Goal: Task Accomplishment & Management: Manage account settings

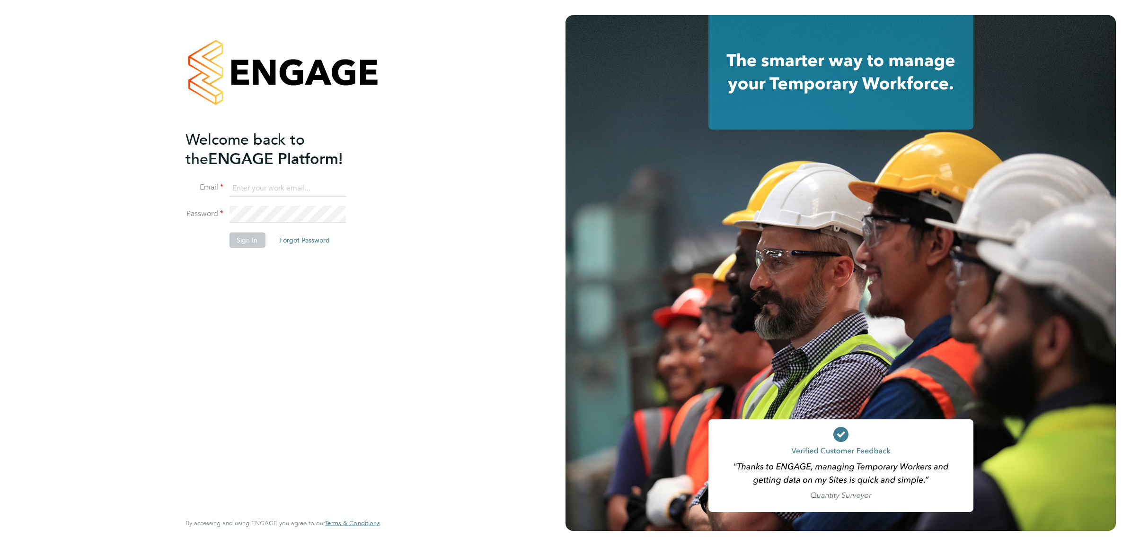
type input "Nikki.Hobden@cpplc.com"
click at [262, 240] on button "Sign In" at bounding box center [247, 240] width 36 height 15
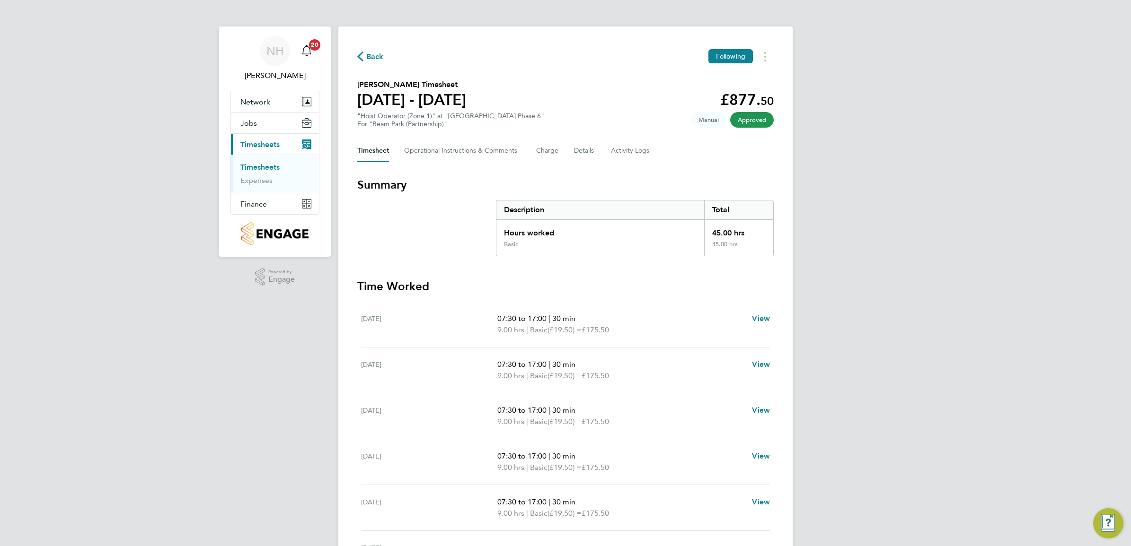
click at [367, 55] on span "Back" at bounding box center [375, 56] width 18 height 11
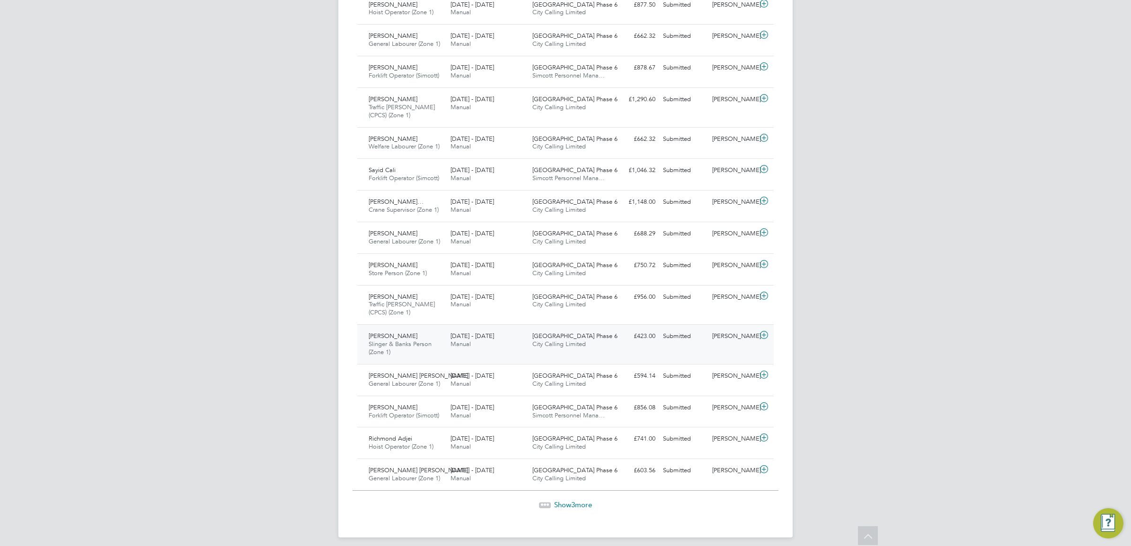
scroll to position [799, 0]
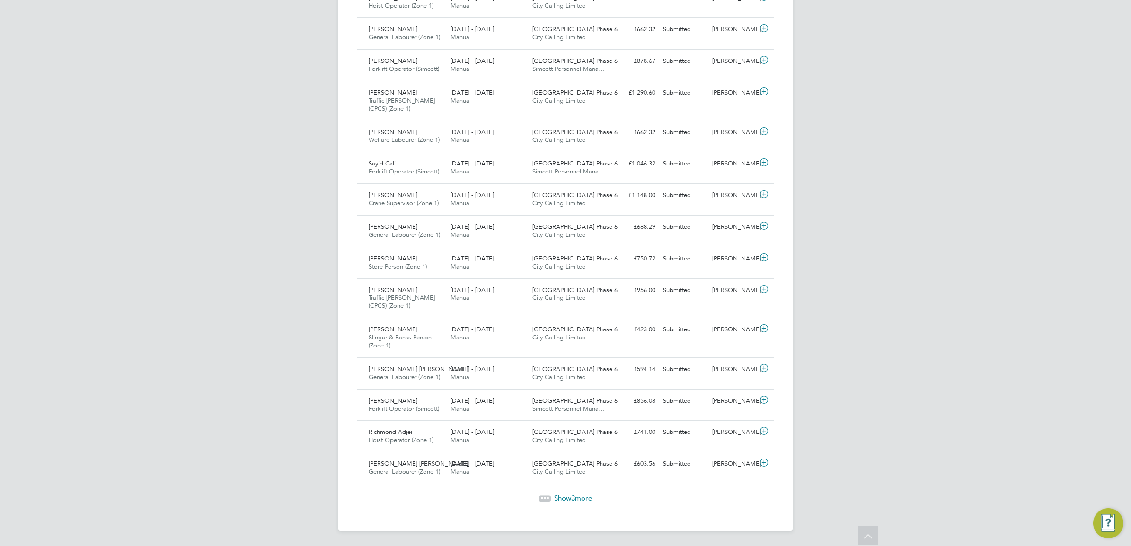
click at [580, 494] on span "Show 3 more" at bounding box center [573, 498] width 38 height 9
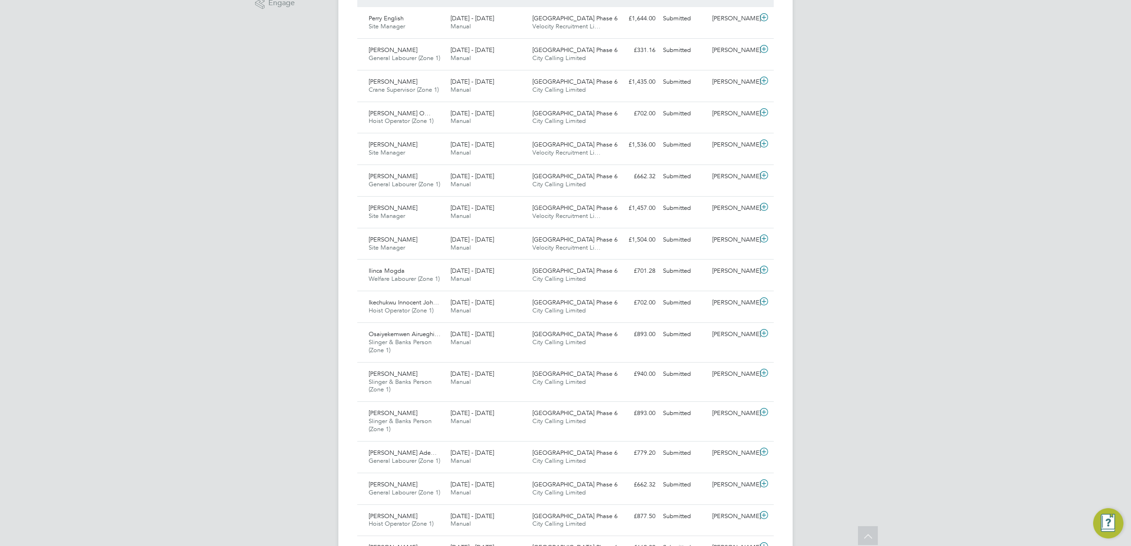
scroll to position [297, 0]
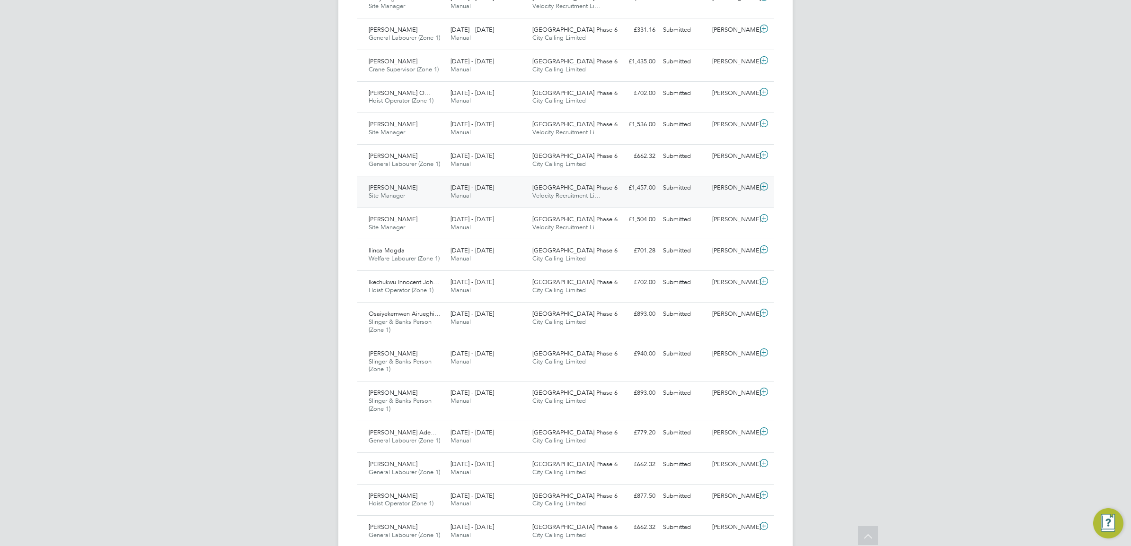
click at [723, 186] on div "[PERSON_NAME]" at bounding box center [732, 188] width 49 height 16
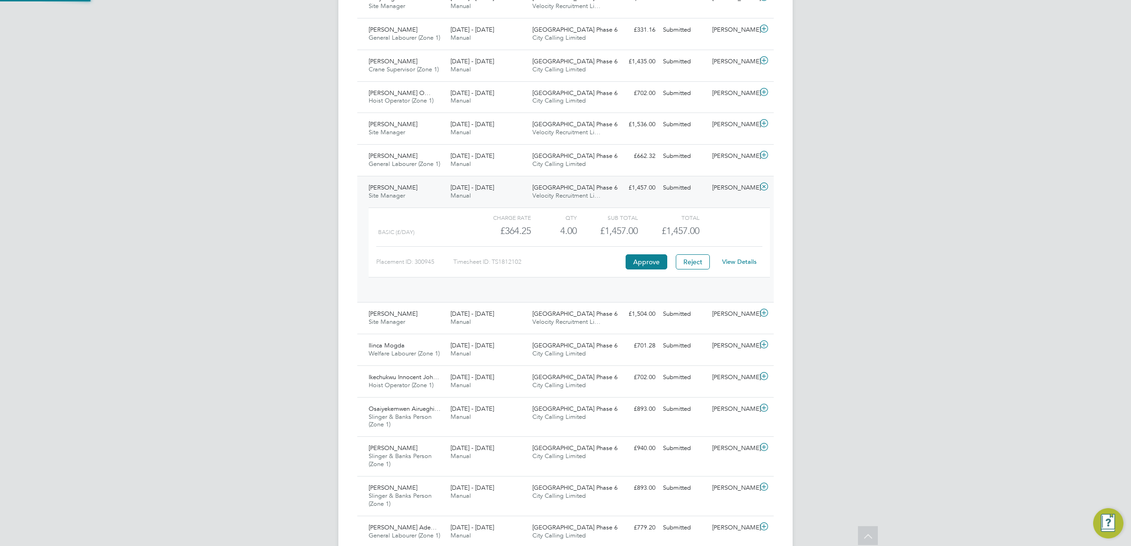
scroll to position [16, 92]
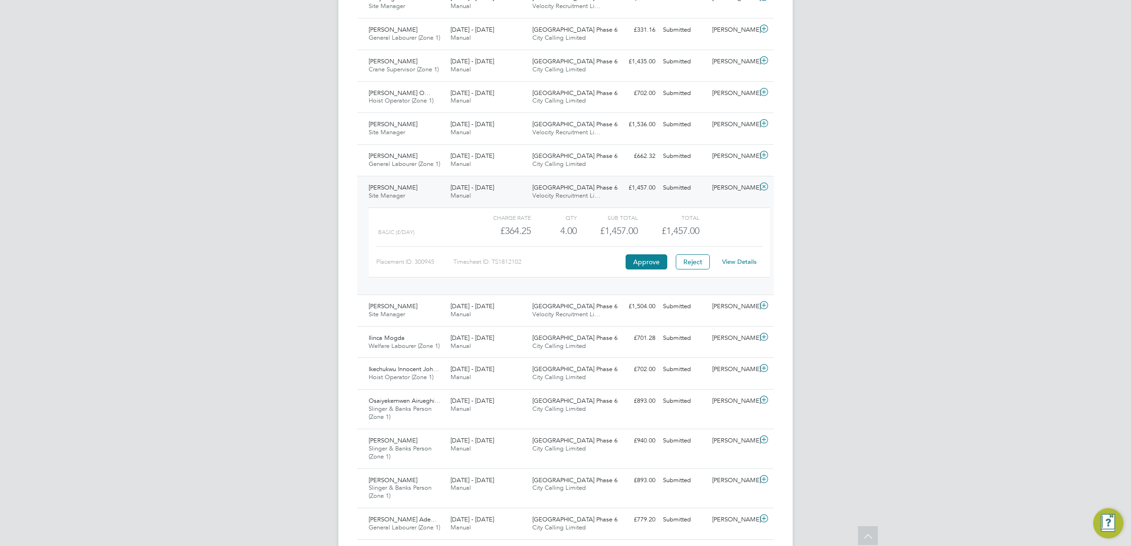
click at [739, 256] on div "View Details" at bounding box center [739, 262] width 46 height 15
click at [737, 260] on link "View Details" at bounding box center [739, 262] width 35 height 8
click at [748, 261] on link "View Details" at bounding box center [739, 262] width 35 height 8
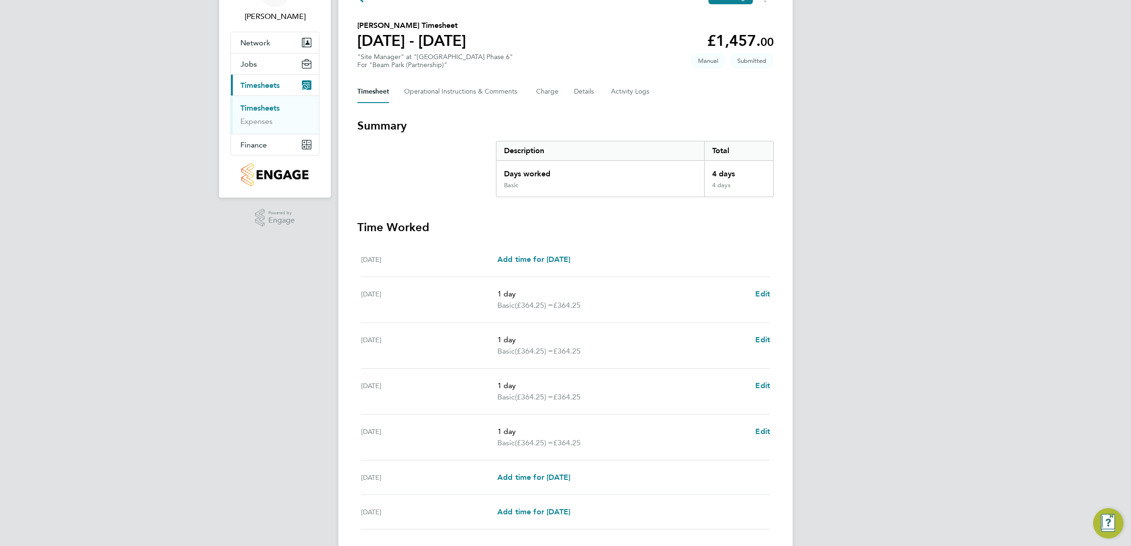
scroll to position [118, 0]
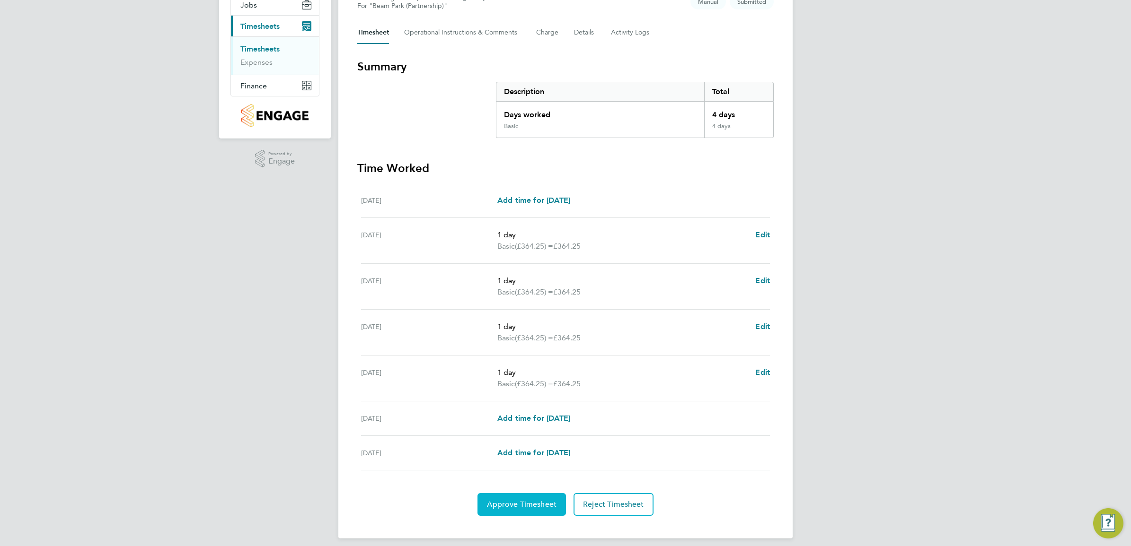
click at [528, 506] on span "Approve Timesheet" at bounding box center [522, 504] width 70 height 9
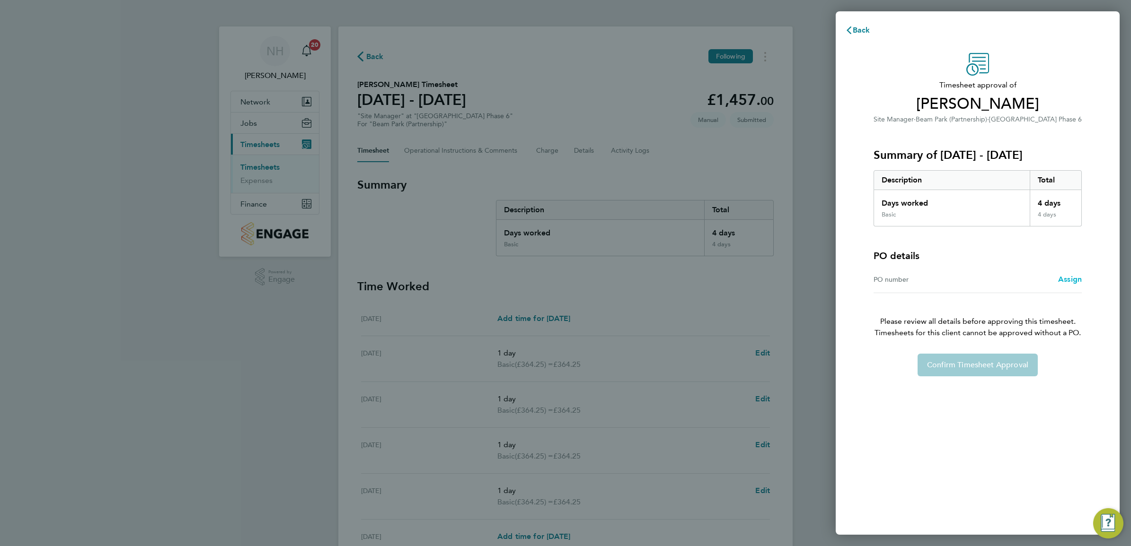
click at [1067, 278] on span "Assign" at bounding box center [1070, 279] width 24 height 9
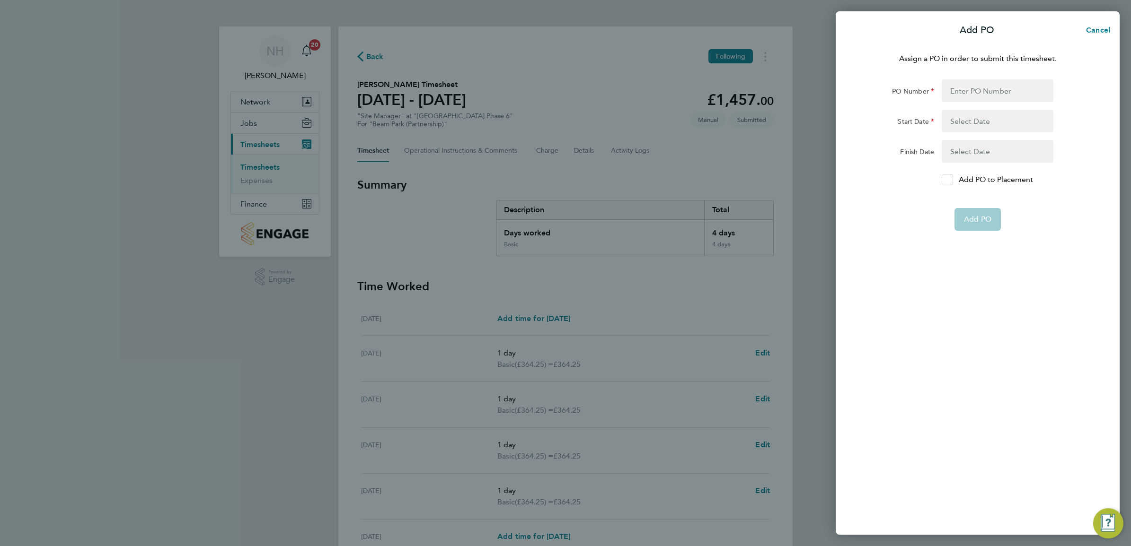
click at [945, 180] on icon at bounding box center [946, 180] width 7 height 6
click at [950, 180] on input "Add PO to Placement" at bounding box center [950, 180] width 0 height 0
click at [957, 88] on input "PO Number" at bounding box center [997, 90] width 112 height 23
drag, startPoint x: 578, startPoint y: 179, endPoint x: 602, endPoint y: 176, distance: 24.4
click at [580, 179] on div "Add PO Cancel Assign a PO in order to submit this timesheet. PO Number Start Da…" at bounding box center [565, 273] width 1131 height 546
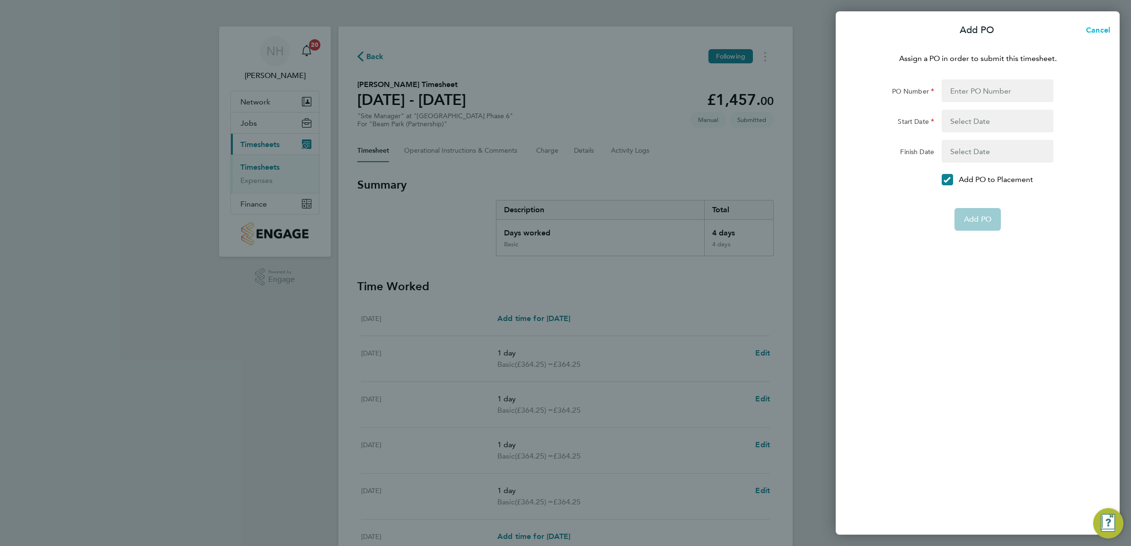
click at [1091, 26] on span "Cancel" at bounding box center [1096, 30] width 27 height 9
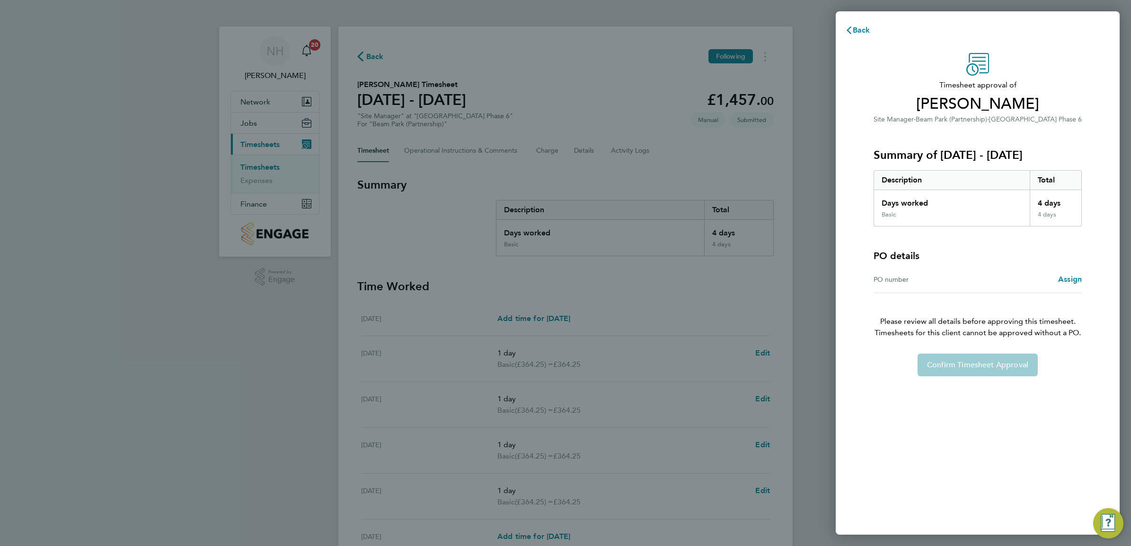
click at [512, 168] on div "Back Timesheet approval of Wayne Hawke Site Manager · Beam Park (Partnership) ·…" at bounding box center [565, 273] width 1131 height 546
click at [623, 150] on div "Back Timesheet approval of Wayne Hawke Site Manager · Beam Park (Partnership) ·…" at bounding box center [565, 273] width 1131 height 546
click at [579, 151] on div "Back Timesheet approval of Wayne Hawke Site Manager · Beam Park (Partnership) ·…" at bounding box center [565, 273] width 1131 height 546
click at [846, 28] on icon "button" at bounding box center [849, 30] width 8 height 8
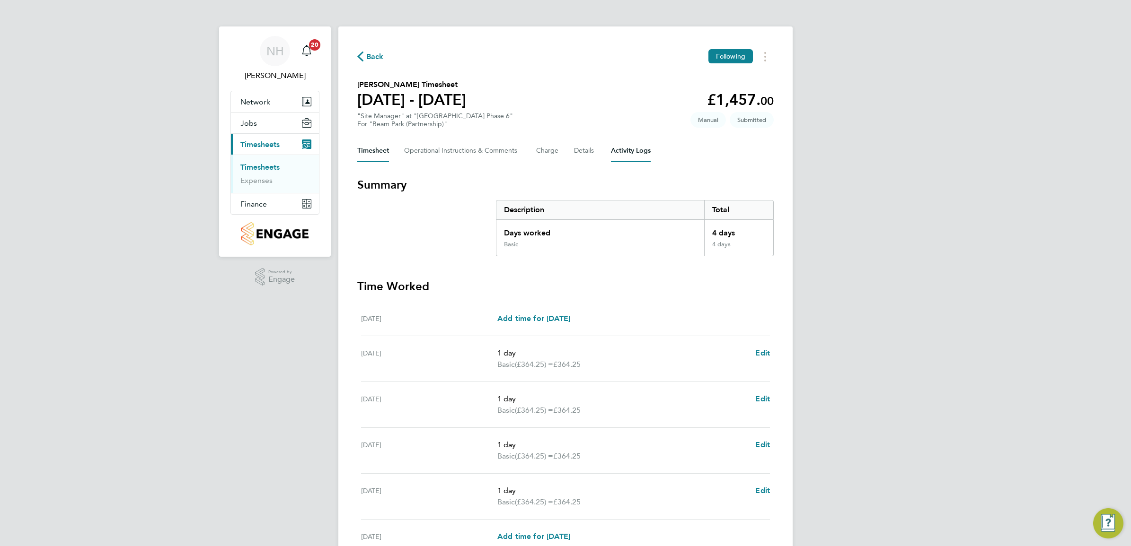
click at [616, 150] on Logs-tab "Activity Logs" at bounding box center [631, 151] width 40 height 23
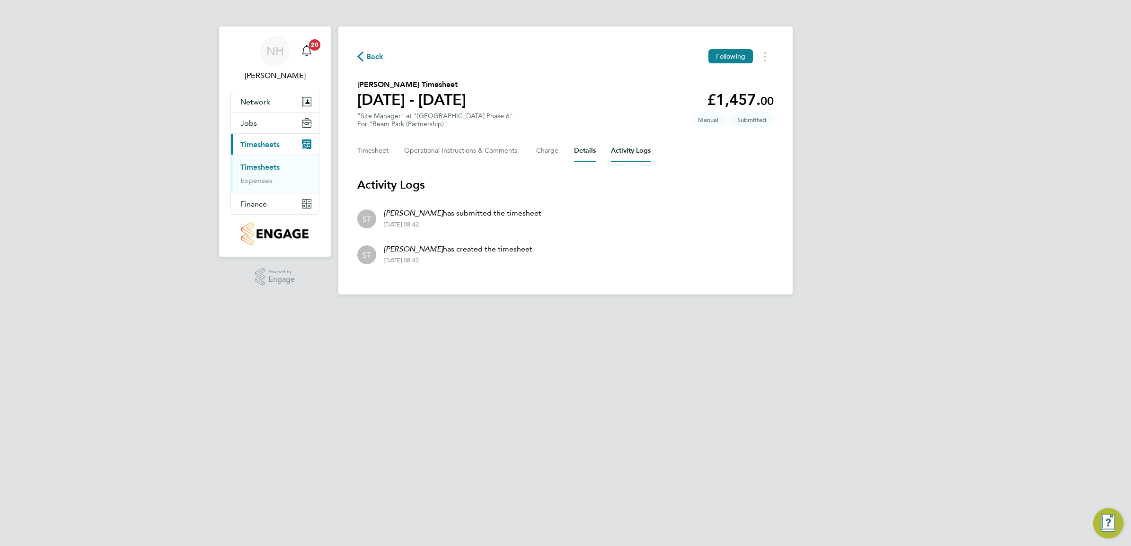
click at [578, 152] on button "Details" at bounding box center [585, 151] width 22 height 23
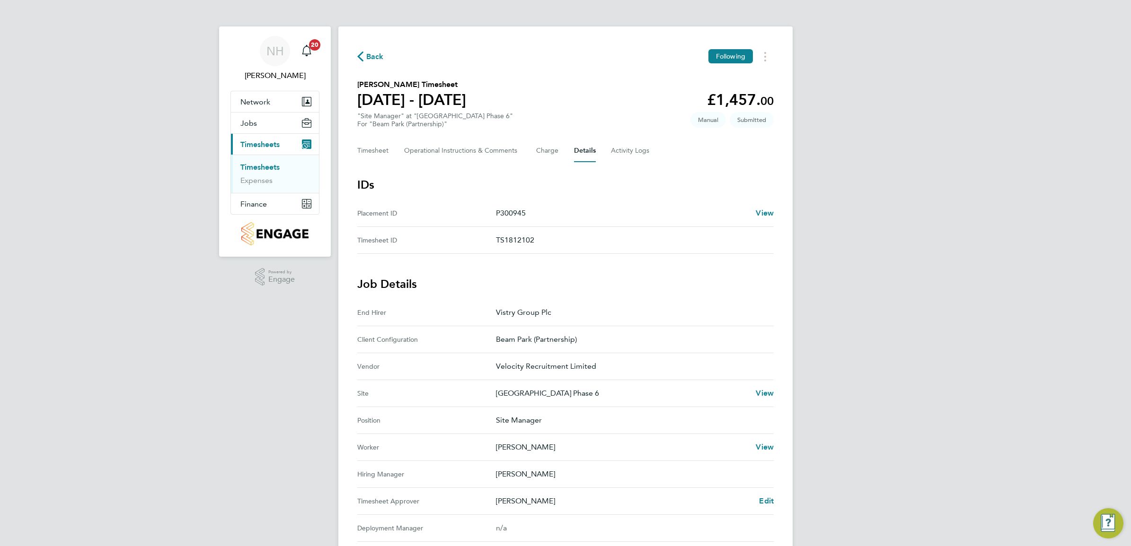
click at [367, 54] on span "Back" at bounding box center [375, 56] width 18 height 11
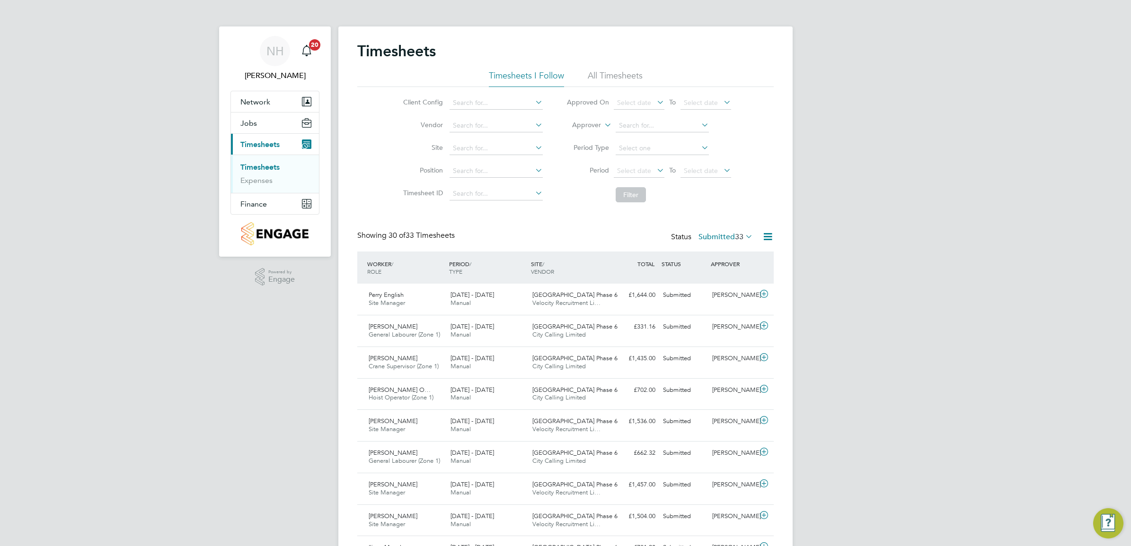
scroll to position [24, 82]
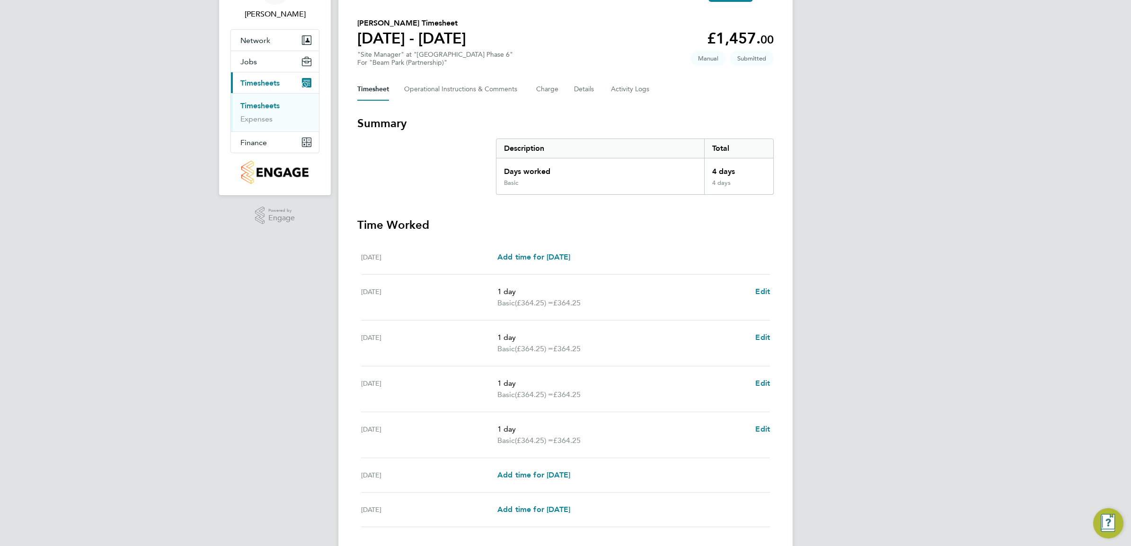
scroll to position [118, 0]
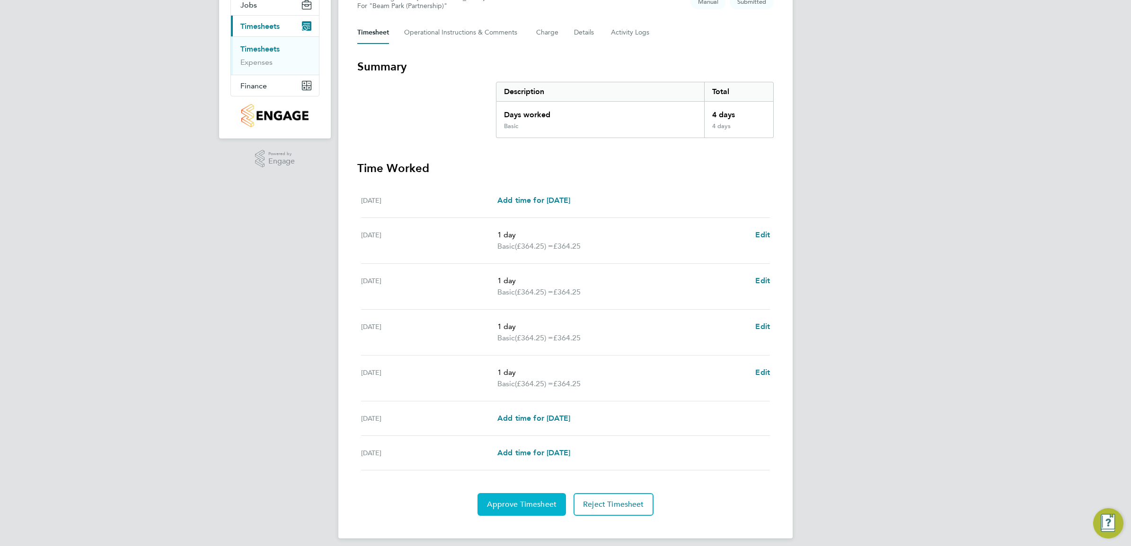
click at [508, 501] on span "Approve Timesheet" at bounding box center [522, 504] width 70 height 9
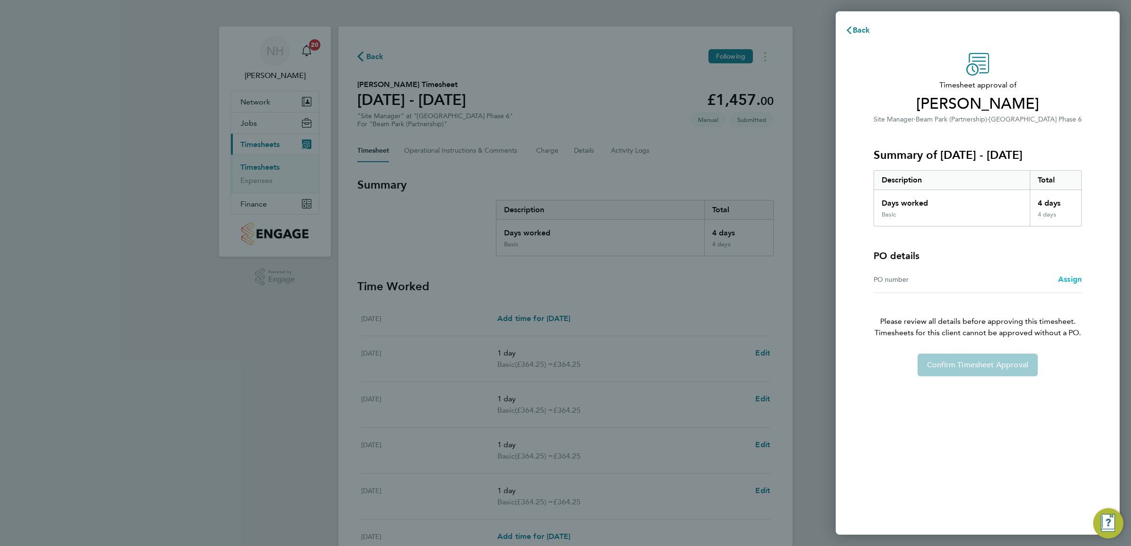
click at [1067, 280] on span "Assign" at bounding box center [1070, 279] width 24 height 9
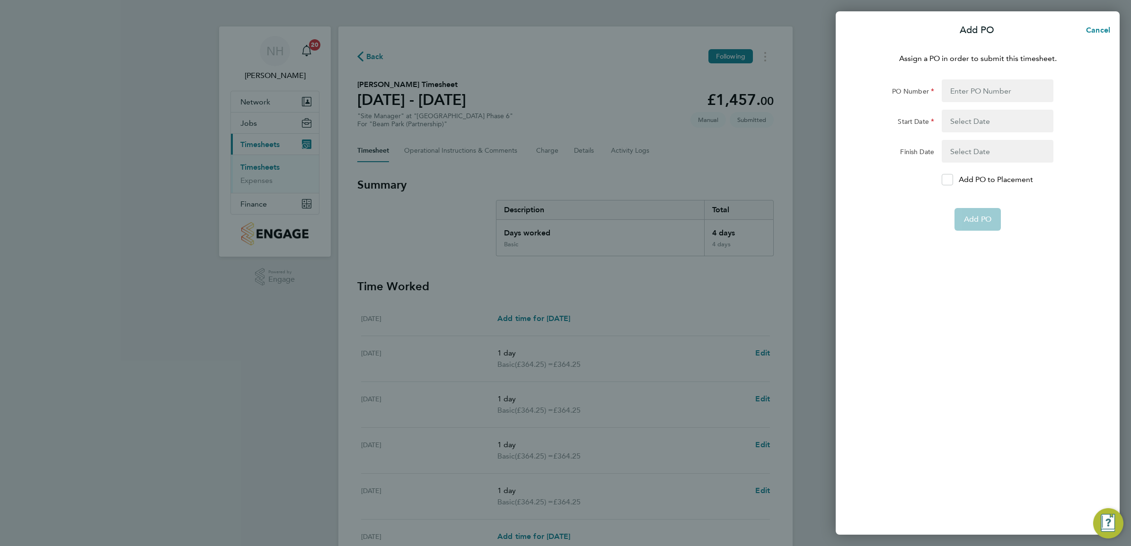
drag, startPoint x: 946, startPoint y: 179, endPoint x: 948, endPoint y: 151, distance: 27.5
click at [946, 177] on icon at bounding box center [946, 180] width 7 height 6
click at [950, 180] on input "Add PO to Placement" at bounding box center [950, 180] width 0 height 0
click at [957, 92] on input "PO Number" at bounding box center [997, 90] width 112 height 23
type input "H66981A"
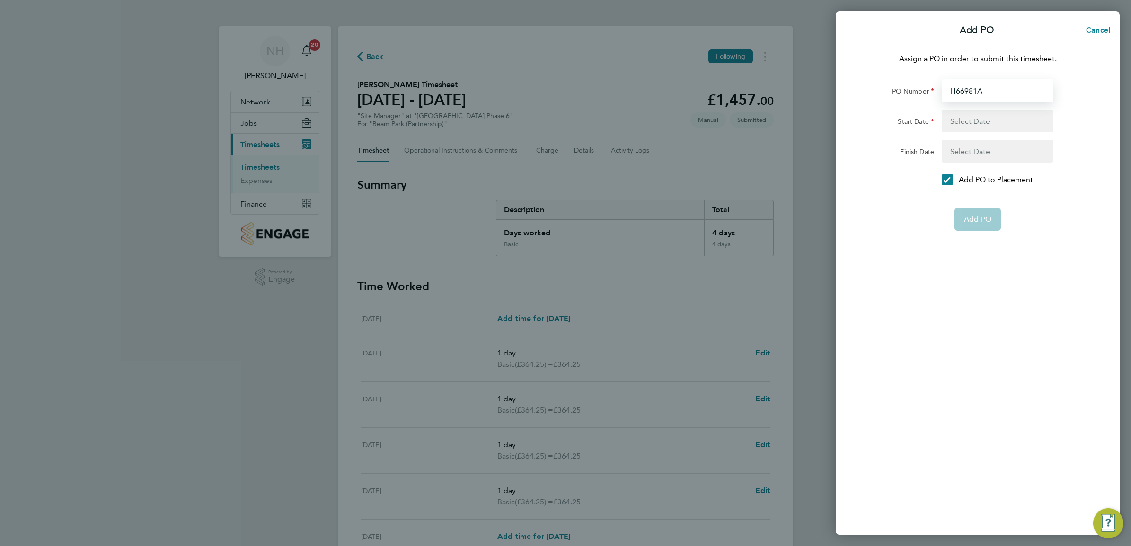
type input "24 Mar 25"
type input "06 Mar 26"
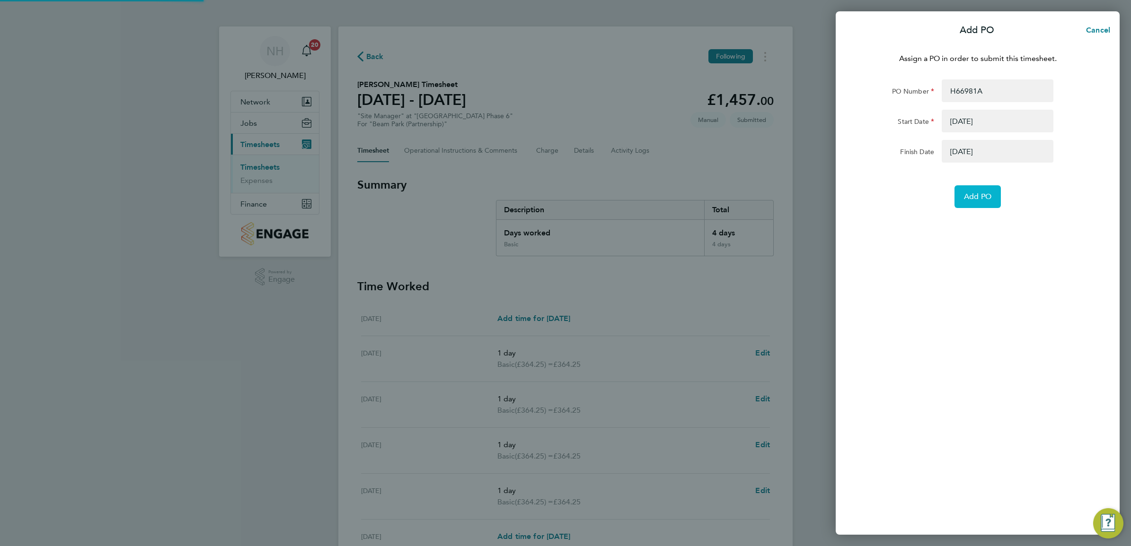
click at [984, 193] on span "Add PO" at bounding box center [977, 196] width 27 height 9
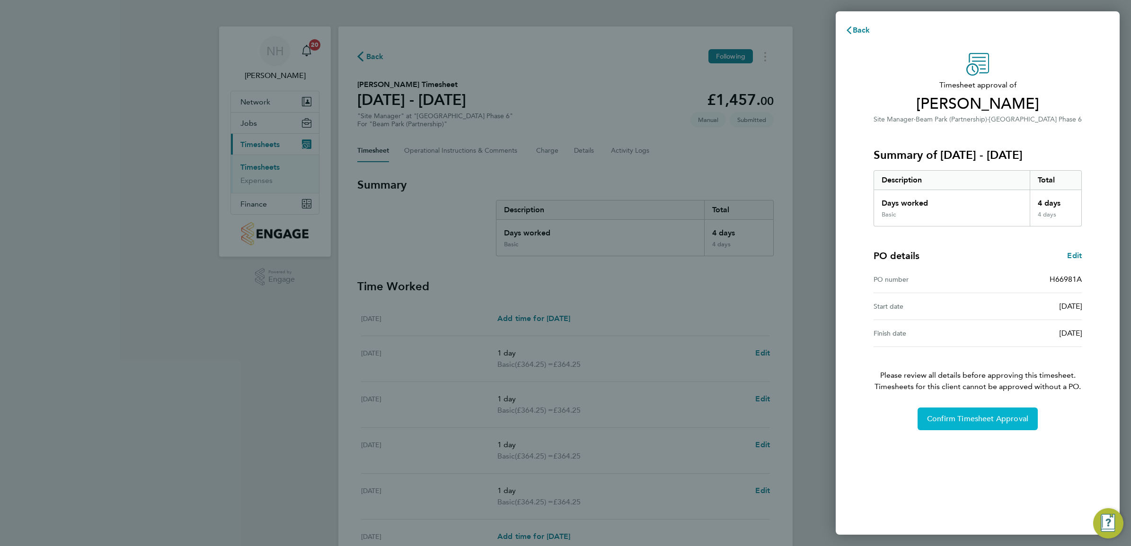
click at [966, 414] on span "Confirm Timesheet Approval" at bounding box center [977, 418] width 101 height 9
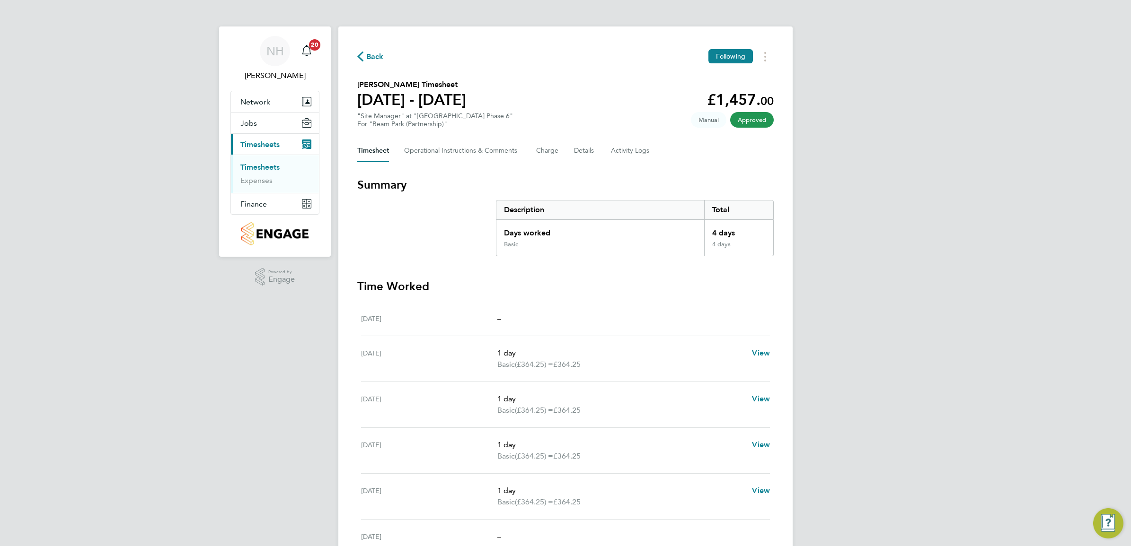
click at [369, 61] on div "Back Following" at bounding box center [565, 56] width 416 height 15
drag, startPoint x: 369, startPoint y: 61, endPoint x: 370, endPoint y: 55, distance: 5.8
click at [370, 55] on span "Back" at bounding box center [375, 56] width 18 height 11
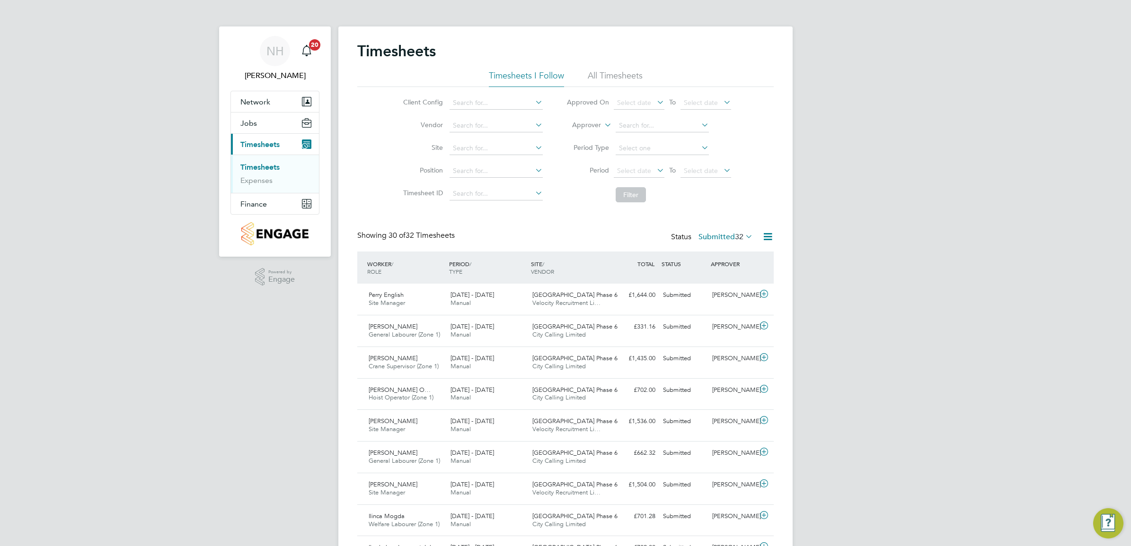
click at [710, 232] on label "Submitted 32" at bounding box center [725, 236] width 54 height 9
click at [715, 266] on li "Saved" at bounding box center [713, 267] width 44 height 13
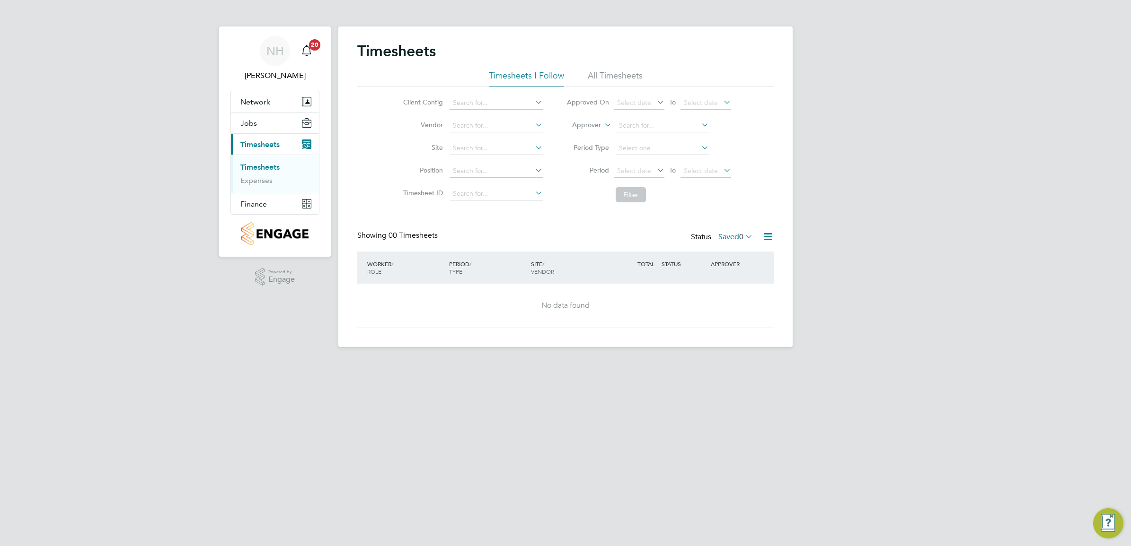
click at [725, 233] on label "Saved 0" at bounding box center [735, 236] width 35 height 9
click at [727, 281] on li "Submitted" at bounding box center [723, 280] width 44 height 13
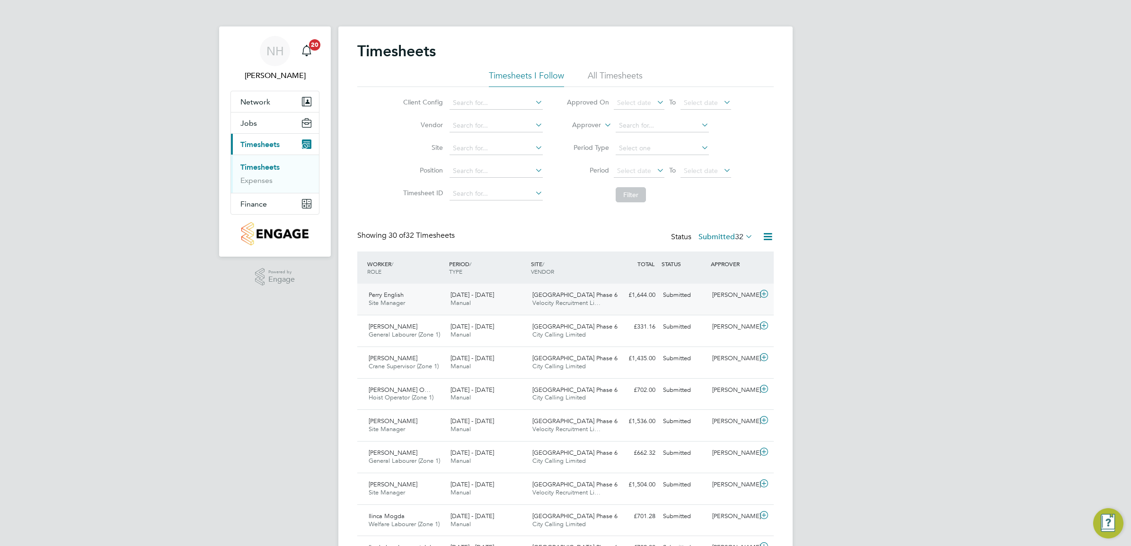
click at [716, 296] on div "[PERSON_NAME]" at bounding box center [732, 296] width 49 height 16
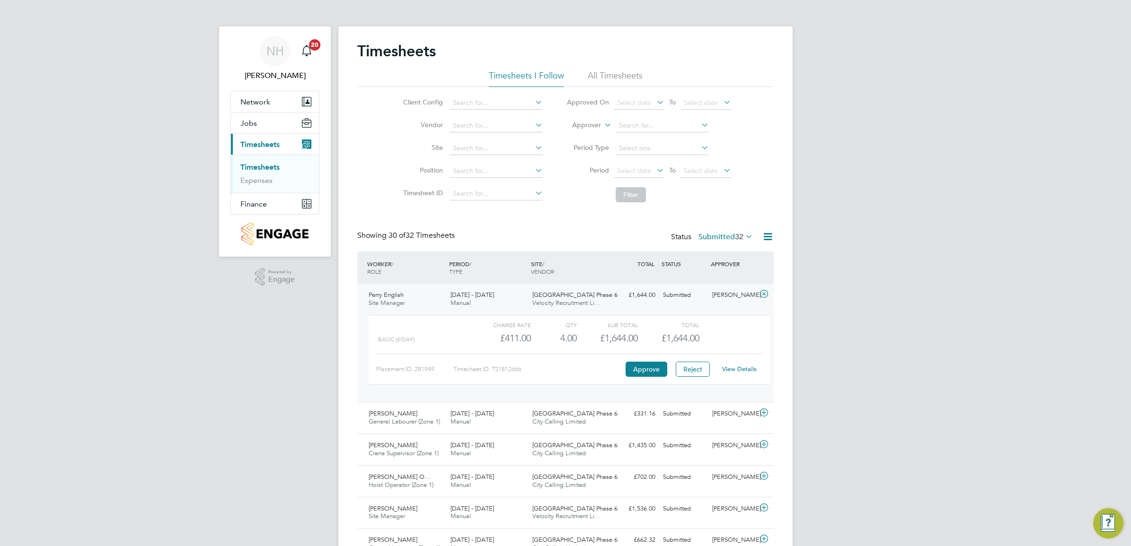
click at [733, 367] on link "View Details" at bounding box center [739, 369] width 35 height 8
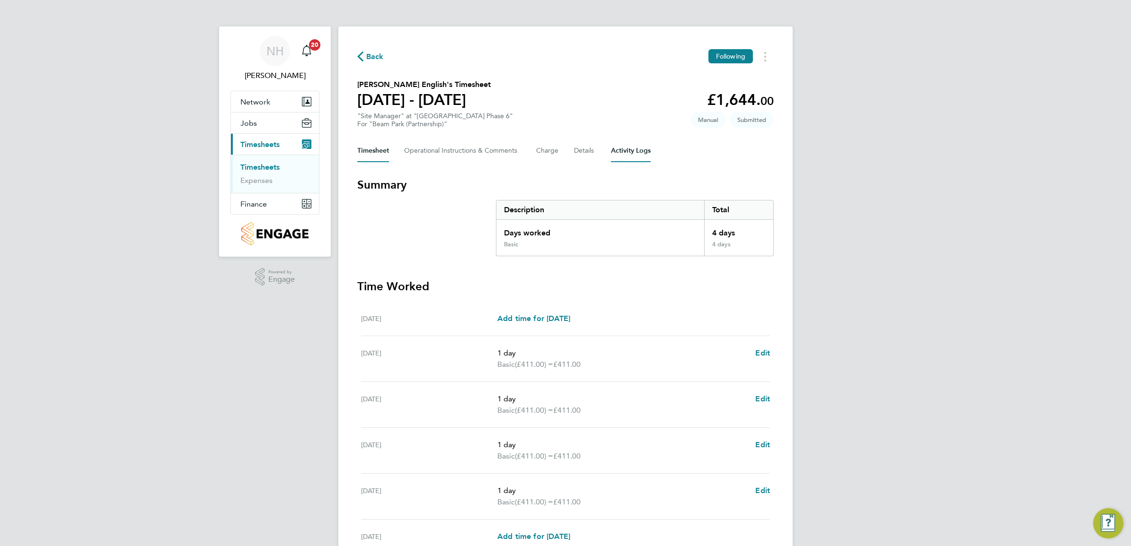
click at [628, 156] on Logs-tab "Activity Logs" at bounding box center [631, 151] width 40 height 23
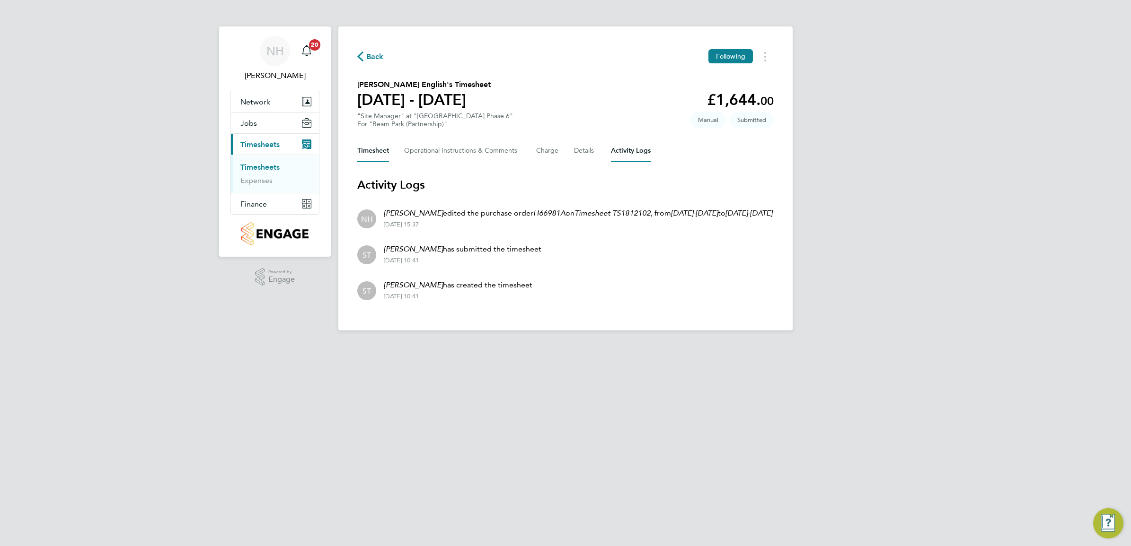
click at [374, 147] on button "Timesheet" at bounding box center [373, 151] width 32 height 23
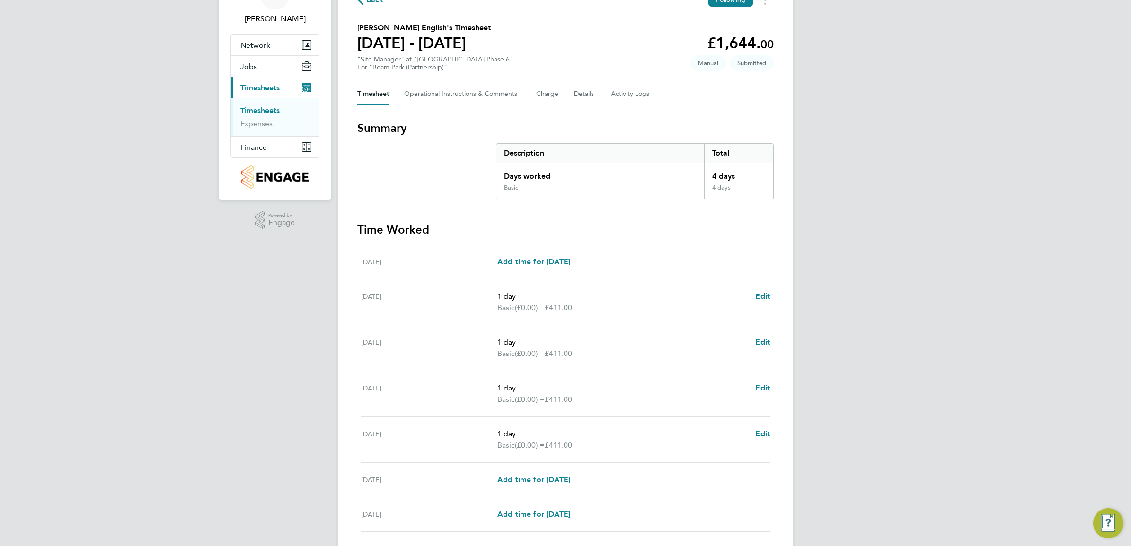
scroll to position [127, 0]
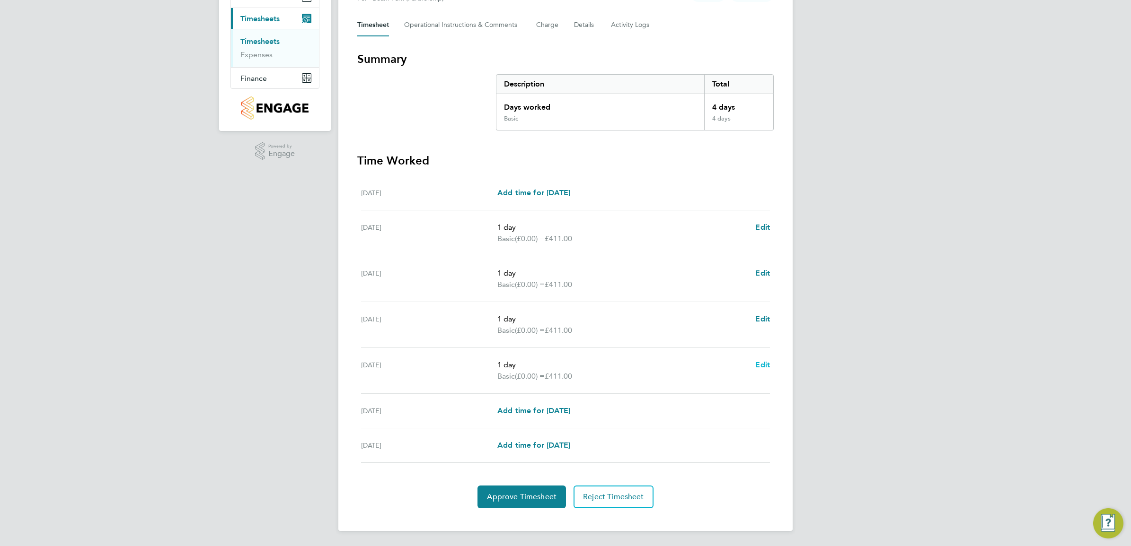
click at [761, 364] on span "Edit" at bounding box center [762, 364] width 15 height 9
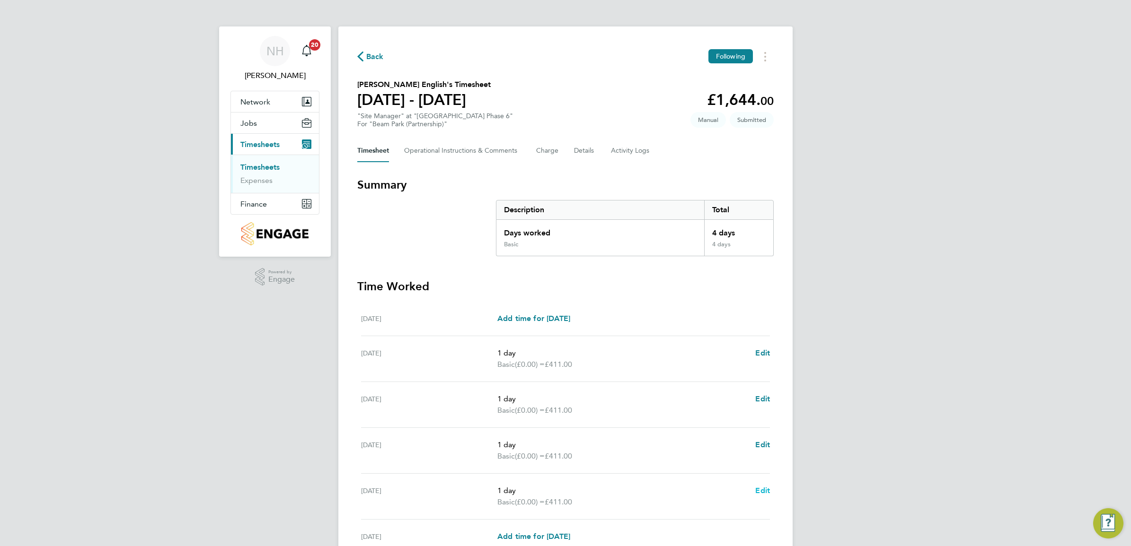
select select "1"
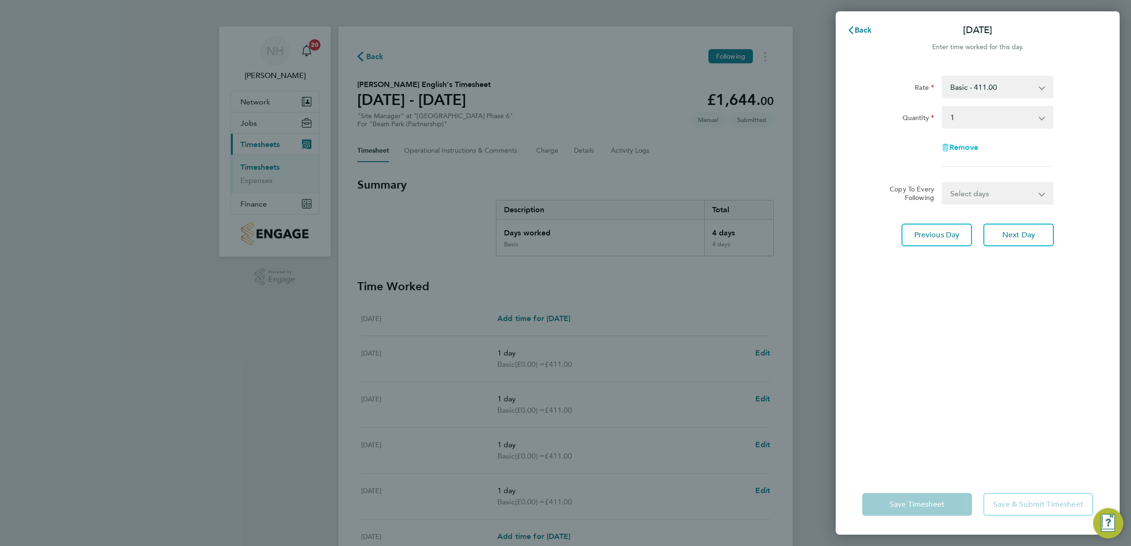
click at [954, 145] on span "Remove" at bounding box center [963, 147] width 29 height 9
select select "null"
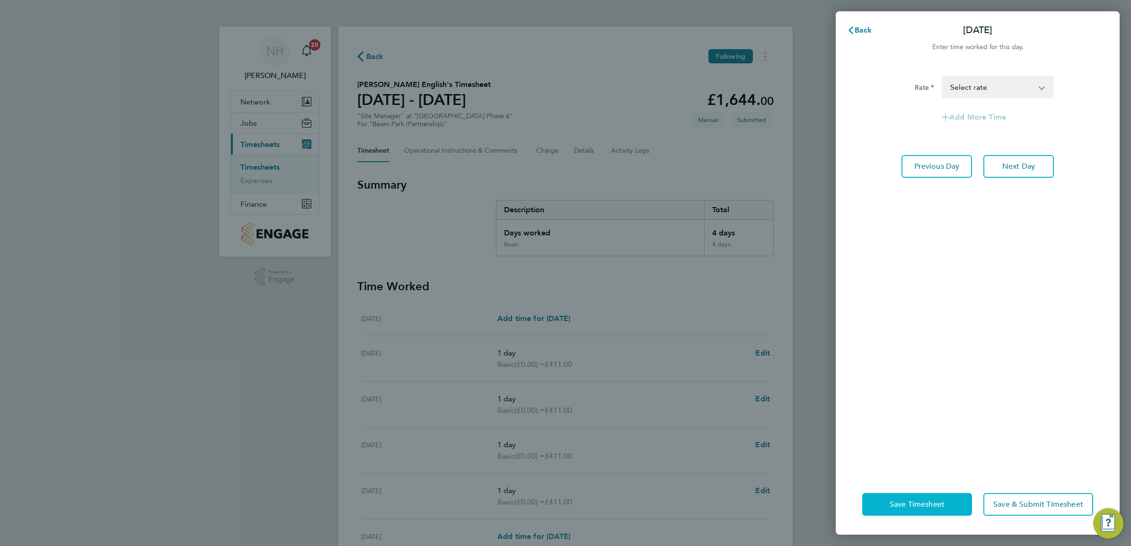
click at [923, 498] on button "Save Timesheet" at bounding box center [917, 504] width 110 height 23
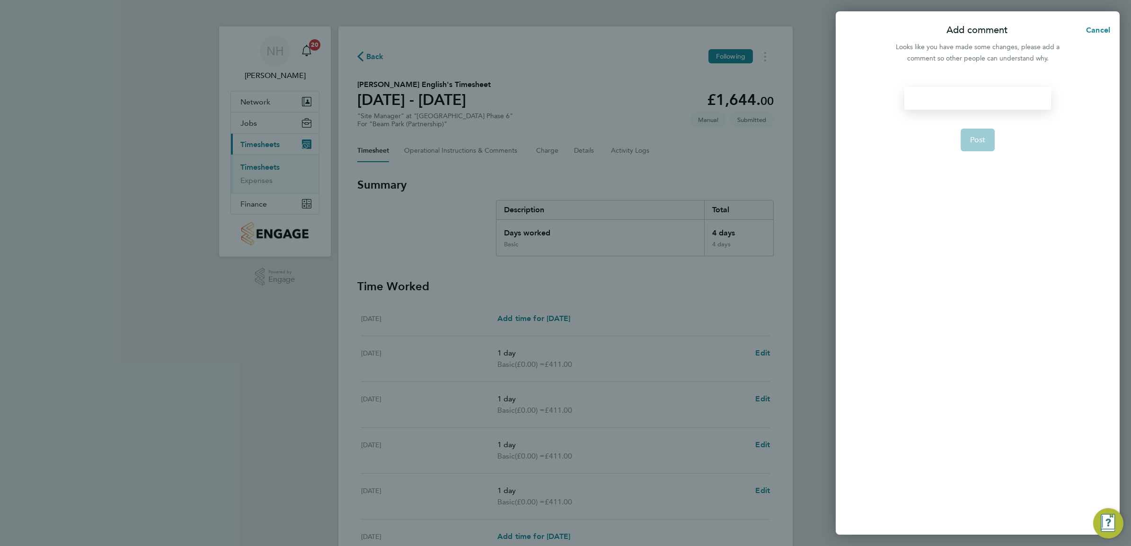
click at [921, 93] on div at bounding box center [977, 98] width 146 height 23
click at [922, 95] on div at bounding box center [977, 98] width 146 height 23
click at [984, 137] on span "Post" at bounding box center [978, 139] width 16 height 9
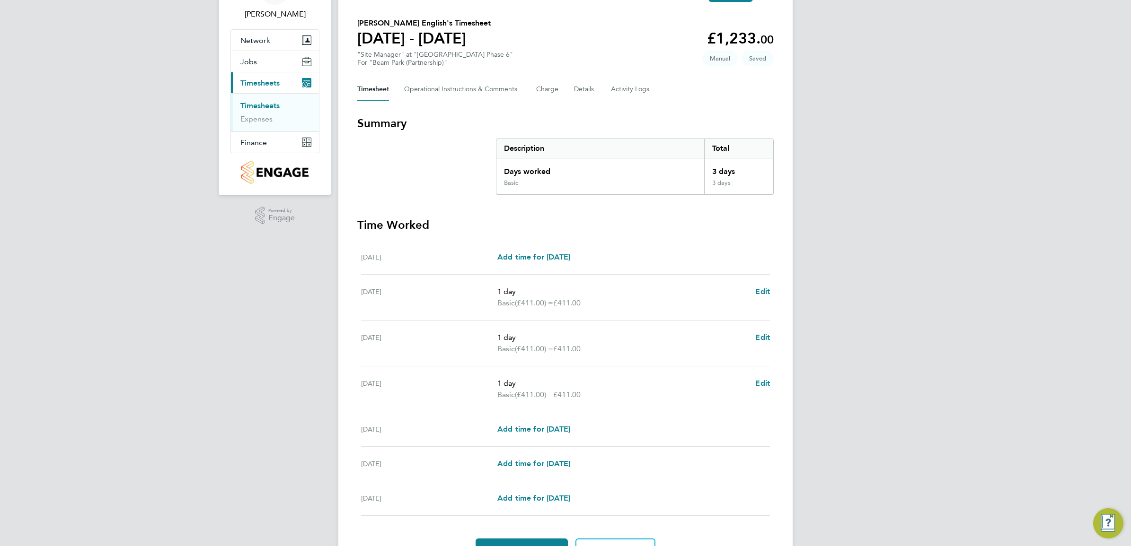
scroll to position [115, 0]
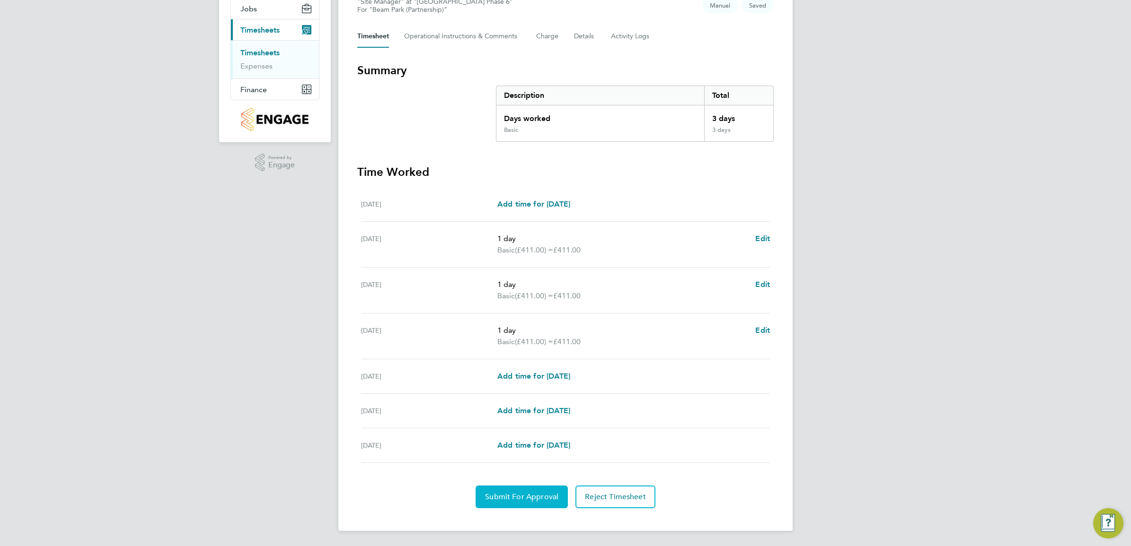
click at [523, 497] on span "Submit For Approval" at bounding box center [521, 496] width 73 height 9
click at [517, 500] on span "Approve Timesheet" at bounding box center [522, 496] width 70 height 9
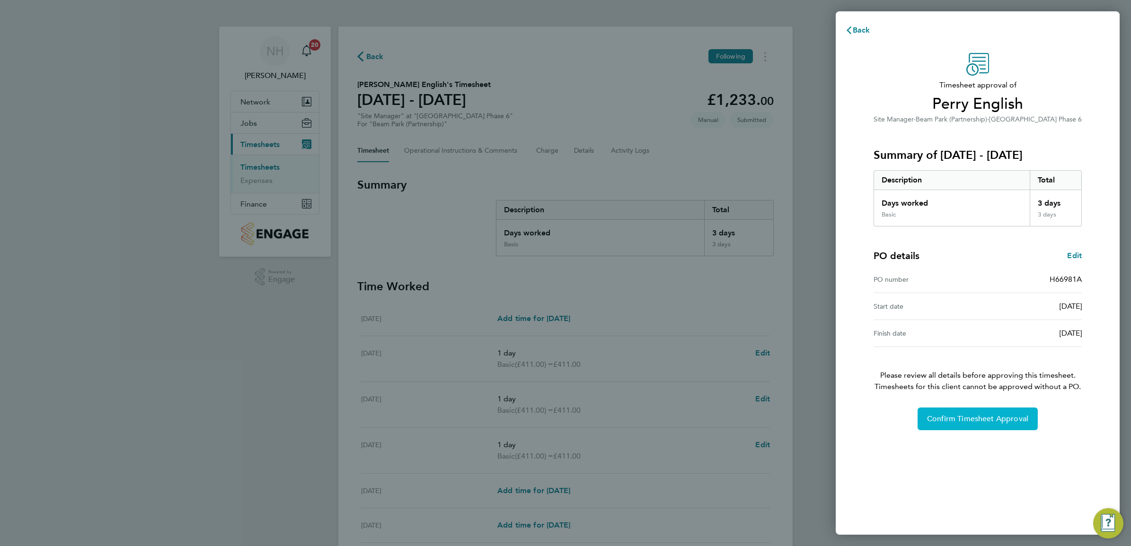
drag, startPoint x: 984, startPoint y: 420, endPoint x: 977, endPoint y: 415, distance: 8.1
click at [980, 419] on span "Confirm Timesheet Approval" at bounding box center [977, 418] width 101 height 9
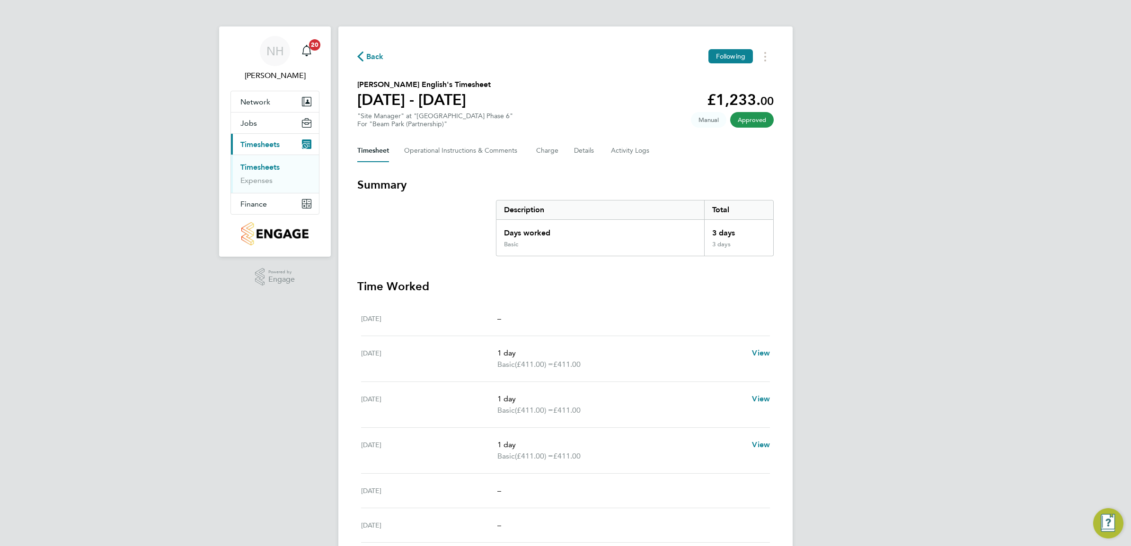
click at [365, 53] on span "Back" at bounding box center [370, 56] width 26 height 9
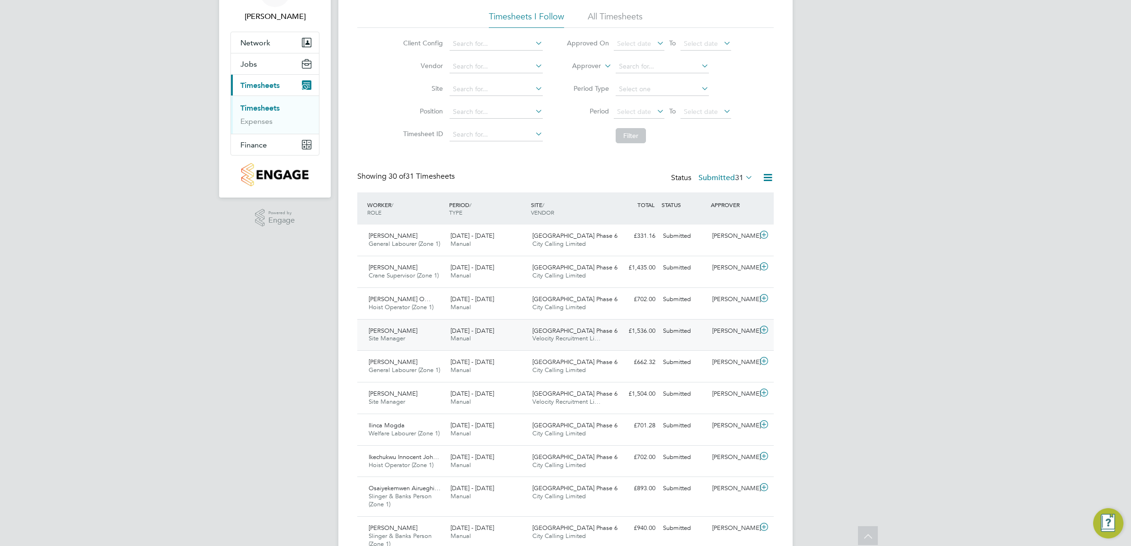
click at [720, 329] on div "[PERSON_NAME]" at bounding box center [732, 332] width 49 height 16
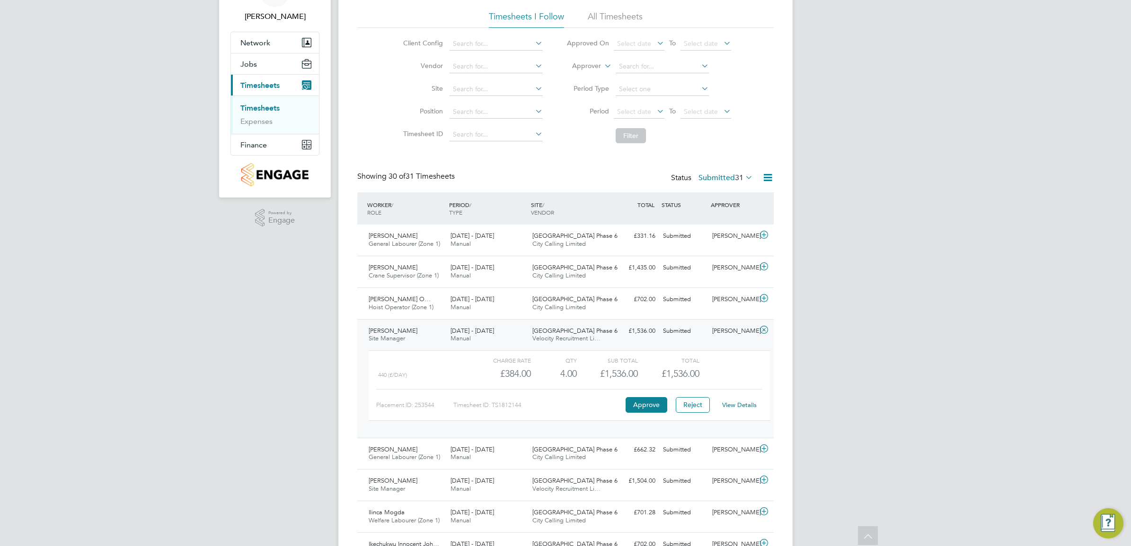
click at [729, 405] on link "View Details" at bounding box center [739, 405] width 35 height 8
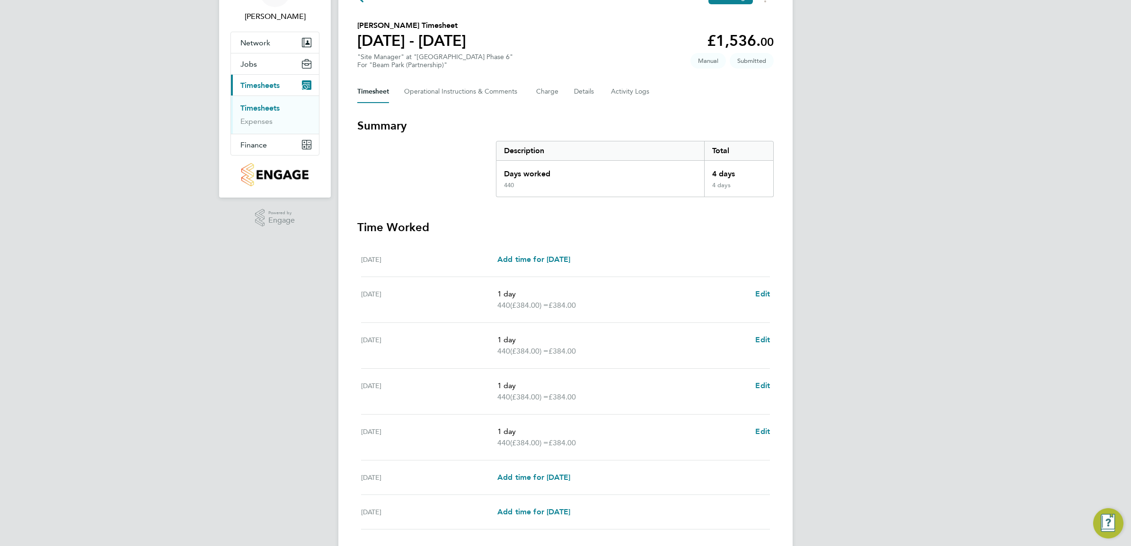
scroll to position [118, 0]
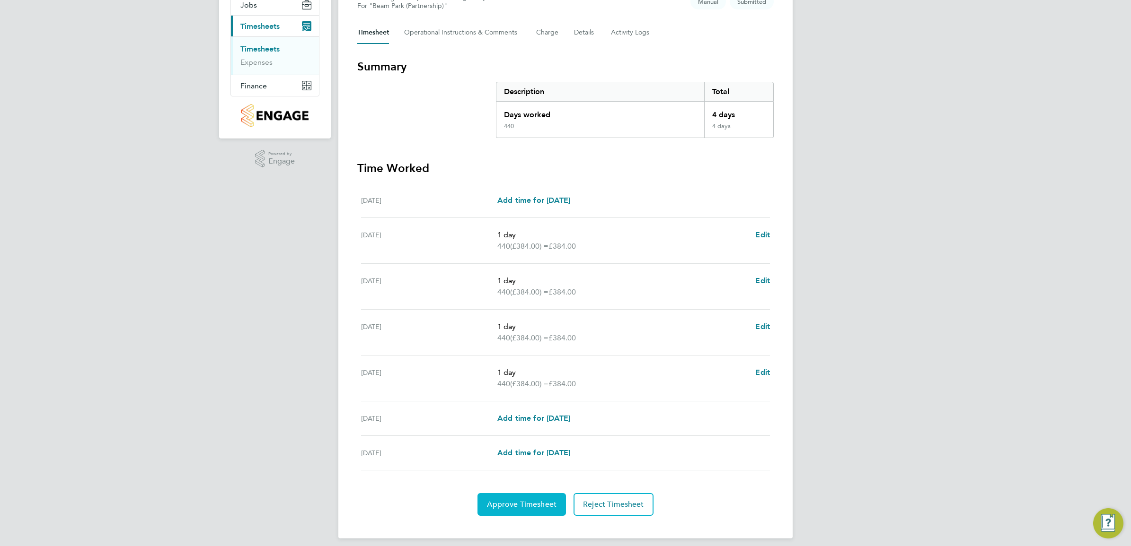
click at [514, 506] on span "Approve Timesheet" at bounding box center [522, 504] width 70 height 9
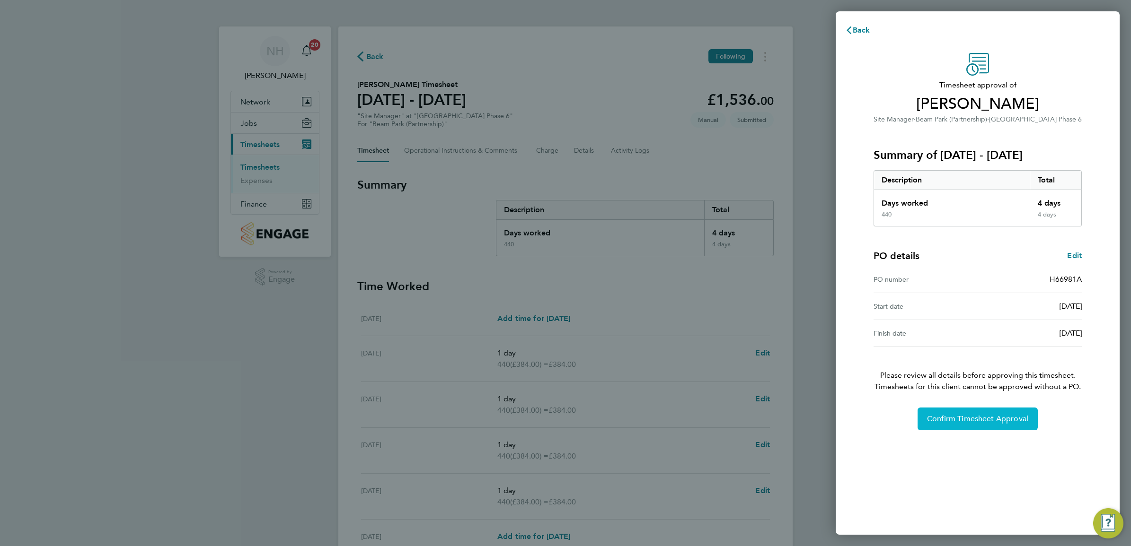
click at [961, 418] on span "Confirm Timesheet Approval" at bounding box center [977, 418] width 101 height 9
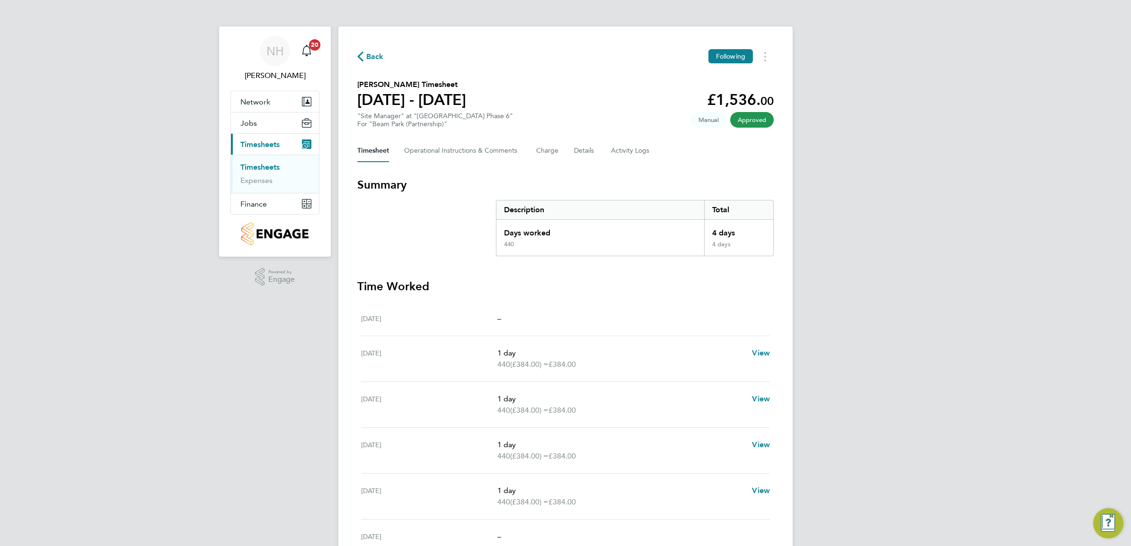
click at [368, 60] on span "Back" at bounding box center [375, 56] width 18 height 11
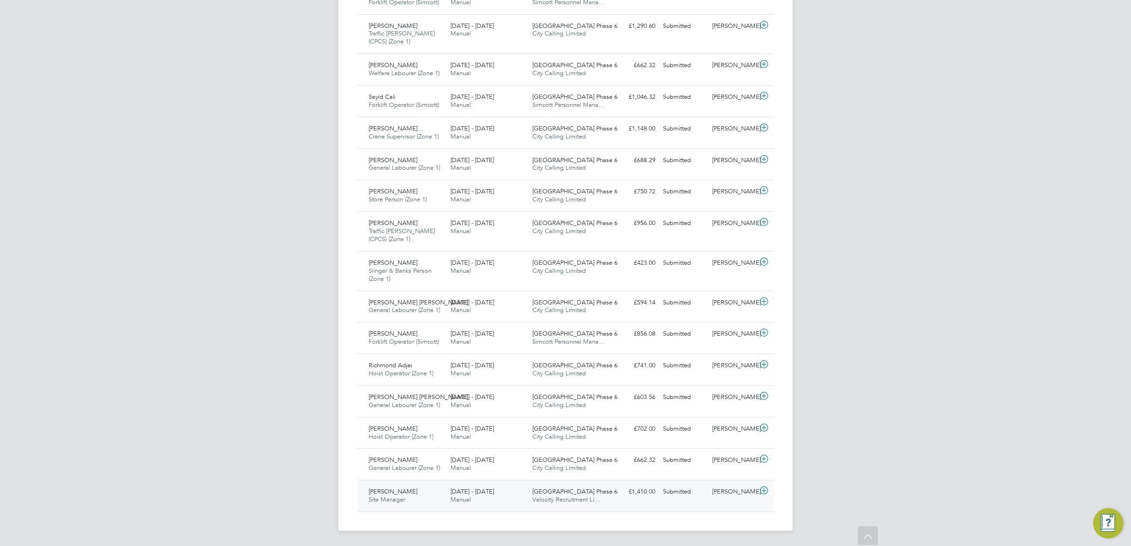
click at [720, 490] on div "[PERSON_NAME]" at bounding box center [732, 492] width 49 height 16
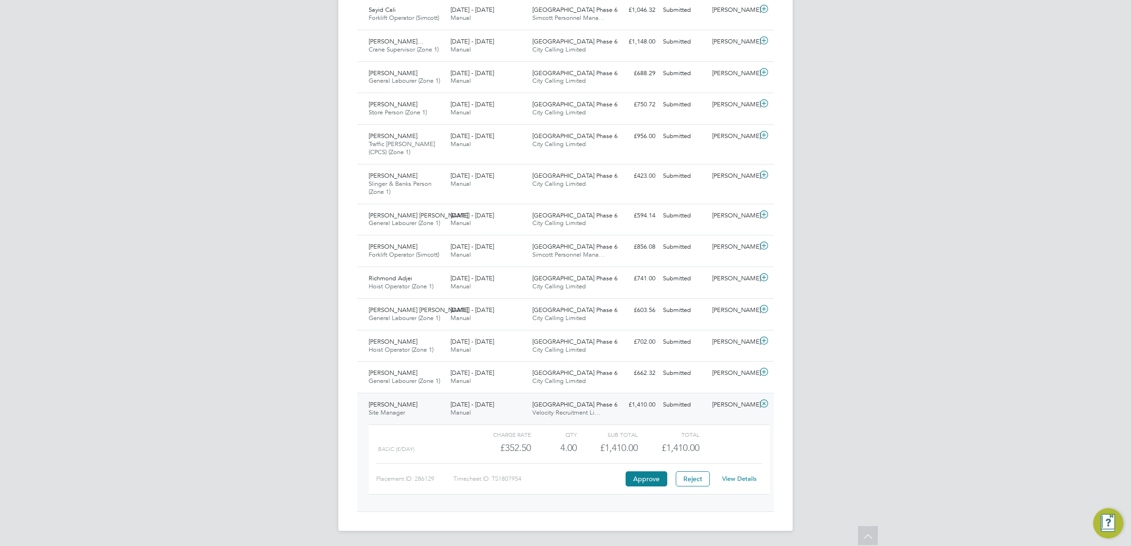
click at [725, 477] on link "View Details" at bounding box center [739, 479] width 35 height 8
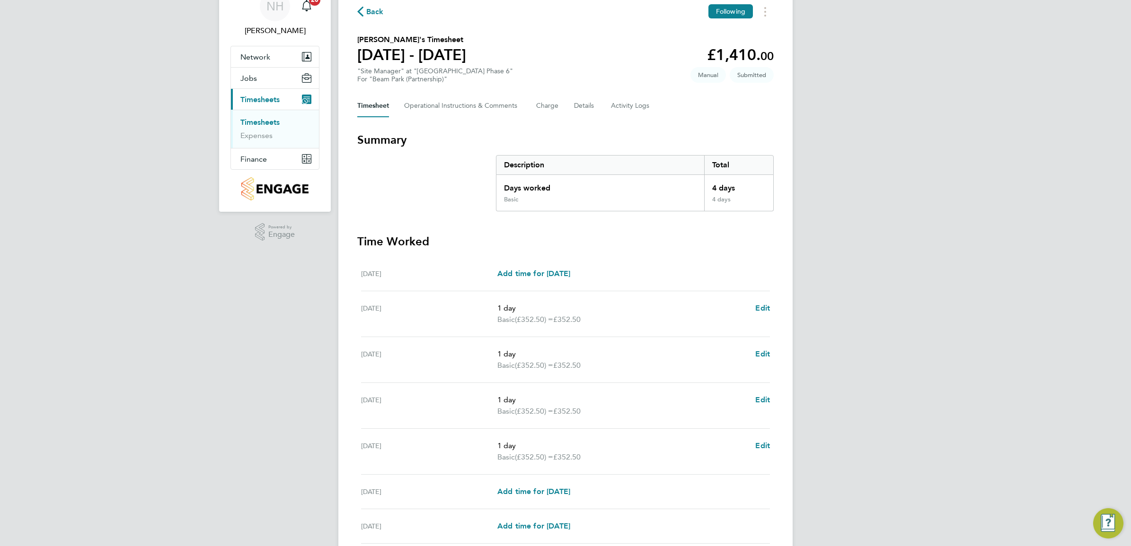
scroll to position [118, 0]
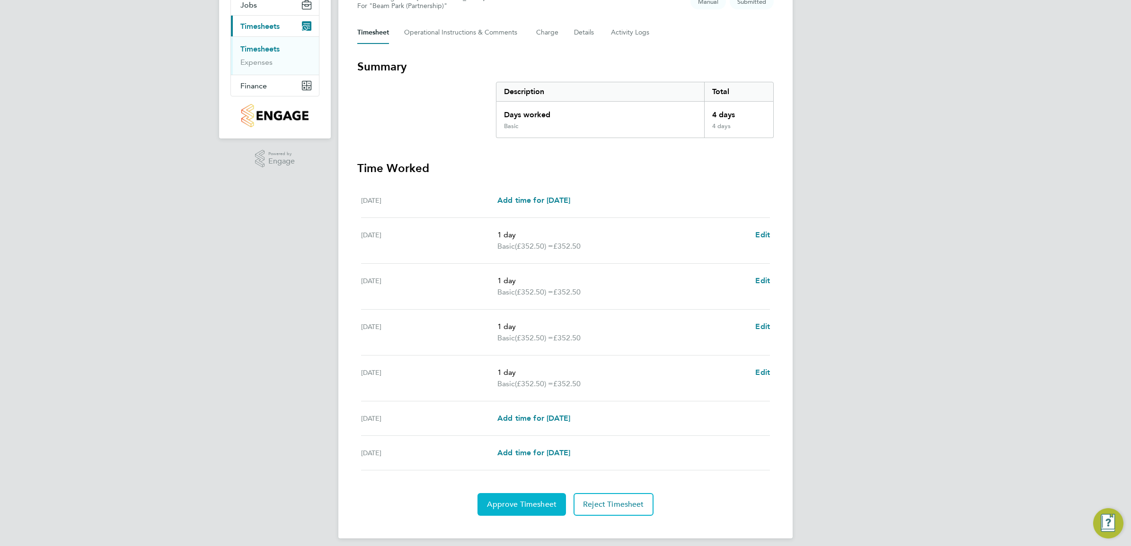
click at [524, 508] on span "Approve Timesheet" at bounding box center [522, 504] width 70 height 9
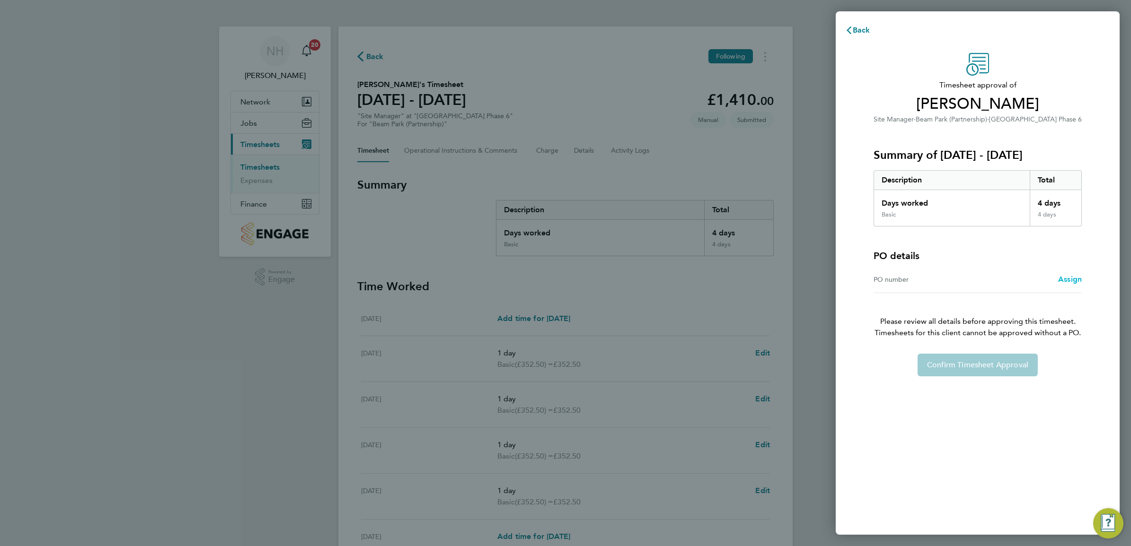
click at [1070, 277] on span "Assign" at bounding box center [1070, 279] width 24 height 9
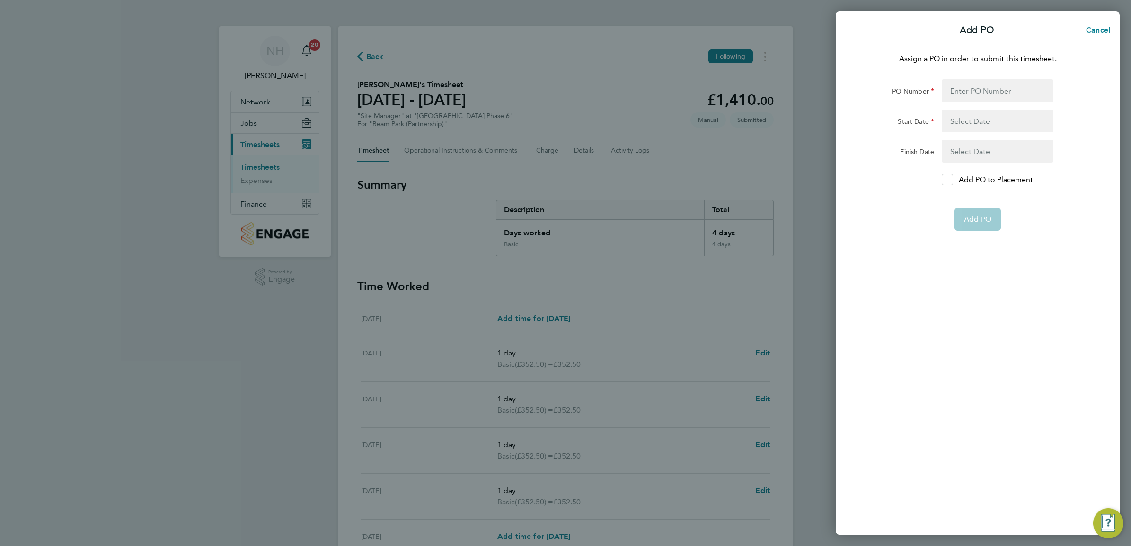
click at [945, 177] on icon at bounding box center [946, 180] width 7 height 6
click at [950, 180] on input "Add PO to Placement" at bounding box center [950, 180] width 0 height 0
click at [949, 92] on input "PO Number" at bounding box center [997, 90] width 112 height 23
type input "H66981A"
type input "24 Mar 25"
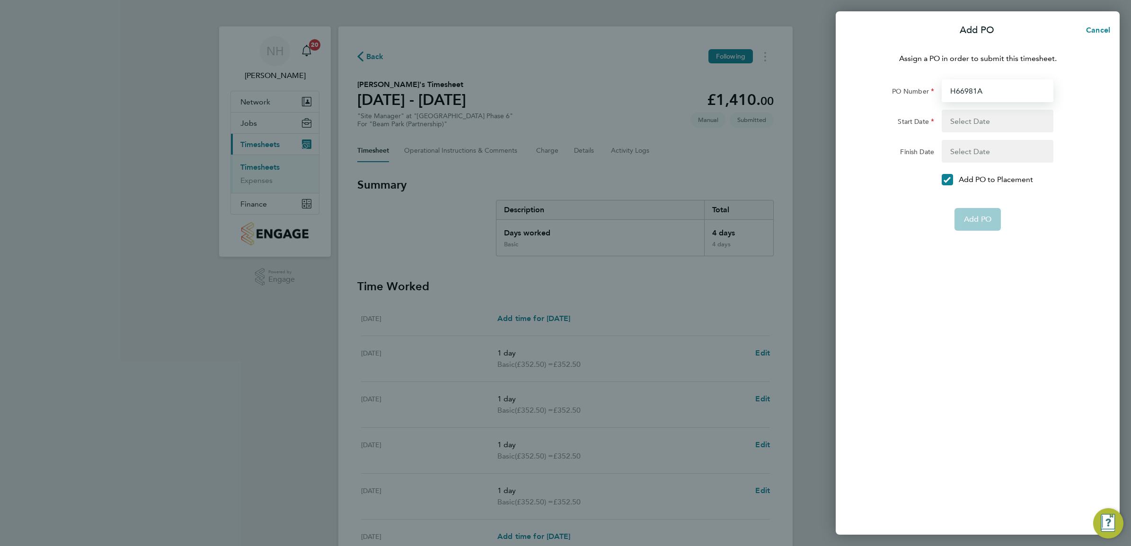
type input "06 Mar 26"
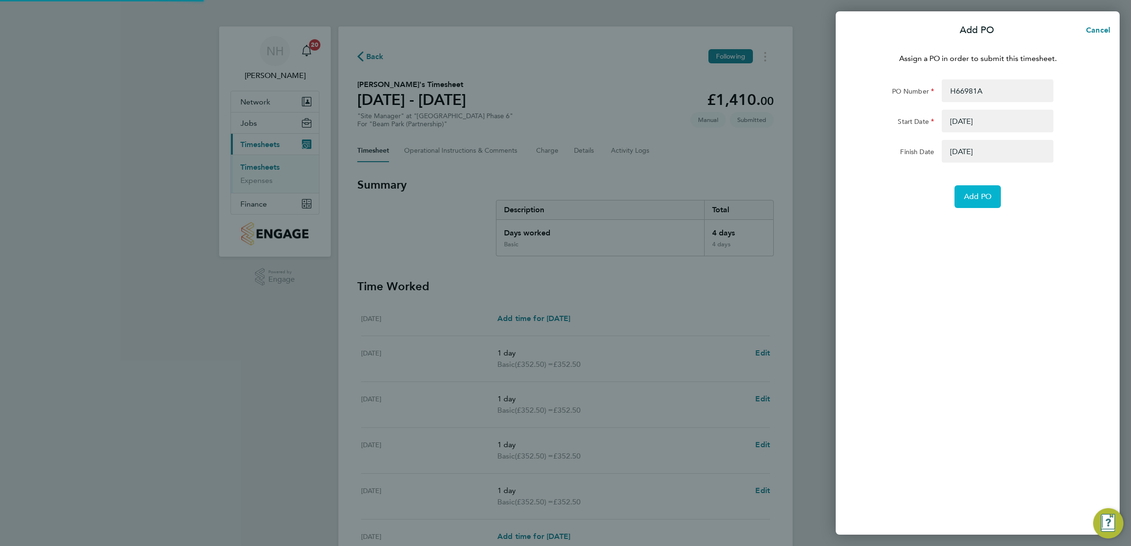
click at [973, 193] on span "Add PO" at bounding box center [977, 196] width 27 height 9
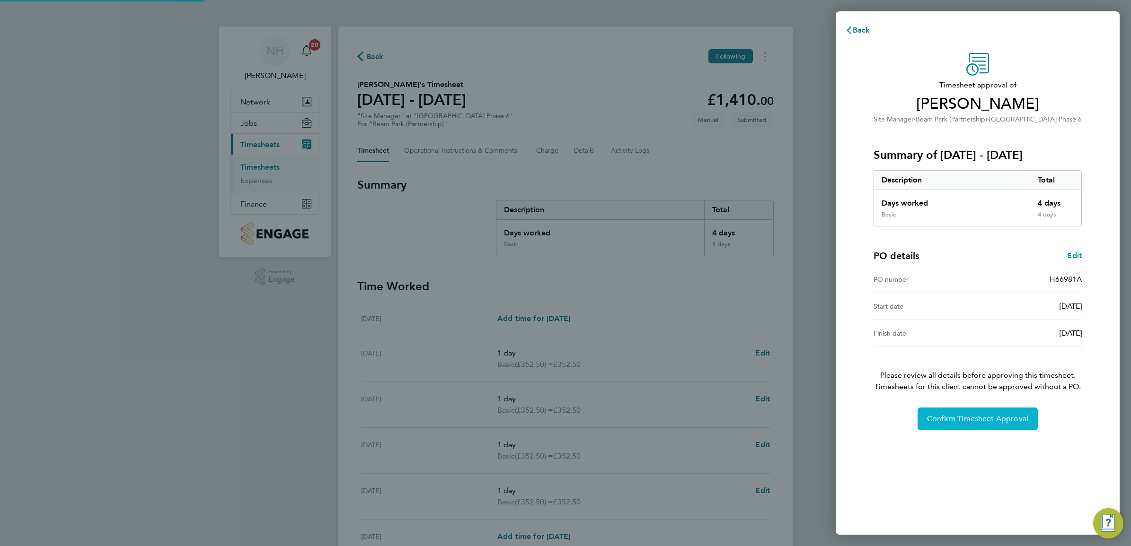
click at [963, 417] on span "Confirm Timesheet Approval" at bounding box center [977, 418] width 101 height 9
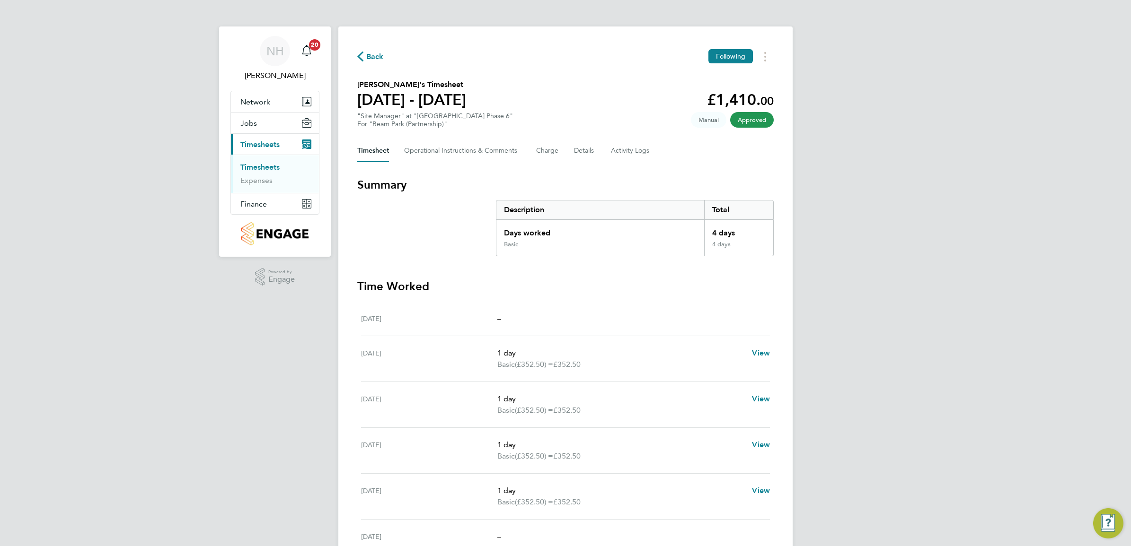
click at [373, 58] on span "Back" at bounding box center [375, 56] width 18 height 11
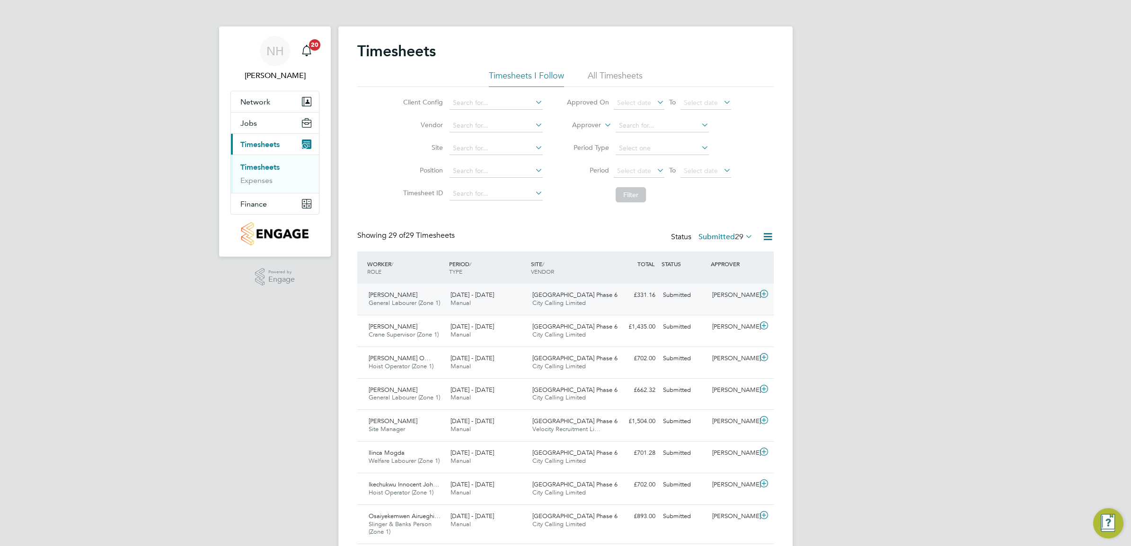
click at [724, 294] on div "[PERSON_NAME]" at bounding box center [732, 296] width 49 height 16
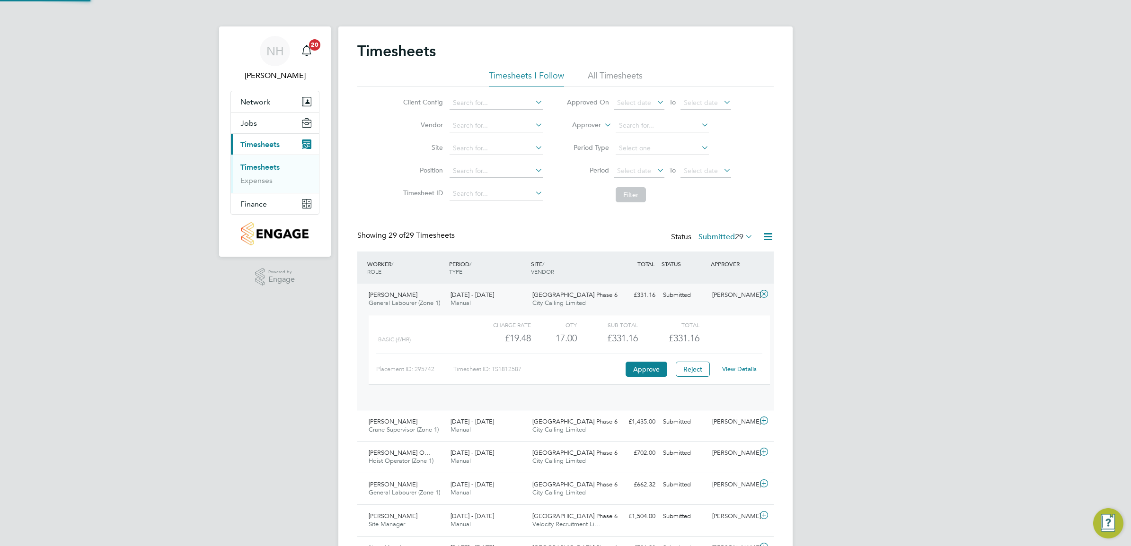
scroll to position [16, 92]
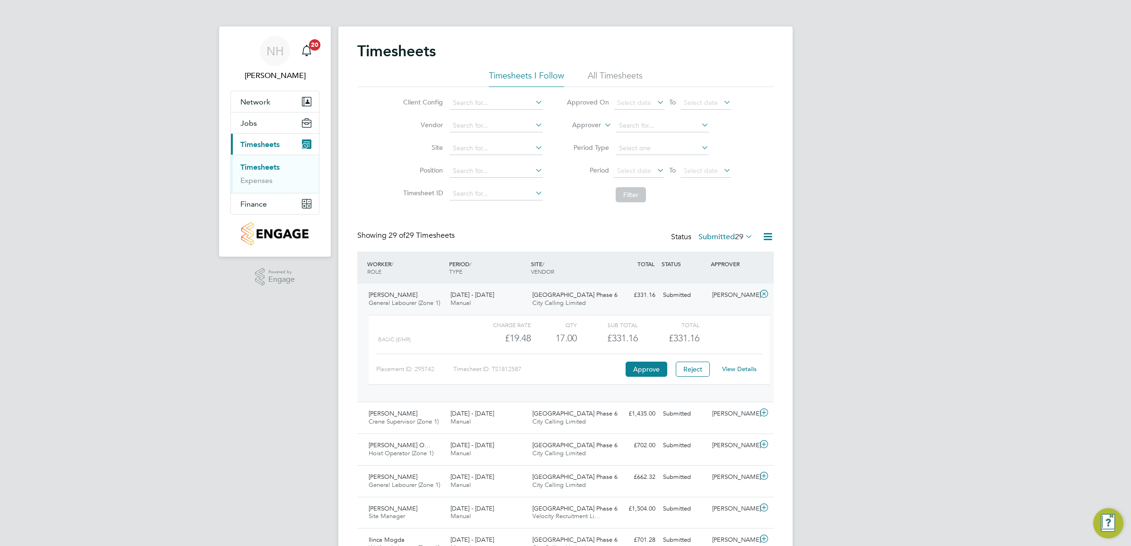
click at [732, 370] on link "View Details" at bounding box center [739, 369] width 35 height 8
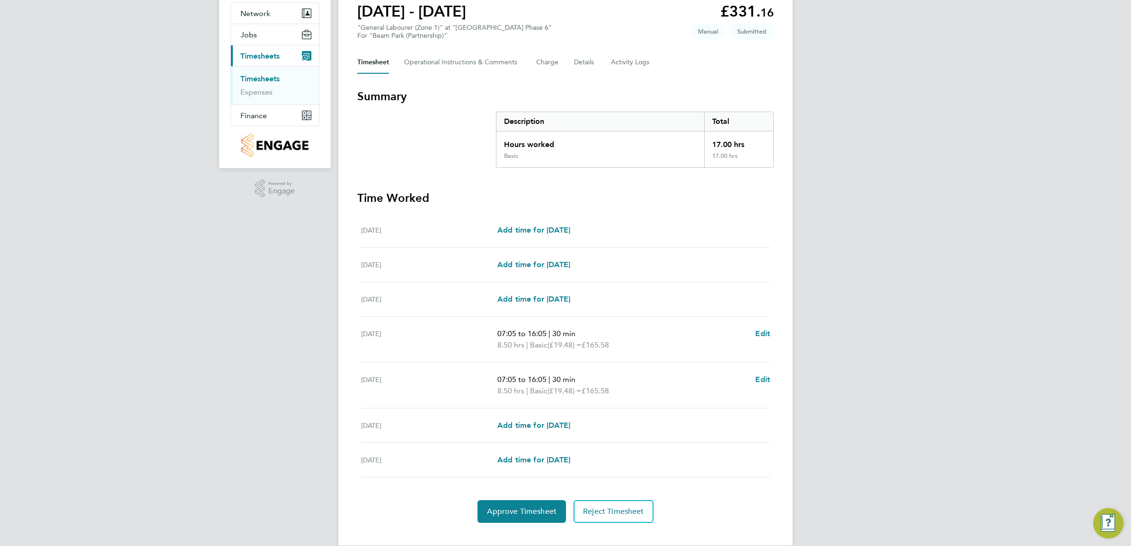
scroll to position [104, 0]
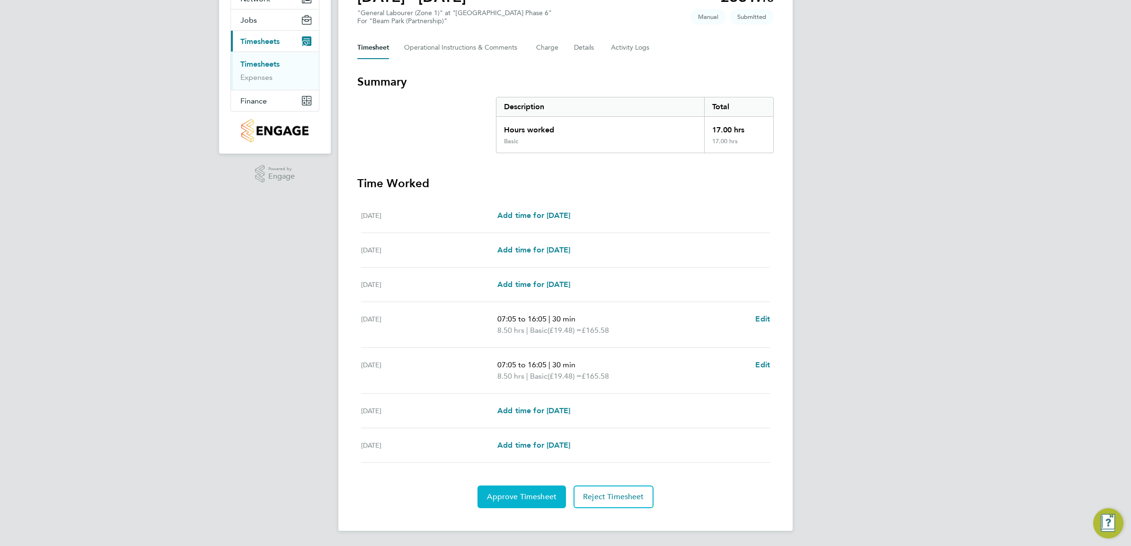
click at [507, 497] on span "Approve Timesheet" at bounding box center [522, 496] width 70 height 9
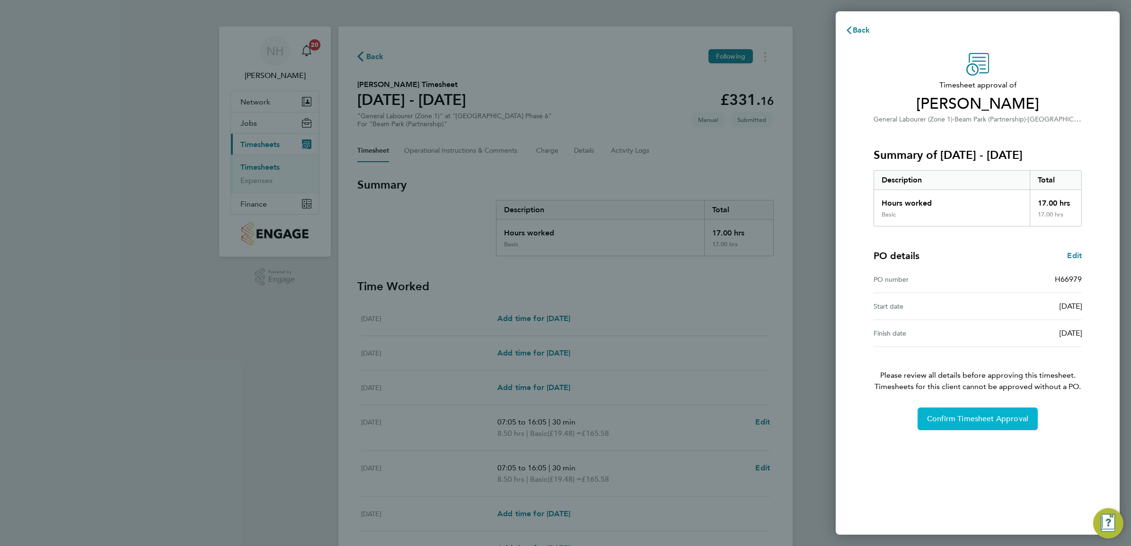
click at [984, 413] on button "Confirm Timesheet Approval" at bounding box center [977, 419] width 120 height 23
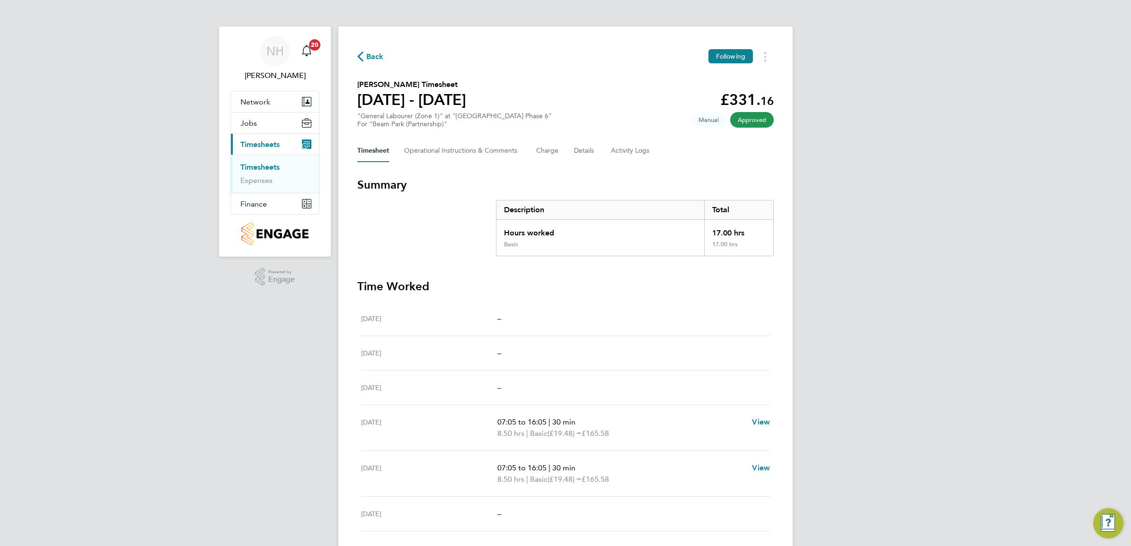
click at [362, 57] on icon "button" at bounding box center [360, 57] width 6 height 10
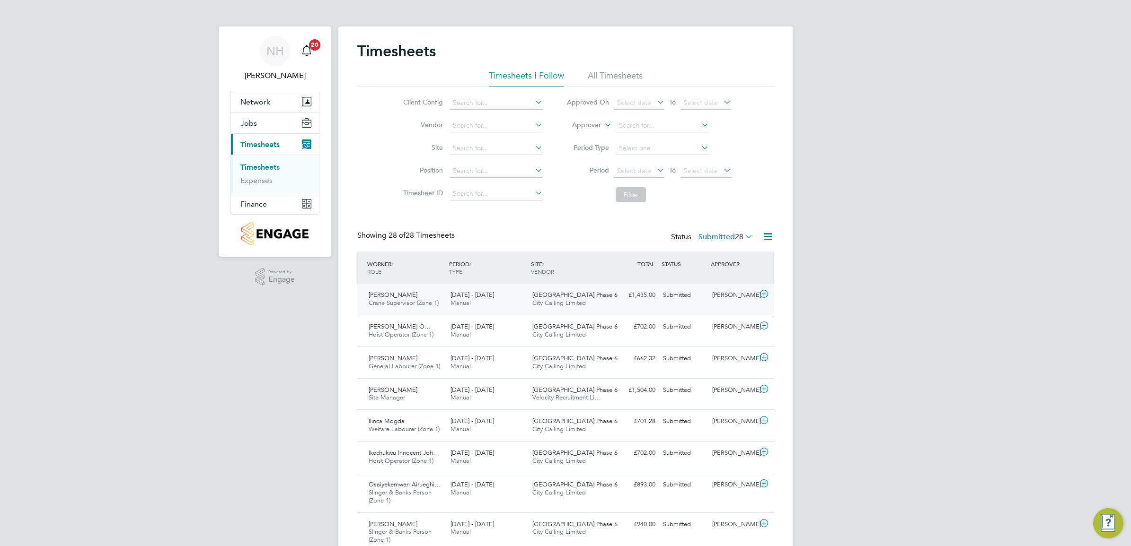
click at [741, 295] on div "[PERSON_NAME]" at bounding box center [732, 296] width 49 height 16
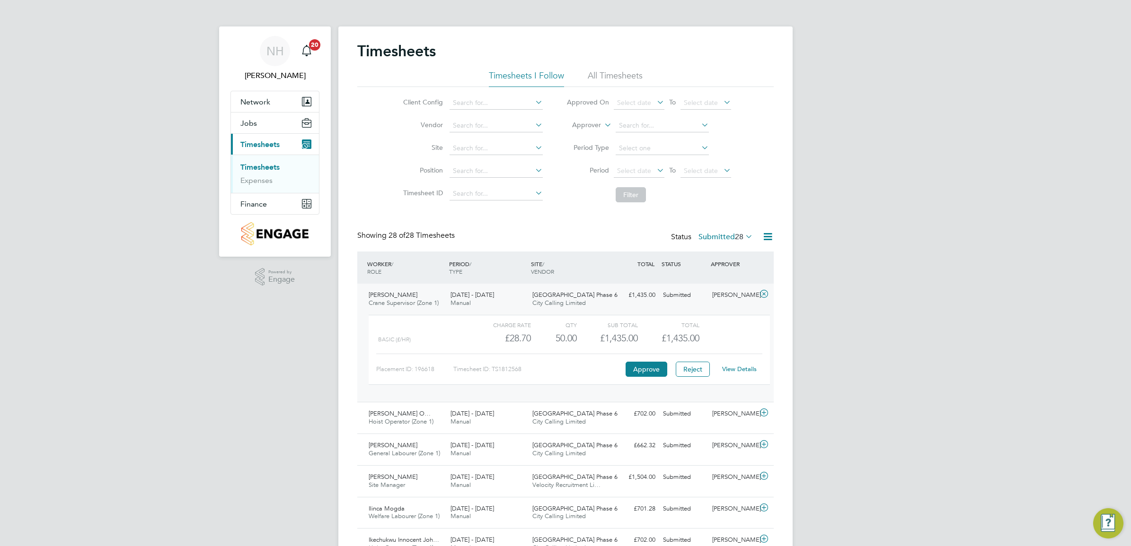
click at [732, 369] on link "View Details" at bounding box center [739, 369] width 35 height 8
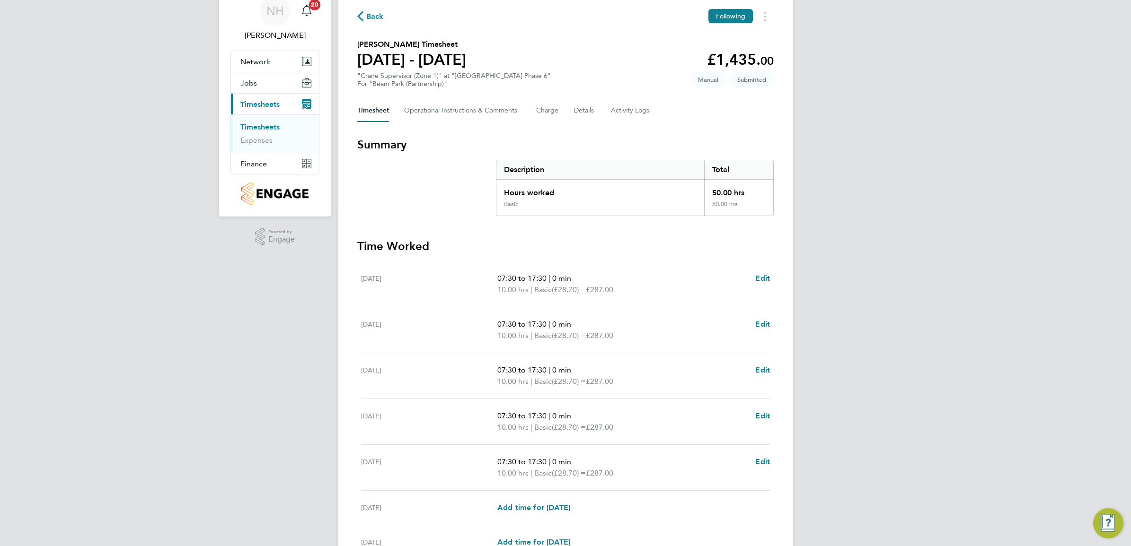
scroll to position [59, 0]
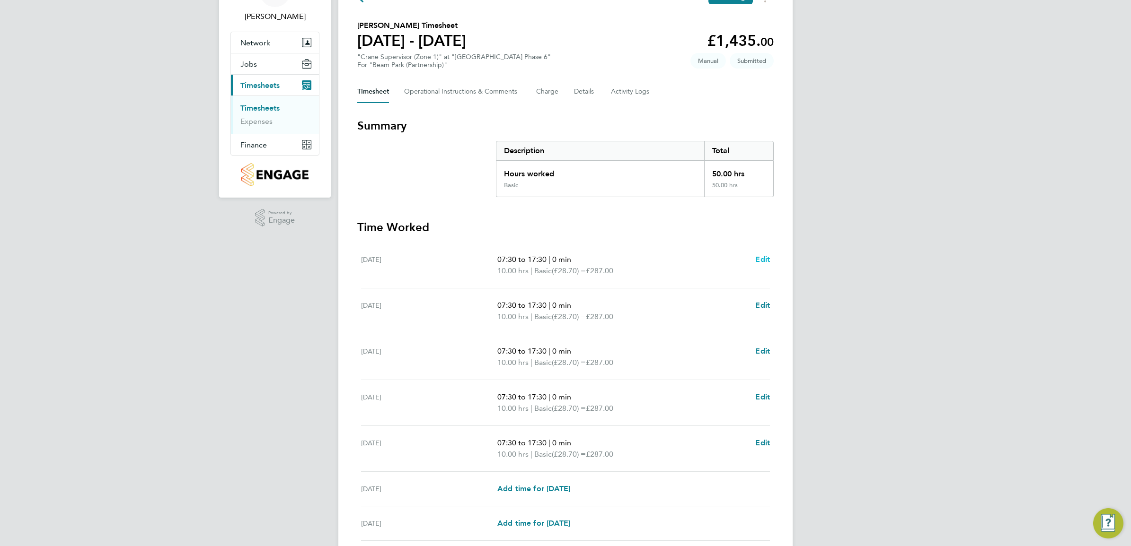
click at [758, 259] on span "Edit" at bounding box center [762, 259] width 15 height 9
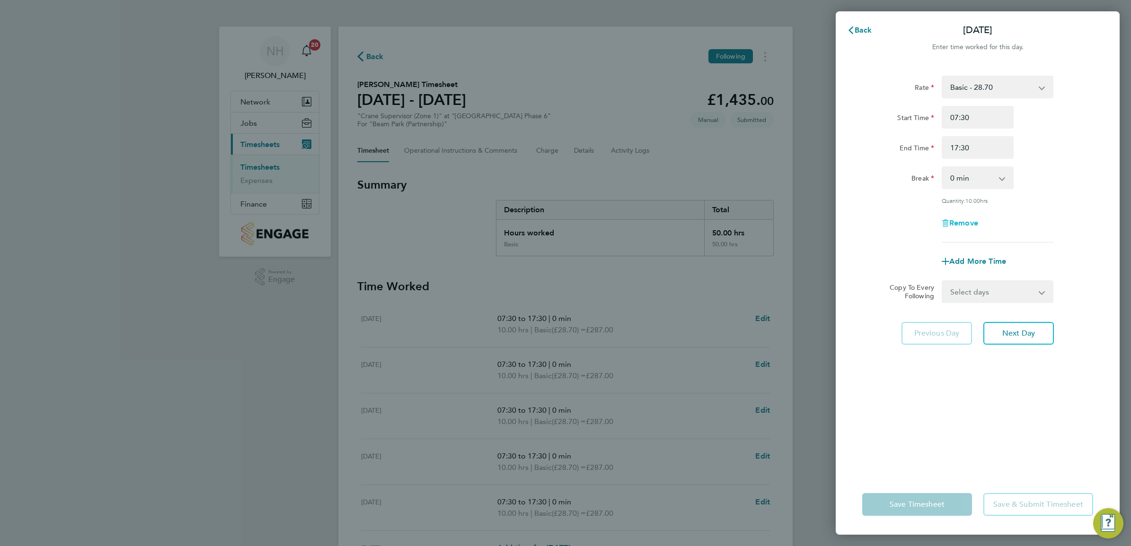
click at [961, 220] on span "Remove" at bounding box center [963, 223] width 29 height 9
select select "null"
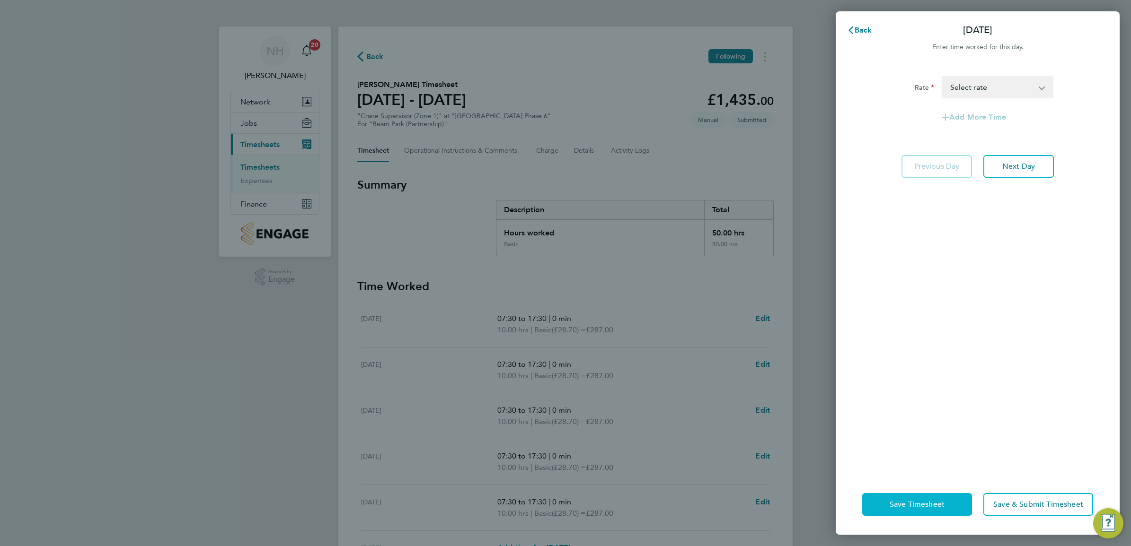
click at [912, 501] on span "Save Timesheet" at bounding box center [916, 504] width 55 height 9
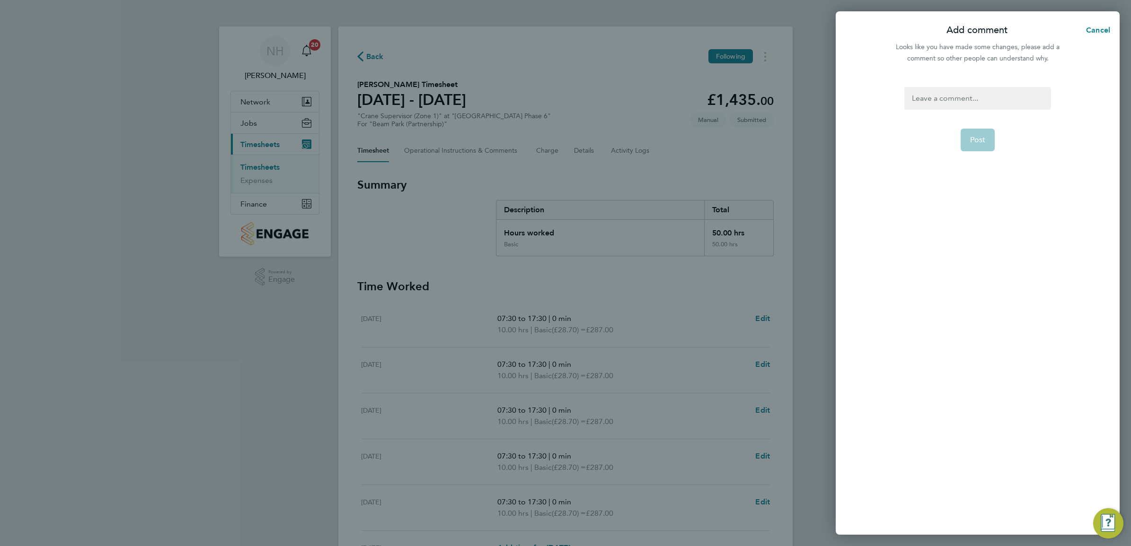
click at [951, 100] on div at bounding box center [977, 98] width 146 height 23
click at [951, 97] on div at bounding box center [977, 98] width 146 height 23
click at [981, 137] on span "Post" at bounding box center [978, 139] width 16 height 9
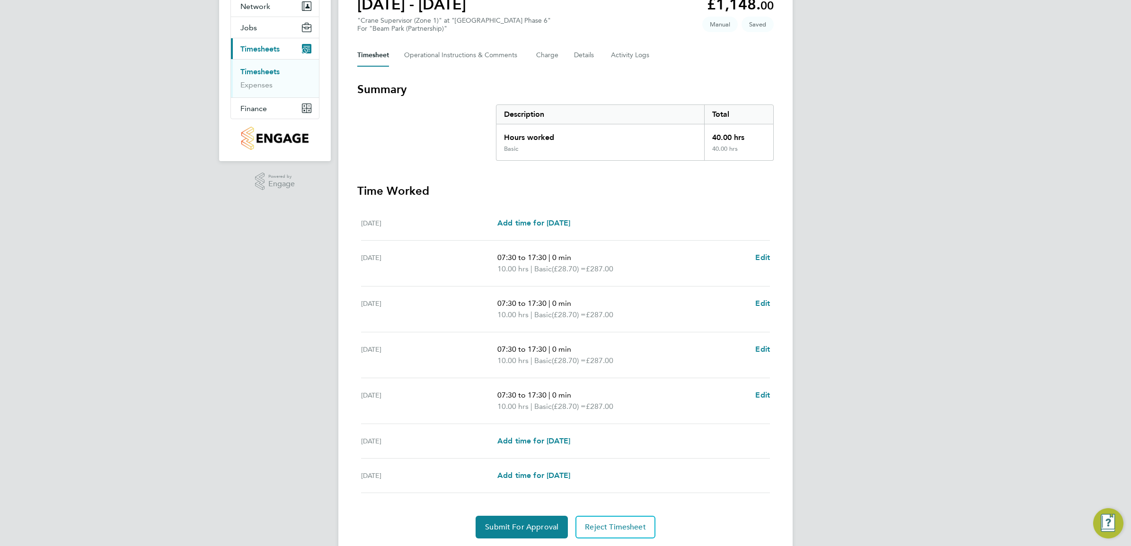
scroll to position [118, 0]
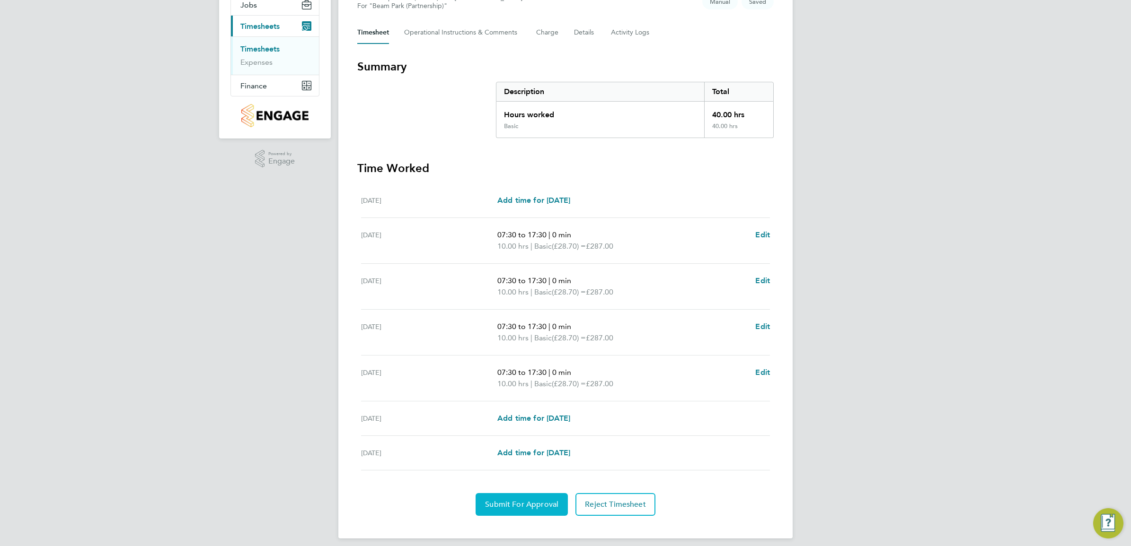
click at [536, 510] on span "Submit For Approval" at bounding box center [521, 504] width 73 height 9
click at [536, 504] on span "Approve Timesheet" at bounding box center [522, 504] width 70 height 9
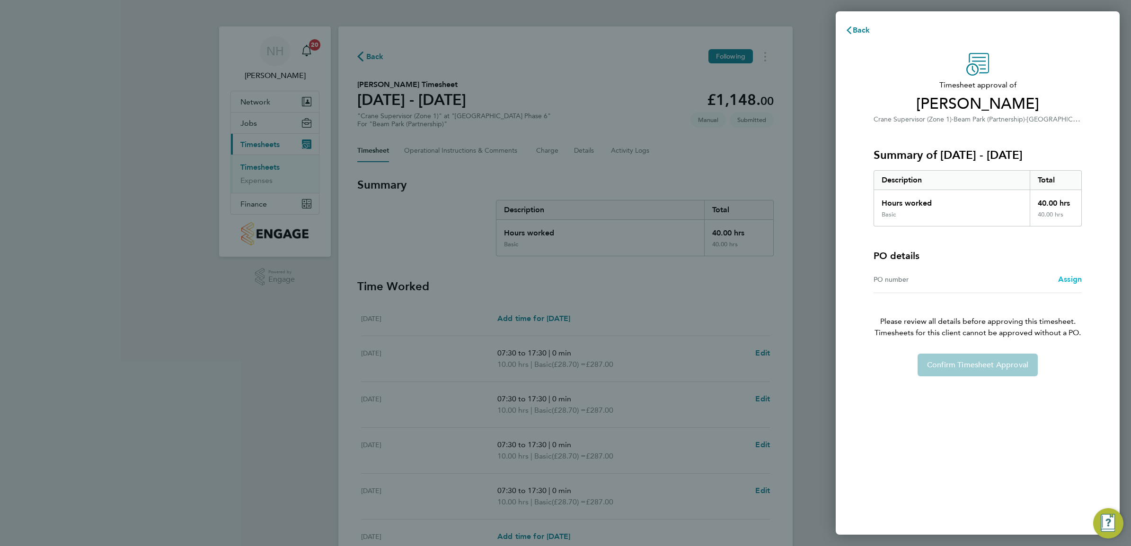
click at [1062, 280] on span "Assign" at bounding box center [1070, 279] width 24 height 9
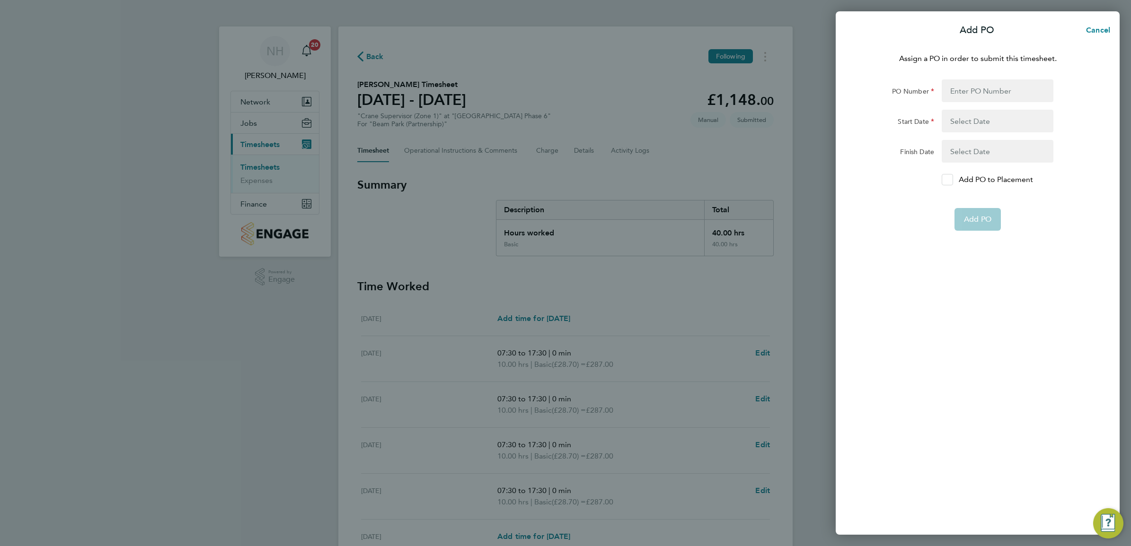
click at [951, 184] on div at bounding box center [946, 179] width 11 height 11
click at [950, 180] on input "Add PO to Placement" at bounding box center [950, 180] width 0 height 0
click at [963, 91] on input "PO Number" at bounding box center [997, 90] width 112 height 23
type input "H66979"
type input "[DATE]"
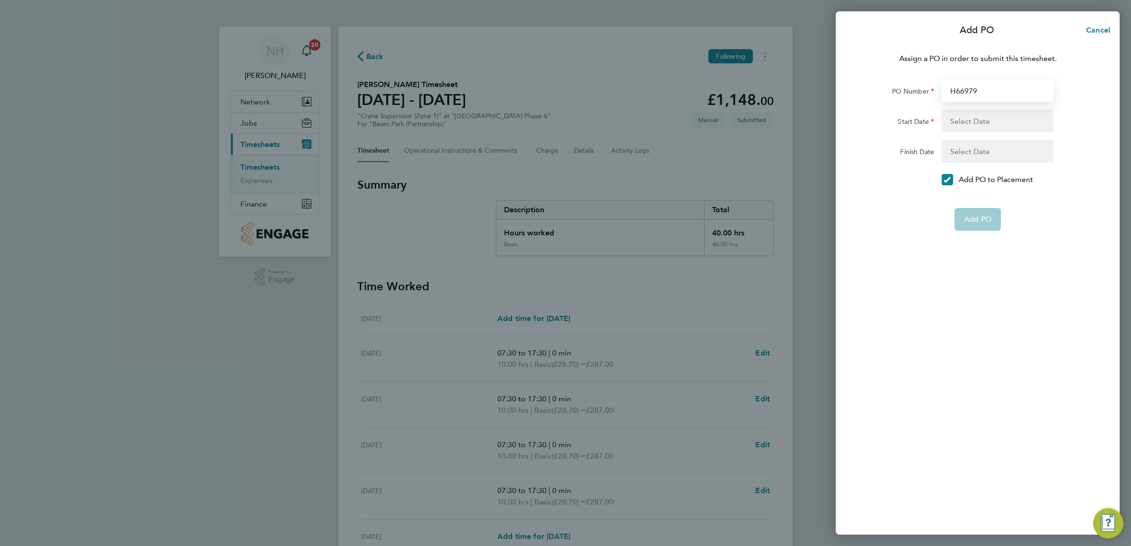
type input "[DATE]"
click at [975, 193] on span "Add PO" at bounding box center [977, 196] width 27 height 9
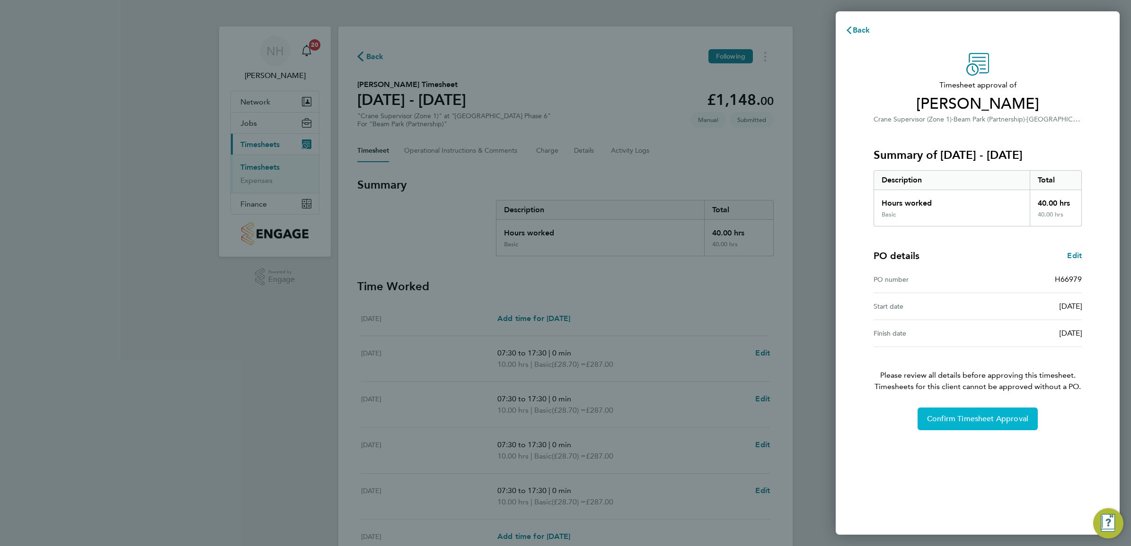
click at [956, 426] on button "Confirm Timesheet Approval" at bounding box center [977, 419] width 120 height 23
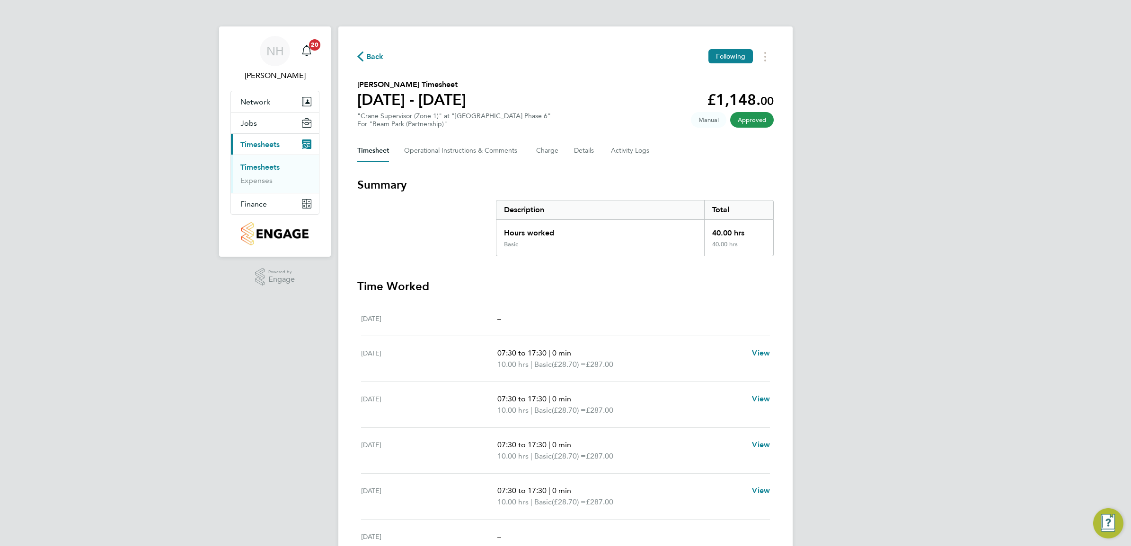
click at [374, 58] on span "Back" at bounding box center [375, 56] width 18 height 11
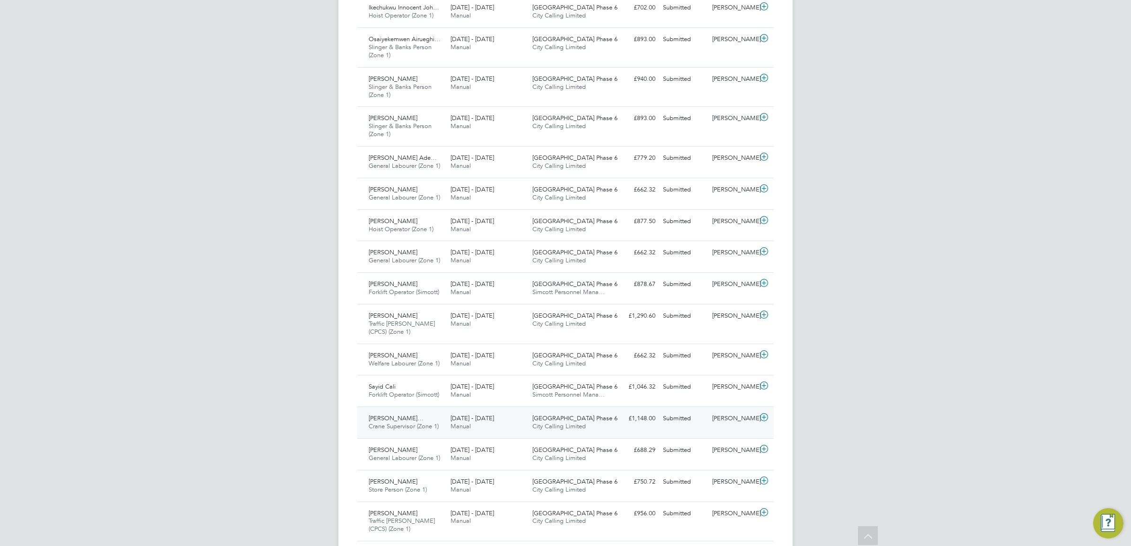
click at [746, 422] on div "[PERSON_NAME]" at bounding box center [732, 419] width 49 height 16
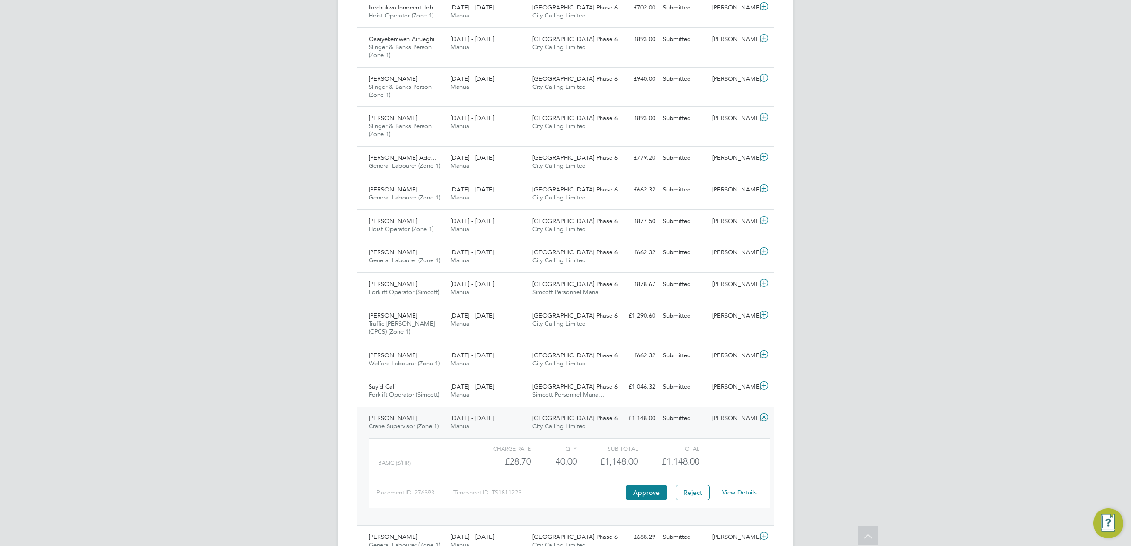
click at [732, 495] on link "View Details" at bounding box center [739, 493] width 35 height 8
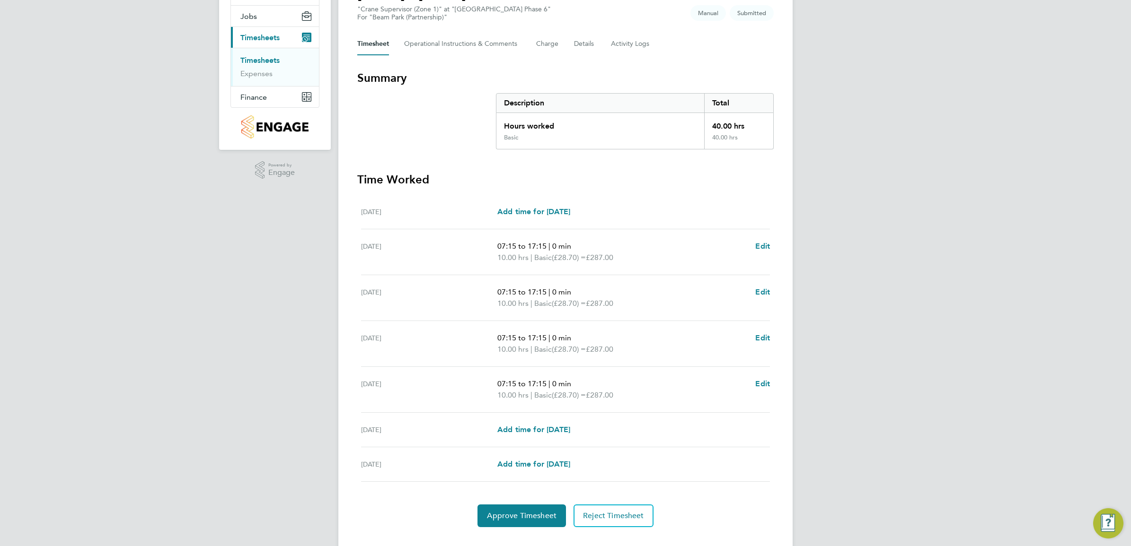
scroll to position [118, 0]
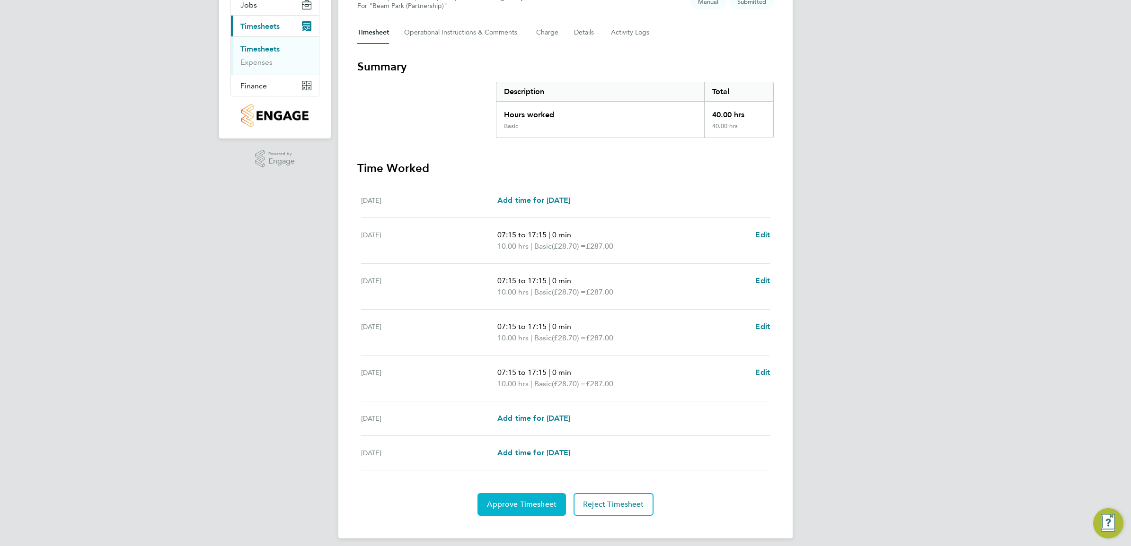
click at [507, 504] on span "Approve Timesheet" at bounding box center [522, 504] width 70 height 9
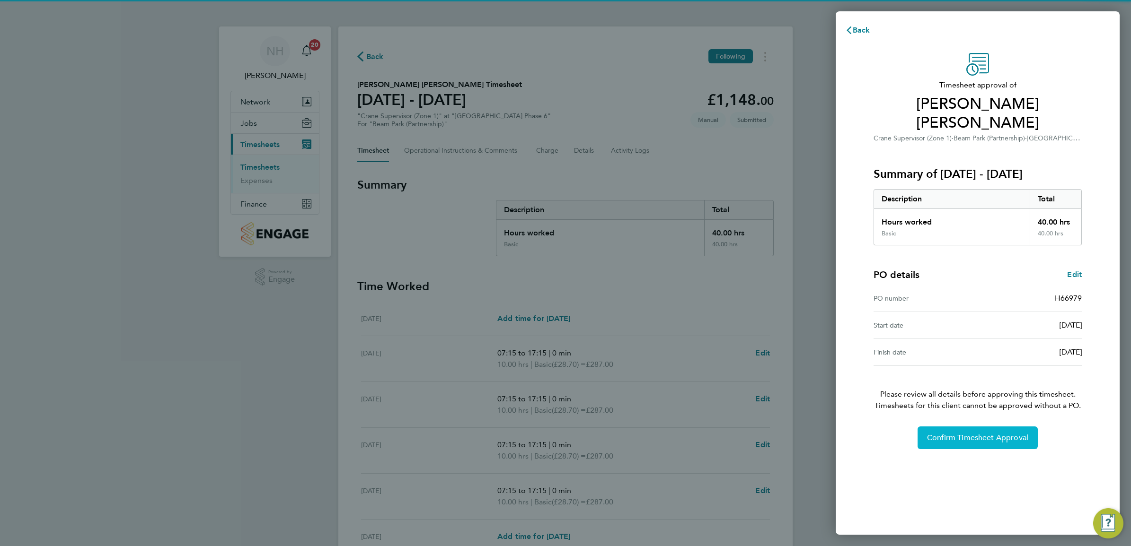
click at [966, 433] on span "Confirm Timesheet Approval" at bounding box center [977, 437] width 101 height 9
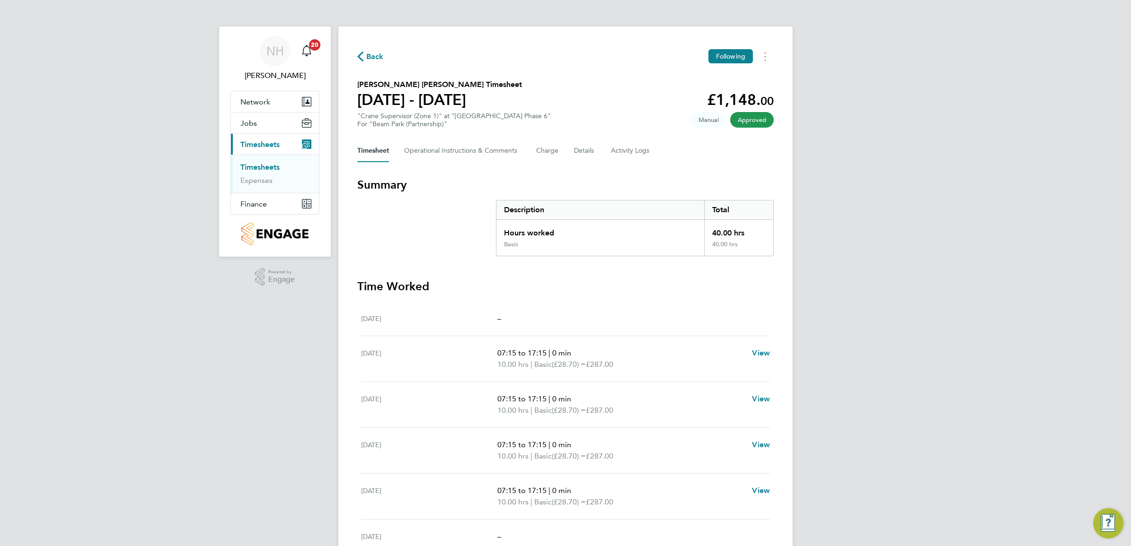
click at [369, 58] on span "Back" at bounding box center [375, 56] width 18 height 11
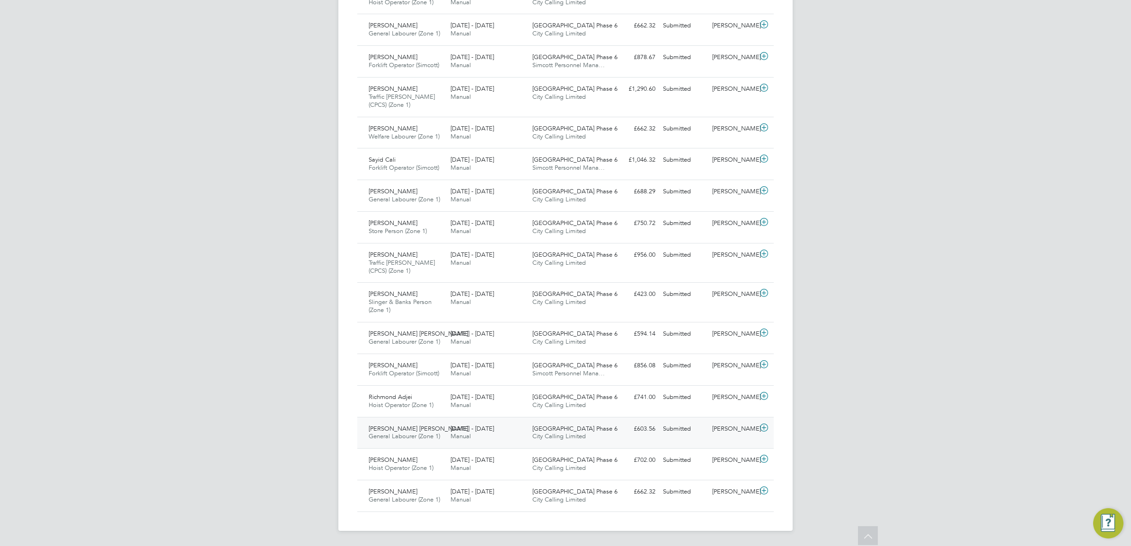
click at [734, 425] on div "[PERSON_NAME]" at bounding box center [732, 430] width 49 height 16
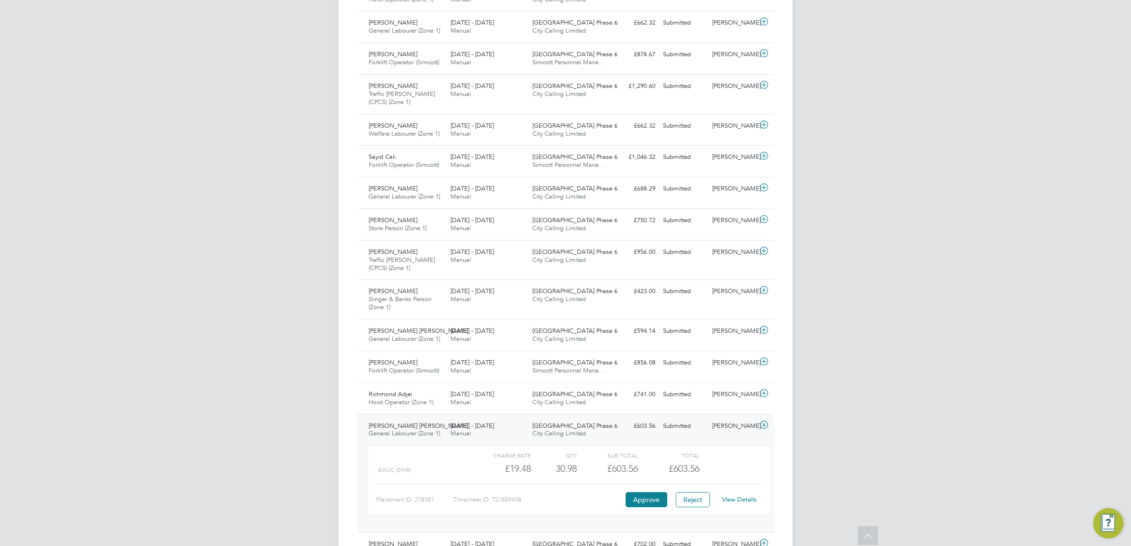
click at [733, 502] on link "View Details" at bounding box center [739, 500] width 35 height 8
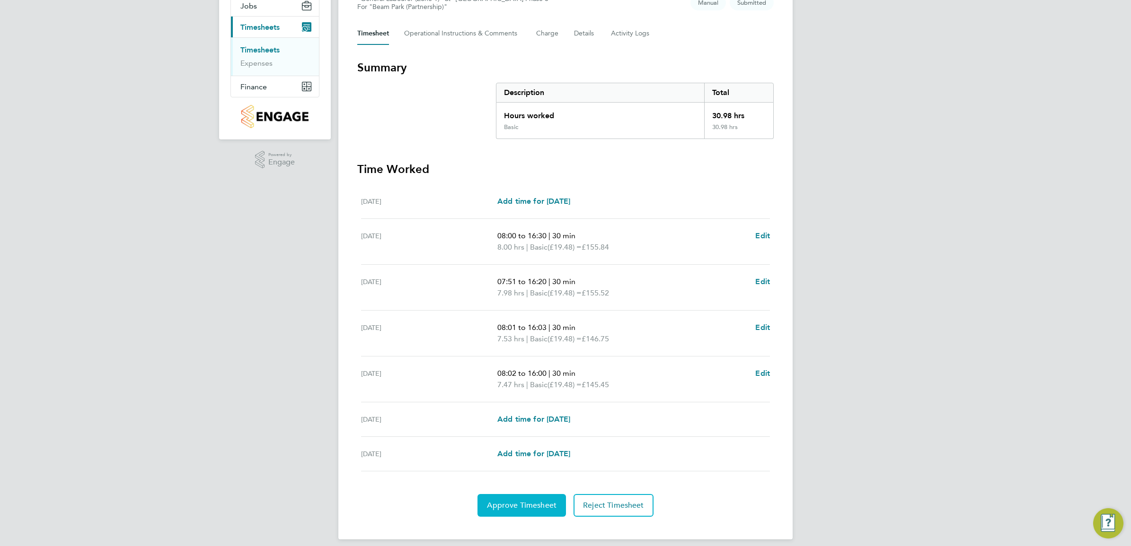
scroll to position [118, 0]
click at [554, 505] on span "Approve Timesheet" at bounding box center [522, 504] width 70 height 9
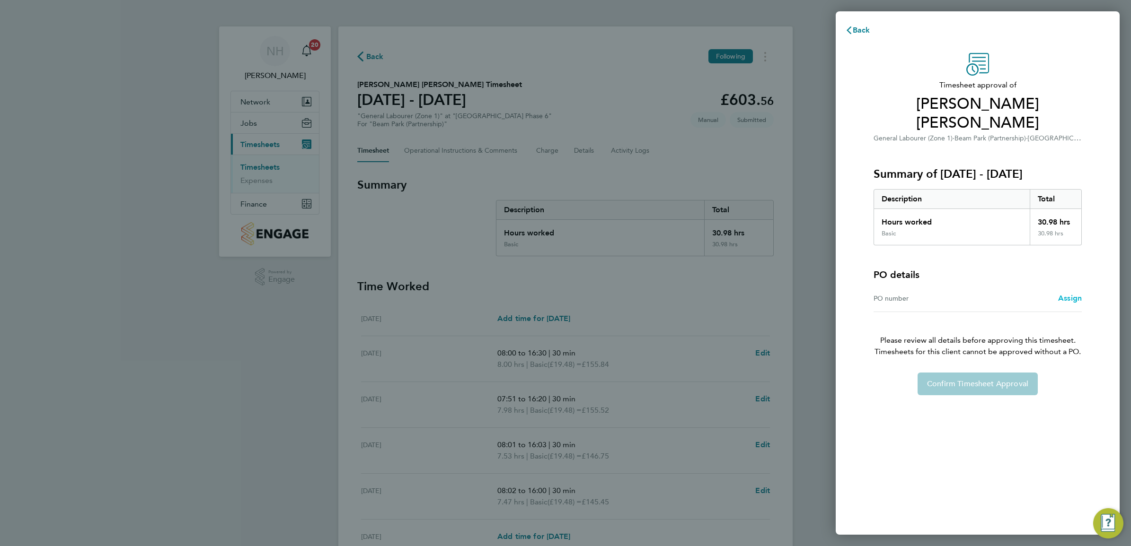
click at [1068, 294] on span "Assign" at bounding box center [1070, 298] width 24 height 9
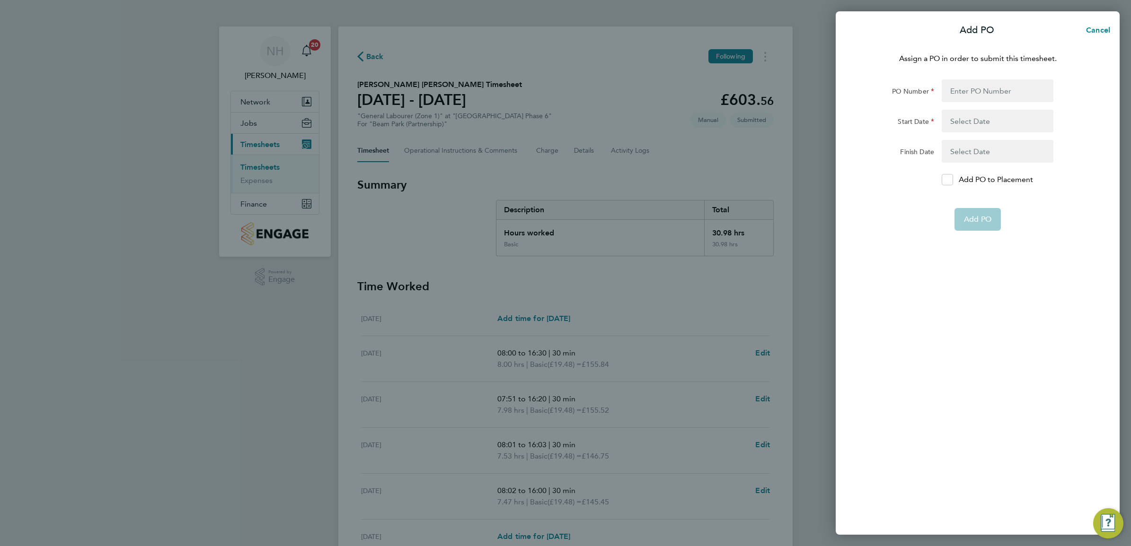
drag, startPoint x: 945, startPoint y: 178, endPoint x: 944, endPoint y: 158, distance: 20.8
click at [944, 177] on icon at bounding box center [946, 180] width 7 height 6
click at [950, 180] on input "Add PO to Placement" at bounding box center [950, 180] width 0 height 0
drag, startPoint x: 966, startPoint y: 93, endPoint x: 964, endPoint y: 97, distance: 5.1
click at [966, 94] on input "PO Number" at bounding box center [997, 90] width 112 height 23
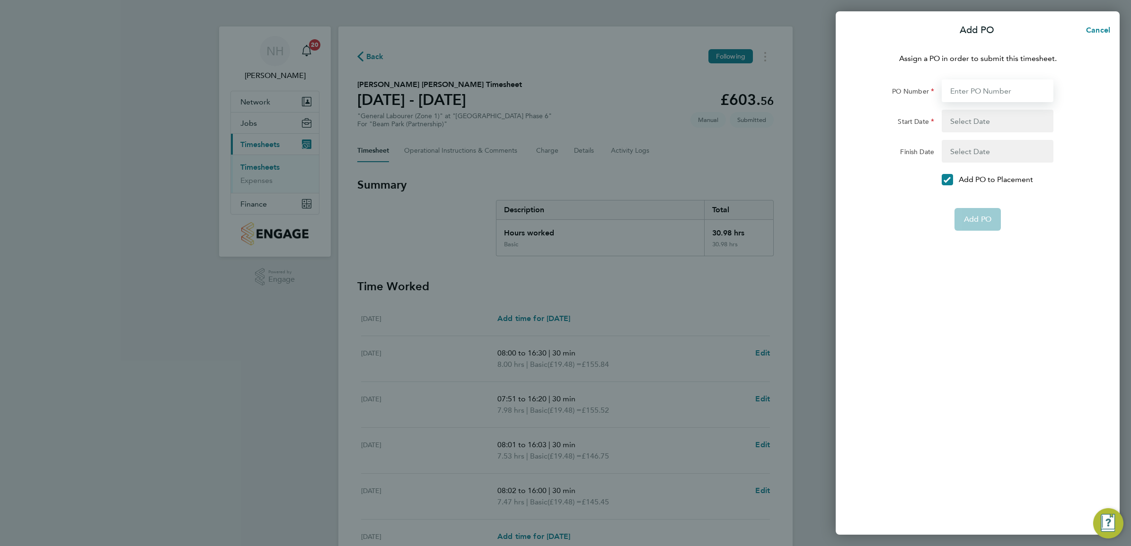
type input "H66979"
type input "[DATE]"
click at [983, 202] on button "Add PO" at bounding box center [977, 196] width 46 height 23
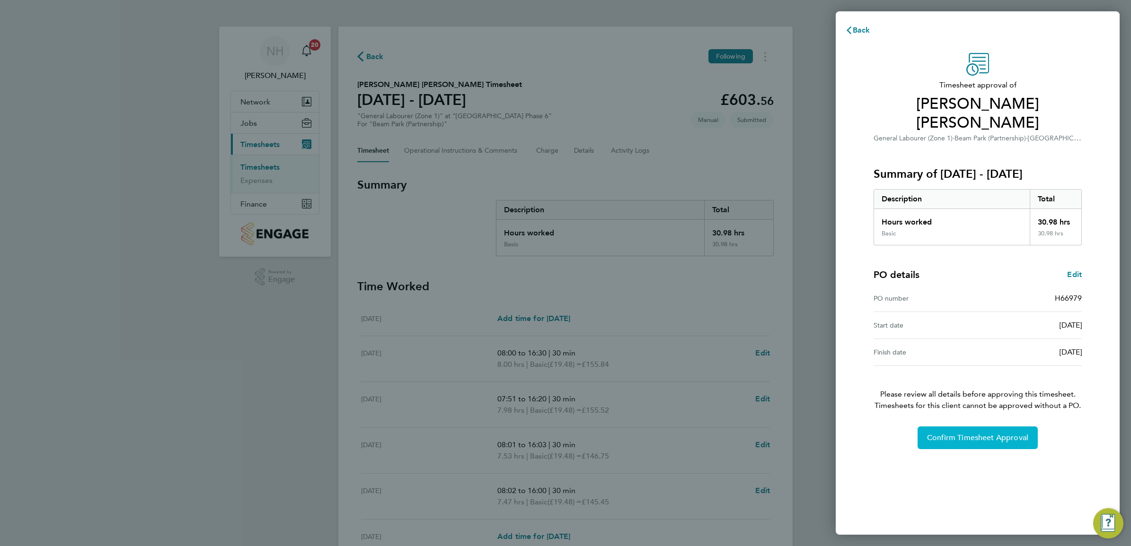
click at [974, 433] on span "Confirm Timesheet Approval" at bounding box center [977, 437] width 101 height 9
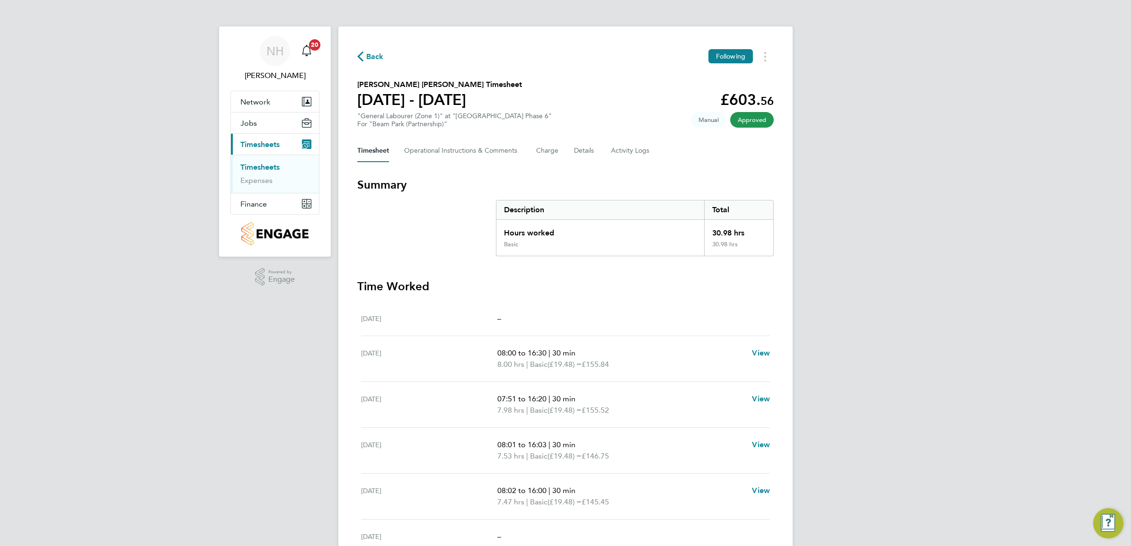
click at [369, 55] on span "Back" at bounding box center [375, 56] width 18 height 11
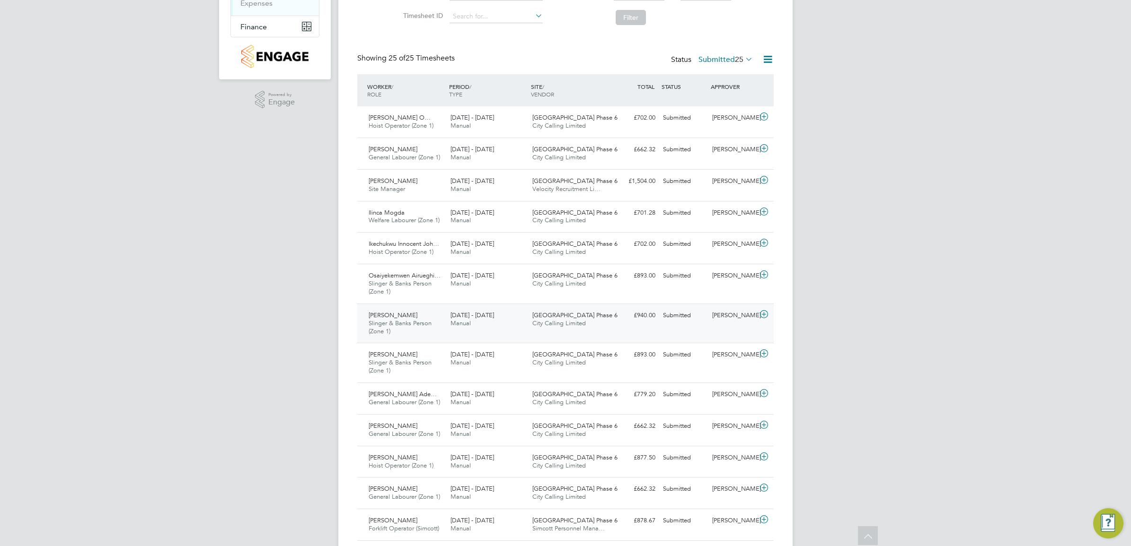
click at [728, 314] on div "[PERSON_NAME]" at bounding box center [732, 316] width 49 height 16
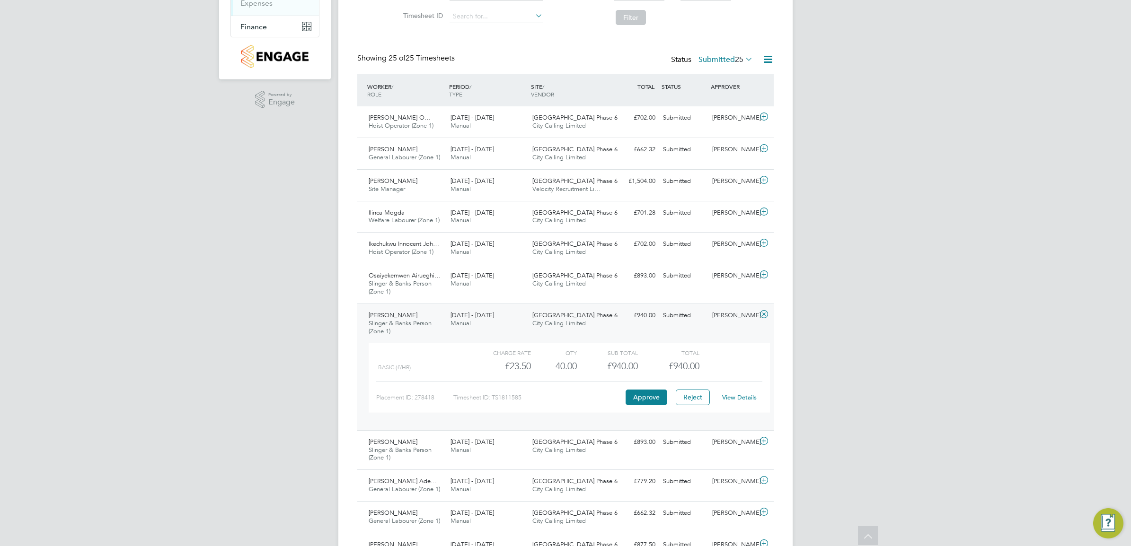
click at [736, 397] on link "View Details" at bounding box center [739, 398] width 35 height 8
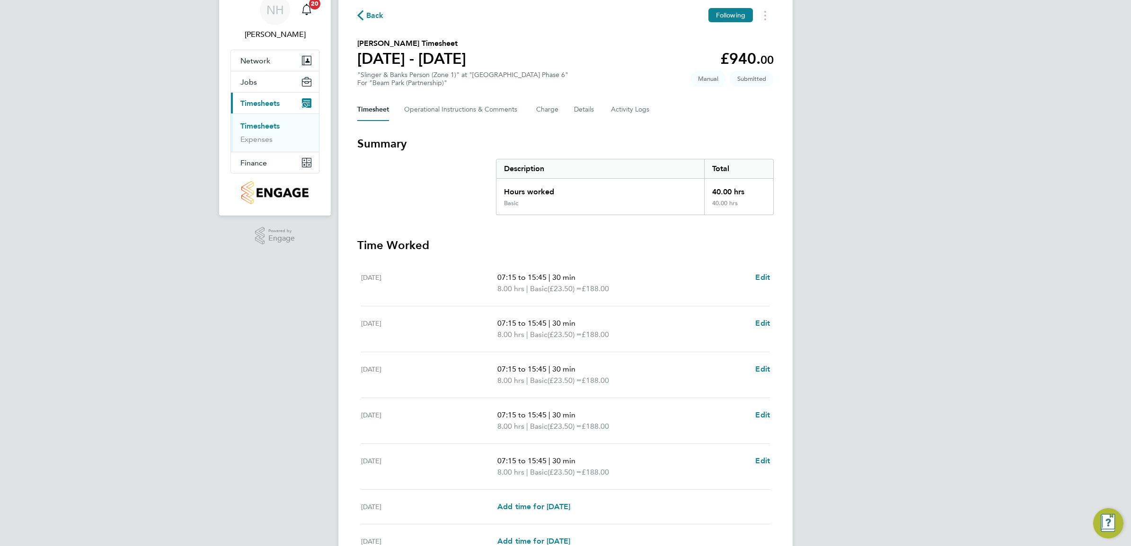
scroll to position [118, 0]
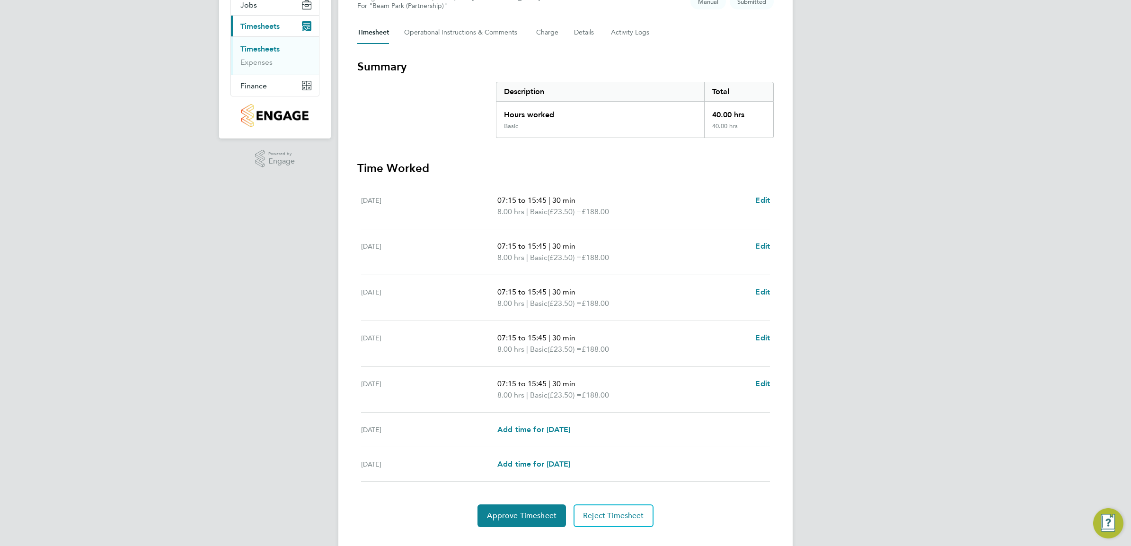
click at [763, 194] on div "[DATE] 07:15 to 15:45 | 30 min 8.00 hrs | Basic (£23.50) = £188.00 Edit" at bounding box center [565, 207] width 409 height 46
click at [762, 201] on span "Edit" at bounding box center [762, 200] width 15 height 9
select select "30"
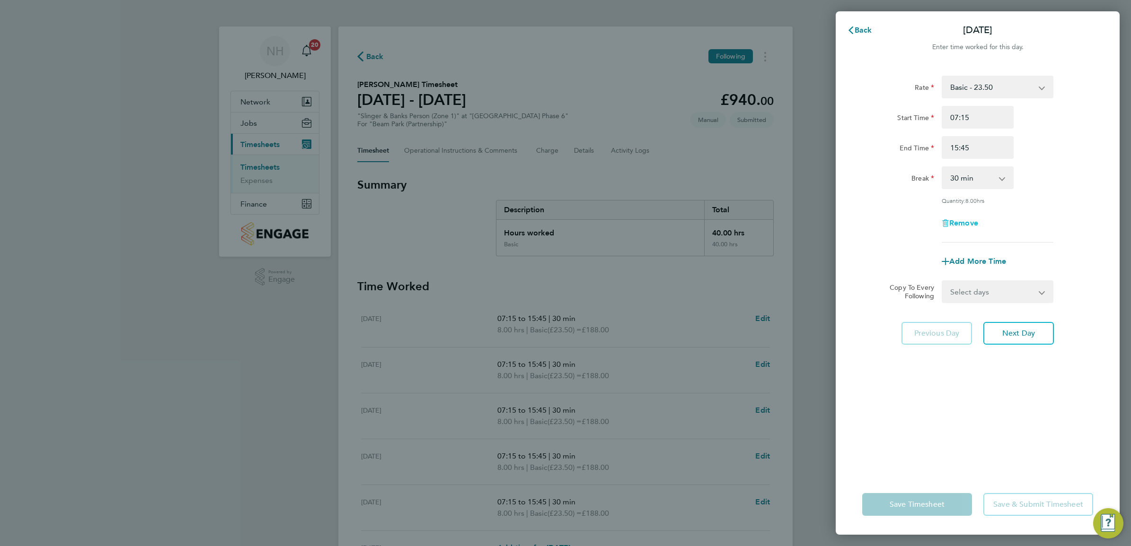
click at [970, 222] on span "Remove" at bounding box center [963, 223] width 29 height 9
select select "null"
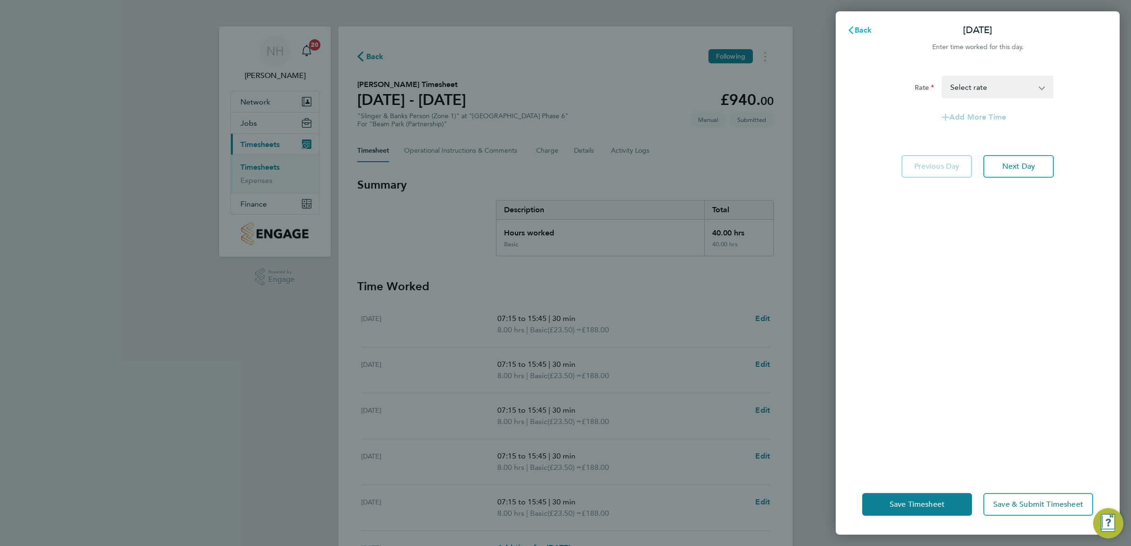
click at [862, 29] on span "Back" at bounding box center [863, 30] width 18 height 9
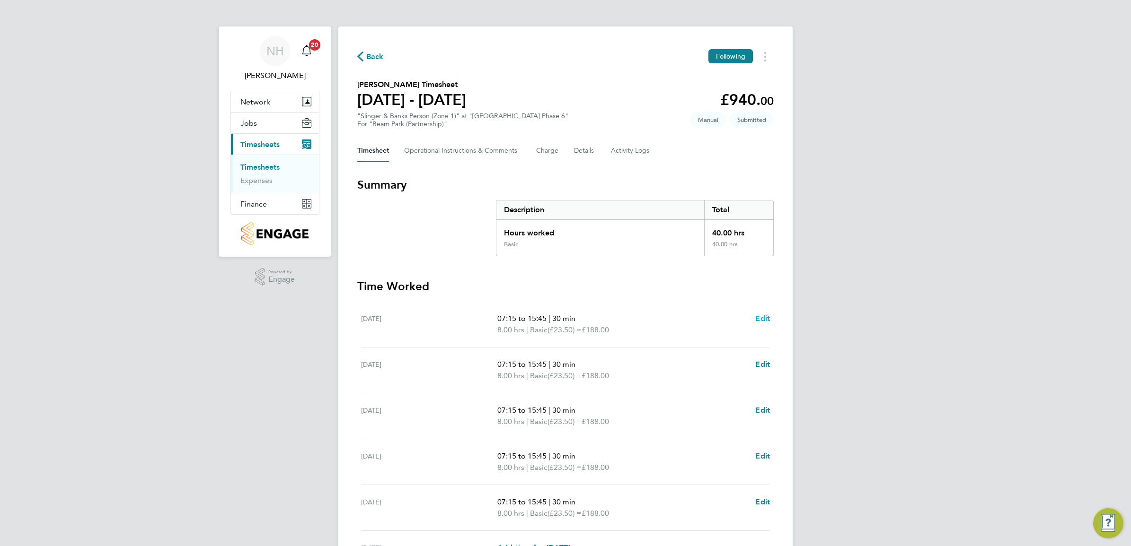
click at [761, 316] on span "Edit" at bounding box center [762, 318] width 15 height 9
select select "30"
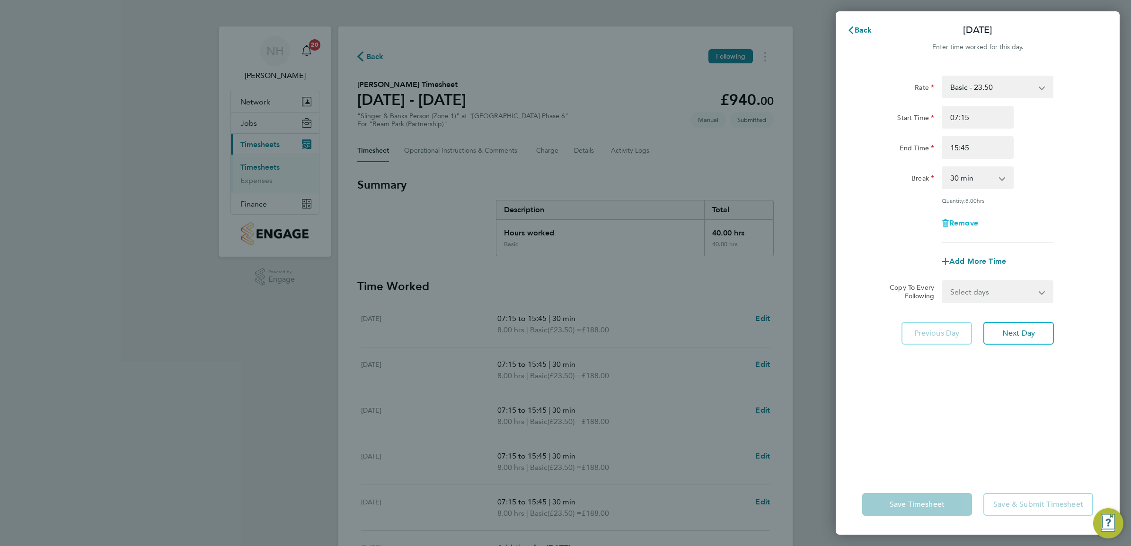
click at [962, 223] on span "Remove" at bounding box center [963, 223] width 29 height 9
select select "null"
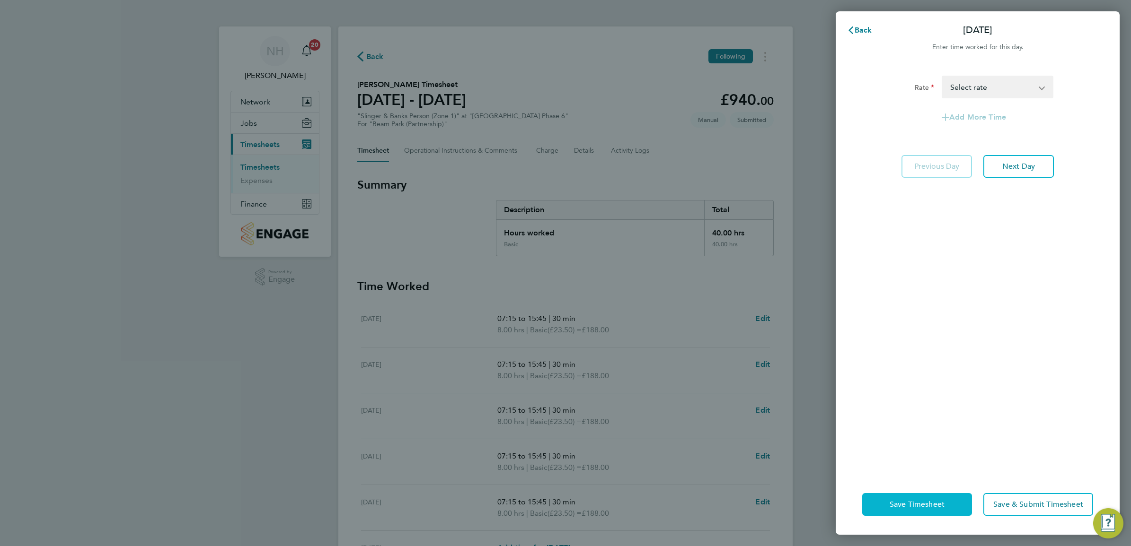
click at [942, 507] on span "Save Timesheet" at bounding box center [916, 504] width 55 height 9
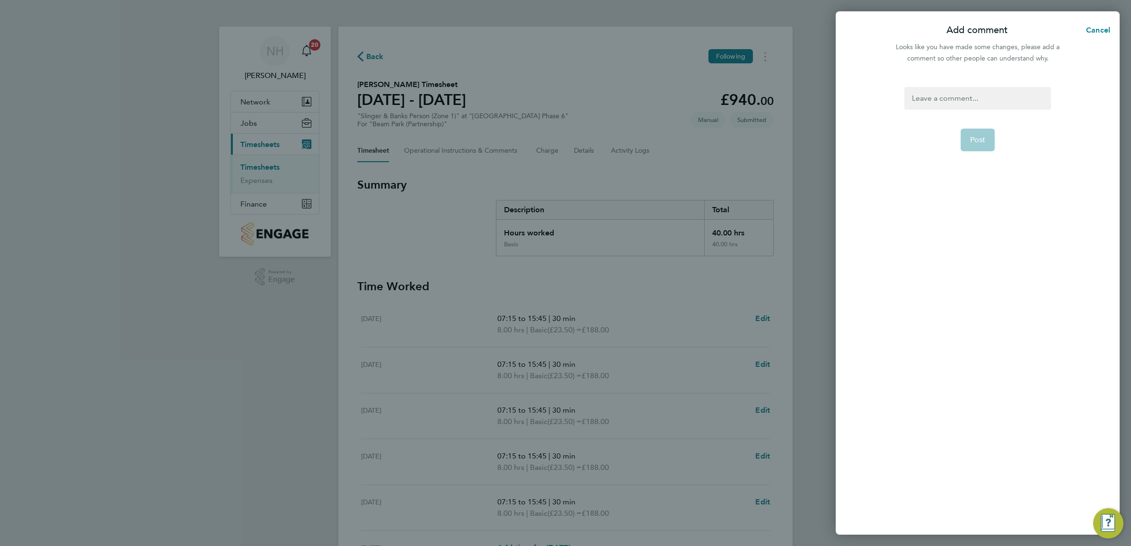
click at [926, 96] on div at bounding box center [977, 98] width 146 height 23
click at [976, 141] on span "Post" at bounding box center [978, 139] width 16 height 9
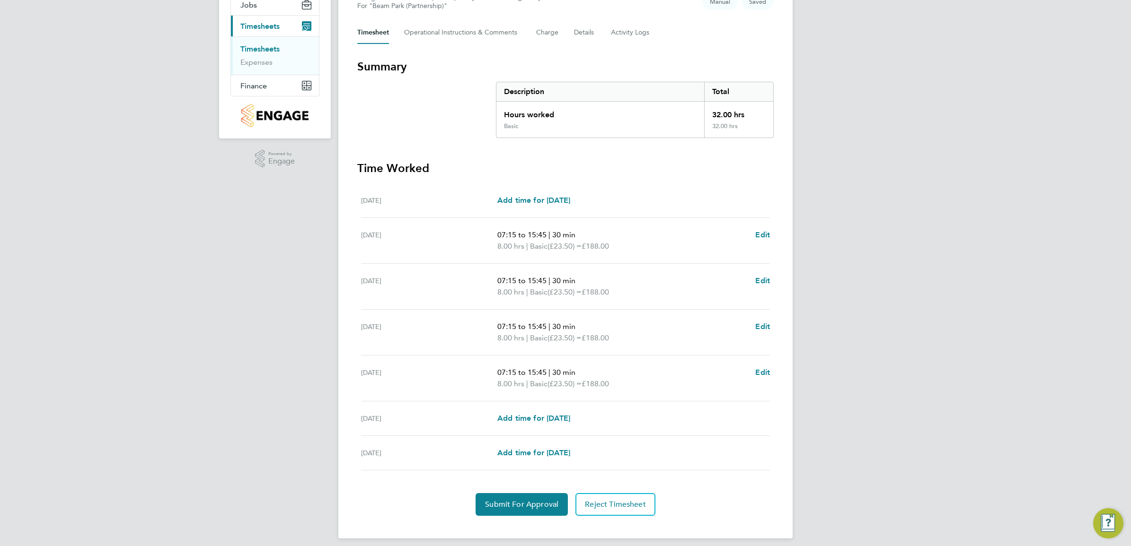
scroll to position [127, 0]
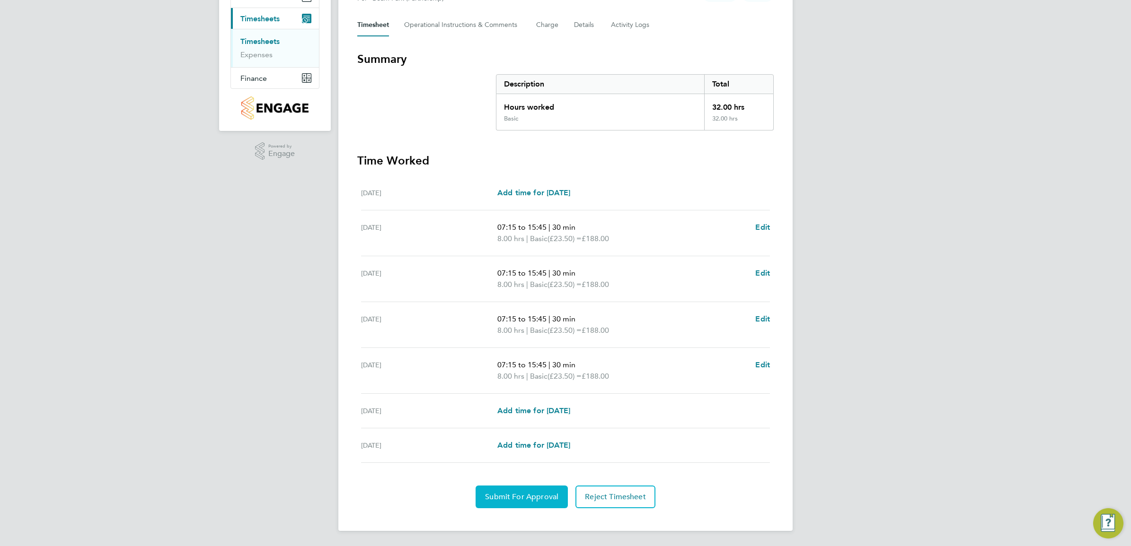
click at [534, 494] on span "Submit For Approval" at bounding box center [521, 496] width 73 height 9
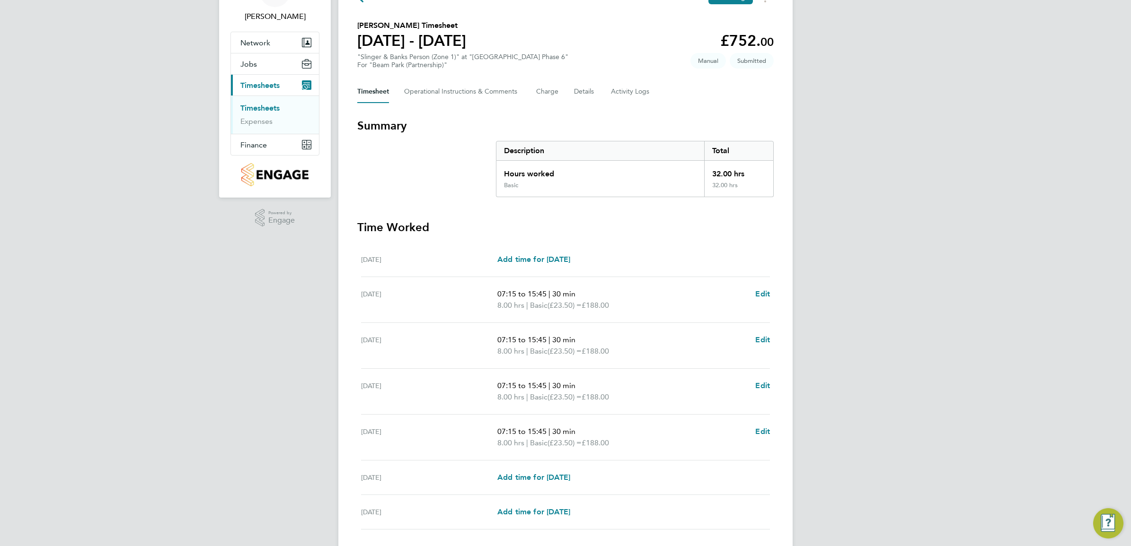
scroll to position [118, 0]
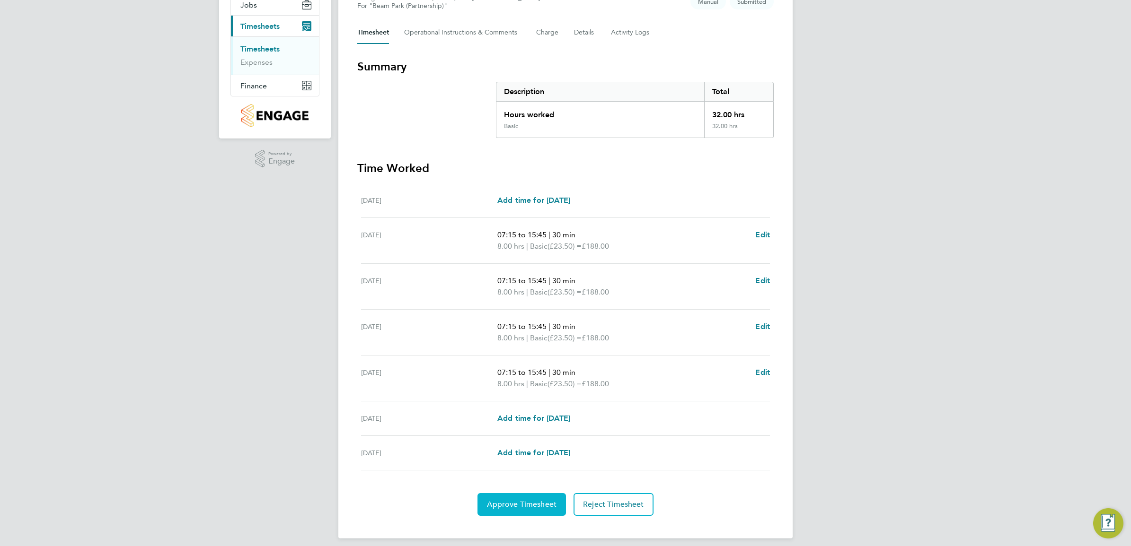
click at [529, 504] on span "Approve Timesheet" at bounding box center [522, 504] width 70 height 9
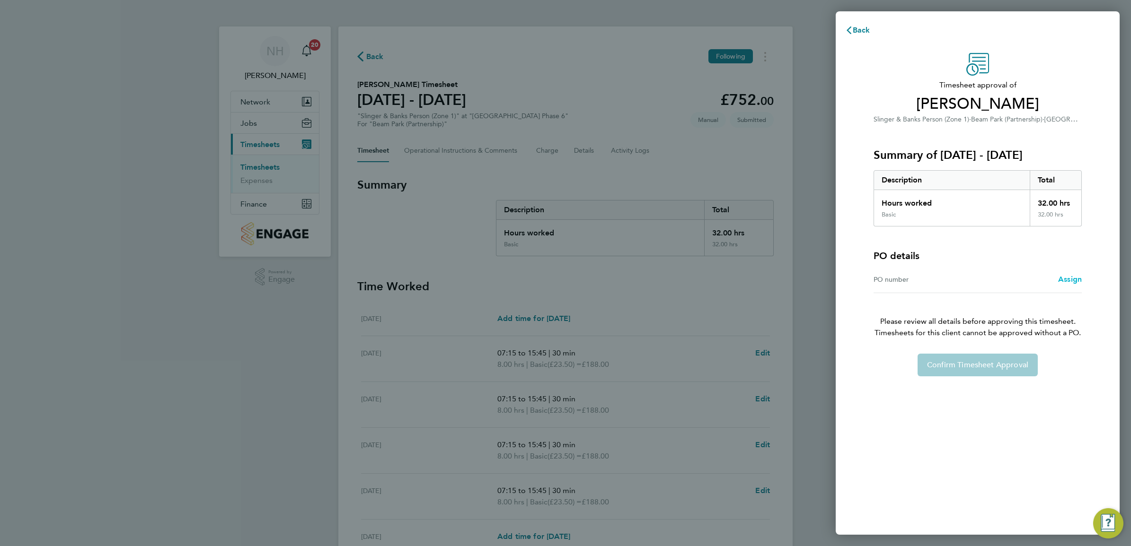
click at [1071, 278] on span "Assign" at bounding box center [1070, 279] width 24 height 9
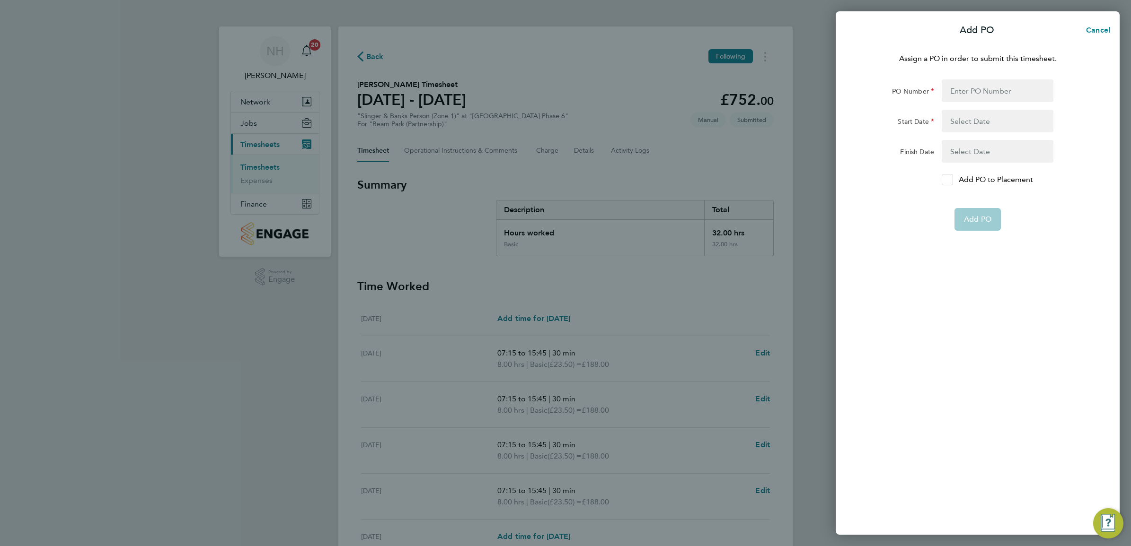
click at [945, 176] on div at bounding box center [946, 179] width 11 height 11
click at [950, 180] on input "Add PO to Placement" at bounding box center [950, 180] width 0 height 0
click at [954, 96] on input "PO Number" at bounding box center [997, 90] width 112 height 23
type input "H66979"
type input "[DATE]"
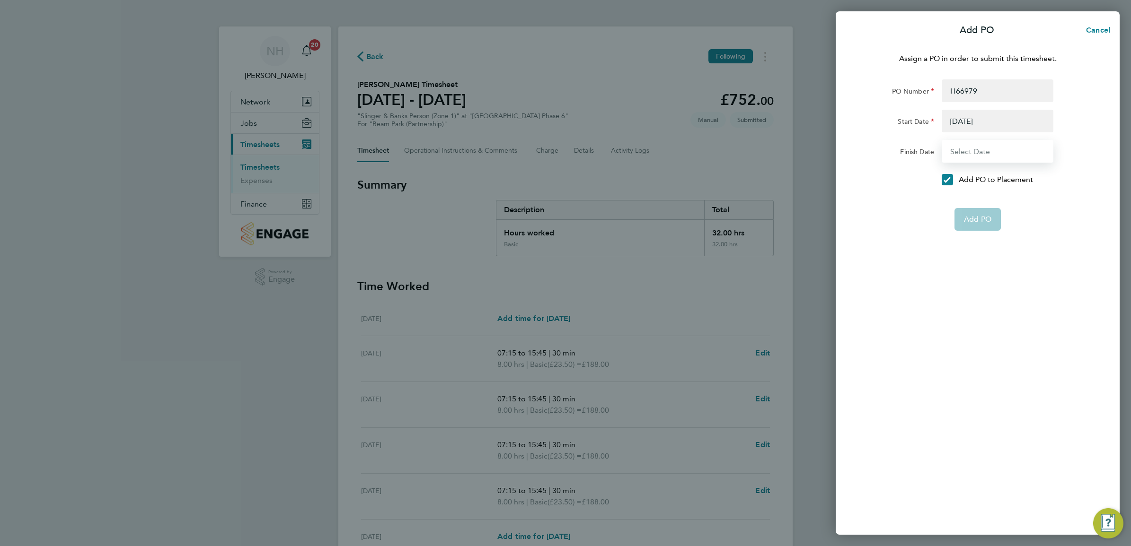
type input "[DATE]"
click at [977, 185] on button "Add PO" at bounding box center [977, 196] width 46 height 23
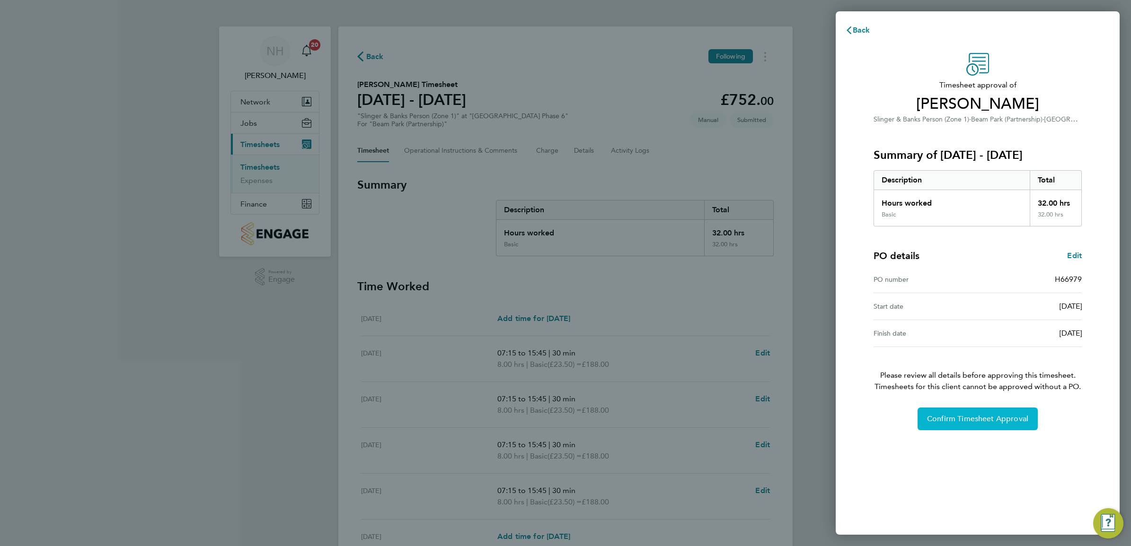
click at [981, 420] on span "Confirm Timesheet Approval" at bounding box center [977, 418] width 101 height 9
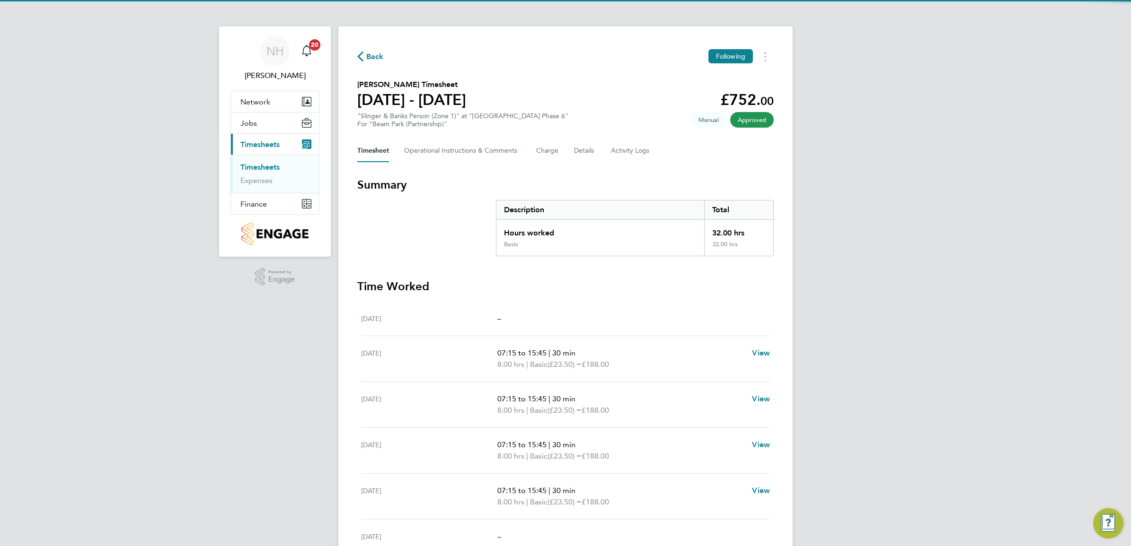
click at [372, 57] on span "Back" at bounding box center [375, 56] width 18 height 11
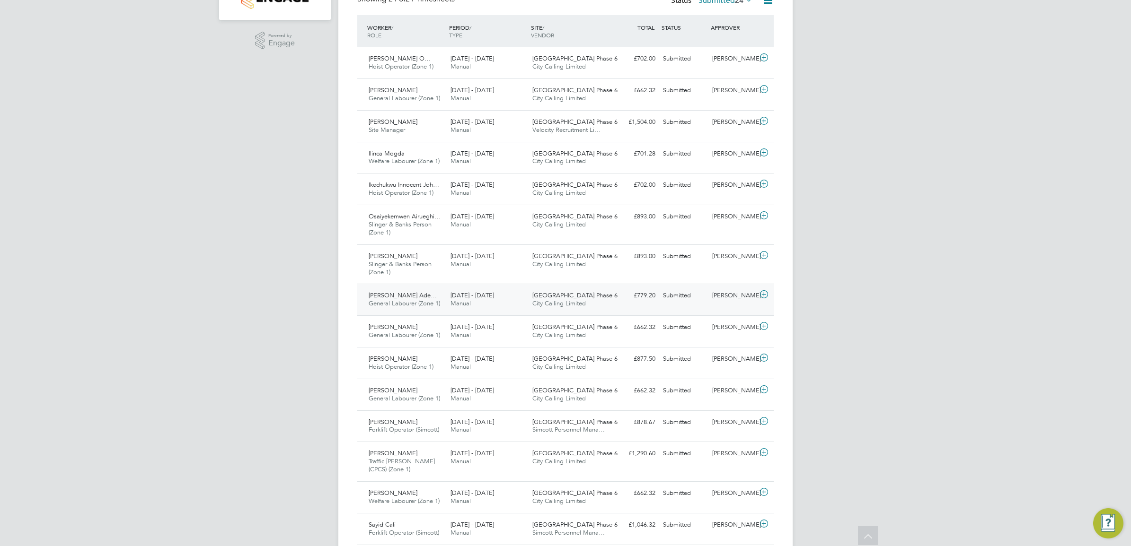
click at [731, 294] on div "[PERSON_NAME]" at bounding box center [732, 296] width 49 height 16
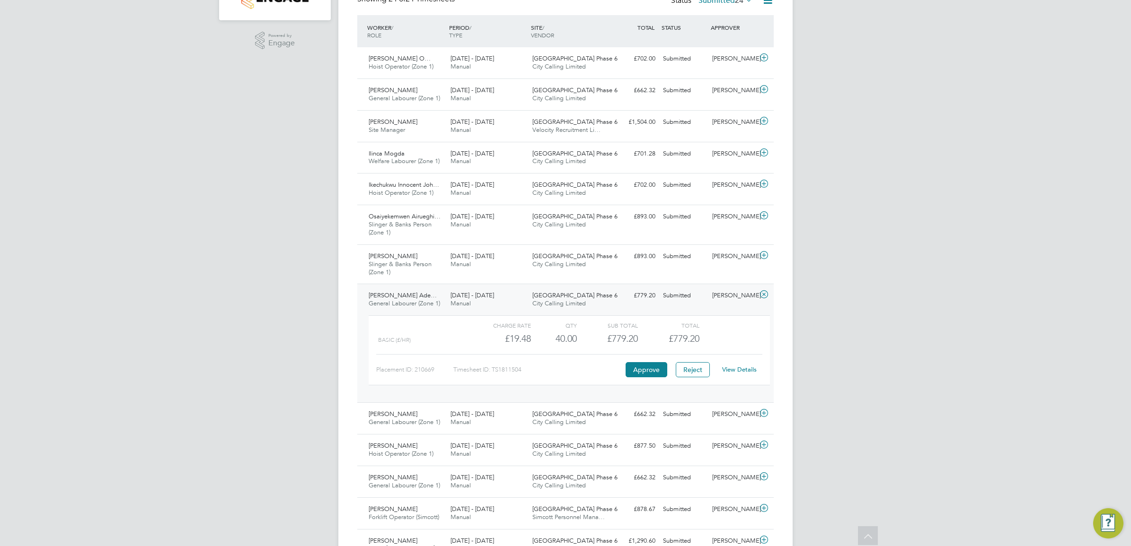
click at [737, 371] on link "View Details" at bounding box center [739, 370] width 35 height 8
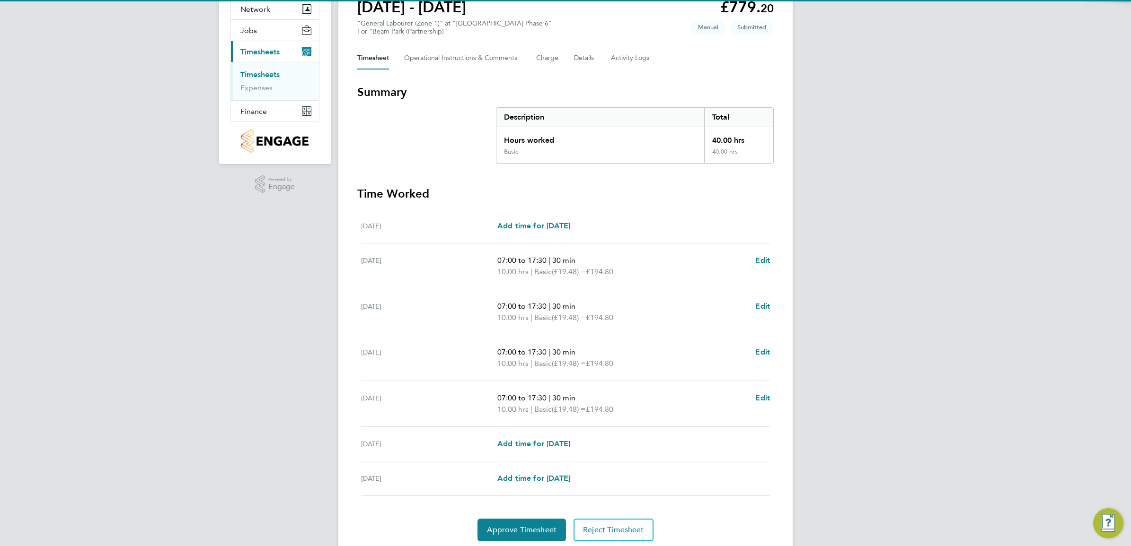
scroll to position [118, 0]
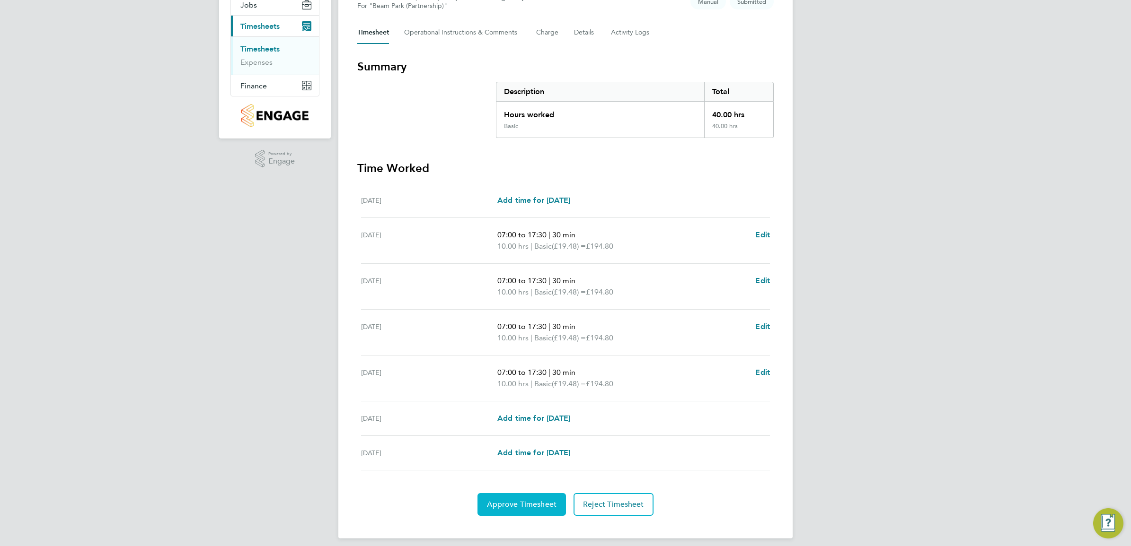
click at [524, 507] on span "Approve Timesheet" at bounding box center [522, 504] width 70 height 9
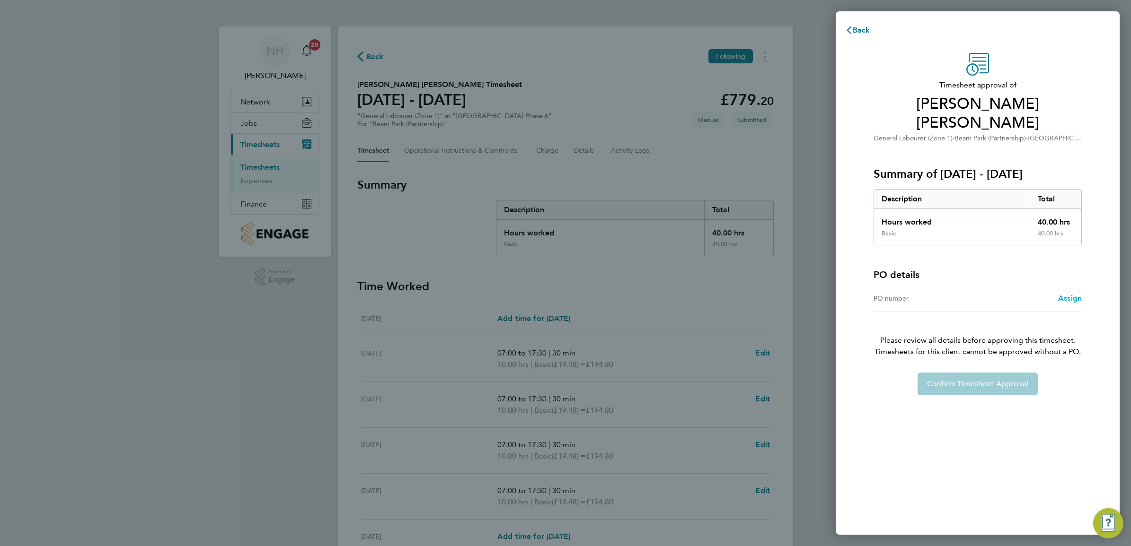
click at [1068, 299] on span "Assign" at bounding box center [1070, 298] width 24 height 9
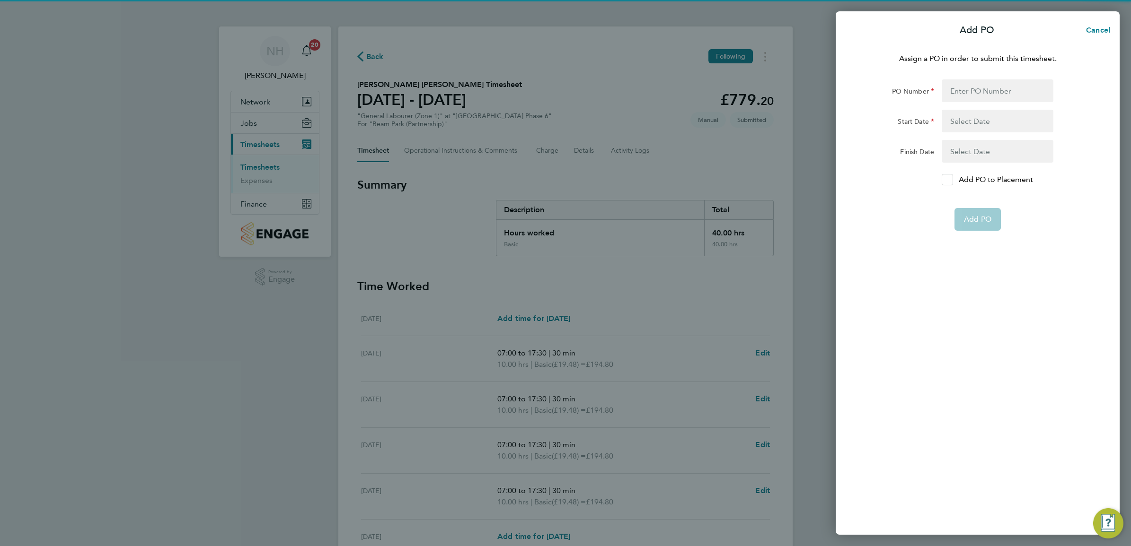
click at [949, 183] on icon at bounding box center [946, 180] width 7 height 6
click at [950, 180] on input "Add PO to Placement" at bounding box center [950, 180] width 0 height 0
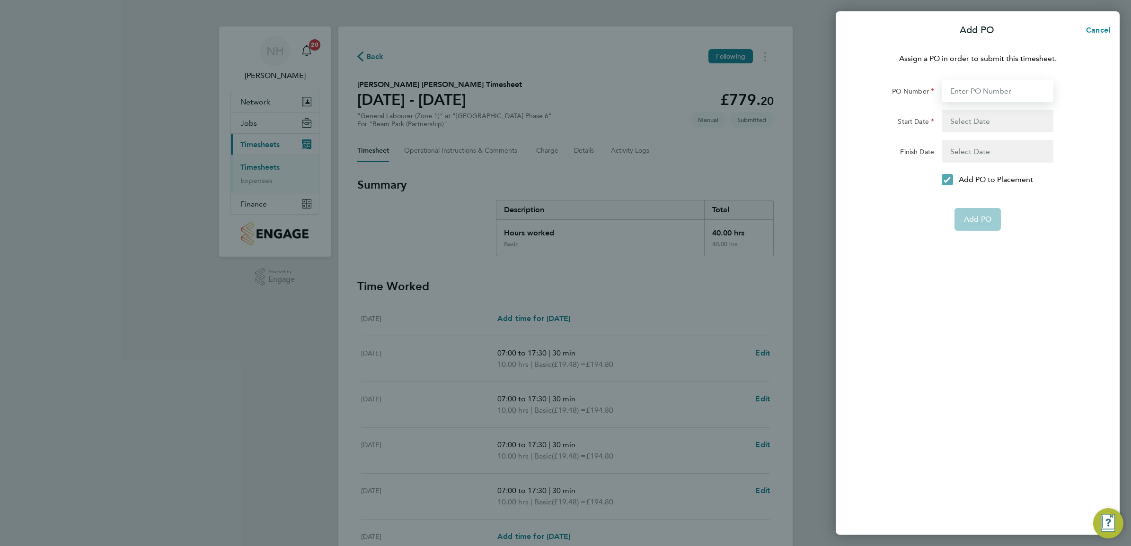
click at [973, 95] on input "PO Number" at bounding box center [997, 90] width 112 height 23
type input "H66979"
type input "[DATE]"
click at [975, 197] on span "Add PO" at bounding box center [977, 196] width 27 height 9
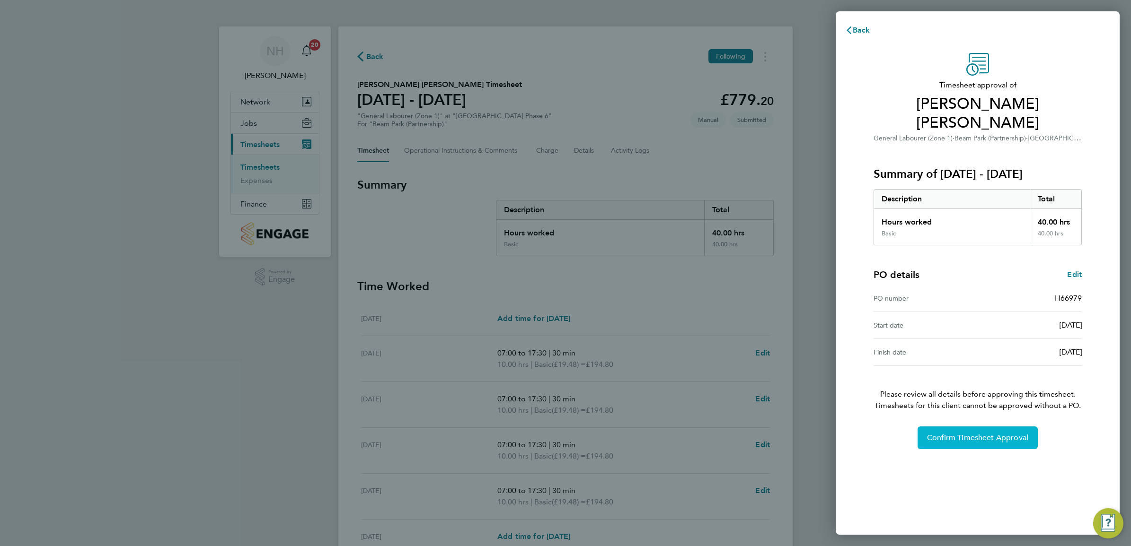
click at [990, 441] on span "Confirm Timesheet Approval" at bounding box center [977, 437] width 101 height 9
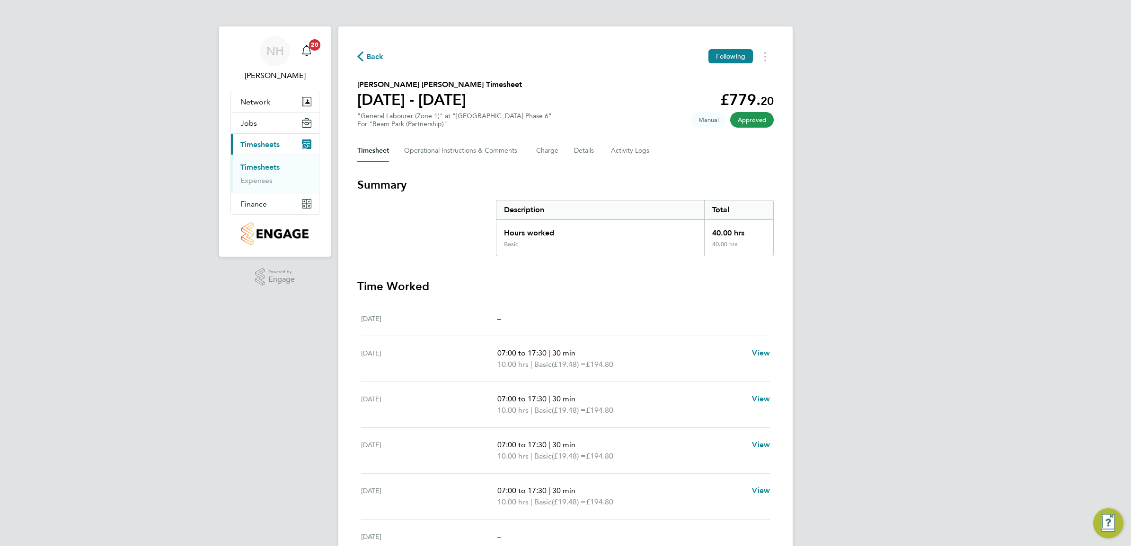
click at [370, 55] on span "Back" at bounding box center [375, 56] width 18 height 11
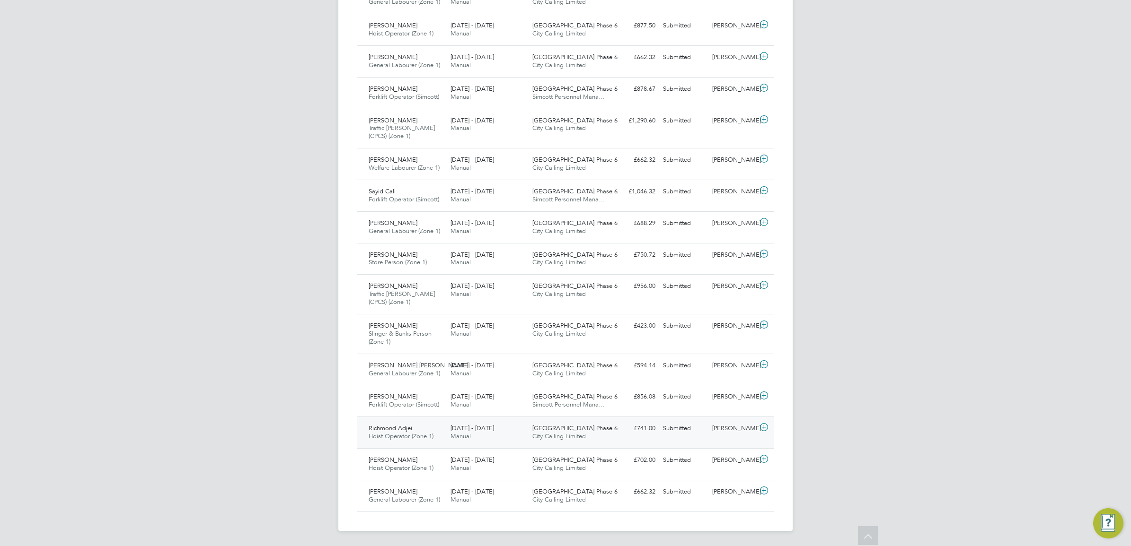
click at [725, 429] on div "[PERSON_NAME]" at bounding box center [732, 429] width 49 height 16
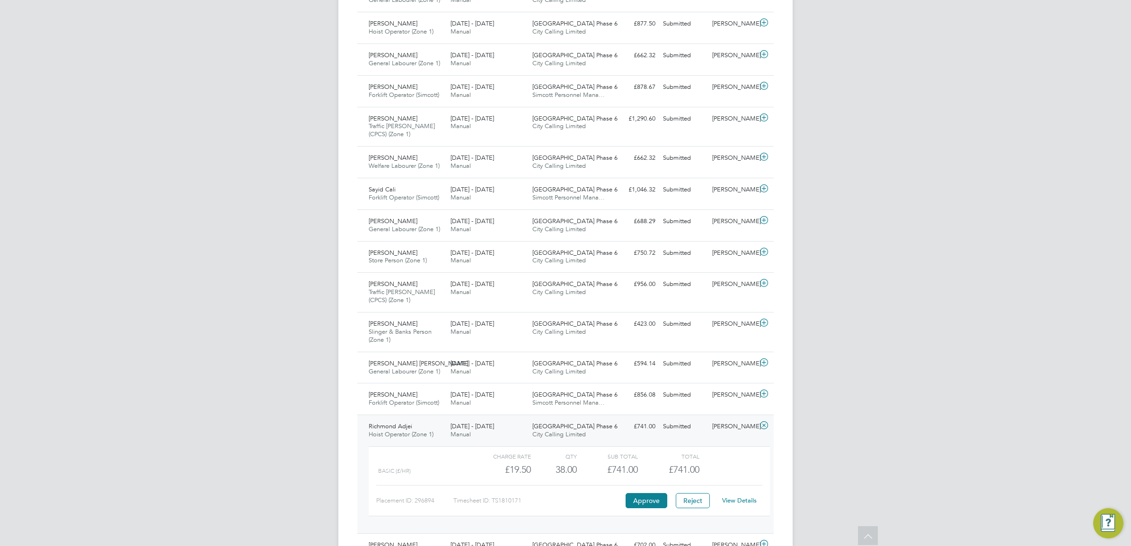
click at [738, 502] on link "View Details" at bounding box center [739, 501] width 35 height 8
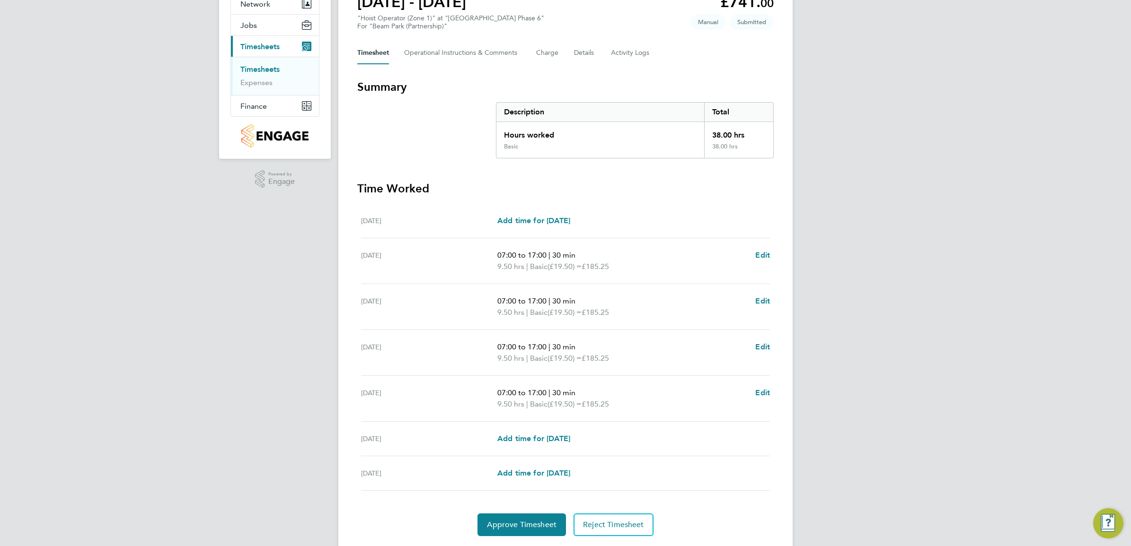
scroll to position [118, 0]
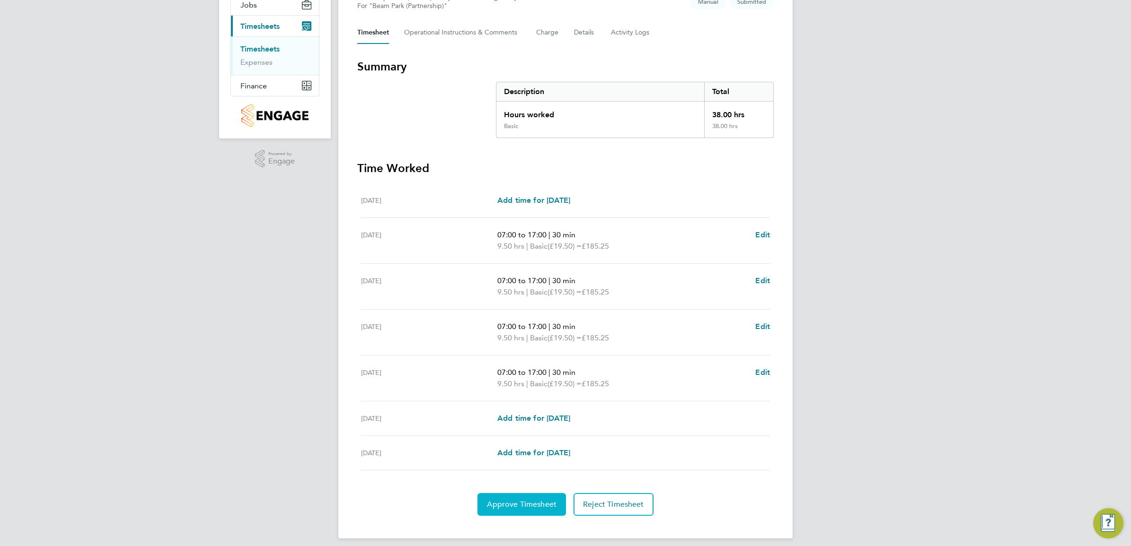
click at [531, 504] on span "Approve Timesheet" at bounding box center [522, 504] width 70 height 9
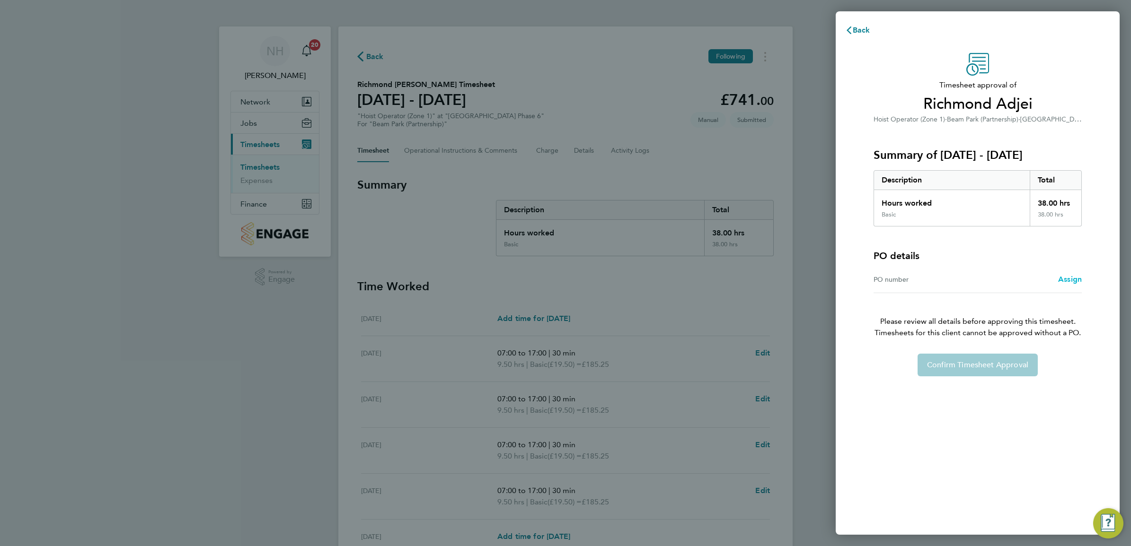
click at [1063, 278] on span "Assign" at bounding box center [1070, 279] width 24 height 9
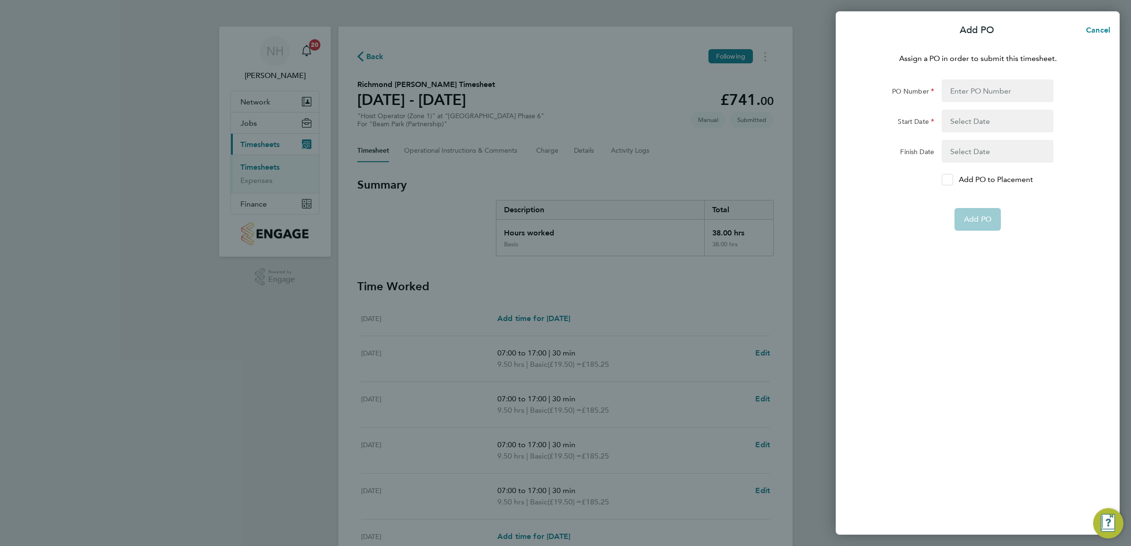
click at [951, 182] on div at bounding box center [946, 179] width 11 height 11
click at [950, 180] on input "Add PO to Placement" at bounding box center [950, 180] width 0 height 0
click at [940, 91] on div at bounding box center [997, 90] width 119 height 23
click at [951, 91] on input "PO Number" at bounding box center [997, 90] width 112 height 23
type input "H66979"
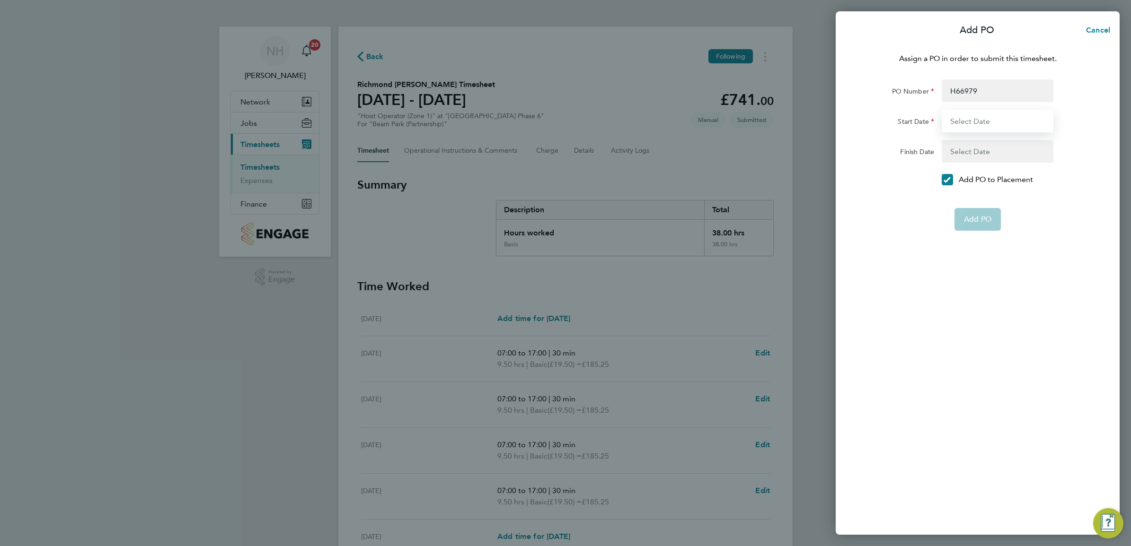
type input "[DATE]"
click at [978, 206] on button "Add PO" at bounding box center [977, 196] width 46 height 23
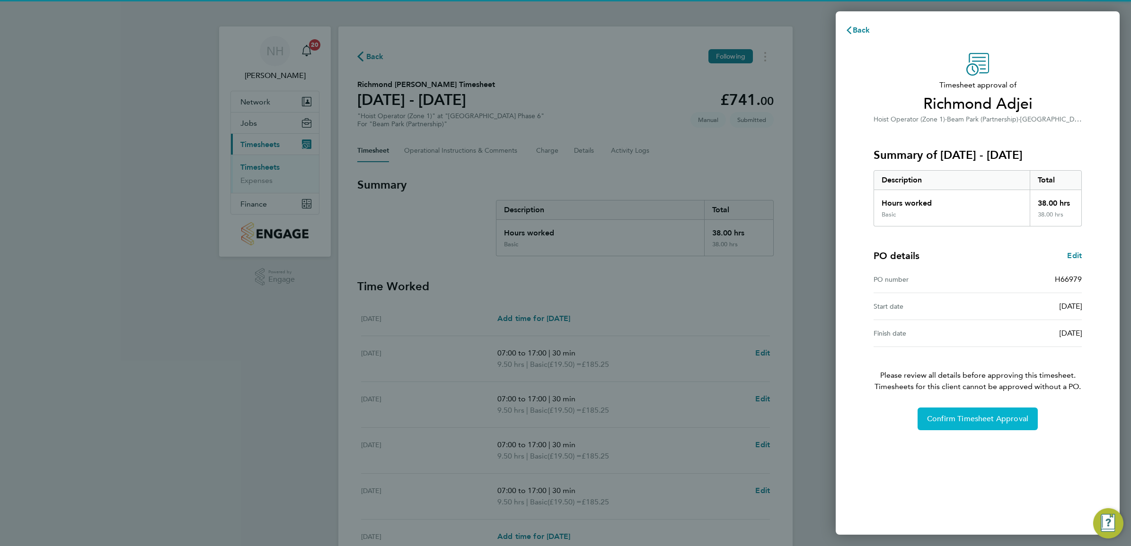
click at [961, 422] on span "Confirm Timesheet Approval" at bounding box center [977, 418] width 101 height 9
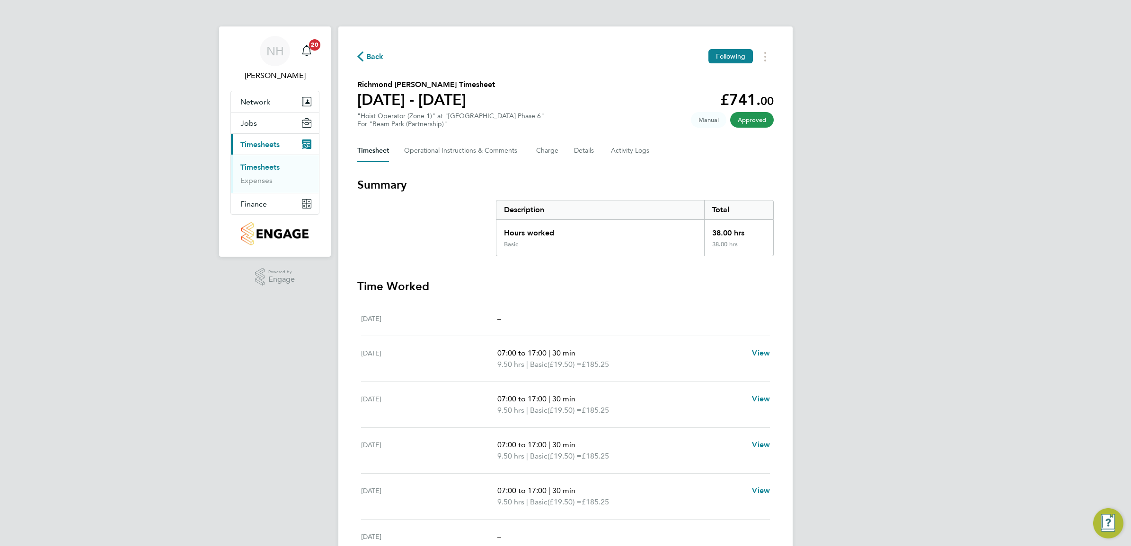
click at [374, 57] on span "Back" at bounding box center [375, 56] width 18 height 11
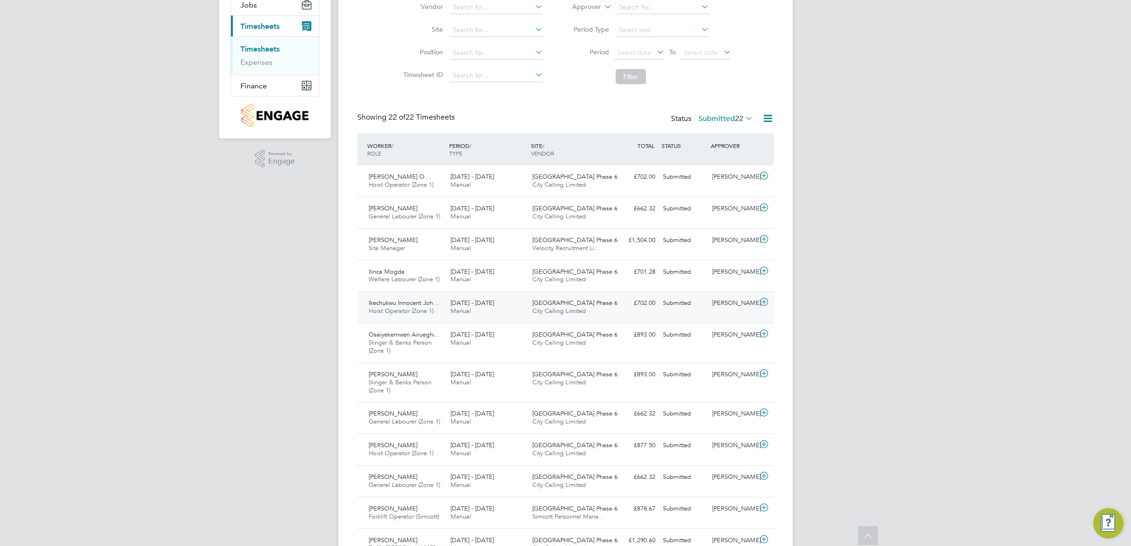
click at [739, 303] on div "[PERSON_NAME]" at bounding box center [732, 304] width 49 height 16
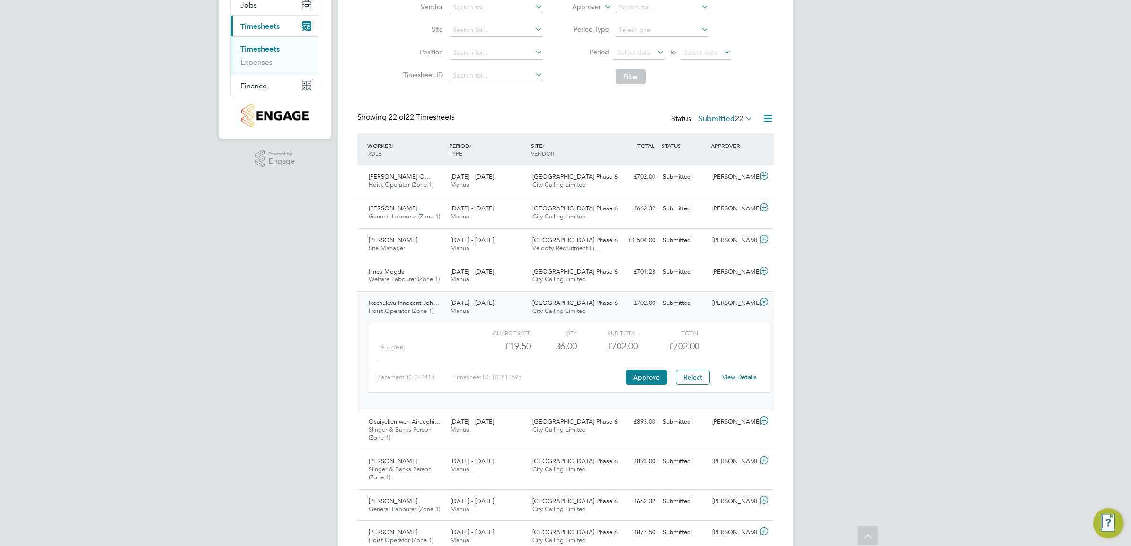
click at [736, 377] on link "View Details" at bounding box center [739, 377] width 35 height 8
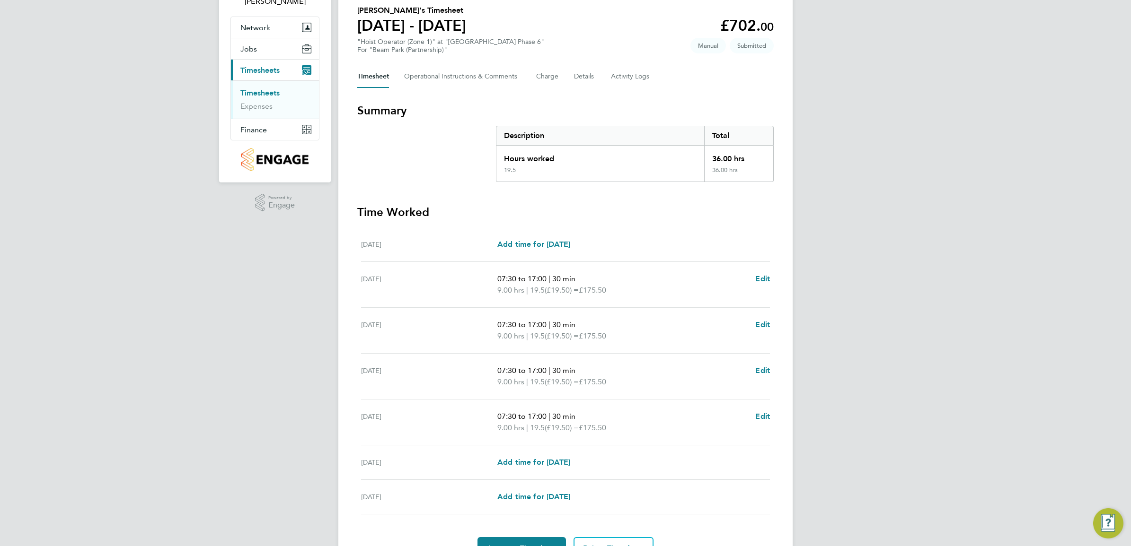
scroll to position [118, 0]
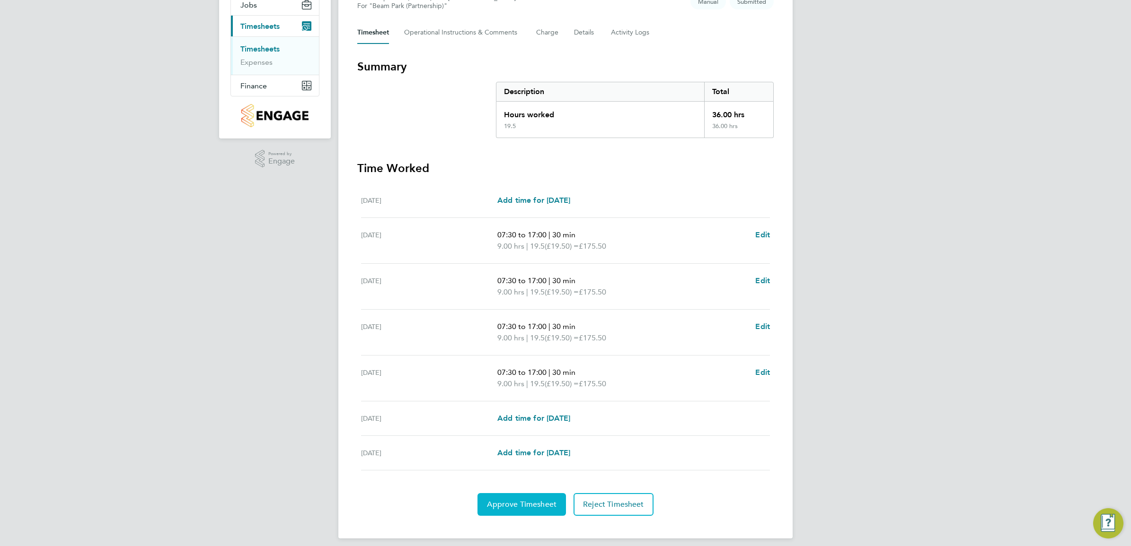
click at [524, 501] on span "Approve Timesheet" at bounding box center [522, 504] width 70 height 9
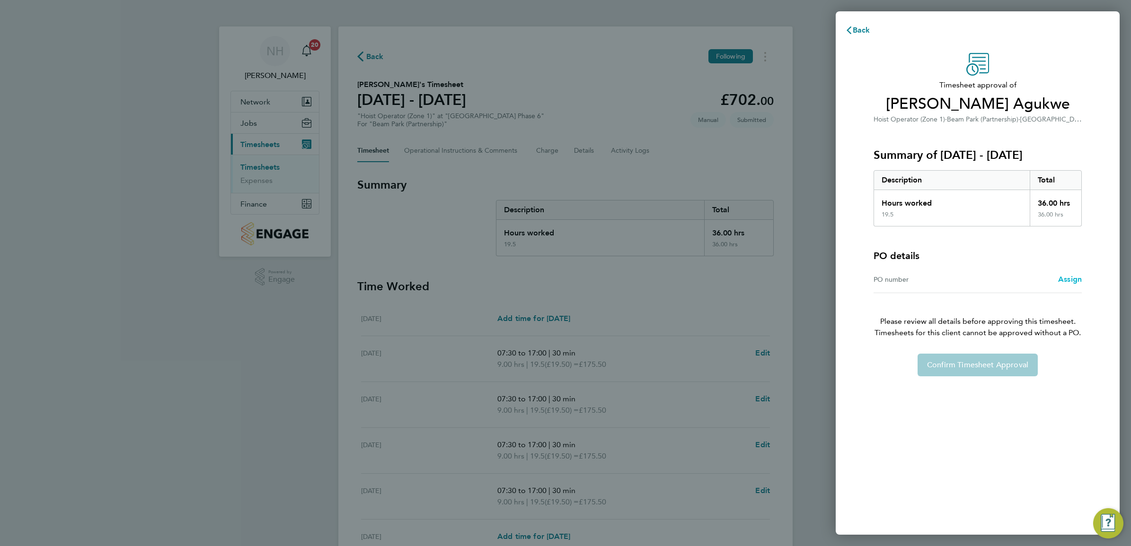
click at [1068, 284] on span "Assign" at bounding box center [1070, 279] width 24 height 9
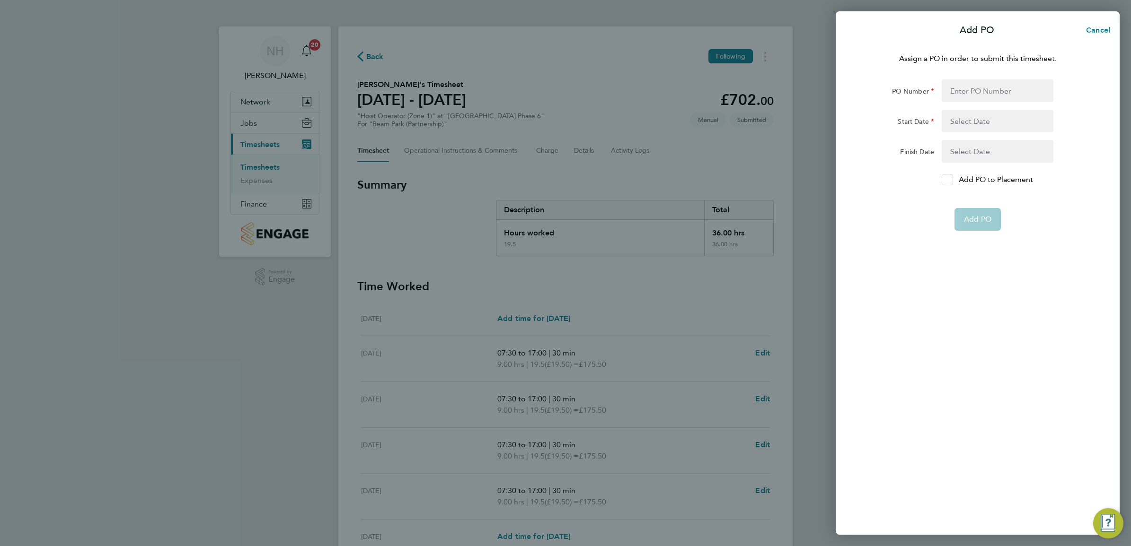
click at [951, 180] on div at bounding box center [946, 179] width 11 height 11
click at [950, 180] on input "Add PO to Placement" at bounding box center [950, 180] width 0 height 0
click at [963, 86] on input "PO Number" at bounding box center [997, 90] width 112 height 23
type input "H66979"
type input "[DATE]"
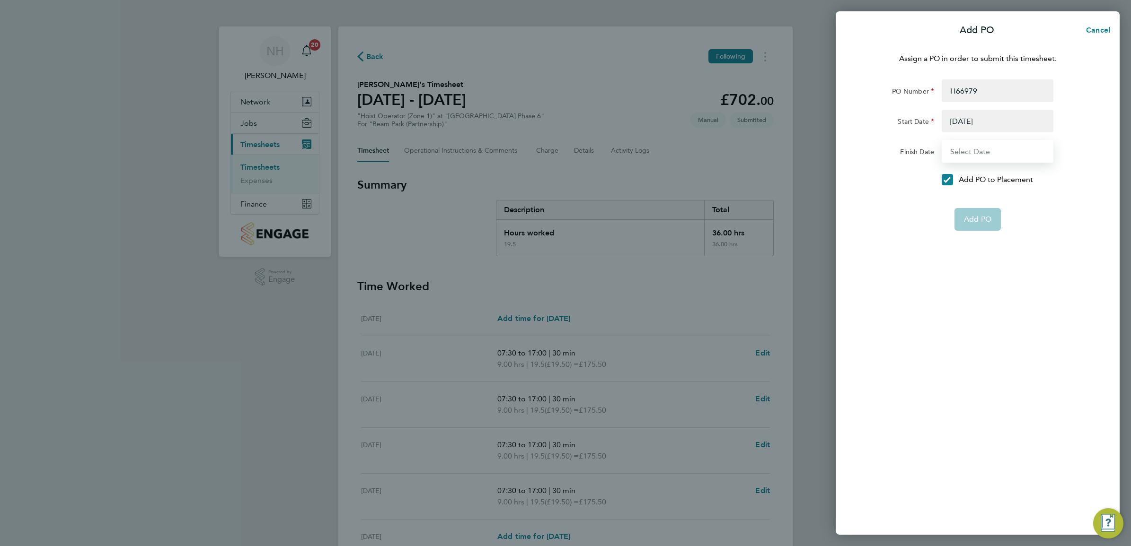
type input "[DATE]"
click at [980, 202] on button "Add PO" at bounding box center [977, 196] width 46 height 23
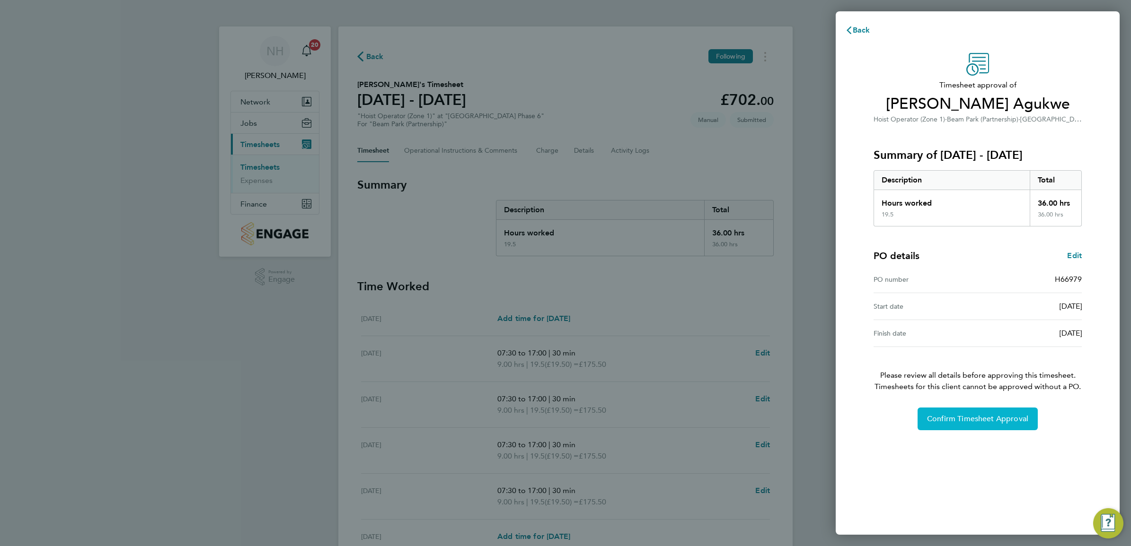
click at [963, 424] on span "Confirm Timesheet Approval" at bounding box center [977, 418] width 101 height 9
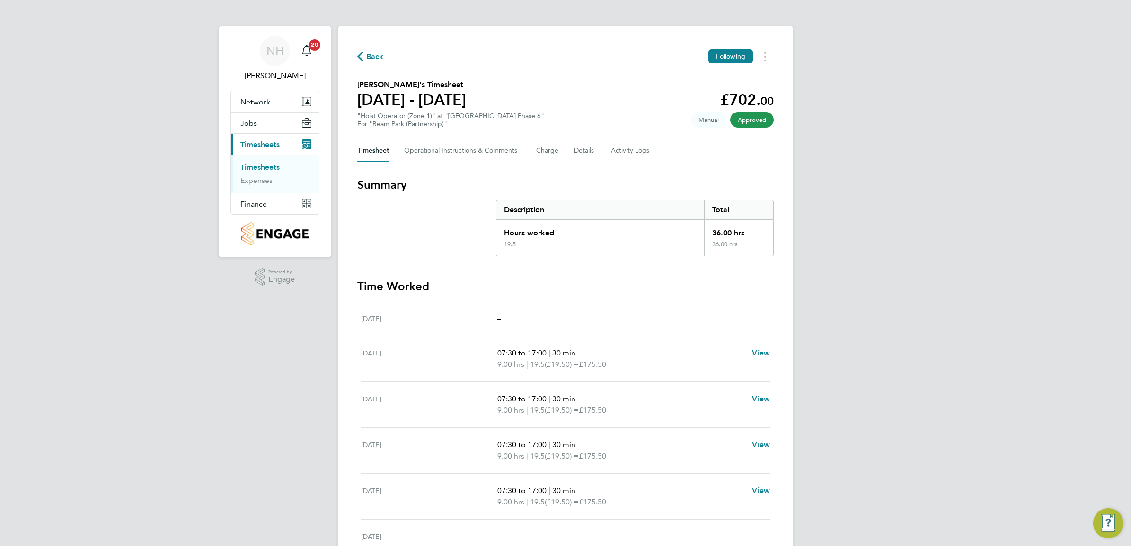
click at [372, 58] on span "Back" at bounding box center [375, 56] width 18 height 11
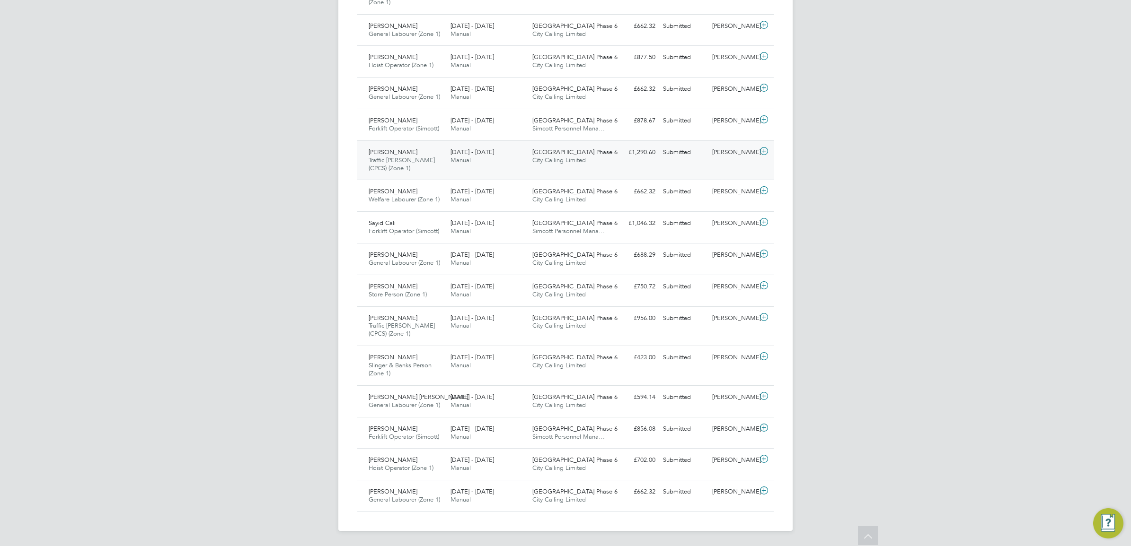
click at [718, 148] on div "[PERSON_NAME]" at bounding box center [732, 153] width 49 height 16
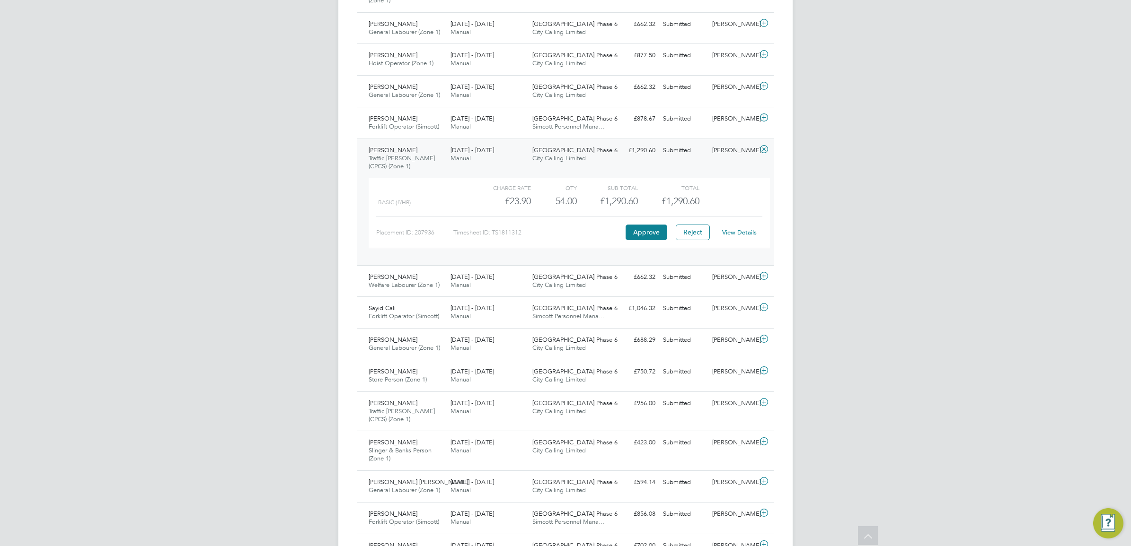
click at [739, 237] on link "View Details" at bounding box center [739, 232] width 35 height 8
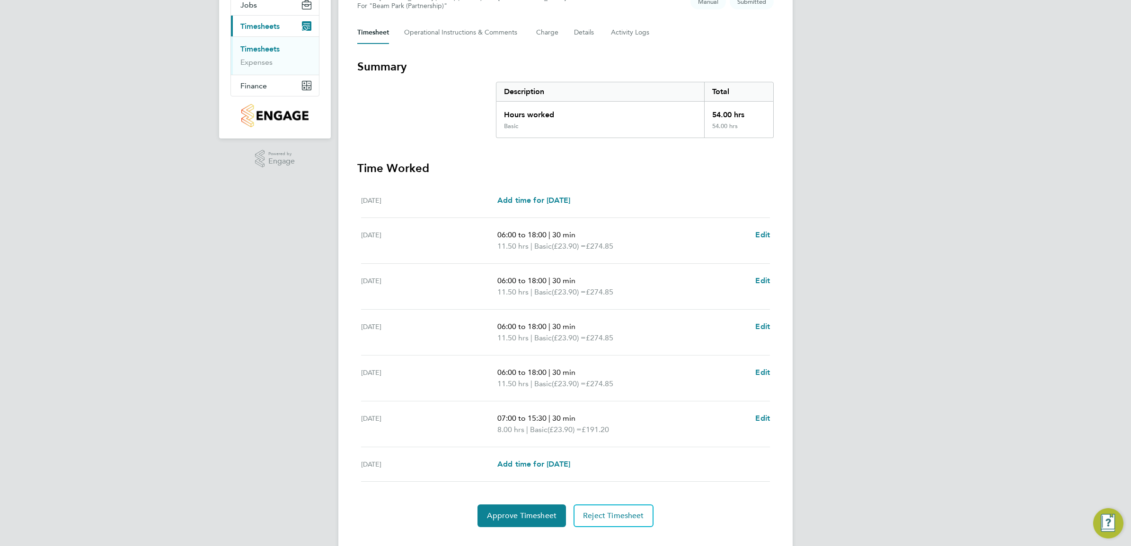
scroll to position [138, 0]
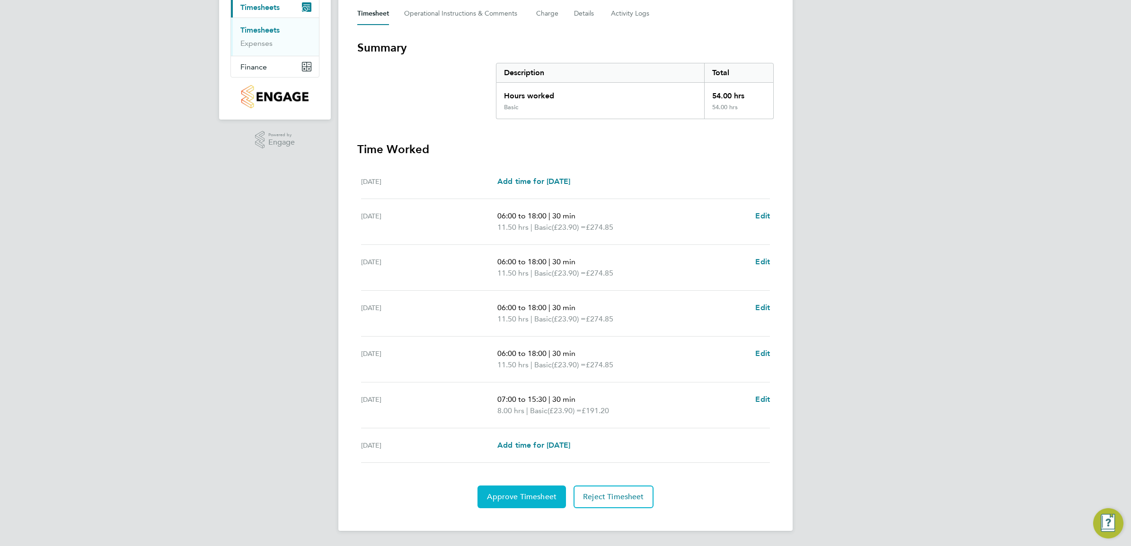
click at [517, 500] on span "Approve Timesheet" at bounding box center [522, 496] width 70 height 9
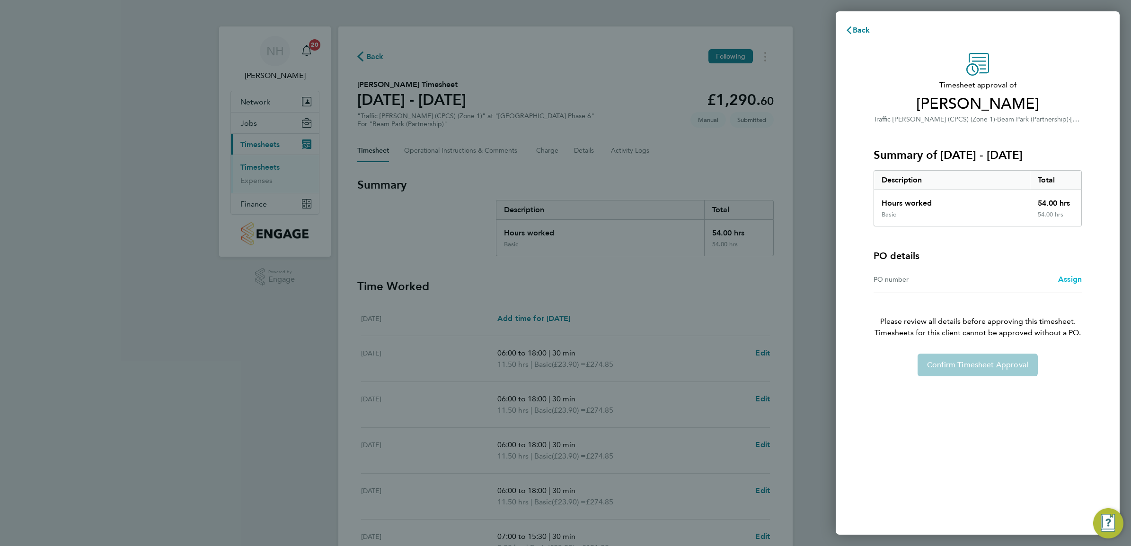
click at [1079, 278] on span "Assign" at bounding box center [1070, 279] width 24 height 9
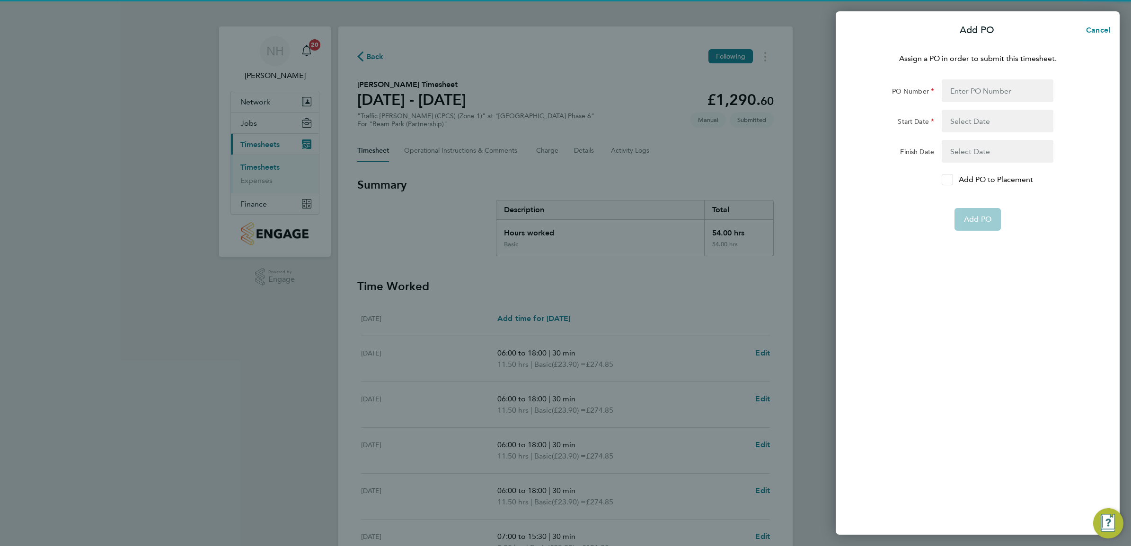
click at [944, 181] on icon at bounding box center [946, 180] width 7 height 6
click at [950, 180] on input "Add PO to Placement" at bounding box center [950, 180] width 0 height 0
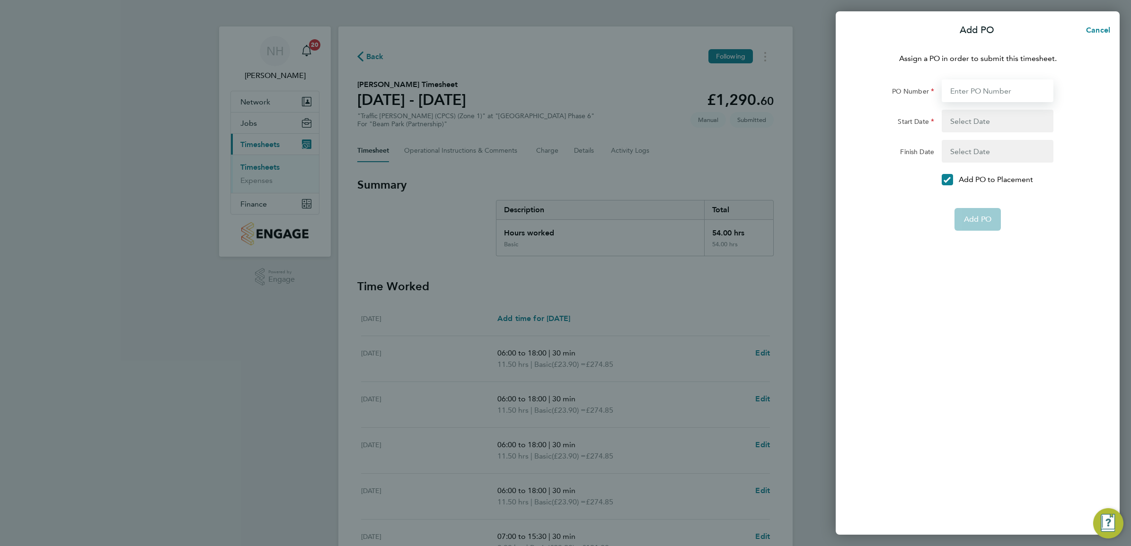
click at [966, 95] on input "PO Number" at bounding box center [997, 90] width 112 height 23
type input "H66979"
type input "[DATE]"
click at [975, 195] on span "Add PO" at bounding box center [977, 196] width 27 height 9
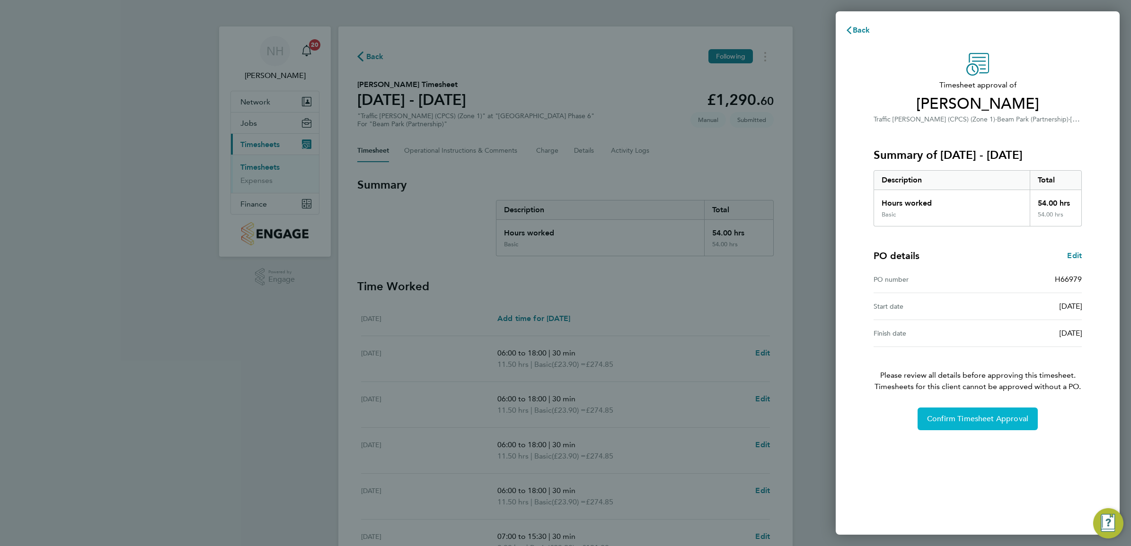
click at [958, 417] on span "Confirm Timesheet Approval" at bounding box center [977, 418] width 101 height 9
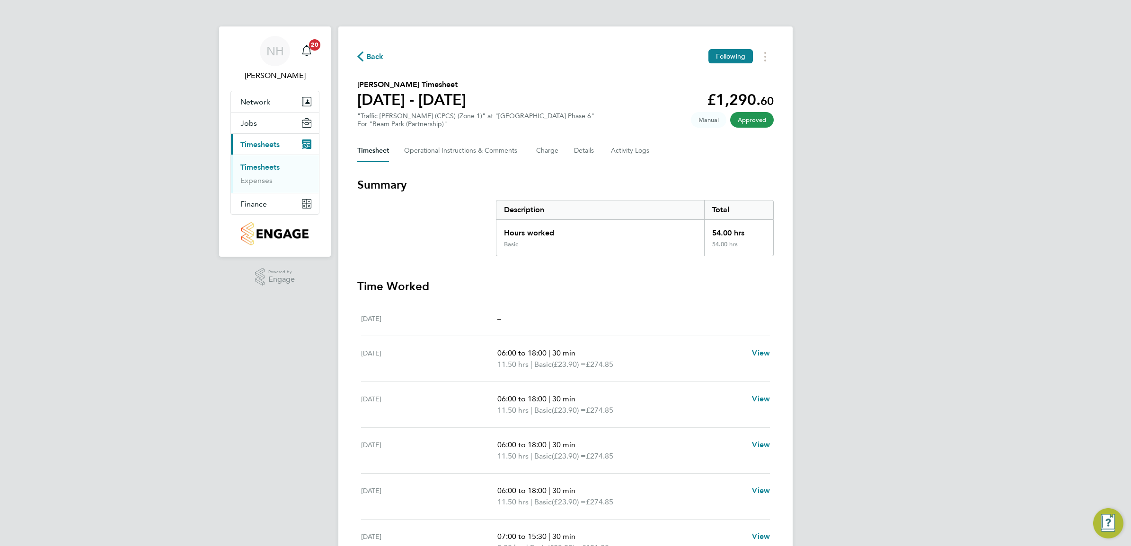
click at [379, 56] on span "Back" at bounding box center [375, 56] width 18 height 11
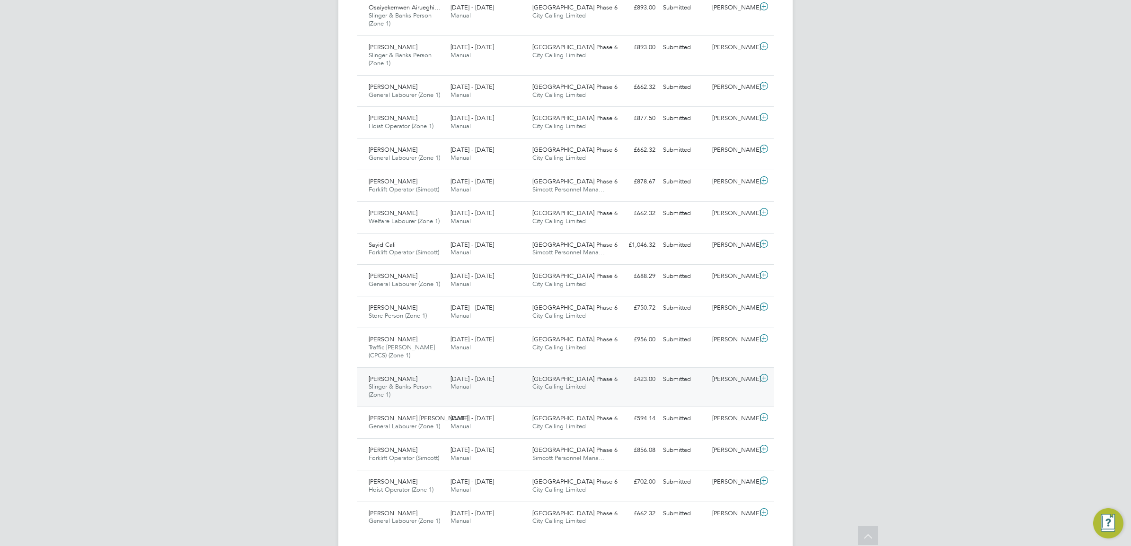
click at [731, 381] on div "[PERSON_NAME]" at bounding box center [732, 380] width 49 height 16
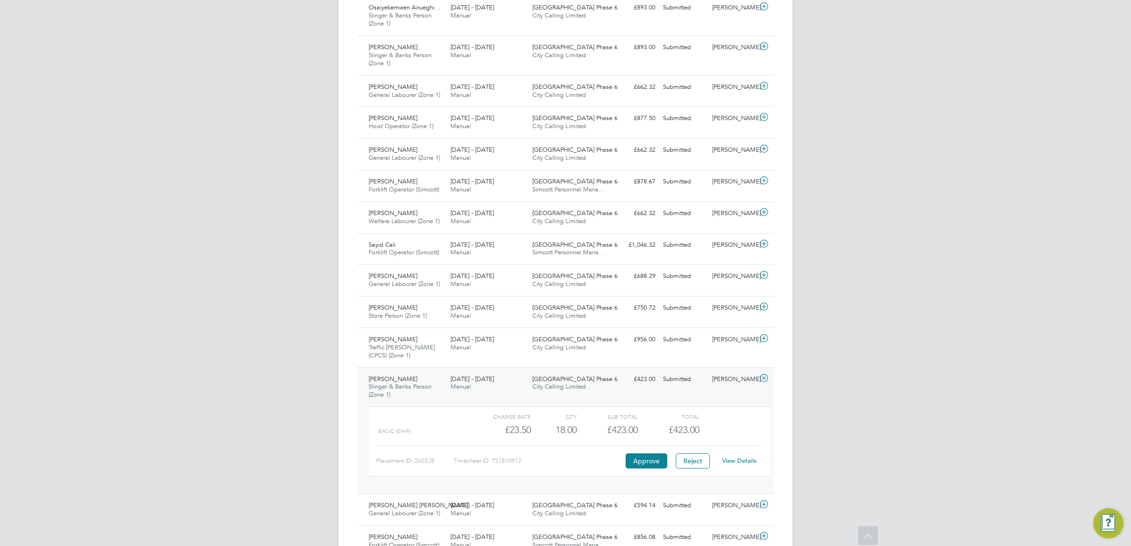
click at [735, 462] on link "View Details" at bounding box center [739, 461] width 35 height 8
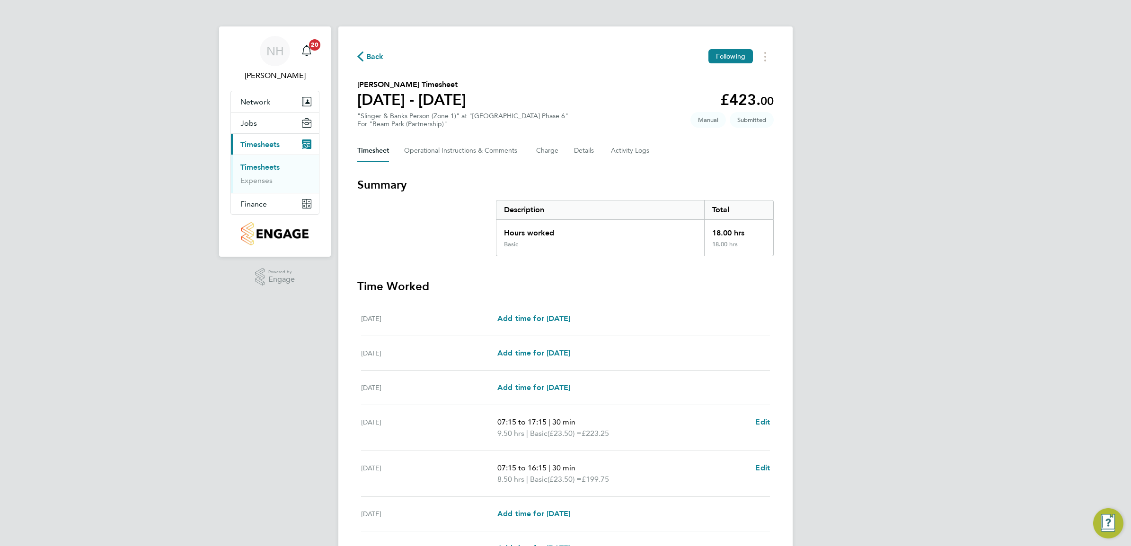
scroll to position [59, 0]
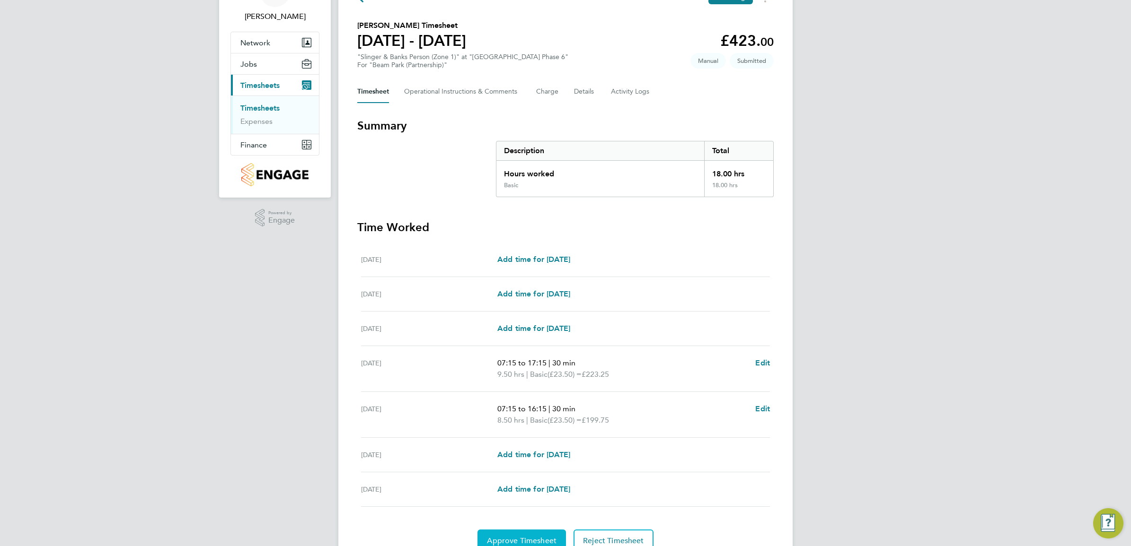
click at [501, 536] on button "Approve Timesheet" at bounding box center [521, 541] width 88 height 23
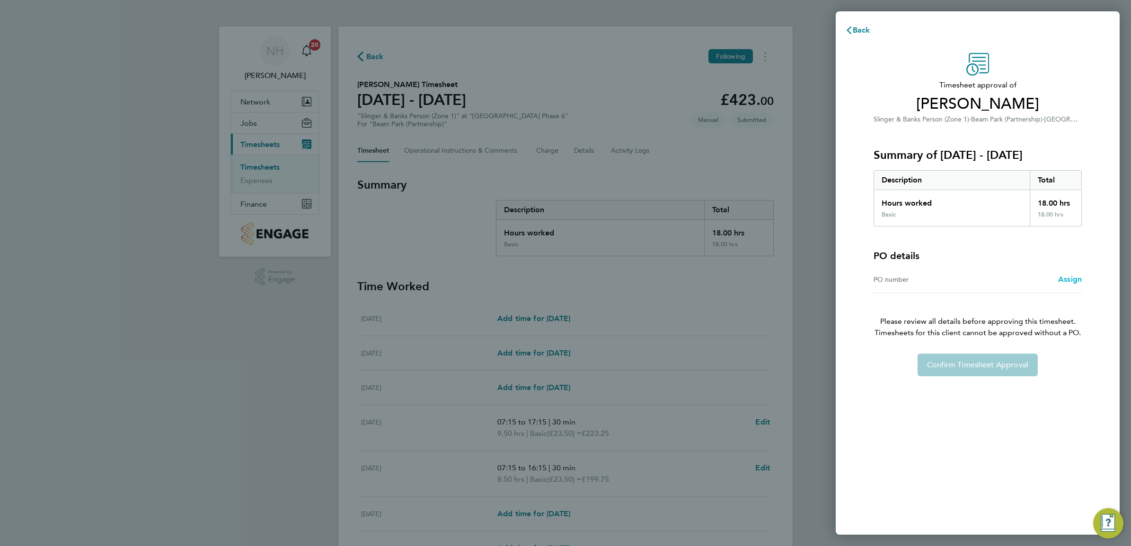
click at [1077, 280] on span "Assign" at bounding box center [1070, 279] width 24 height 9
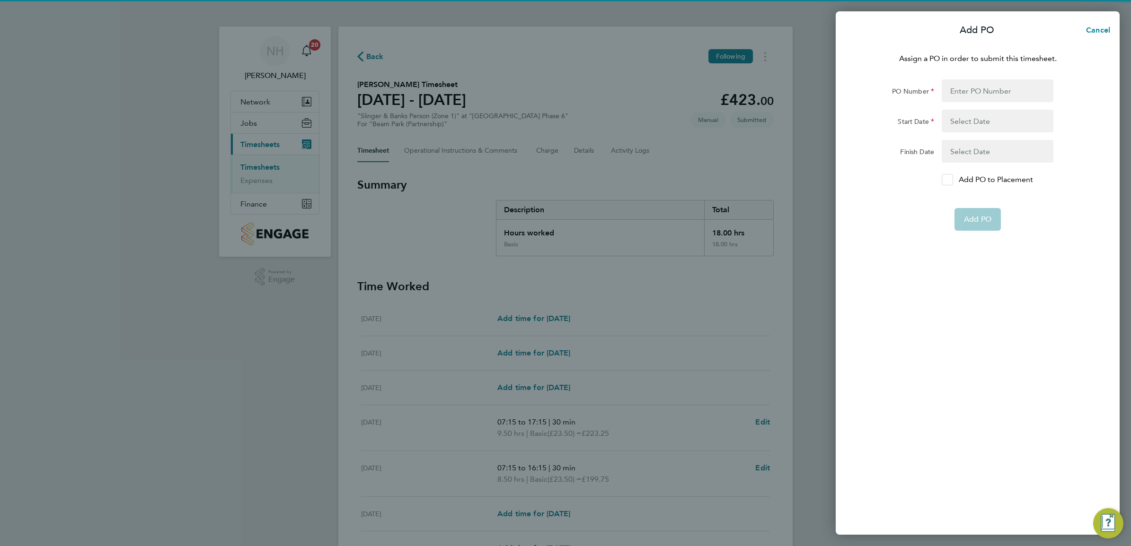
click at [946, 177] on icon at bounding box center [946, 180] width 7 height 6
click at [950, 180] on input "Add PO to Placement" at bounding box center [950, 180] width 0 height 0
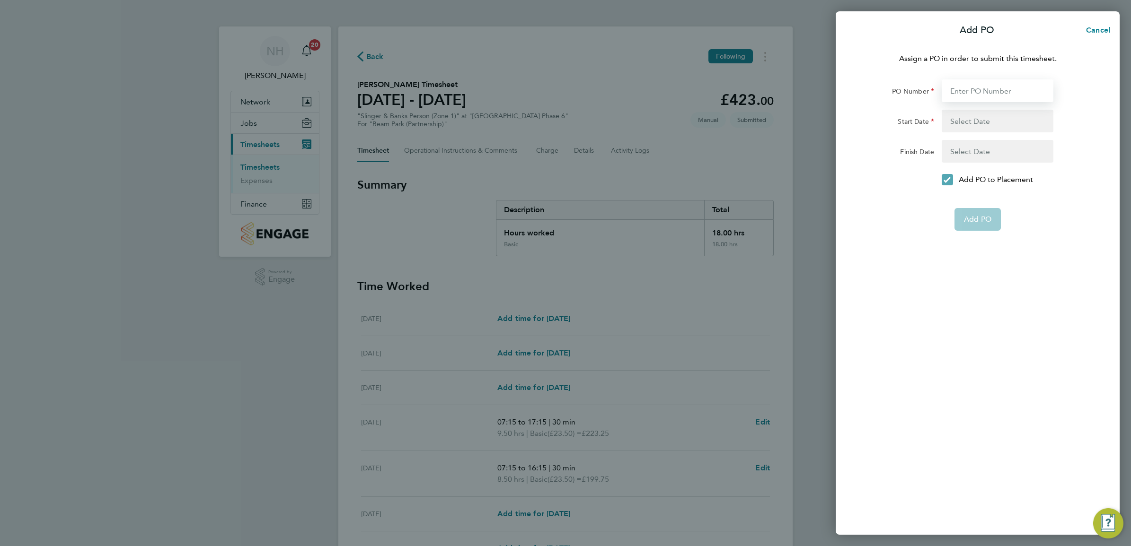
click at [987, 90] on input "PO Number" at bounding box center [997, 90] width 112 height 23
type input "H66979"
type input "[DATE]"
click at [974, 194] on span "Add PO" at bounding box center [977, 196] width 27 height 9
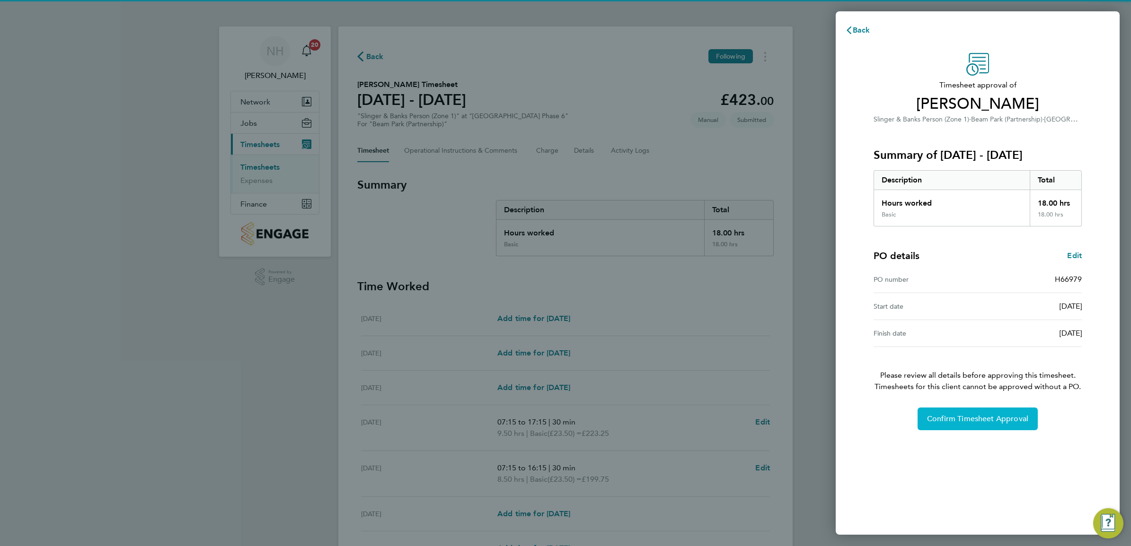
click at [959, 415] on span "Confirm Timesheet Approval" at bounding box center [977, 418] width 101 height 9
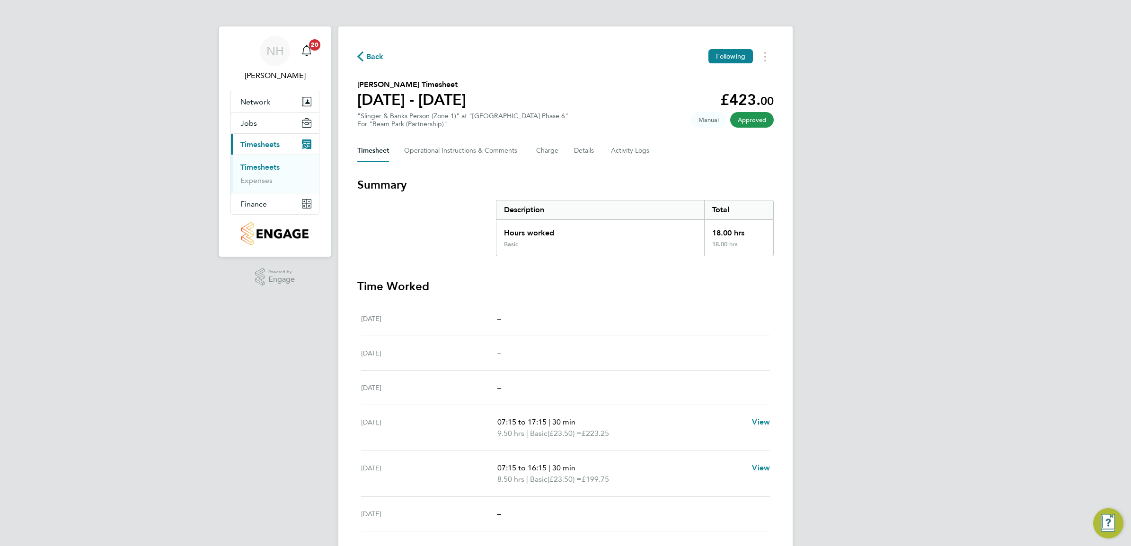
click at [365, 55] on span "Back" at bounding box center [370, 56] width 26 height 9
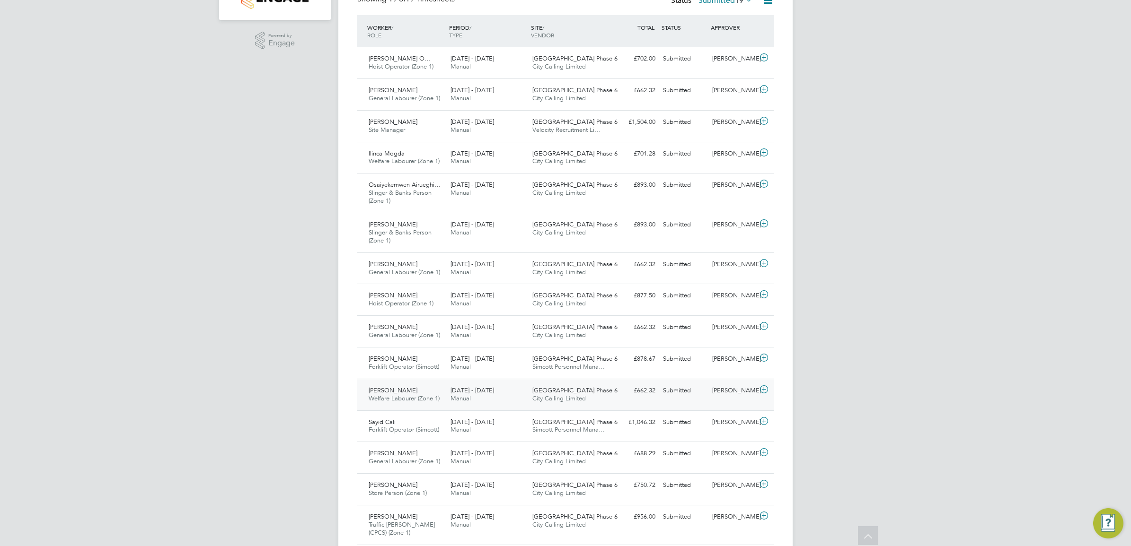
click at [728, 391] on div "[PERSON_NAME]" at bounding box center [732, 391] width 49 height 16
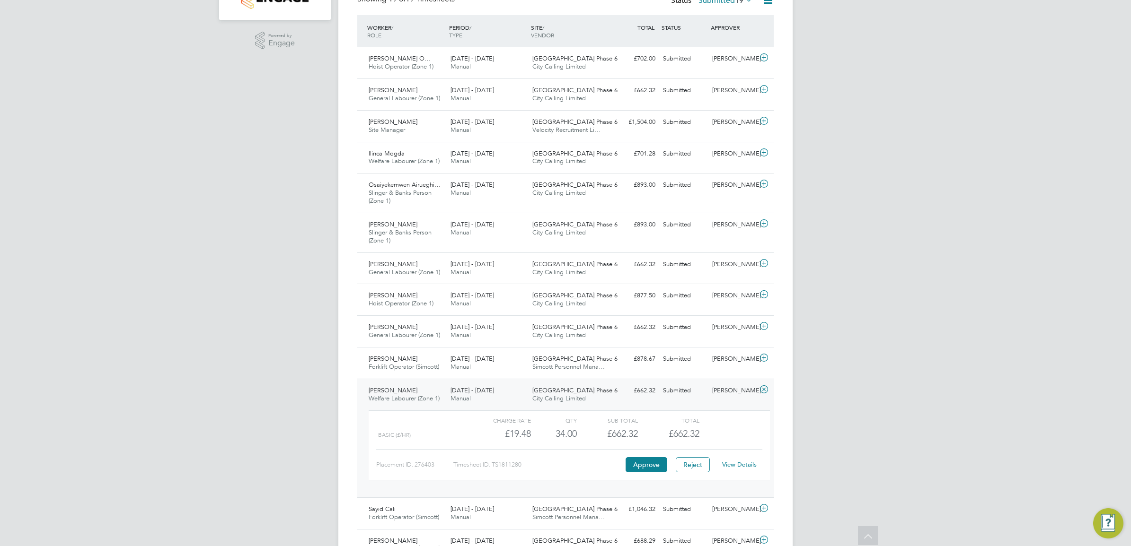
click at [739, 467] on link "View Details" at bounding box center [739, 465] width 35 height 8
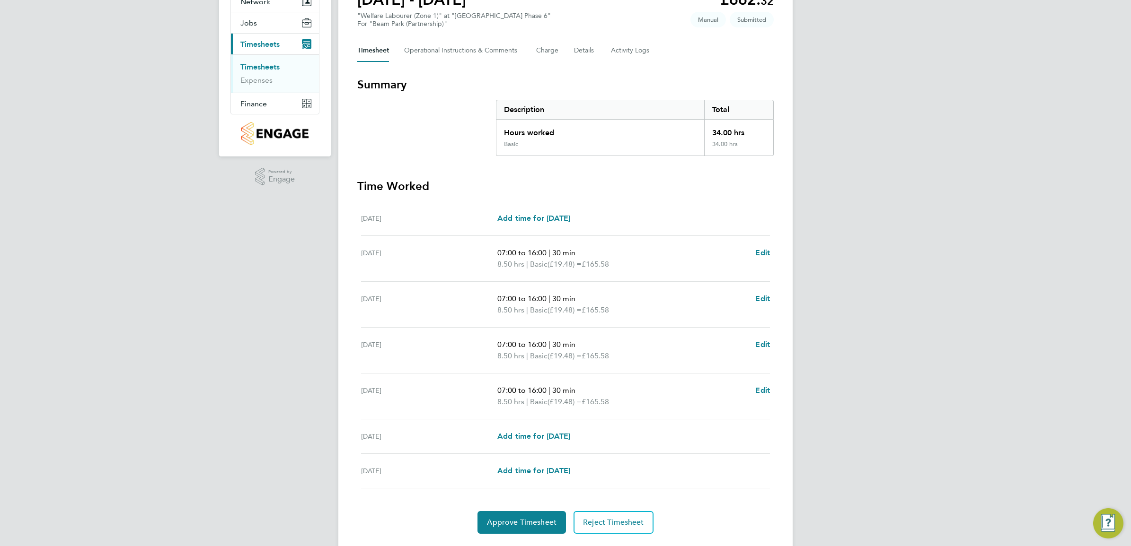
scroll to position [118, 0]
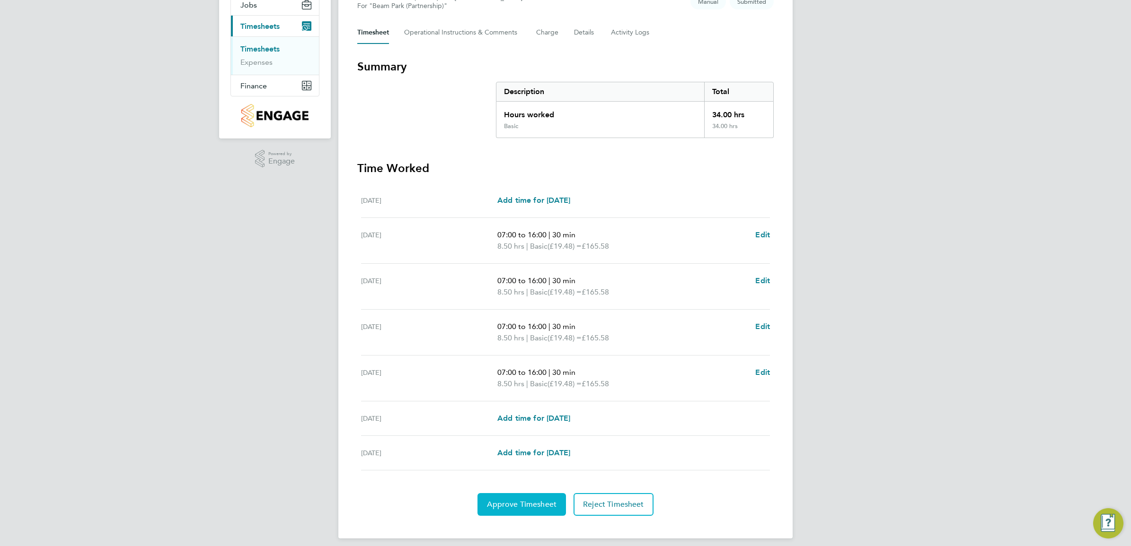
click at [519, 509] on span "Approve Timesheet" at bounding box center [522, 504] width 70 height 9
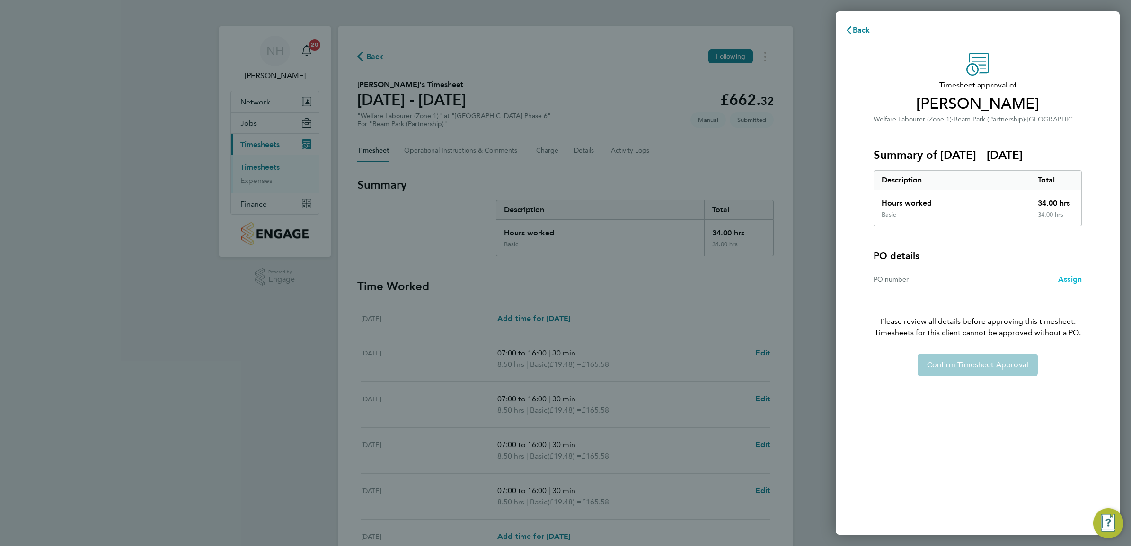
click at [1063, 280] on span "Assign" at bounding box center [1070, 279] width 24 height 9
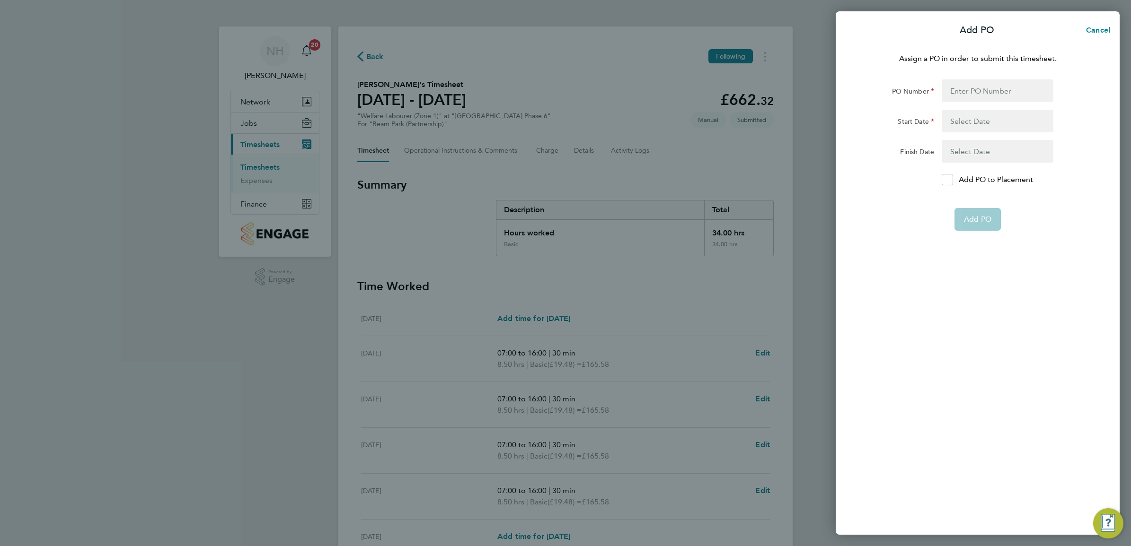
click at [952, 185] on form "PO Number Start Date Finish Date Add PO to Placement Add PO" at bounding box center [977, 154] width 231 height 151
click at [949, 178] on icon at bounding box center [947, 180] width 7 height 6
click at [950, 180] on input "Add PO to Placement" at bounding box center [950, 180] width 0 height 0
click at [959, 96] on input "PO Number" at bounding box center [997, 90] width 112 height 23
type input "H66979"
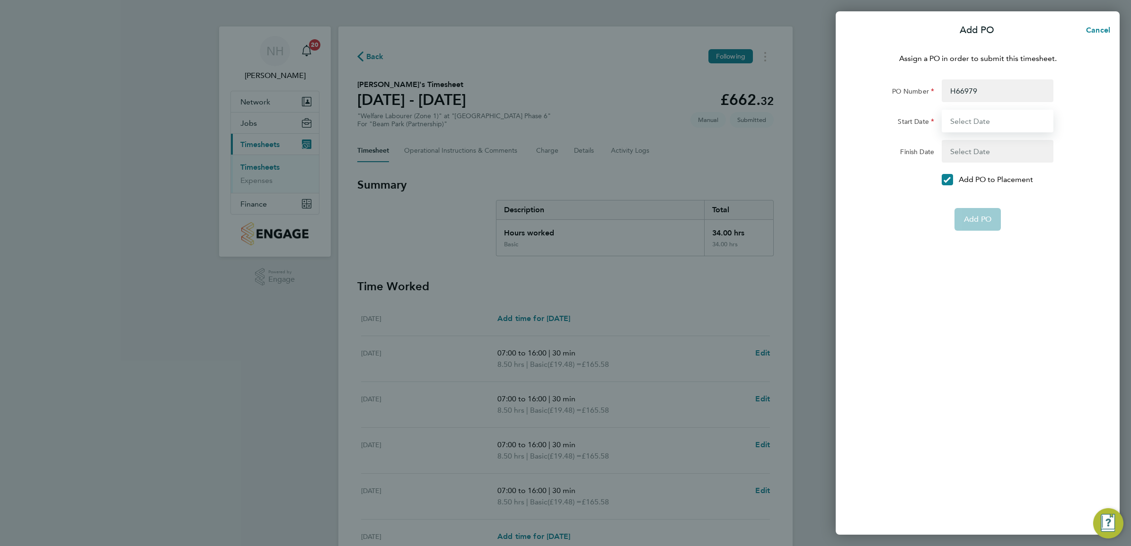
type input "[DATE]"
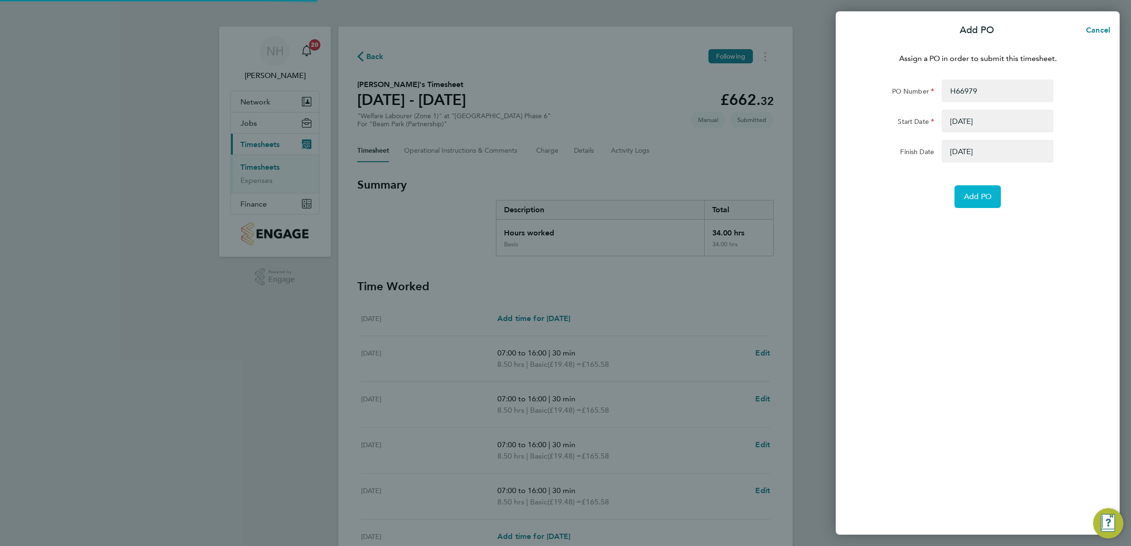
click at [971, 199] on span "Add PO" at bounding box center [977, 196] width 27 height 9
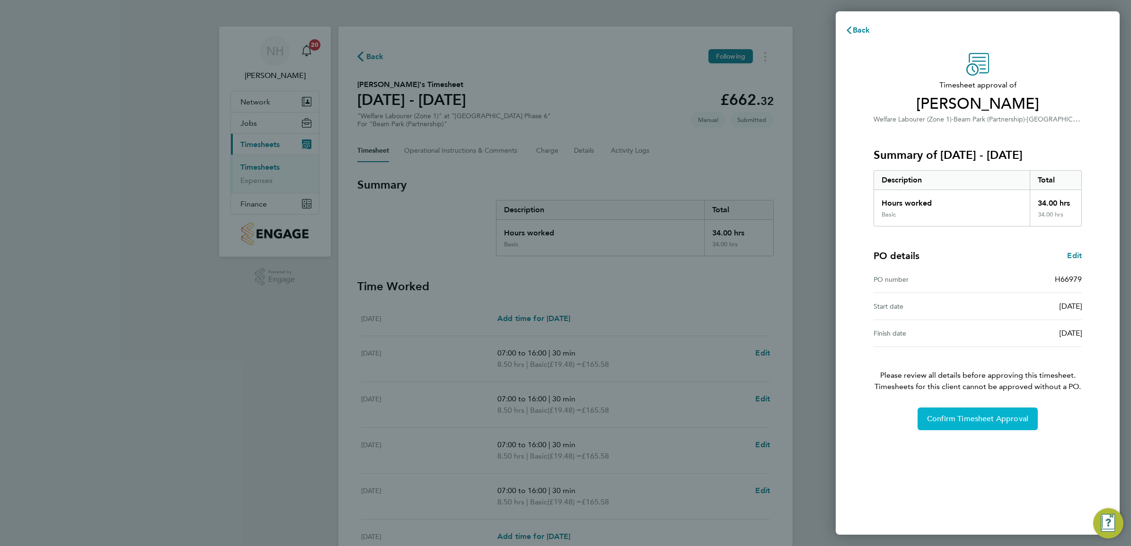
click at [964, 422] on span "Confirm Timesheet Approval" at bounding box center [977, 418] width 101 height 9
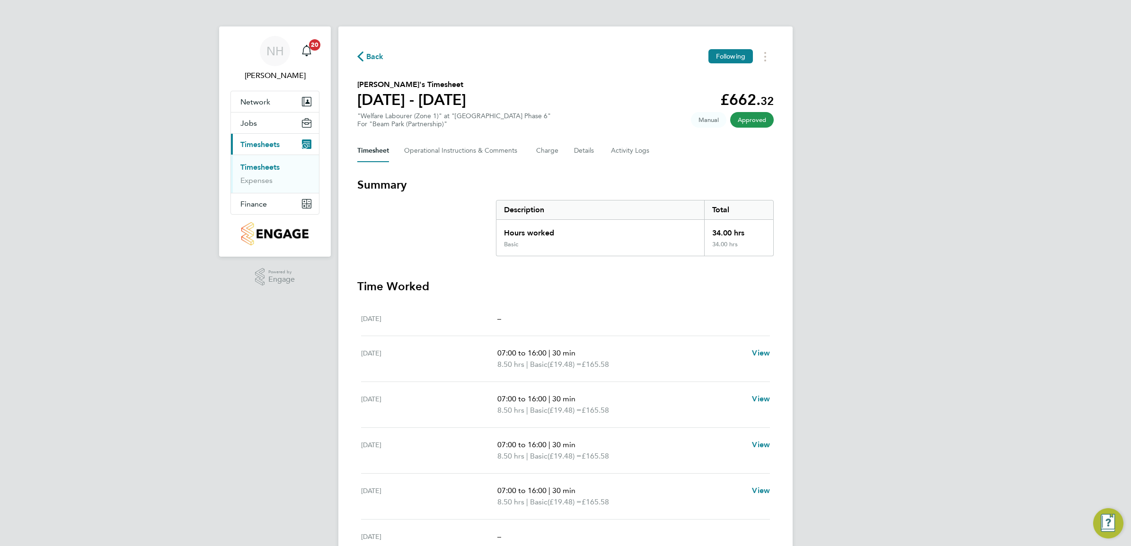
click at [373, 57] on span "Back" at bounding box center [375, 56] width 18 height 11
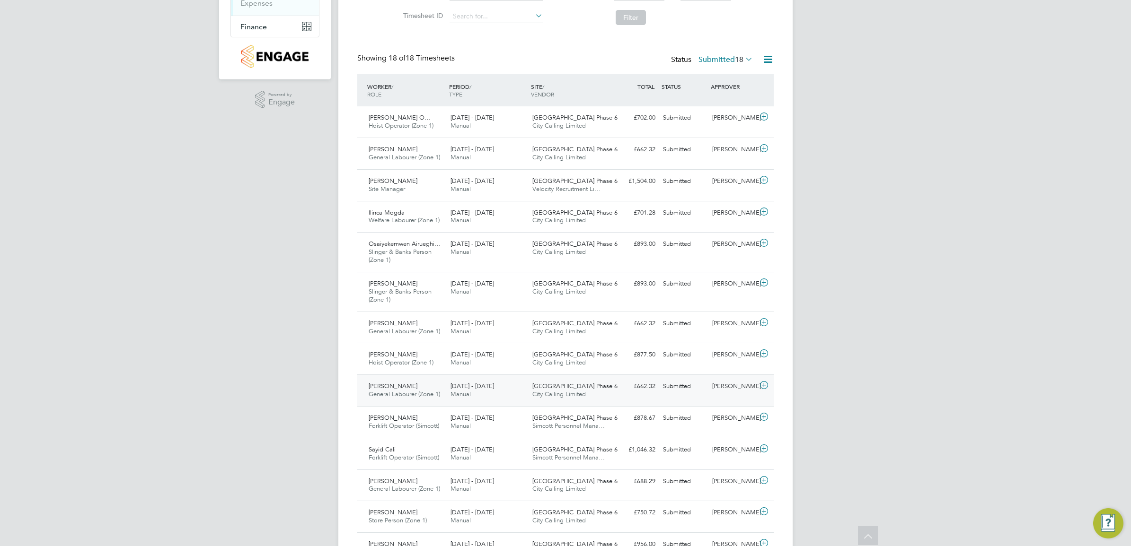
click at [736, 390] on div "[PERSON_NAME]" at bounding box center [732, 387] width 49 height 16
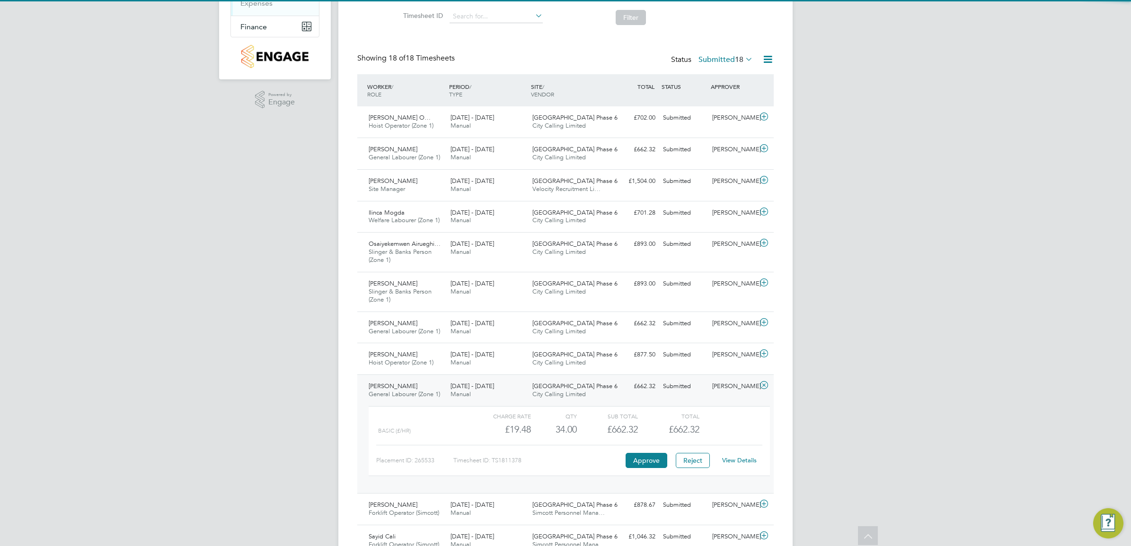
click at [735, 460] on link "View Details" at bounding box center [739, 461] width 35 height 8
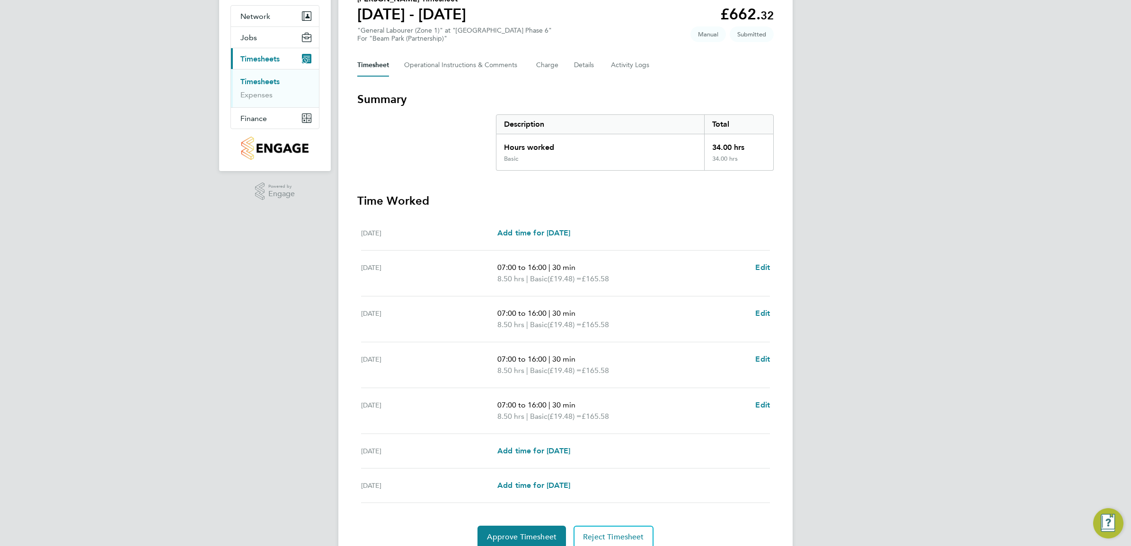
scroll to position [118, 0]
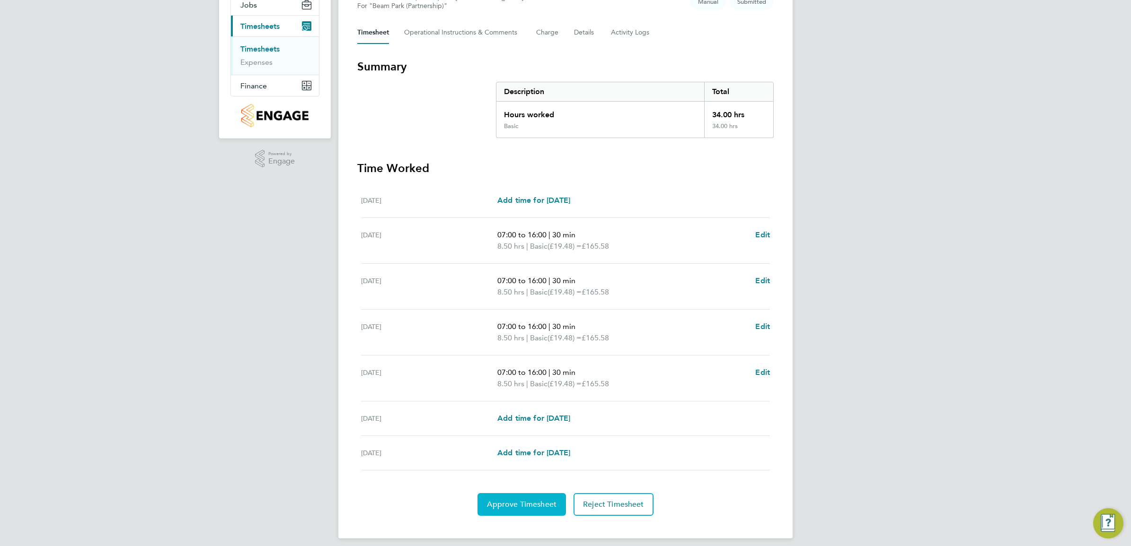
click at [520, 507] on span "Approve Timesheet" at bounding box center [522, 504] width 70 height 9
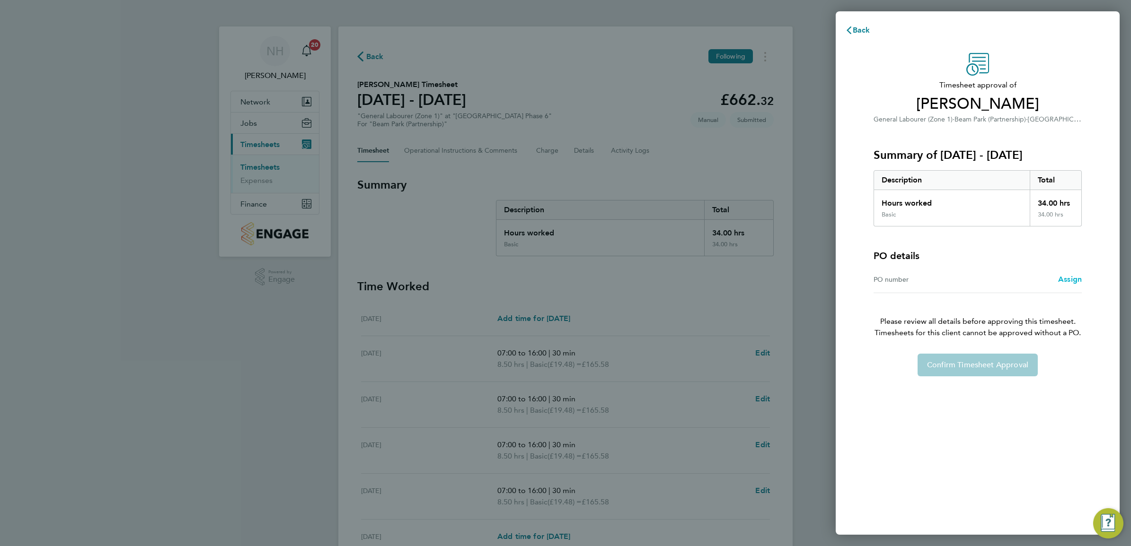
click at [1069, 282] on span "Assign" at bounding box center [1070, 279] width 24 height 9
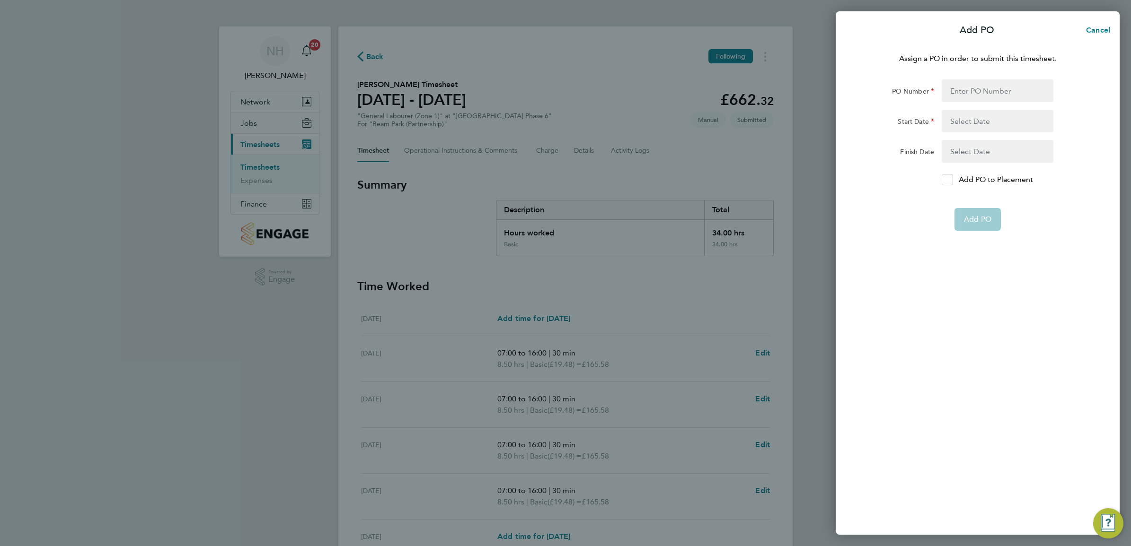
click at [938, 173] on form "PO Number Start Date Finish Date Add PO to Placement Add PO" at bounding box center [977, 154] width 231 height 151
click at [949, 178] on icon at bounding box center [947, 180] width 7 height 6
click at [950, 180] on input "Add PO to Placement" at bounding box center [950, 180] width 0 height 0
click at [954, 93] on input "PO Number" at bounding box center [997, 90] width 112 height 23
type input "H66979"
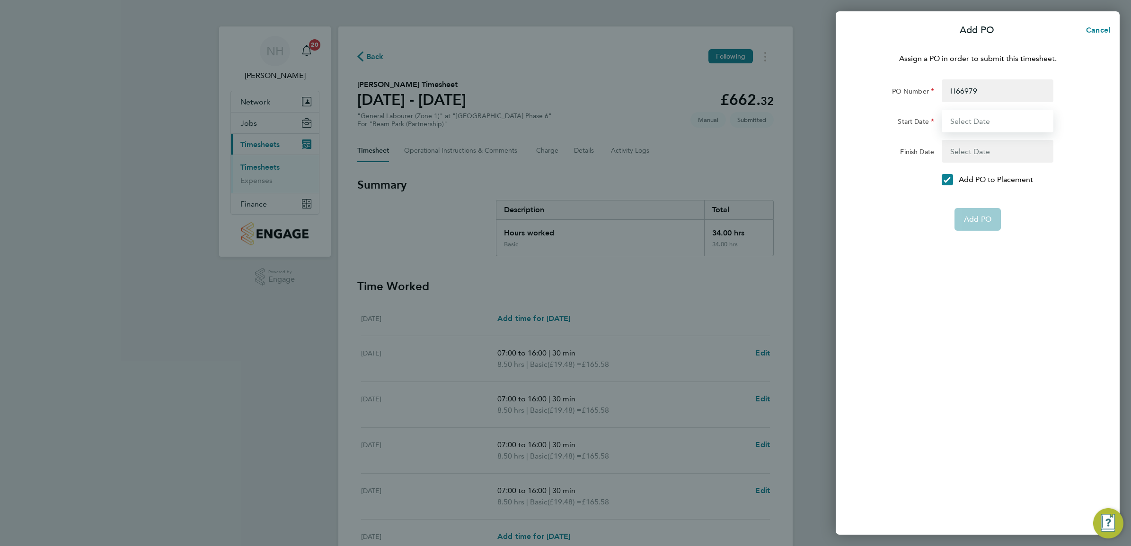
type input "[DATE]"
click at [973, 202] on button "Add PO" at bounding box center [977, 196] width 46 height 23
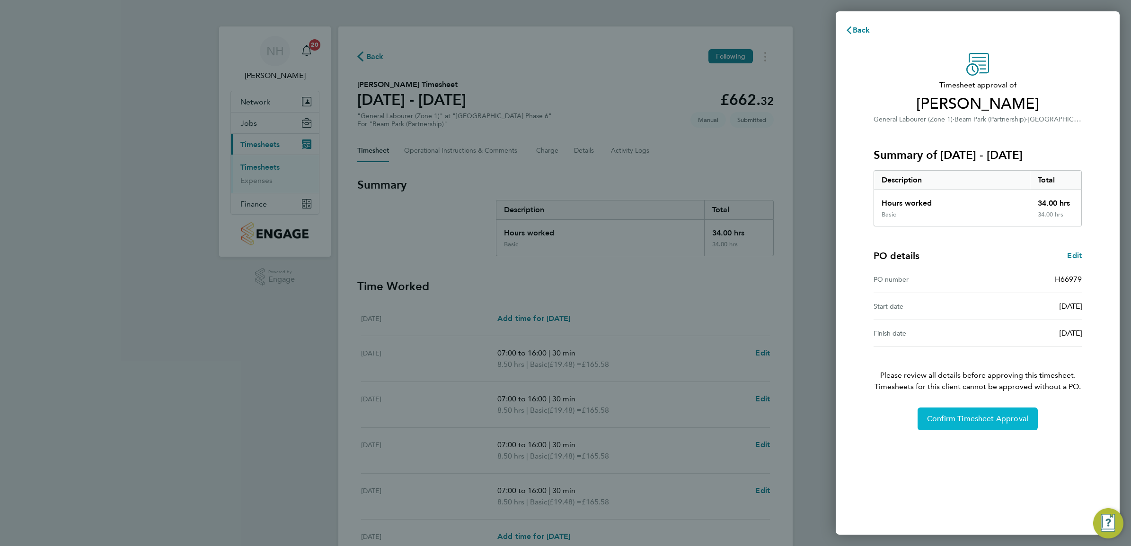
click at [956, 429] on button "Confirm Timesheet Approval" at bounding box center [977, 419] width 120 height 23
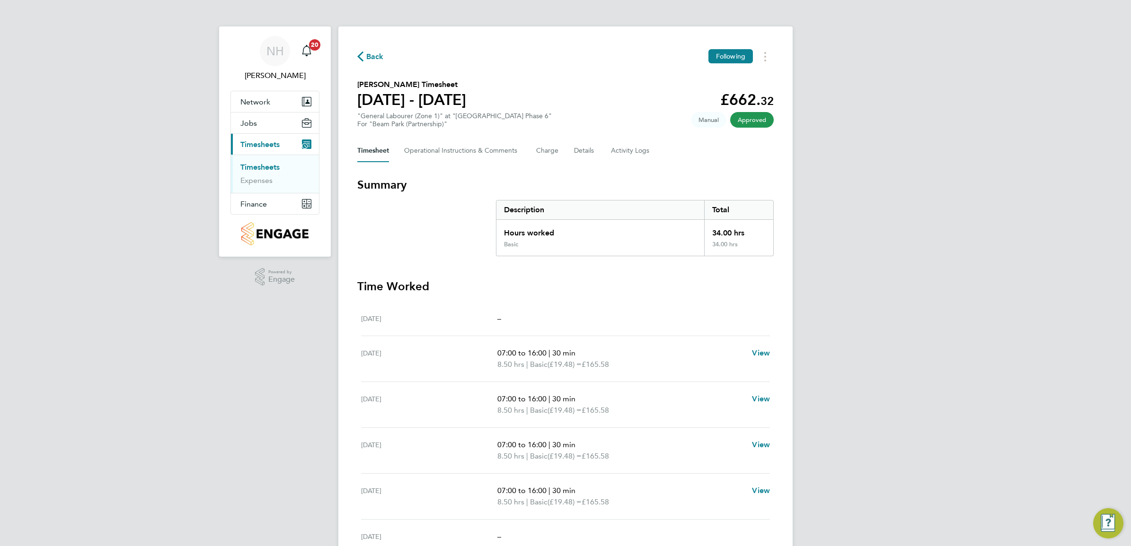
click at [375, 60] on span "Back" at bounding box center [375, 56] width 18 height 11
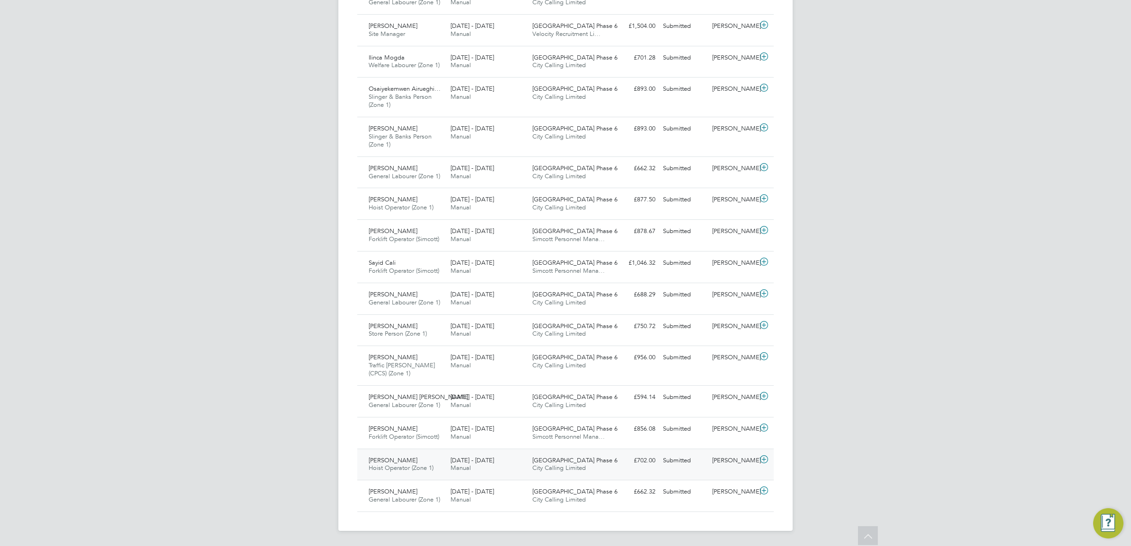
click at [729, 458] on div "[PERSON_NAME]" at bounding box center [732, 461] width 49 height 16
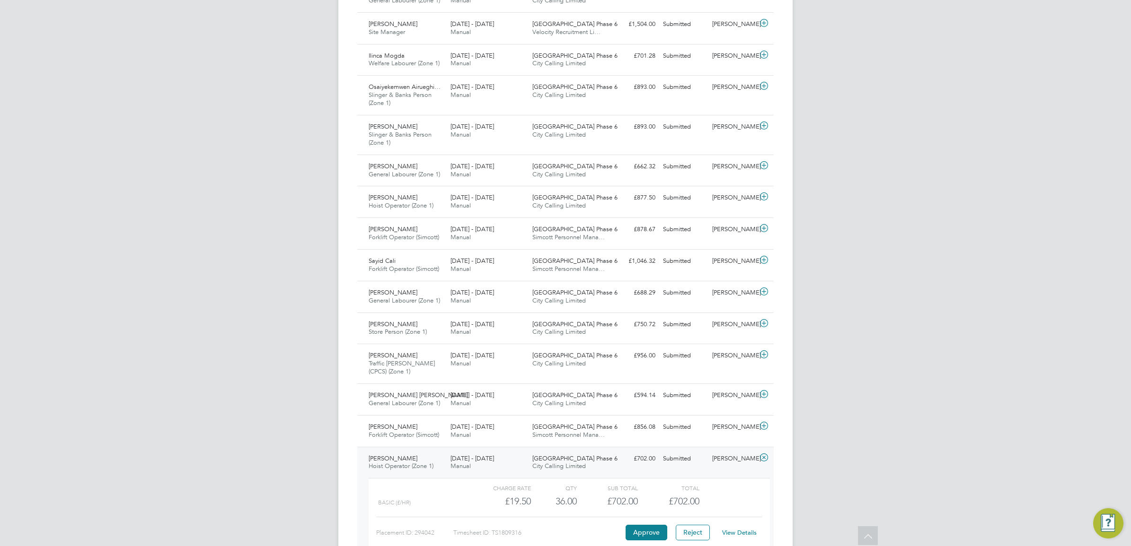
click at [744, 535] on link "View Details" at bounding box center [739, 533] width 35 height 8
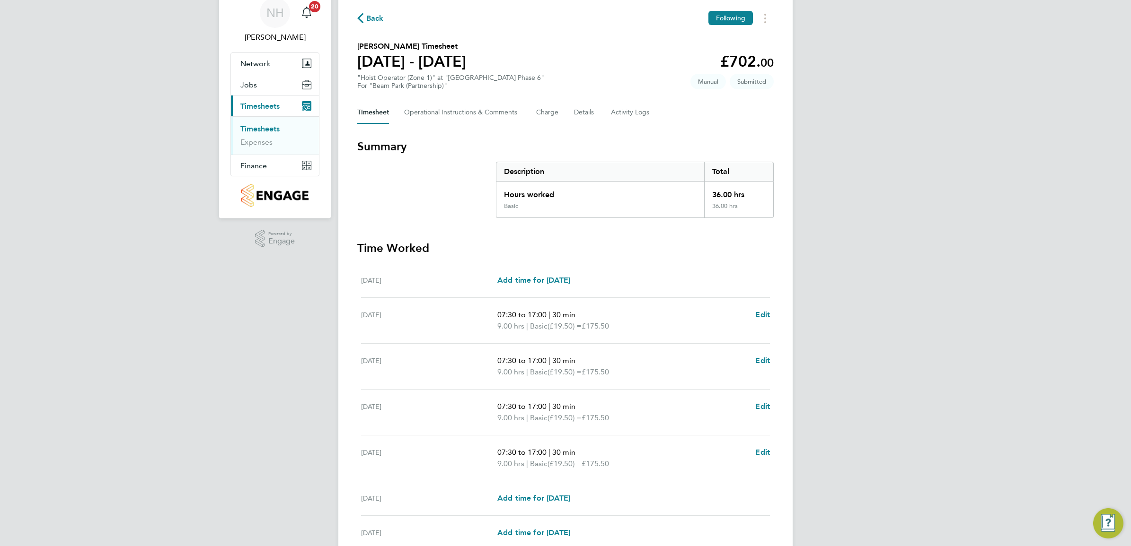
scroll to position [118, 0]
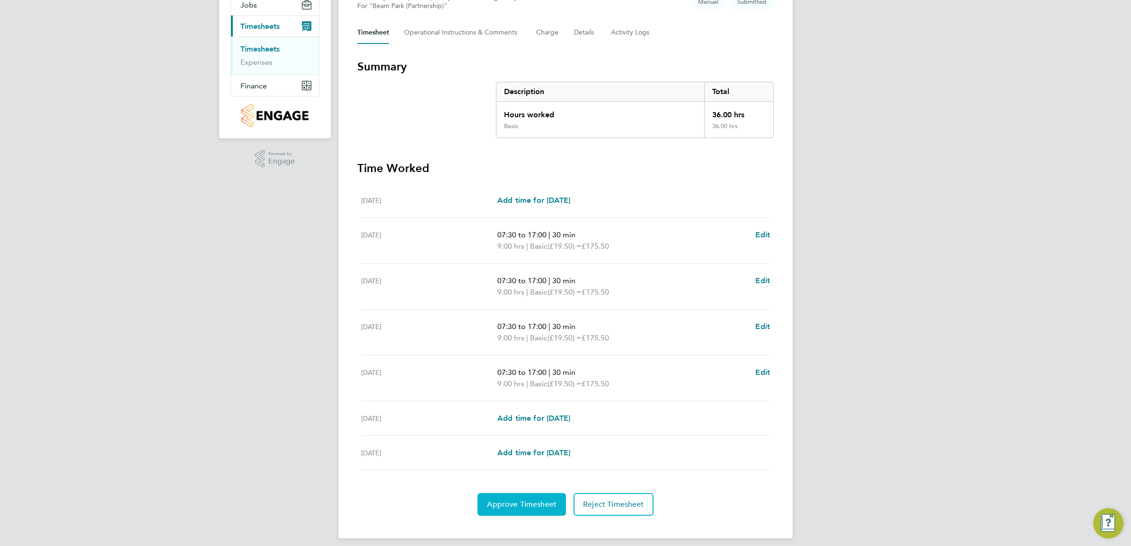
click at [523, 508] on span "Approve Timesheet" at bounding box center [522, 504] width 70 height 9
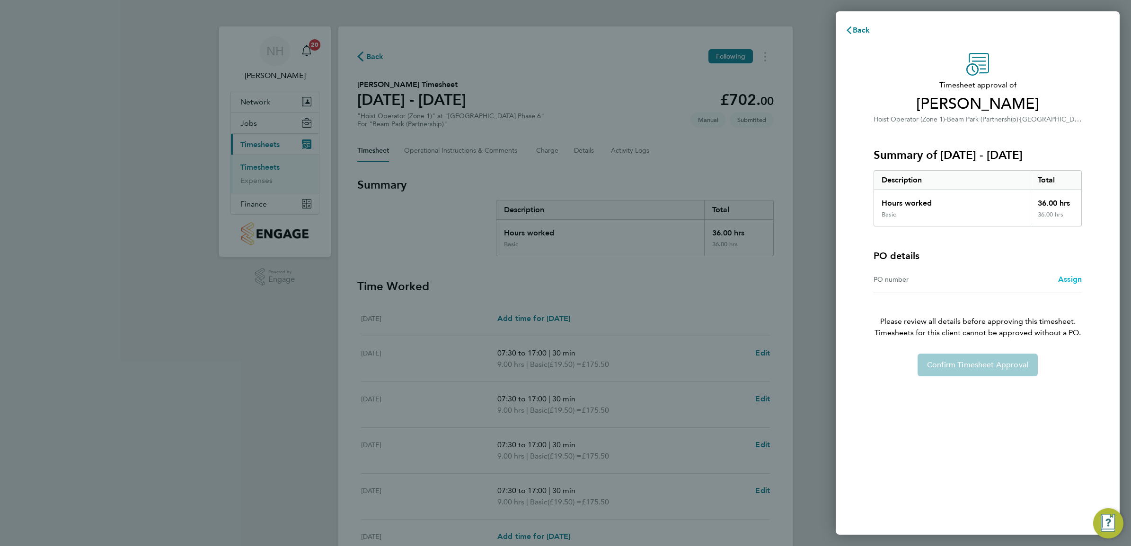
click at [1080, 280] on span "Assign" at bounding box center [1070, 279] width 24 height 9
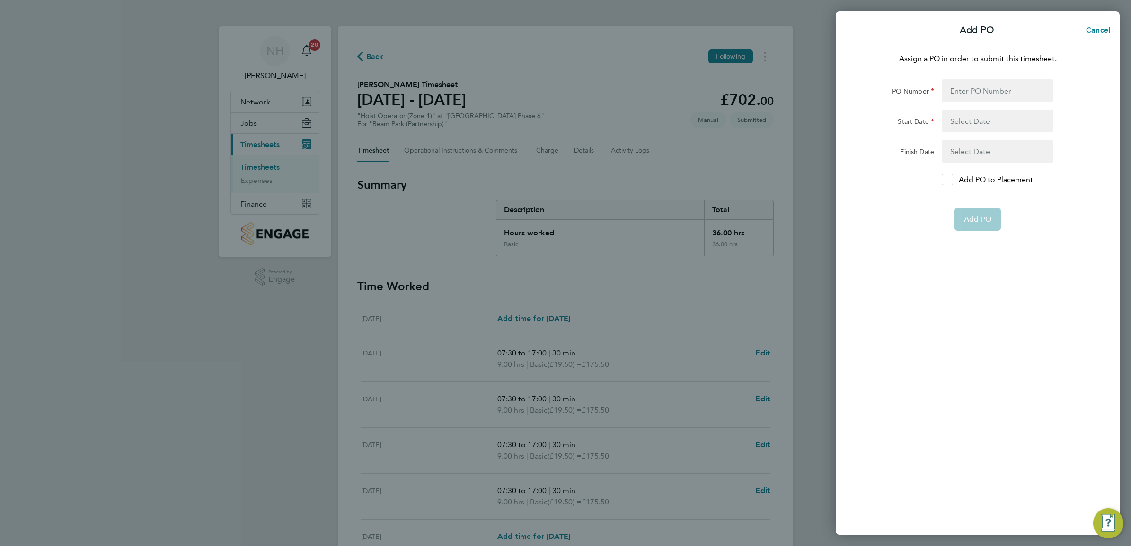
click at [945, 176] on div at bounding box center [946, 179] width 11 height 11
click at [950, 180] on input "Add PO to Placement" at bounding box center [950, 180] width 0 height 0
click at [955, 94] on input "PO Number" at bounding box center [997, 90] width 112 height 23
type input "H66979"
type input "[DATE]"
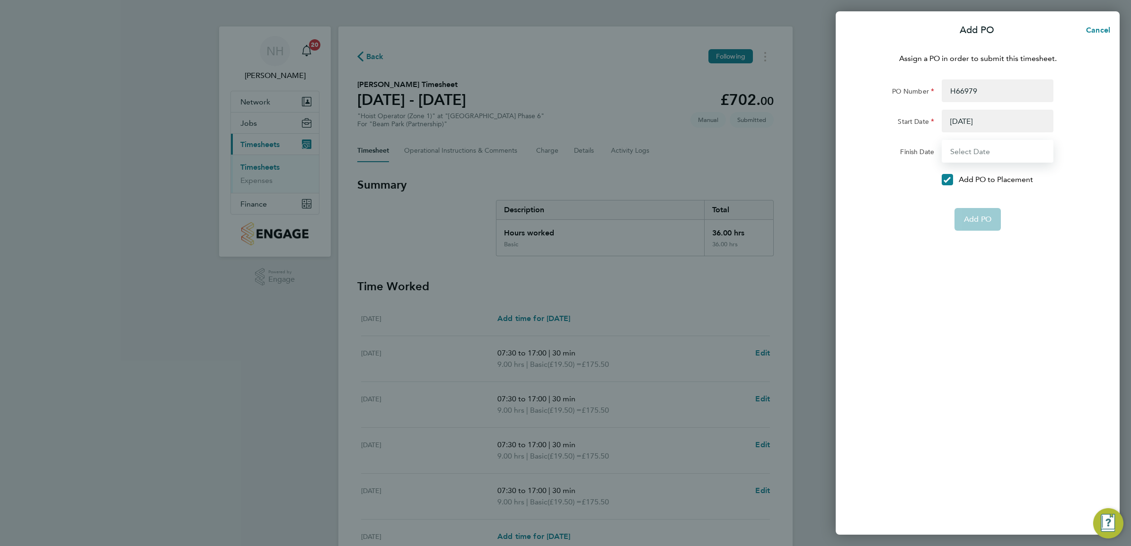
type input "[DATE]"
click at [976, 199] on span "Add PO" at bounding box center [977, 196] width 27 height 9
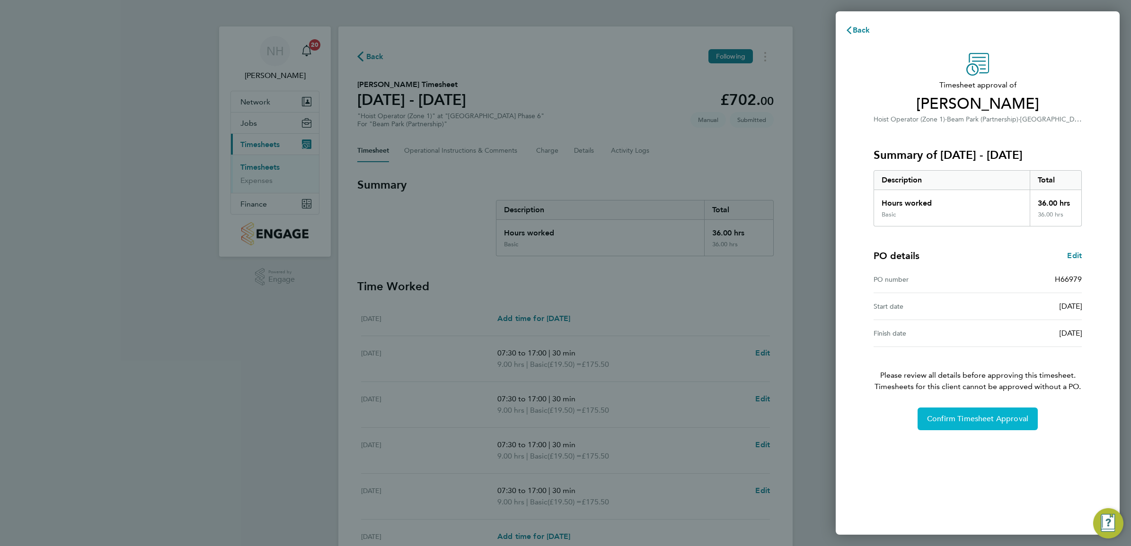
click at [985, 418] on span "Confirm Timesheet Approval" at bounding box center [977, 418] width 101 height 9
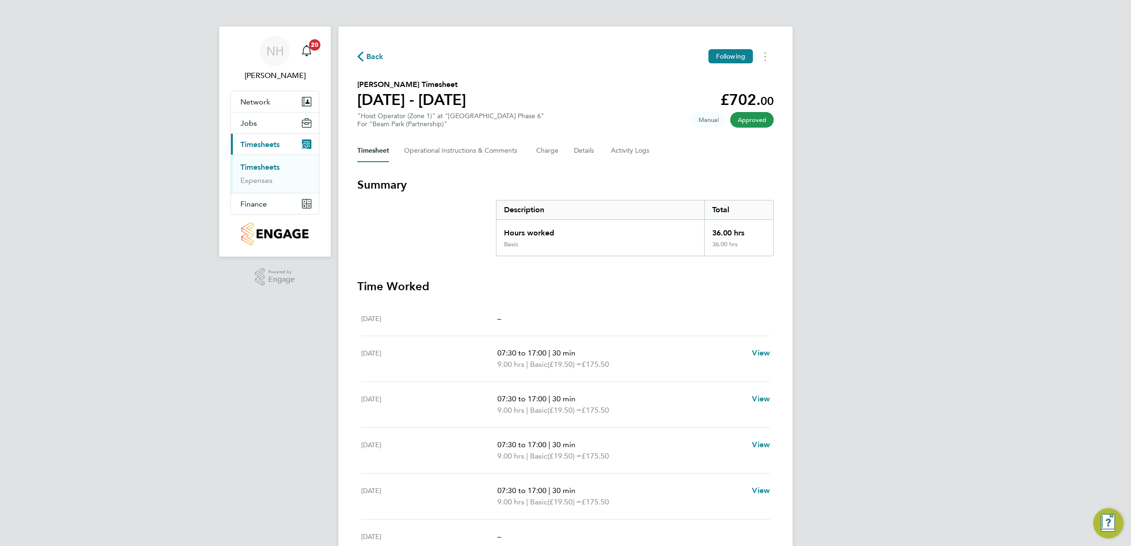
click at [361, 61] on icon "button" at bounding box center [360, 57] width 6 height 10
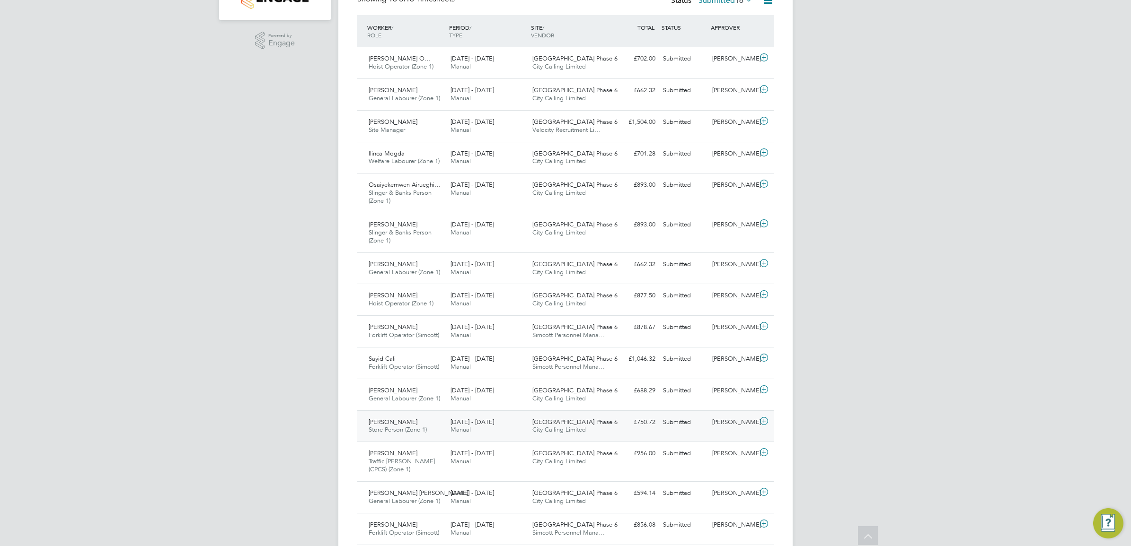
click at [718, 420] on div "[PERSON_NAME]" at bounding box center [732, 423] width 49 height 16
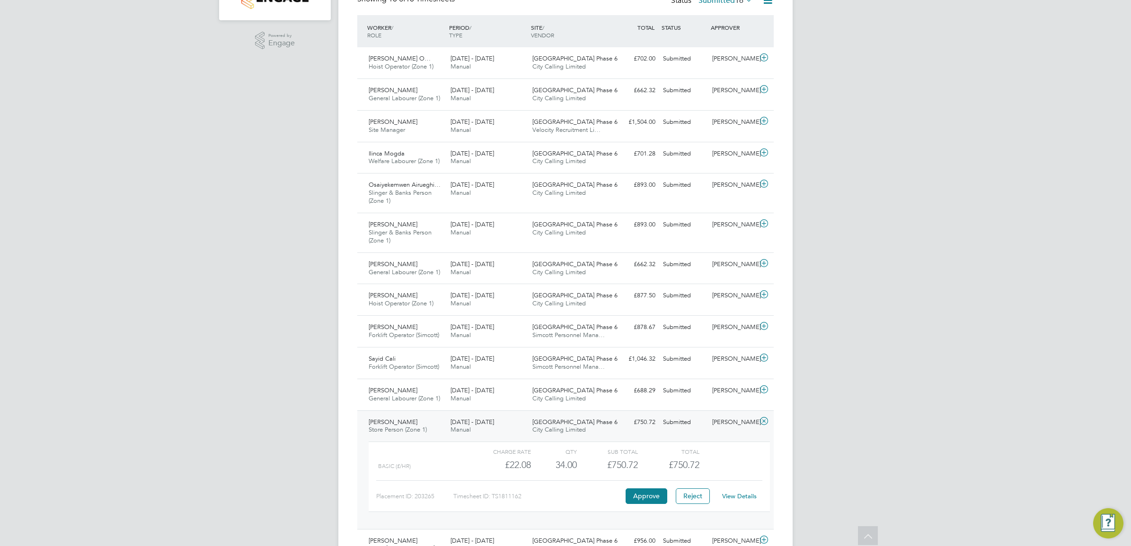
click at [737, 497] on link "View Details" at bounding box center [739, 496] width 35 height 8
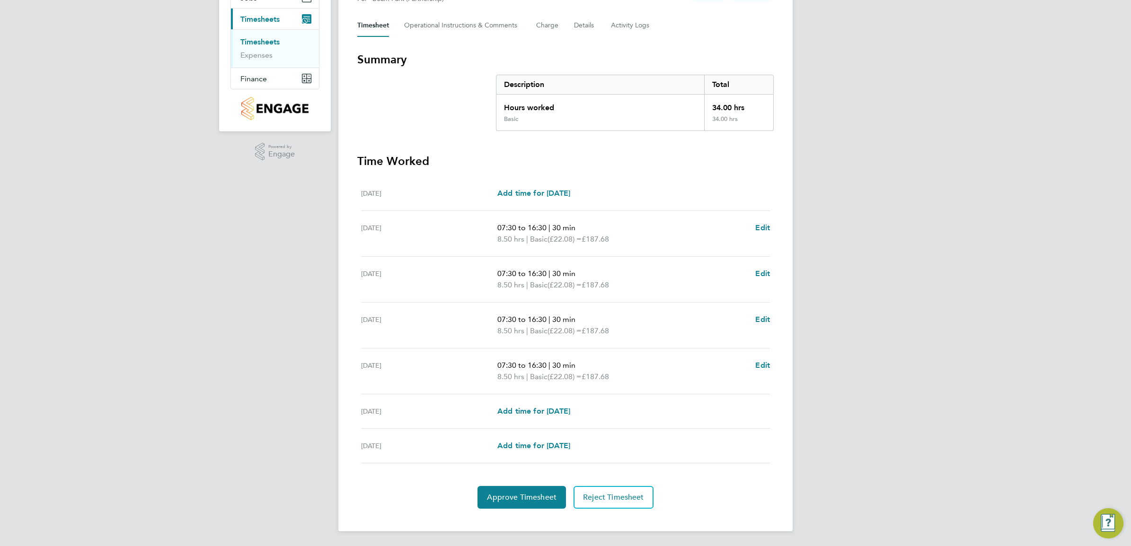
scroll to position [127, 0]
click at [514, 504] on button "Approve Timesheet" at bounding box center [521, 497] width 88 height 23
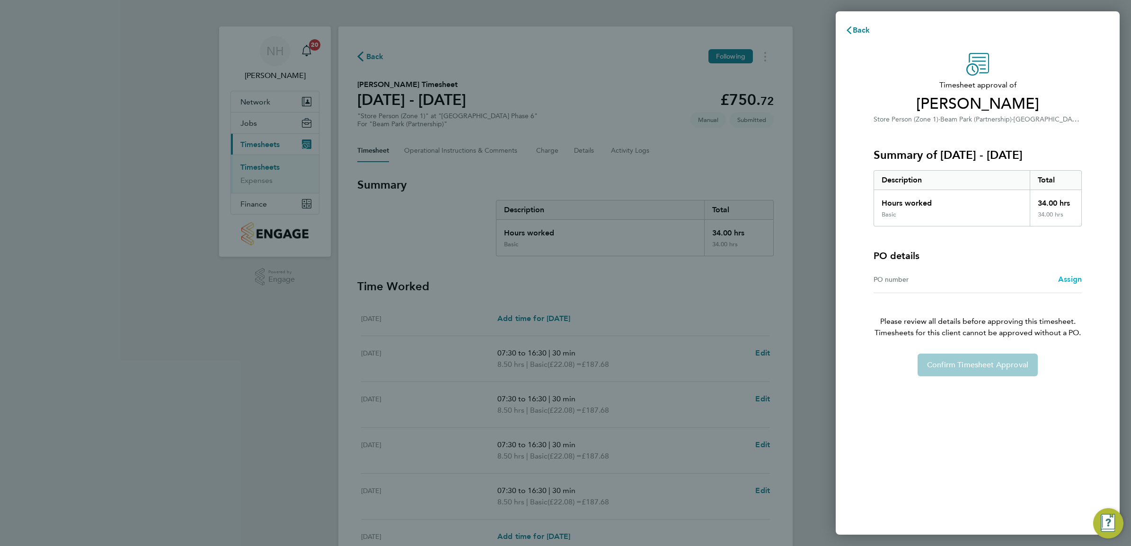
click at [1070, 278] on span "Assign" at bounding box center [1070, 279] width 24 height 9
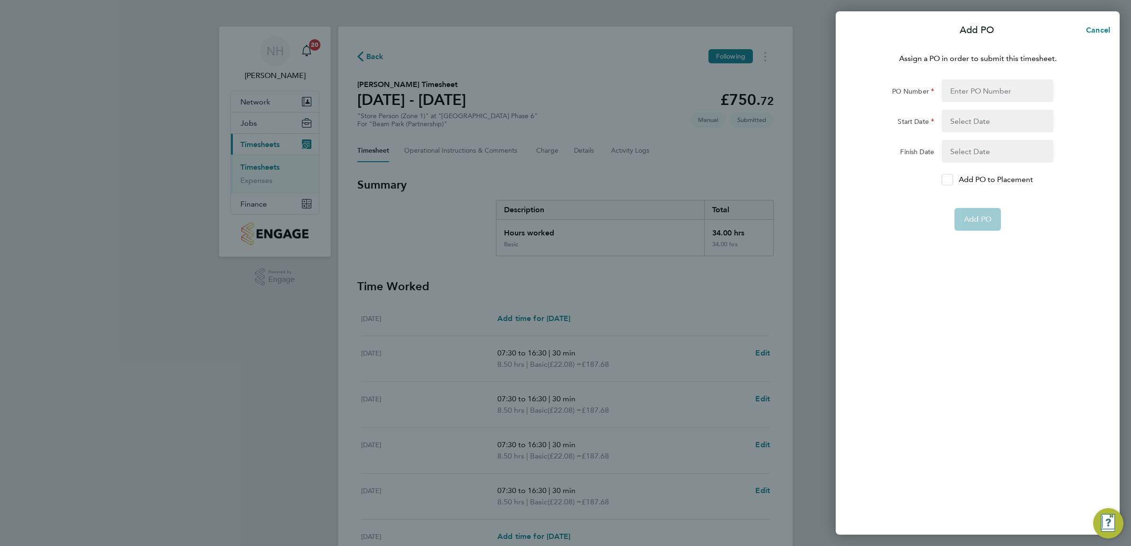
click at [949, 185] on div at bounding box center [946, 179] width 11 height 11
click at [950, 180] on input "Add PO to Placement" at bounding box center [950, 180] width 0 height 0
click at [954, 90] on input "PO Number" at bounding box center [997, 90] width 112 height 23
type input "H66979"
type input "02 Sep 24"
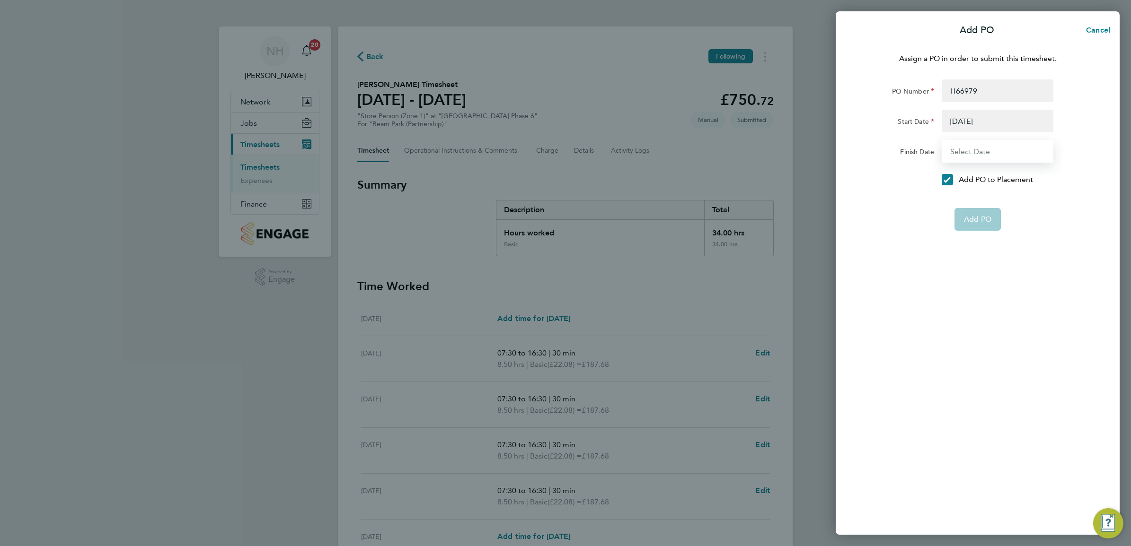
type input "31 Dec 26"
click at [984, 207] on button "Add PO" at bounding box center [977, 196] width 46 height 23
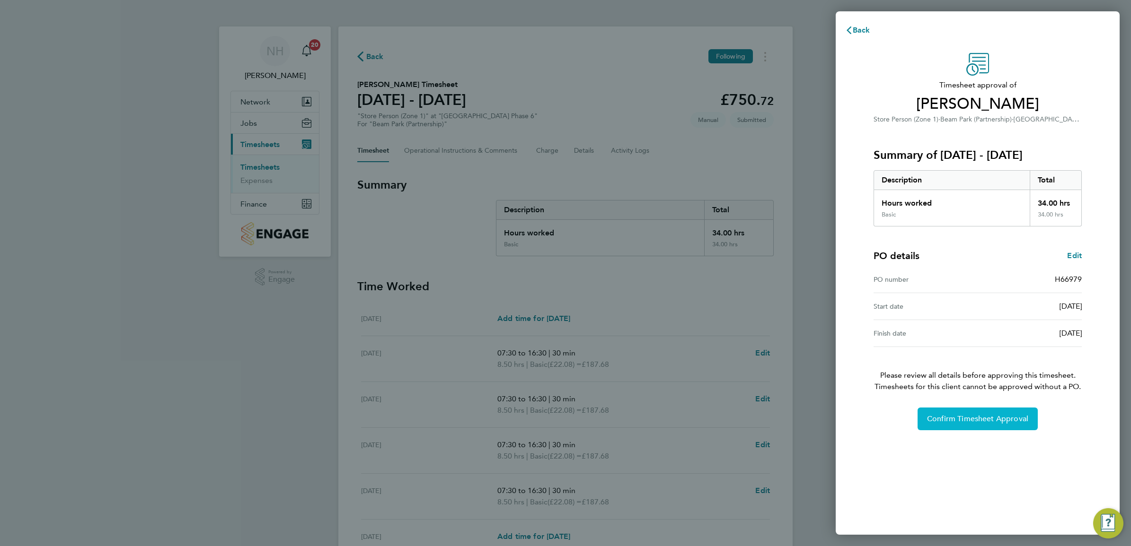
click at [938, 424] on button "Confirm Timesheet Approval" at bounding box center [977, 419] width 120 height 23
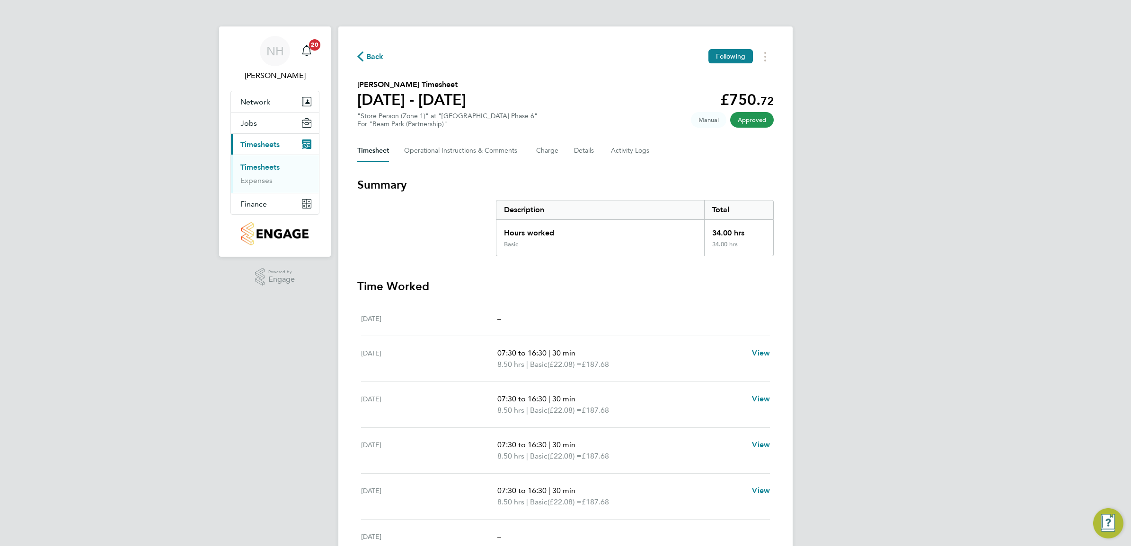
click at [373, 57] on span "Back" at bounding box center [375, 56] width 18 height 11
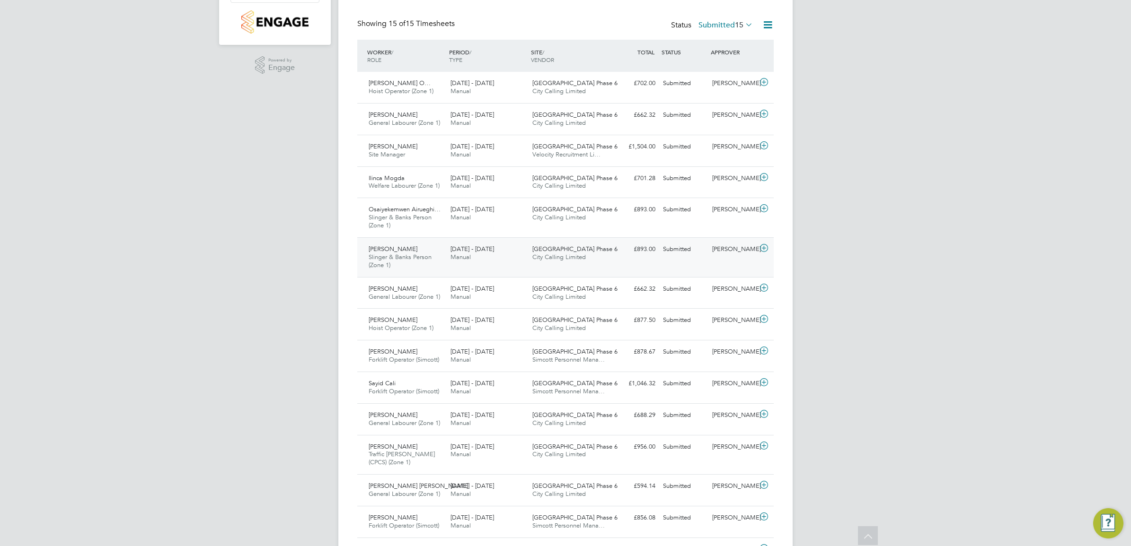
click at [723, 247] on div "[PERSON_NAME]" at bounding box center [732, 250] width 49 height 16
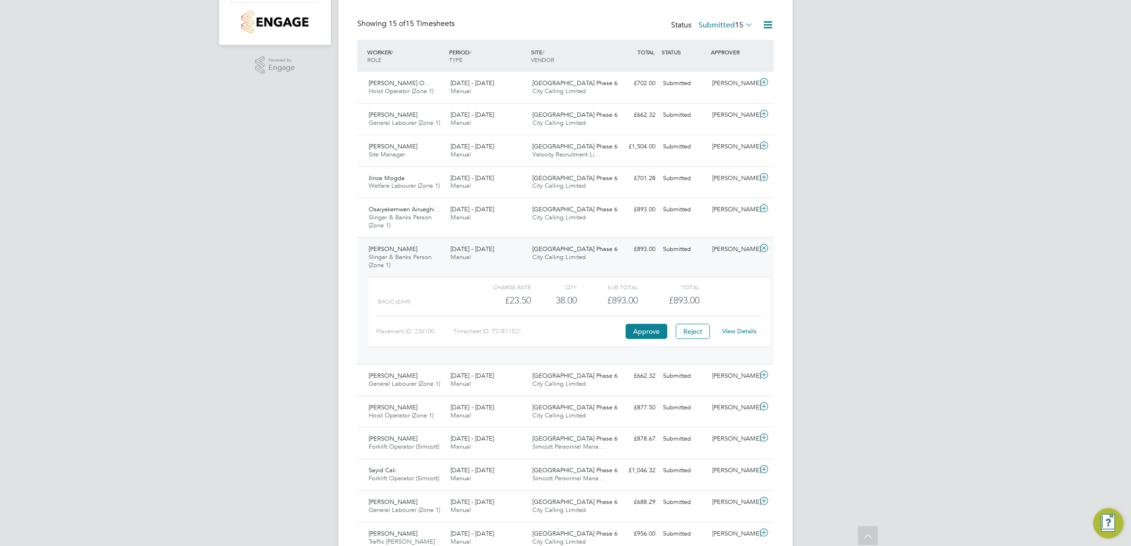
click at [729, 327] on div "View Details" at bounding box center [739, 331] width 46 height 15
click at [729, 334] on link "View Details" at bounding box center [739, 331] width 35 height 8
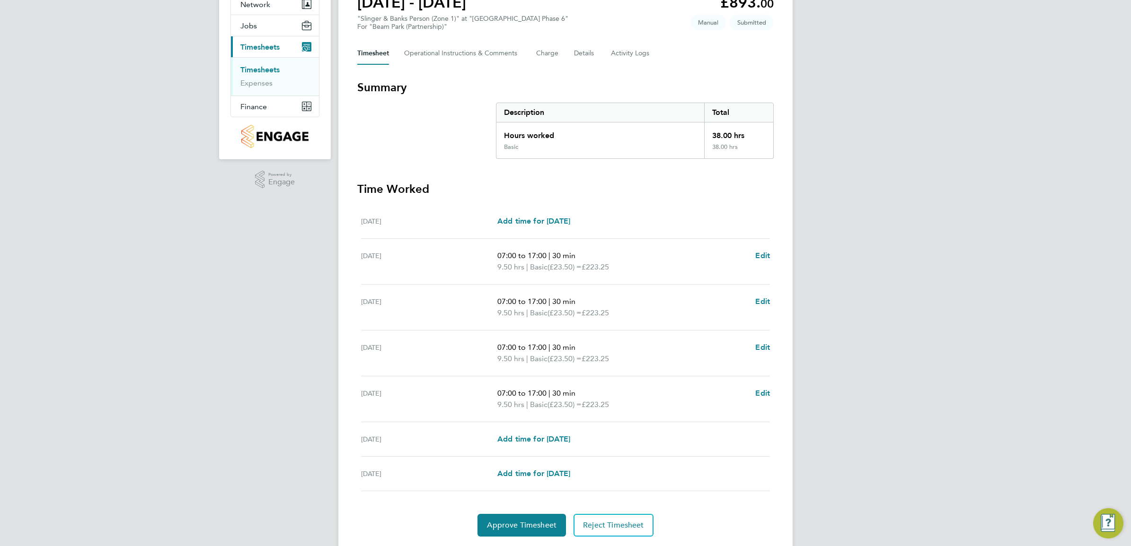
scroll to position [118, 0]
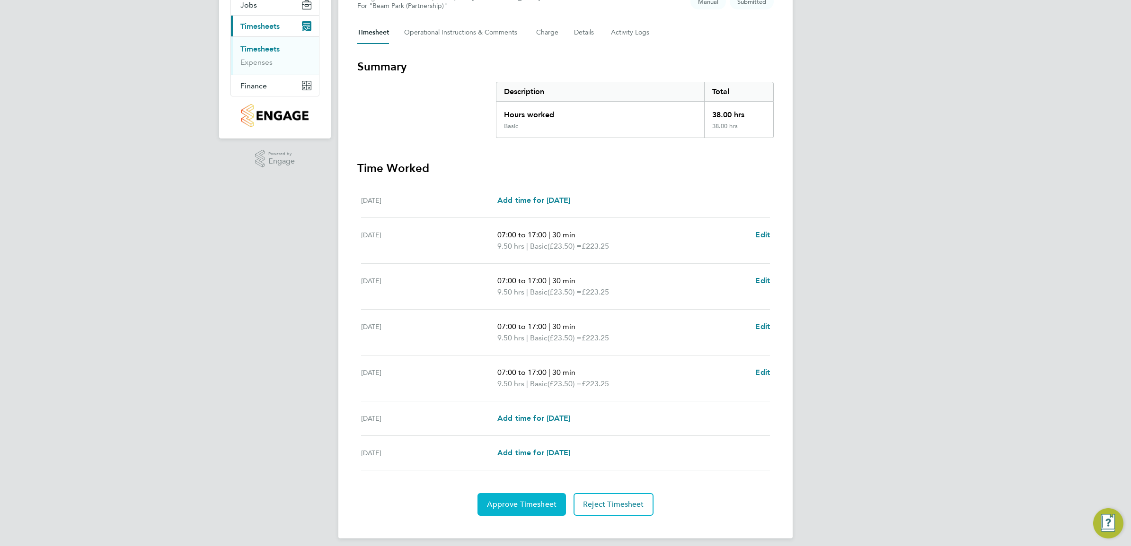
click at [533, 502] on span "Approve Timesheet" at bounding box center [522, 504] width 70 height 9
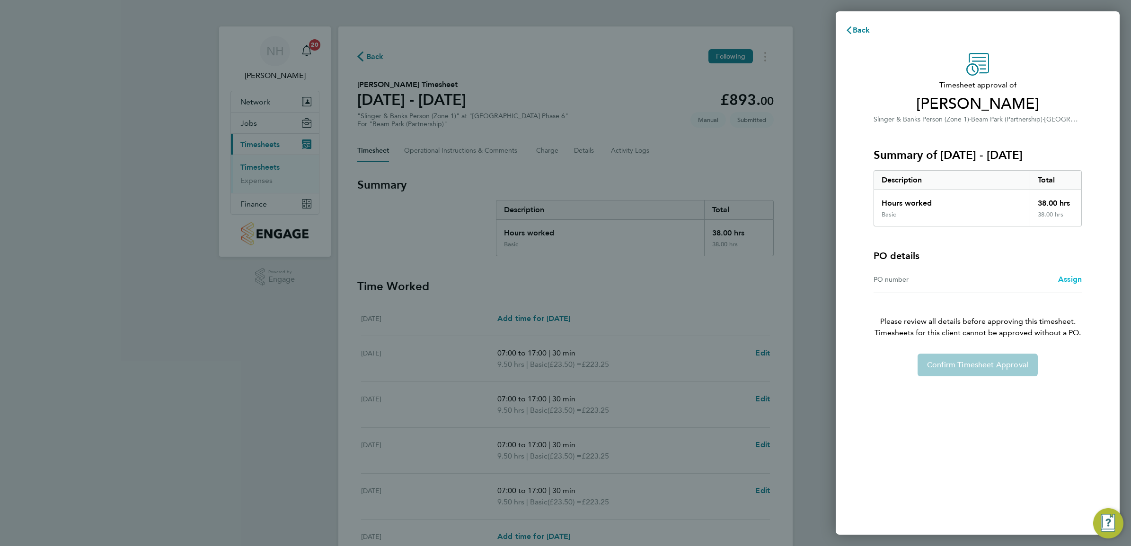
click at [1063, 278] on span "Assign" at bounding box center [1070, 279] width 24 height 9
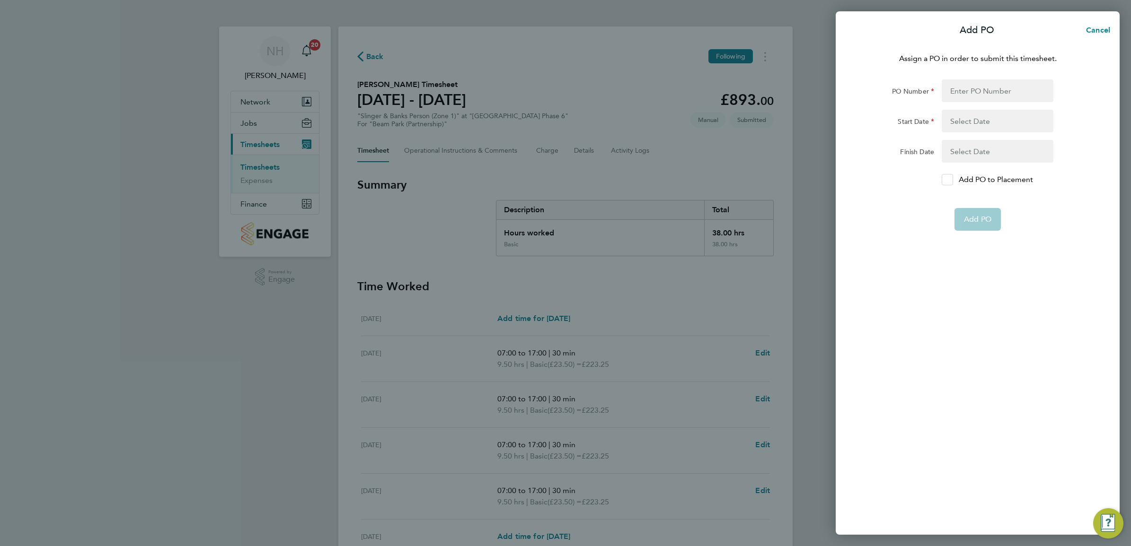
click at [944, 183] on icon at bounding box center [946, 180] width 7 height 6
click at [950, 180] on input "Add PO to Placement" at bounding box center [950, 180] width 0 height 0
click at [949, 96] on input "PO Number" at bounding box center [997, 90] width 112 height 23
type input "H66979"
type input "02 Sep 24"
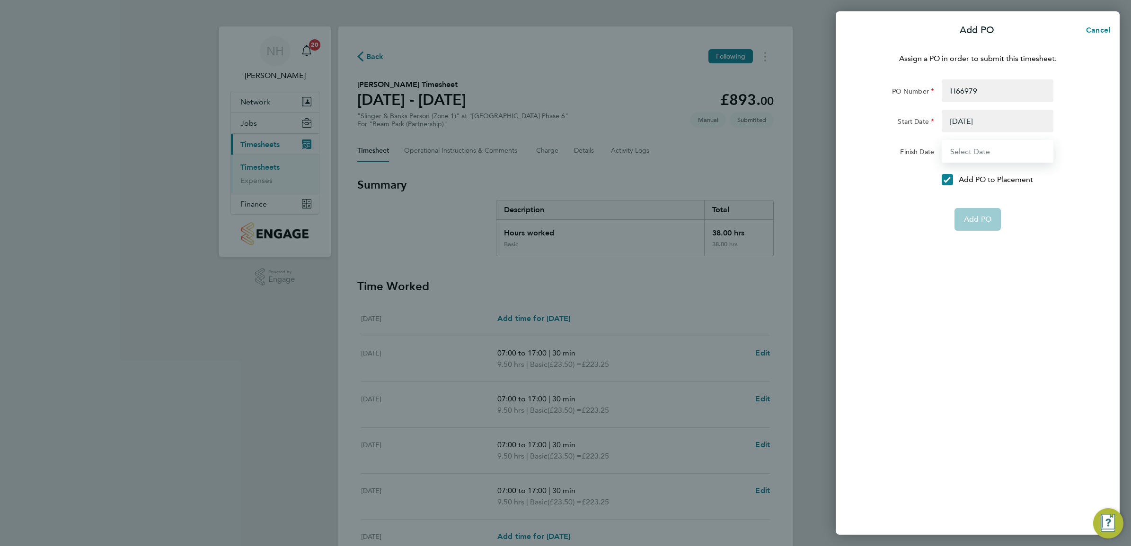
type input "31 Dec 26"
click at [969, 200] on span "Add PO" at bounding box center [977, 196] width 27 height 9
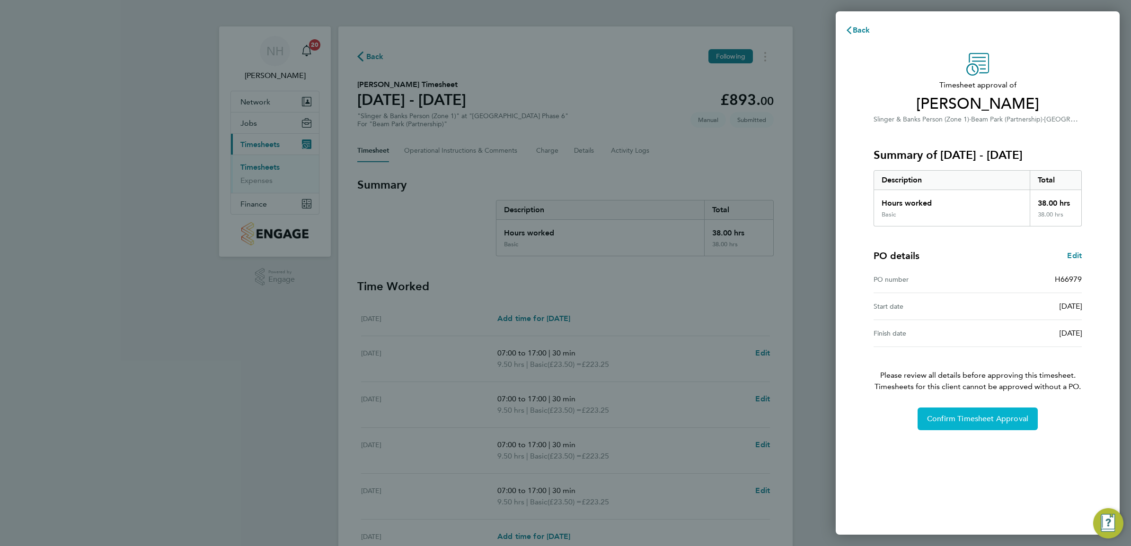
click at [961, 412] on button "Confirm Timesheet Approval" at bounding box center [977, 419] width 120 height 23
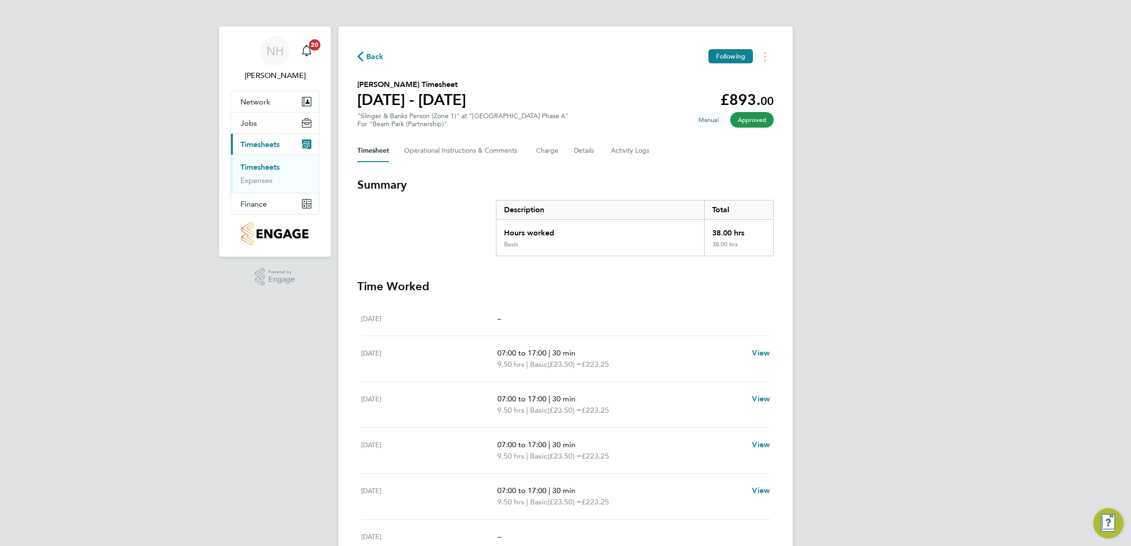
click at [372, 57] on span "Back" at bounding box center [375, 56] width 18 height 11
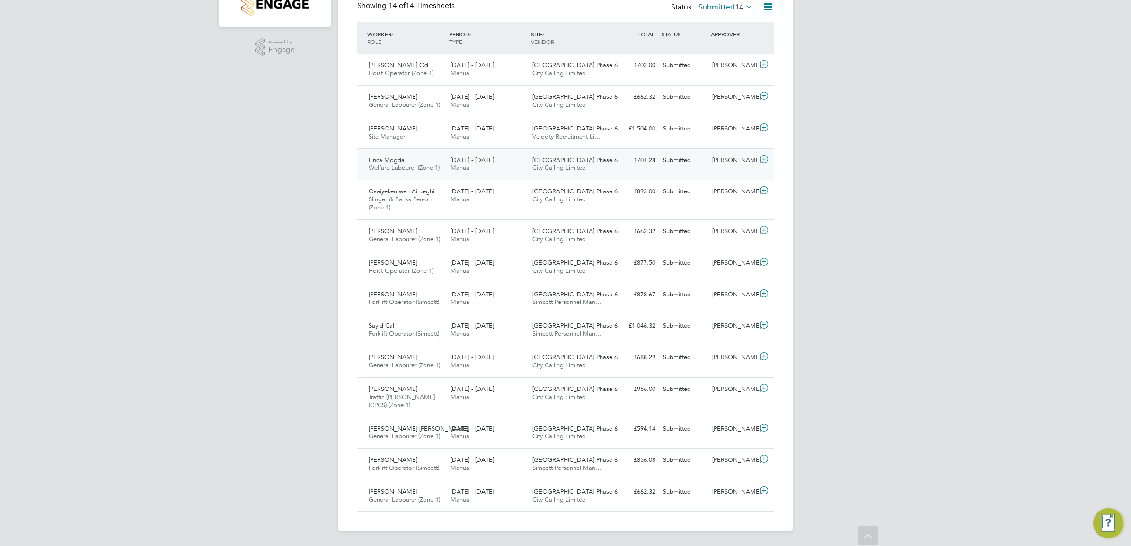
click at [737, 160] on div "[PERSON_NAME]" at bounding box center [732, 161] width 49 height 16
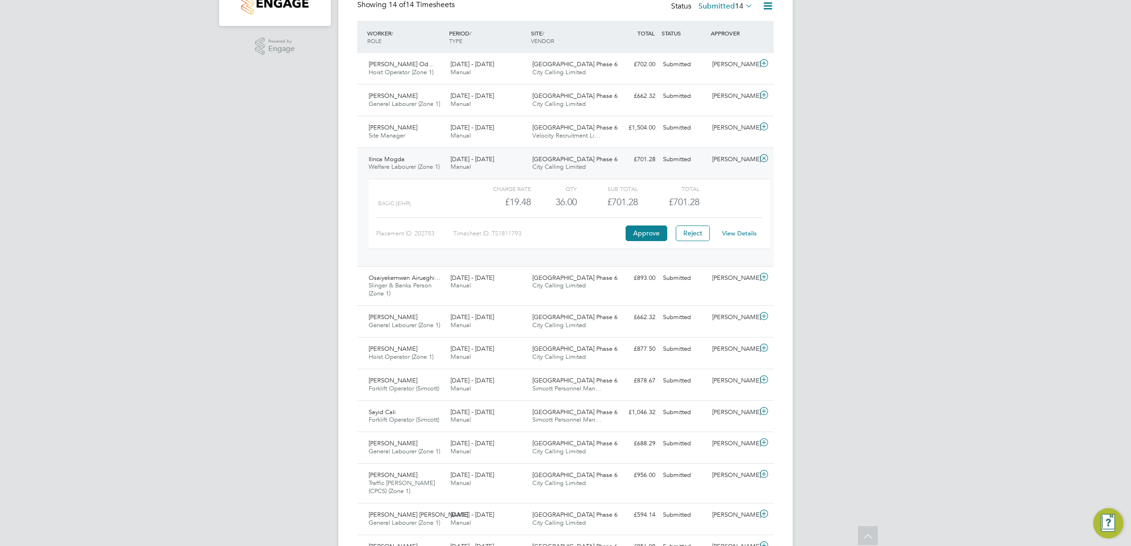
click at [729, 233] on link "View Details" at bounding box center [739, 233] width 35 height 8
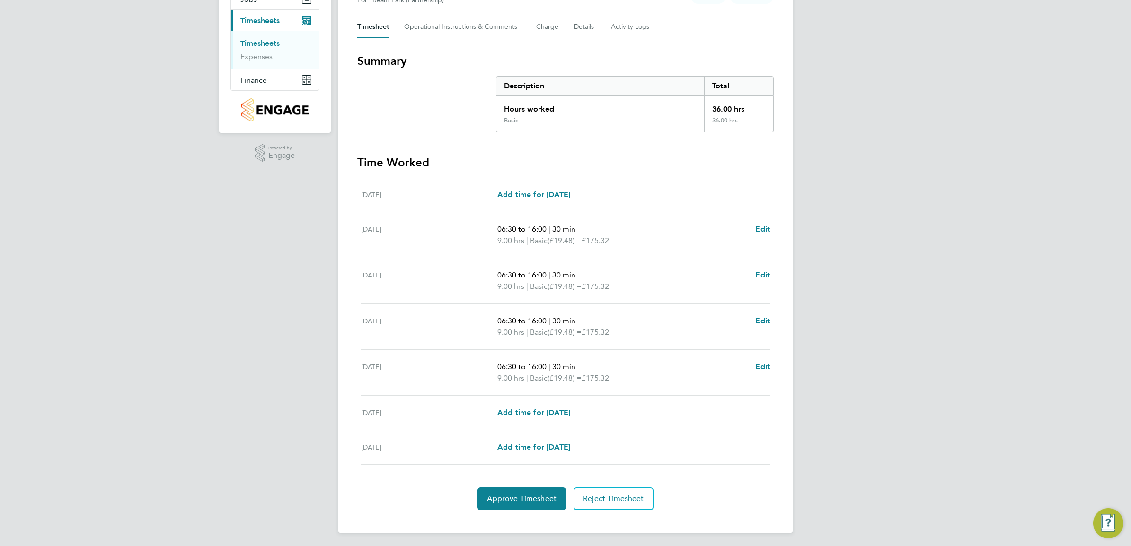
scroll to position [127, 0]
click at [501, 494] on span "Approve Timesheet" at bounding box center [522, 496] width 70 height 9
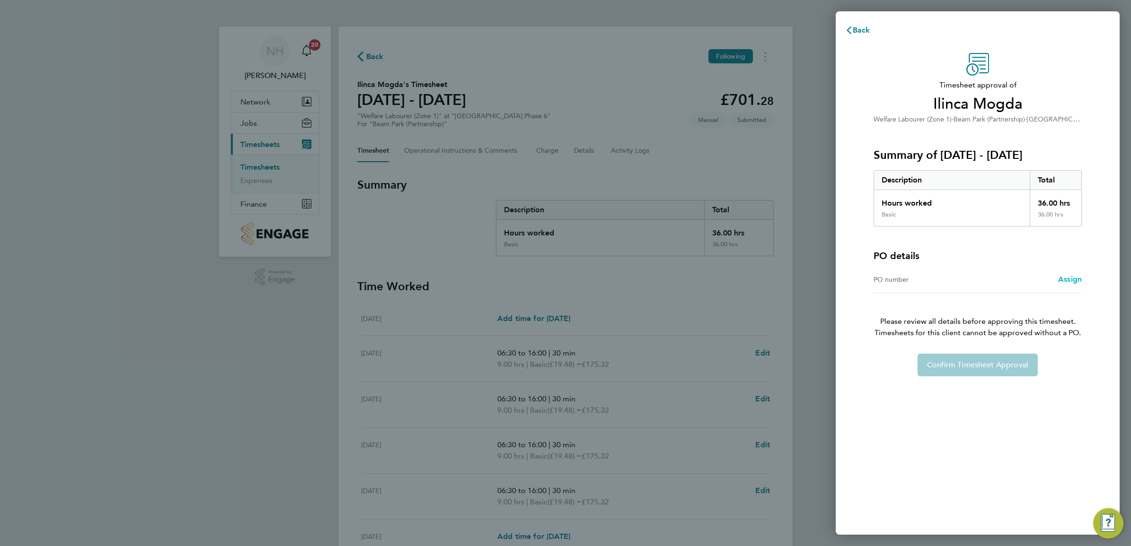
click at [1064, 281] on span "Assign" at bounding box center [1070, 279] width 24 height 9
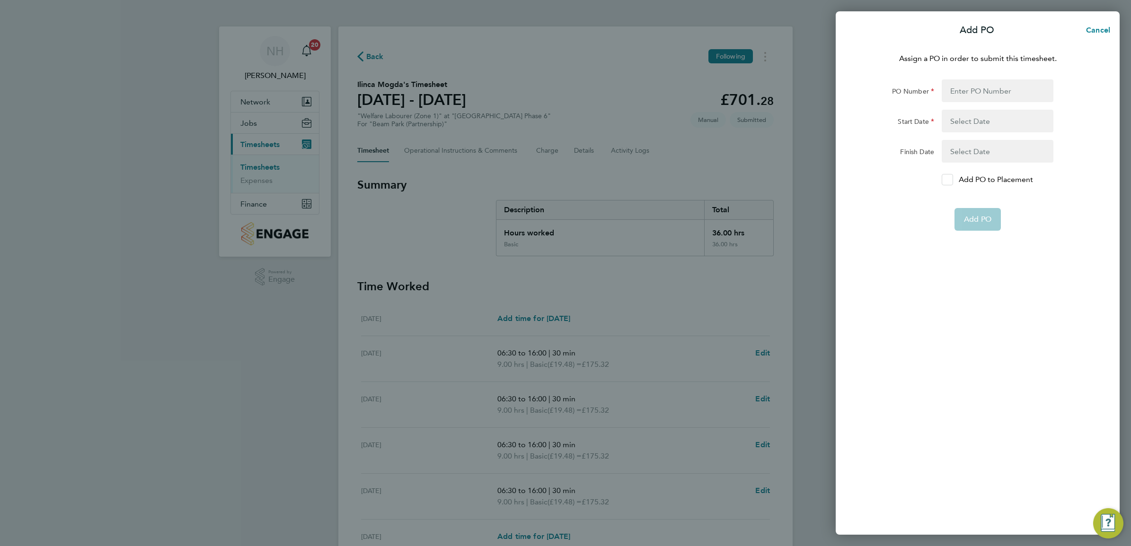
click at [948, 178] on icon at bounding box center [947, 180] width 7 height 6
click at [950, 180] on input "Add PO to Placement" at bounding box center [950, 180] width 0 height 0
click at [952, 86] on input "PO Number" at bounding box center [997, 90] width 112 height 23
type input "H66979"
type input "02 Sep 24"
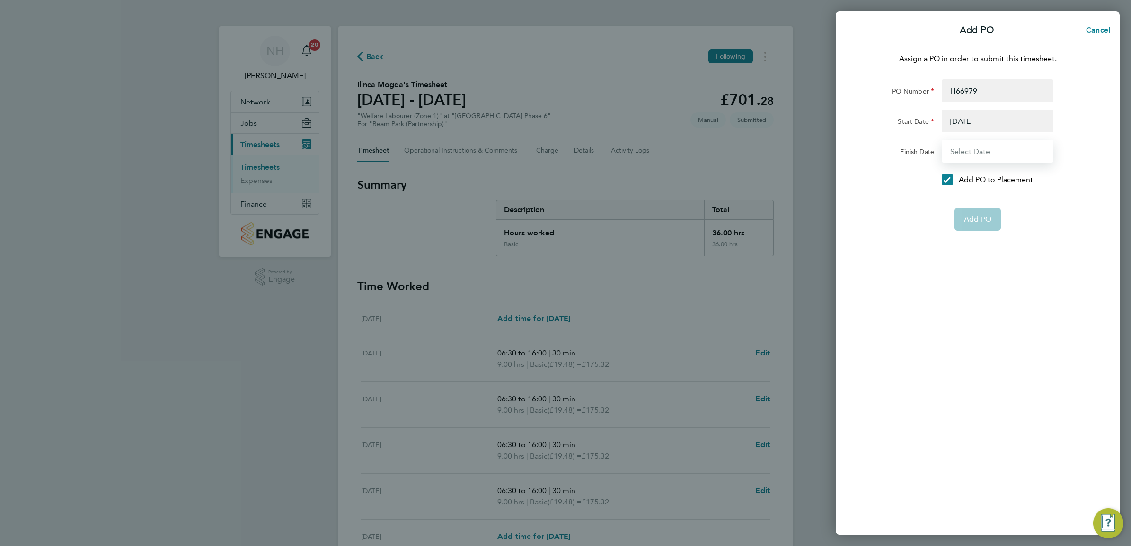
type input "31 Dec 26"
click at [966, 194] on span "Add PO" at bounding box center [977, 196] width 27 height 9
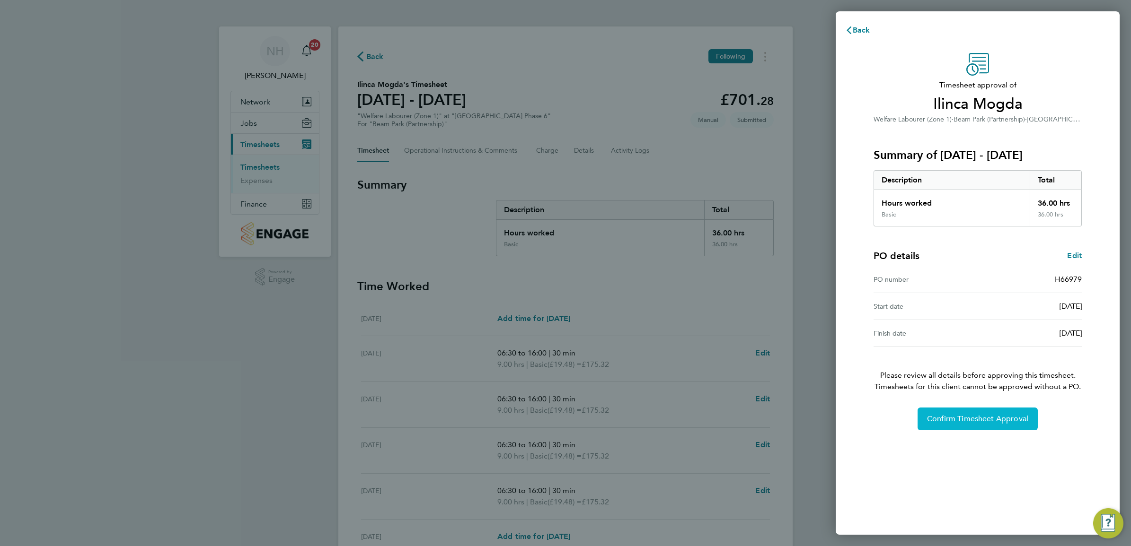
click at [956, 417] on span "Confirm Timesheet Approval" at bounding box center [977, 418] width 101 height 9
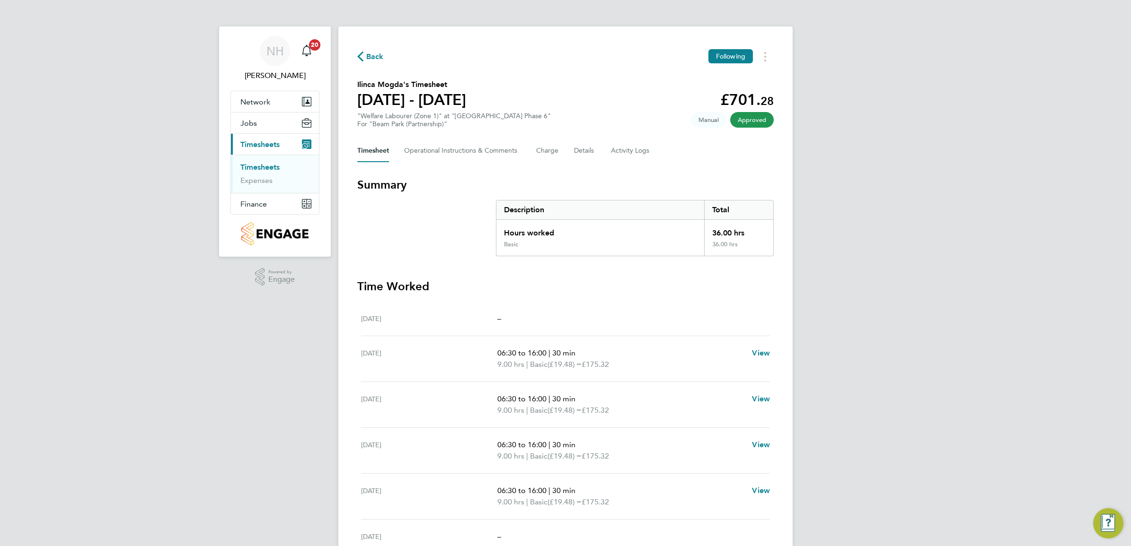
click at [365, 56] on span "Back" at bounding box center [370, 56] width 26 height 9
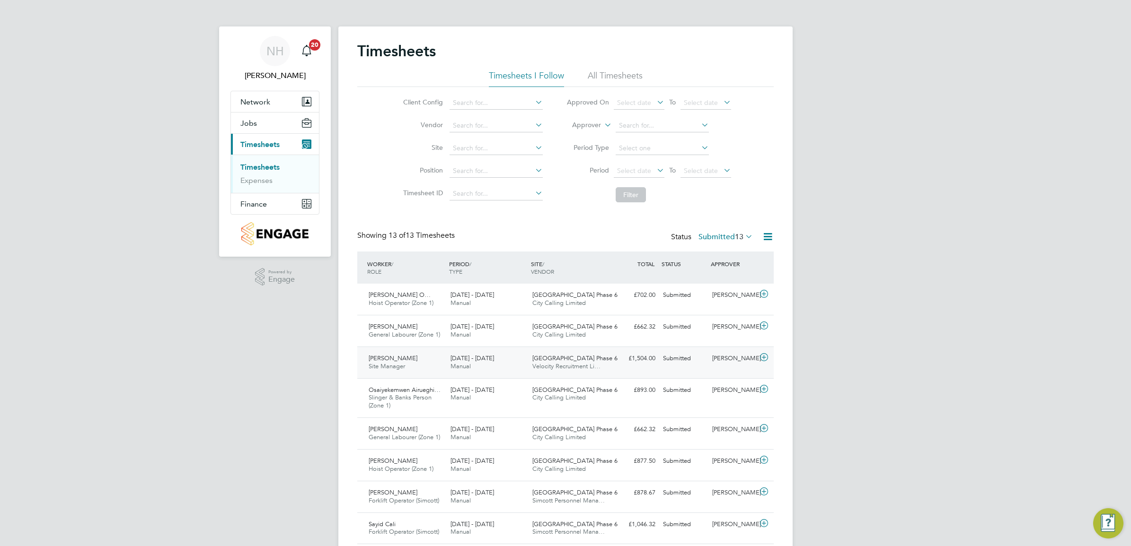
click at [741, 360] on div "[PERSON_NAME]" at bounding box center [732, 359] width 49 height 16
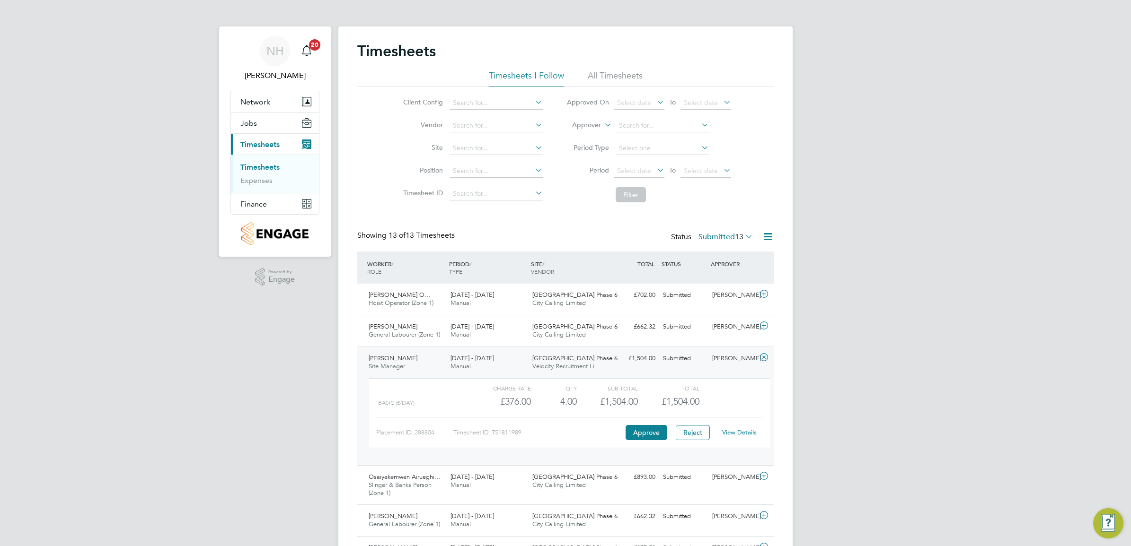
click at [732, 431] on link "View Details" at bounding box center [739, 433] width 35 height 8
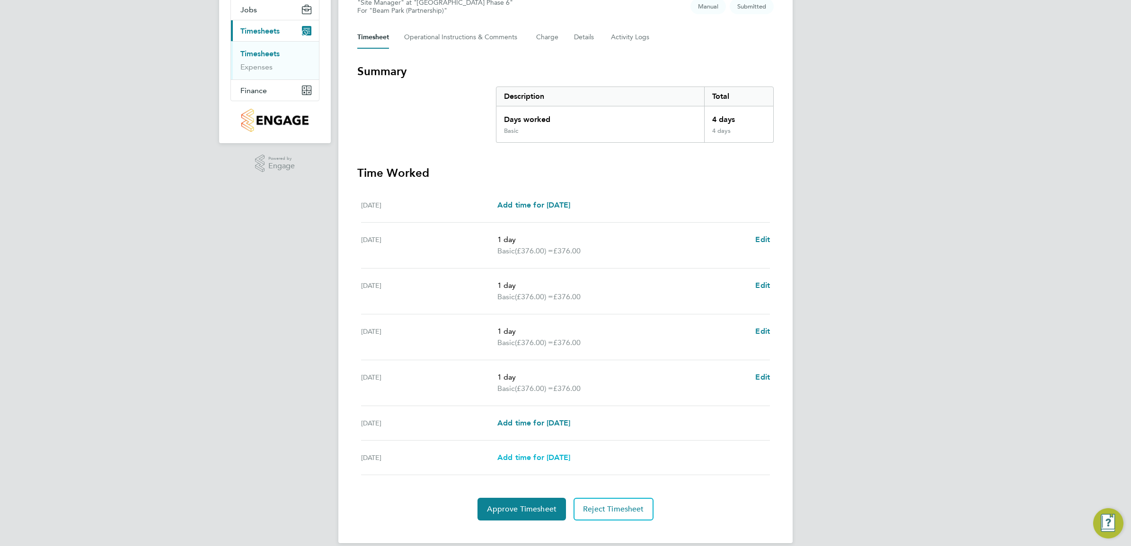
scroll to position [118, 0]
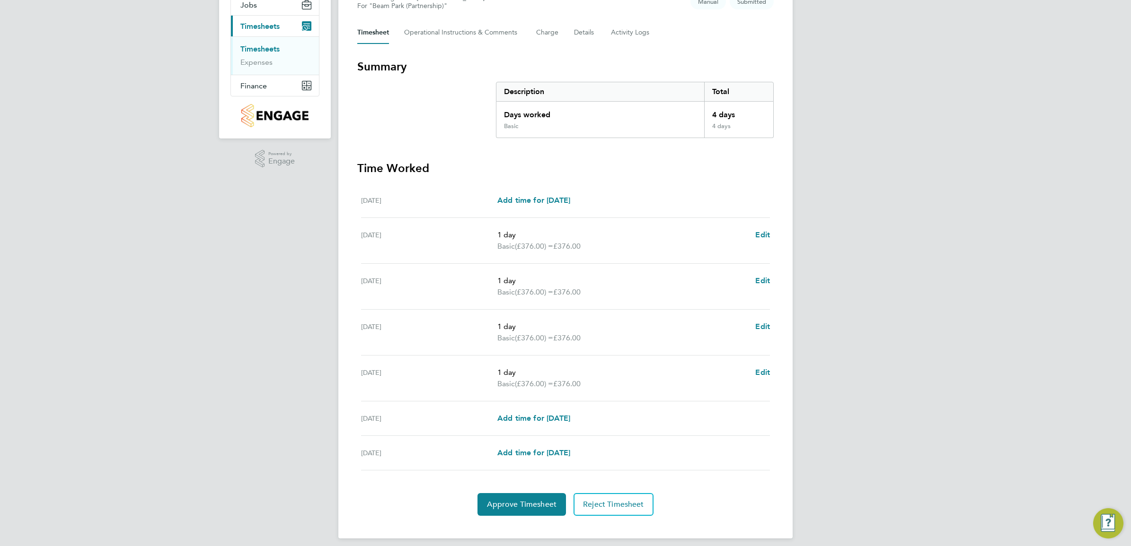
click at [530, 490] on section "Time Worked [DATE] Add time for [DATE] Add time for [DATE] [DATE] 1 day Basic (…" at bounding box center [565, 338] width 416 height 355
click at [524, 493] on section "Time Worked [DATE] Add time for [DATE] Add time for [DATE] [DATE] 1 day Basic (…" at bounding box center [565, 338] width 416 height 355
click at [521, 507] on span "Approve Timesheet" at bounding box center [522, 504] width 70 height 9
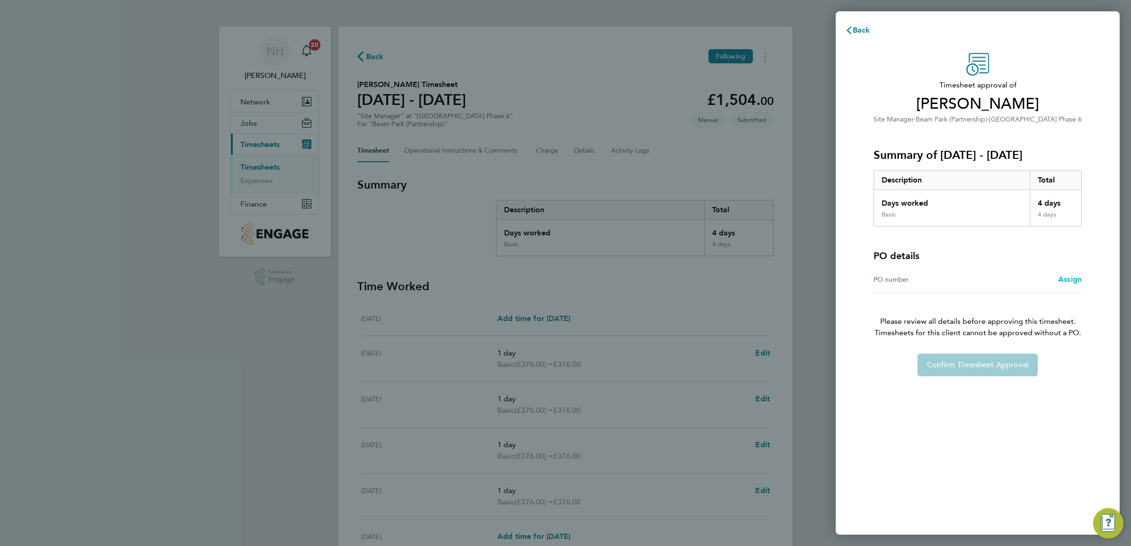
click at [1069, 277] on span "Assign" at bounding box center [1070, 279] width 24 height 9
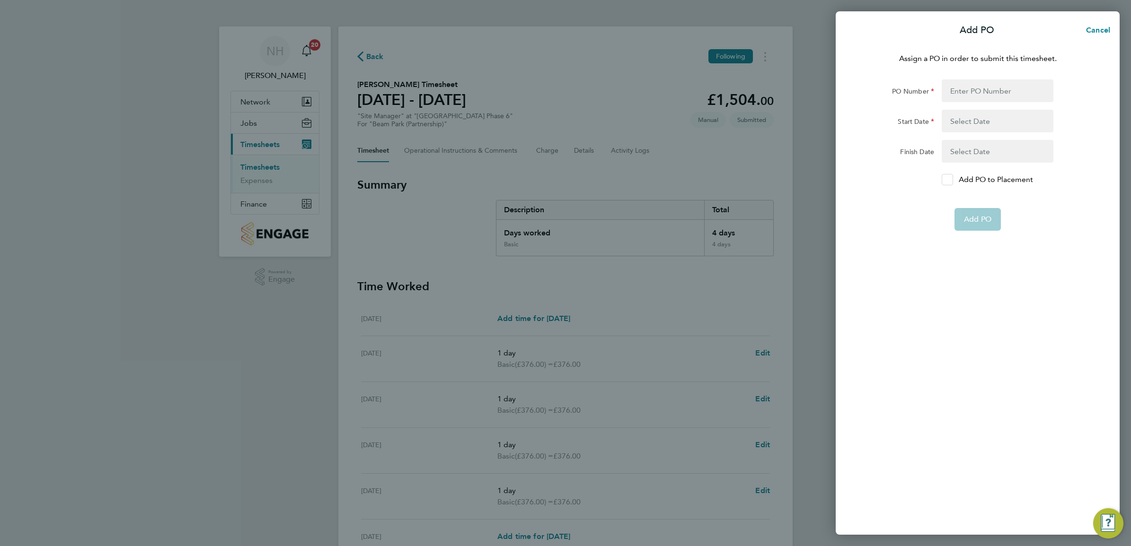
click at [942, 178] on div at bounding box center [946, 179] width 11 height 11
click at [950, 180] on input "Add PO to Placement" at bounding box center [950, 180] width 0 height 0
click at [976, 94] on input "PO Number" at bounding box center [997, 90] width 112 height 23
type input "H66981A"
type input "[DATE]"
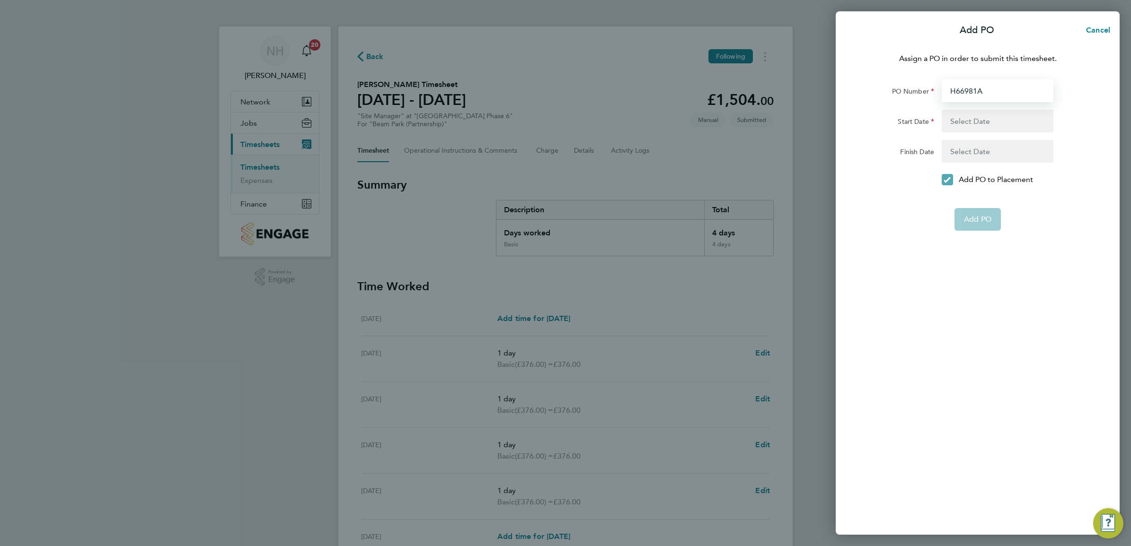
type input "[DATE]"
click at [973, 195] on span "Add PO" at bounding box center [977, 196] width 27 height 9
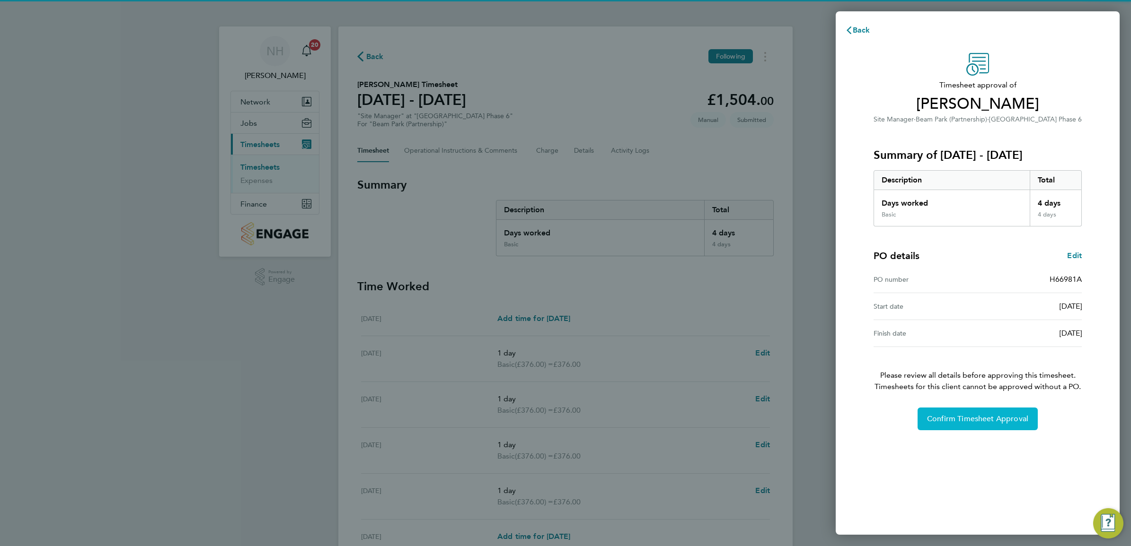
click at [980, 420] on span "Confirm Timesheet Approval" at bounding box center [977, 418] width 101 height 9
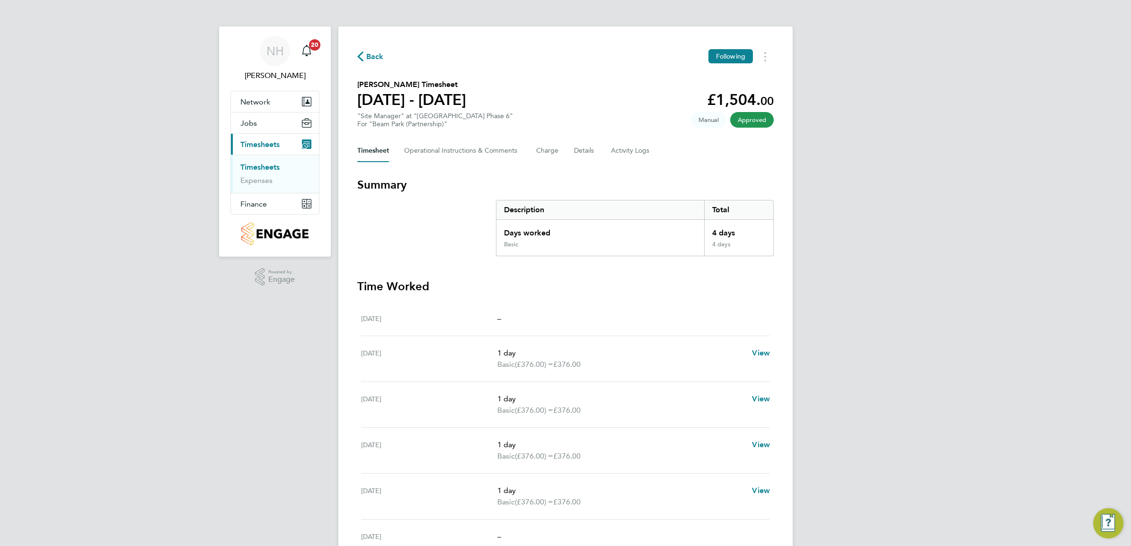
click at [372, 54] on span "Back" at bounding box center [375, 56] width 18 height 11
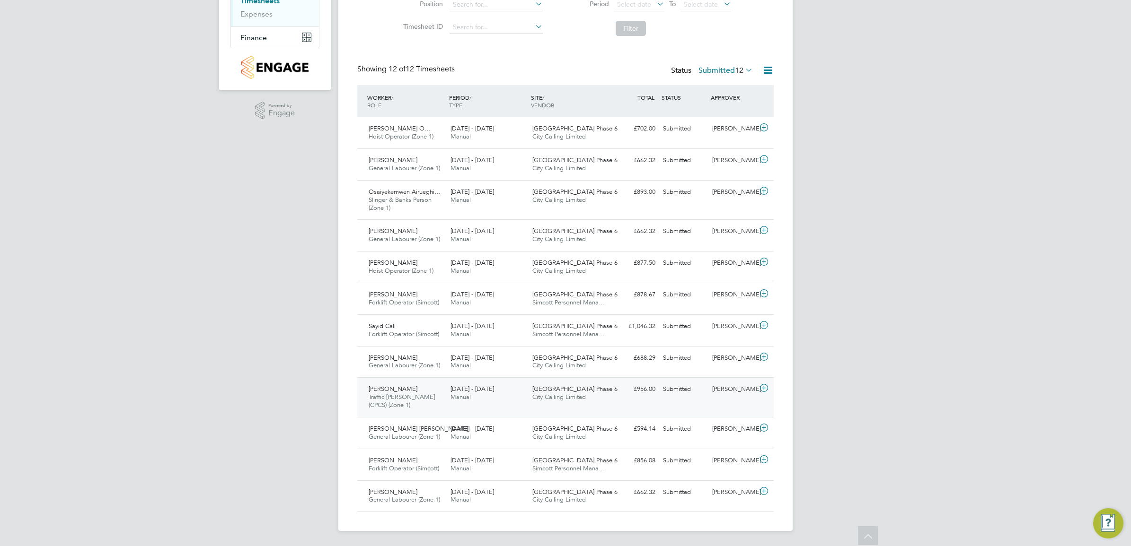
click at [731, 388] on div "[PERSON_NAME]" at bounding box center [732, 390] width 49 height 16
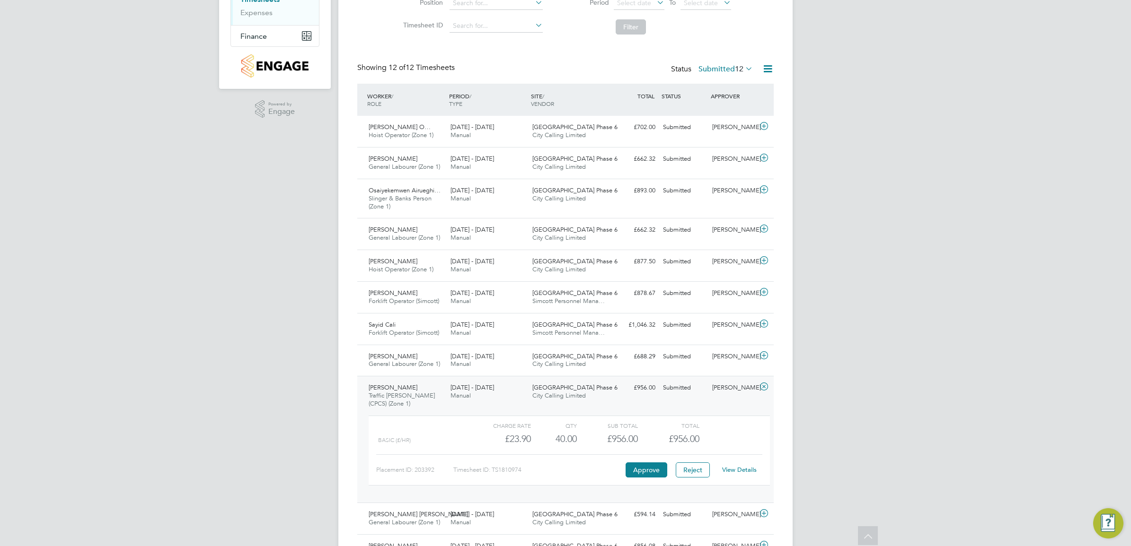
click at [737, 471] on link "View Details" at bounding box center [739, 470] width 35 height 8
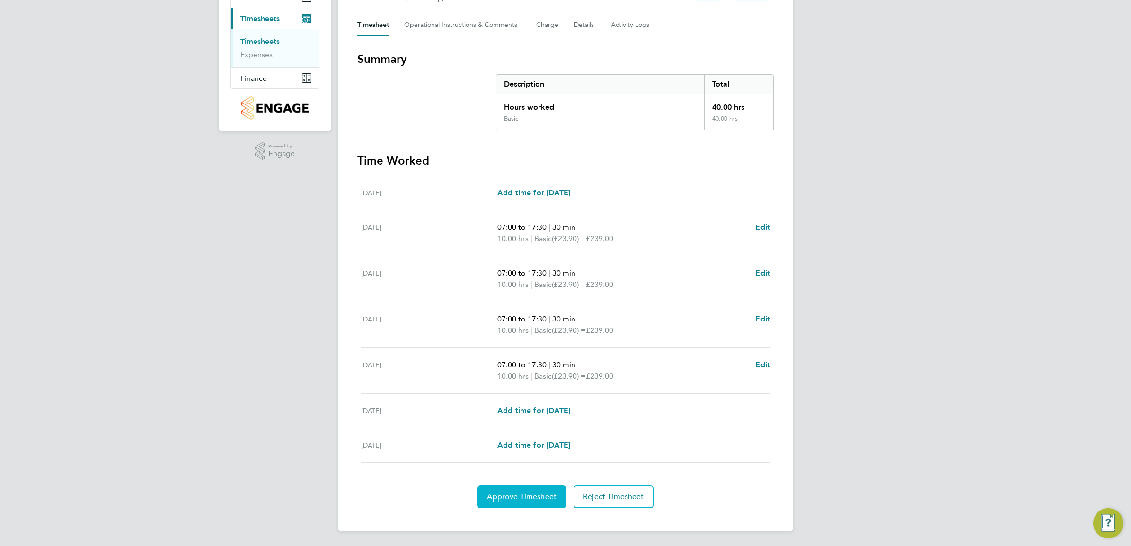
scroll to position [127, 0]
click at [524, 498] on span "Approve Timesheet" at bounding box center [522, 496] width 70 height 9
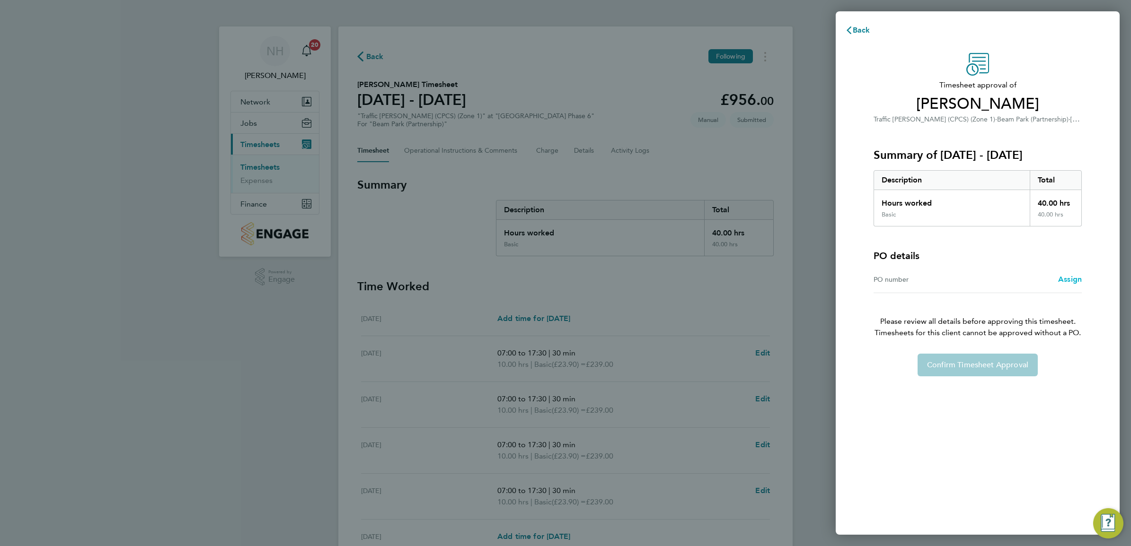
click at [1061, 279] on span "Assign" at bounding box center [1070, 279] width 24 height 9
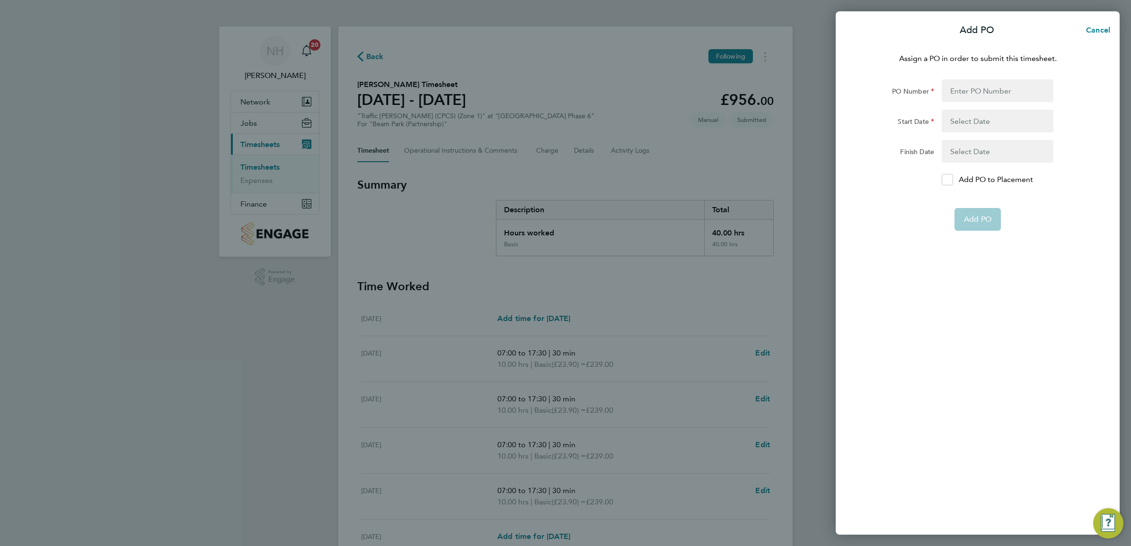
drag, startPoint x: 943, startPoint y: 179, endPoint x: 938, endPoint y: 167, distance: 12.7
click at [941, 179] on div at bounding box center [946, 179] width 11 height 11
click at [950, 180] on input "Add PO to Placement" at bounding box center [950, 180] width 0 height 0
click at [969, 88] on input "PO Number" at bounding box center [997, 90] width 112 height 23
type input "H66979"
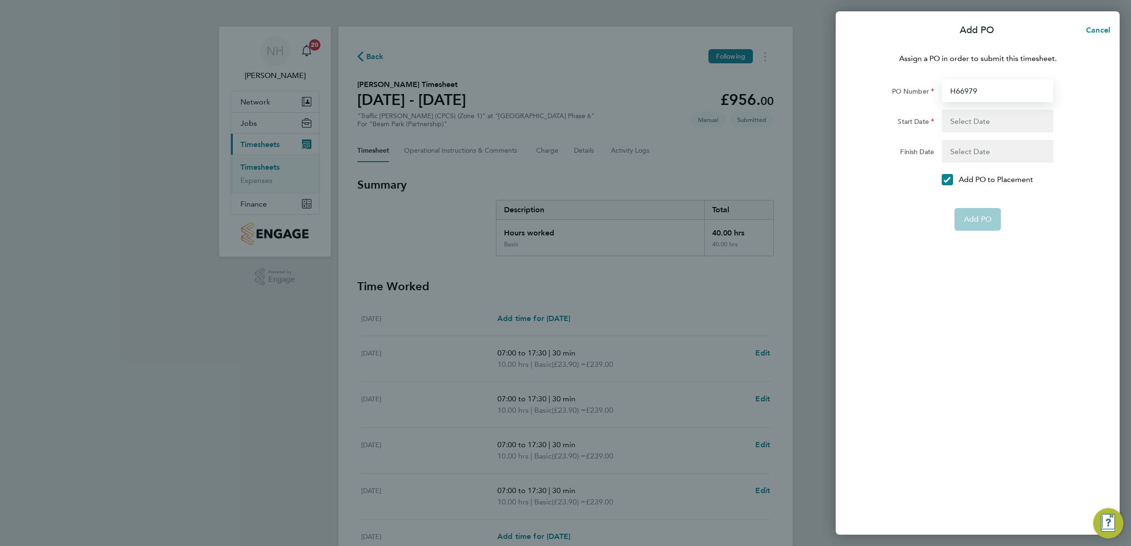
type input "02 Sep 24"
type input "31 Dec 26"
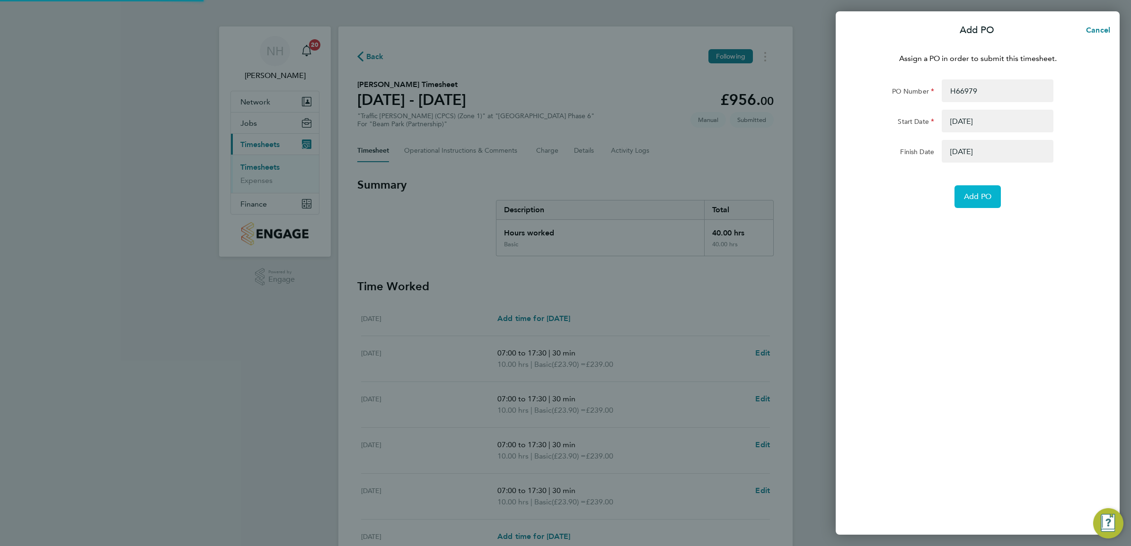
click at [970, 192] on span "Add PO" at bounding box center [977, 196] width 27 height 9
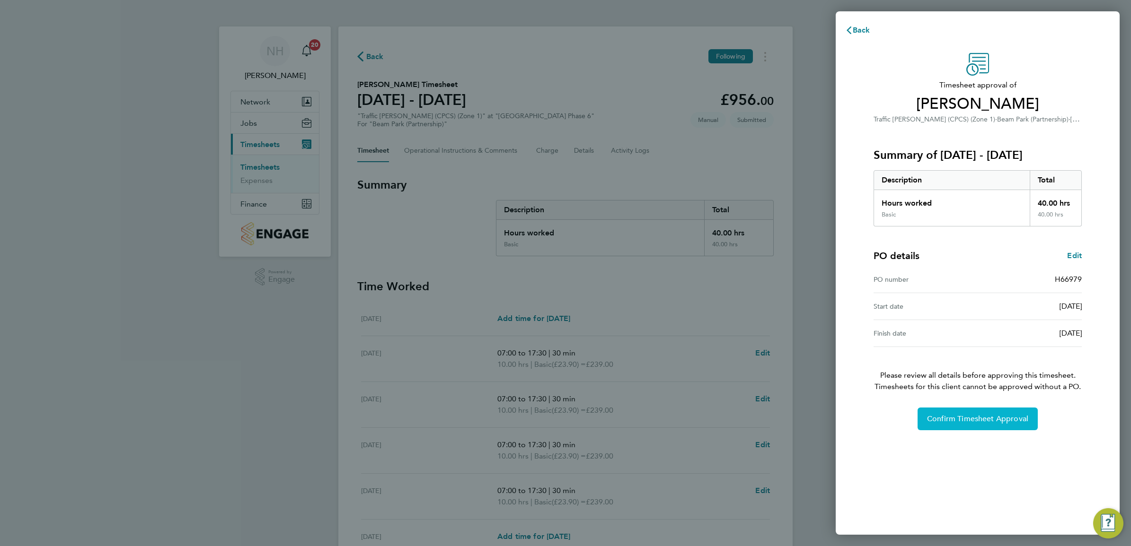
click at [963, 413] on button "Confirm Timesheet Approval" at bounding box center [977, 419] width 120 height 23
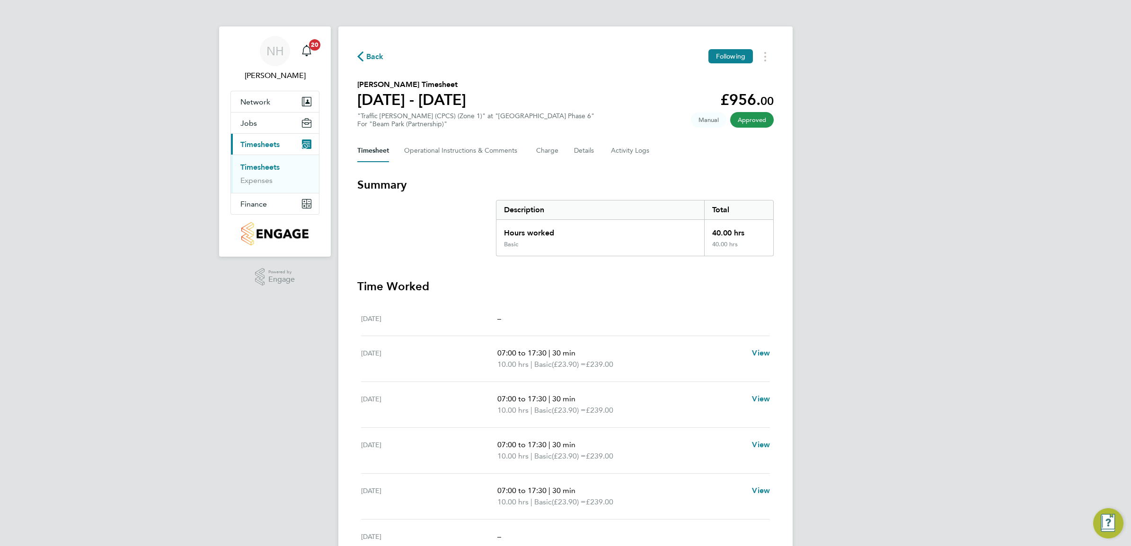
click at [369, 53] on span "Back" at bounding box center [375, 56] width 18 height 11
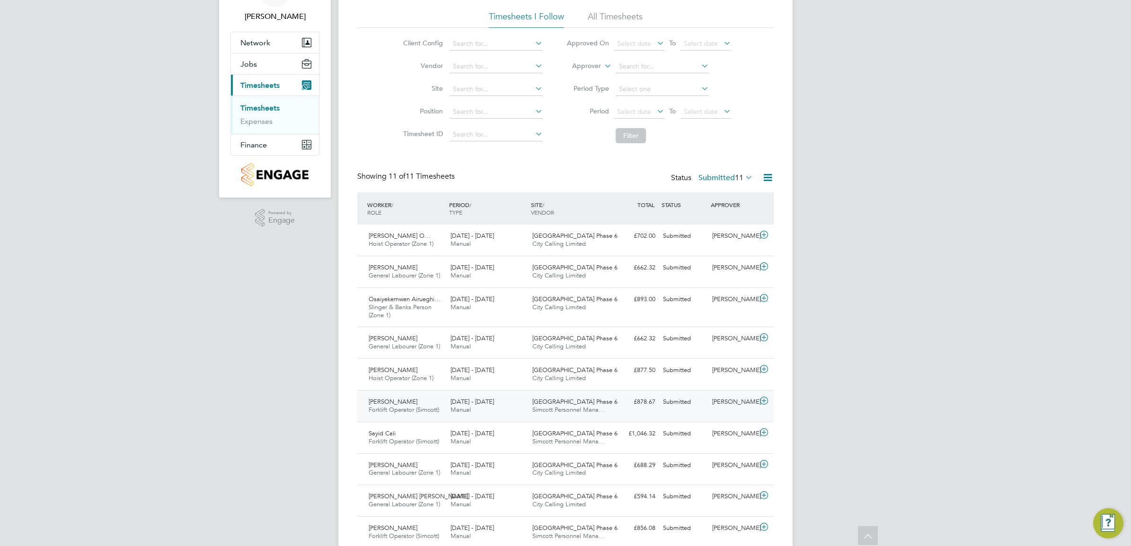
scroll to position [118, 0]
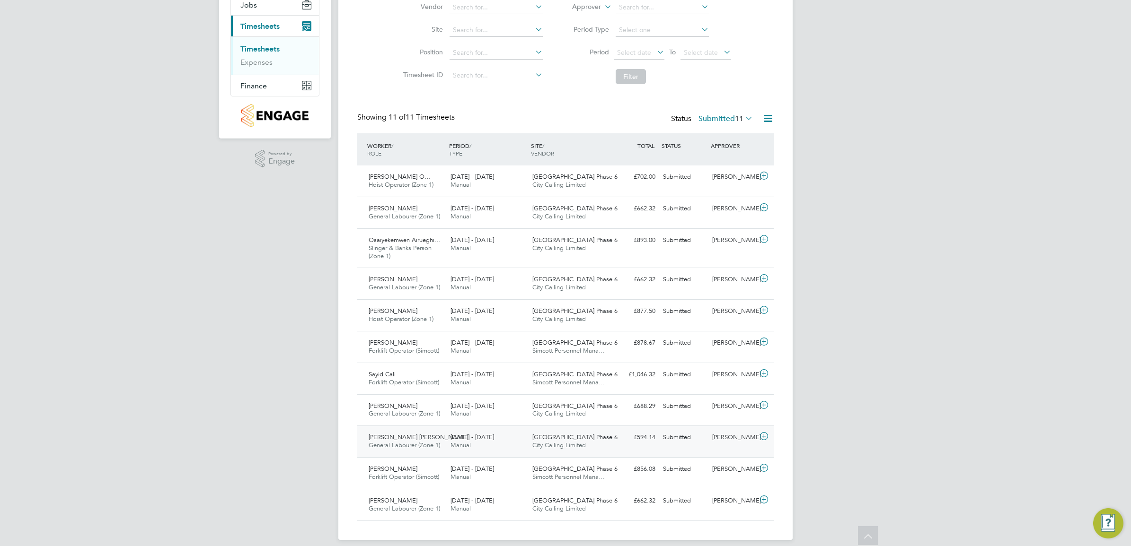
click at [720, 437] on div "[PERSON_NAME]" at bounding box center [732, 438] width 49 height 16
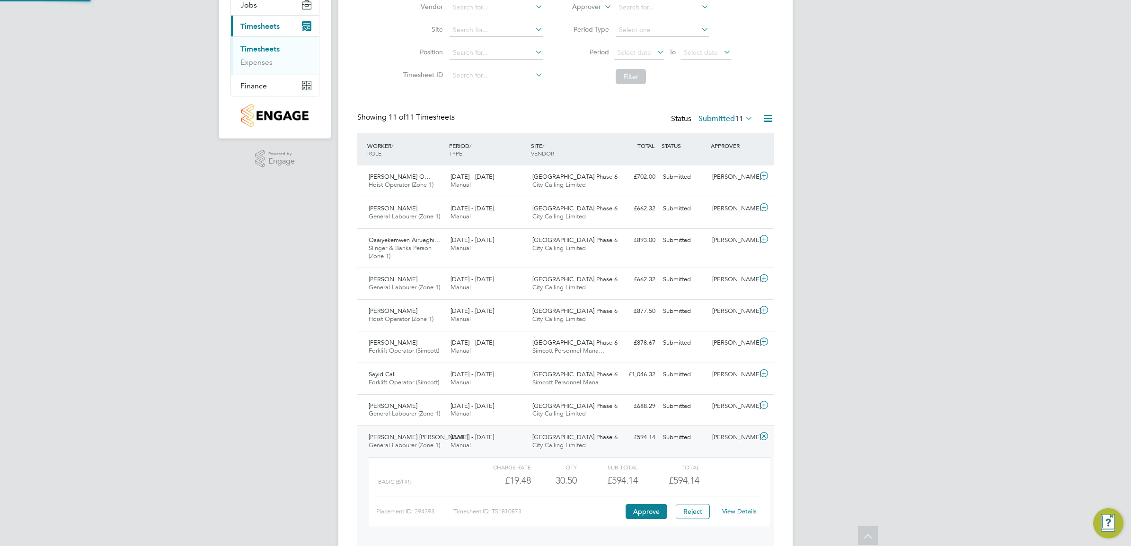
scroll to position [16, 92]
click at [731, 509] on link "View Details" at bounding box center [739, 512] width 35 height 8
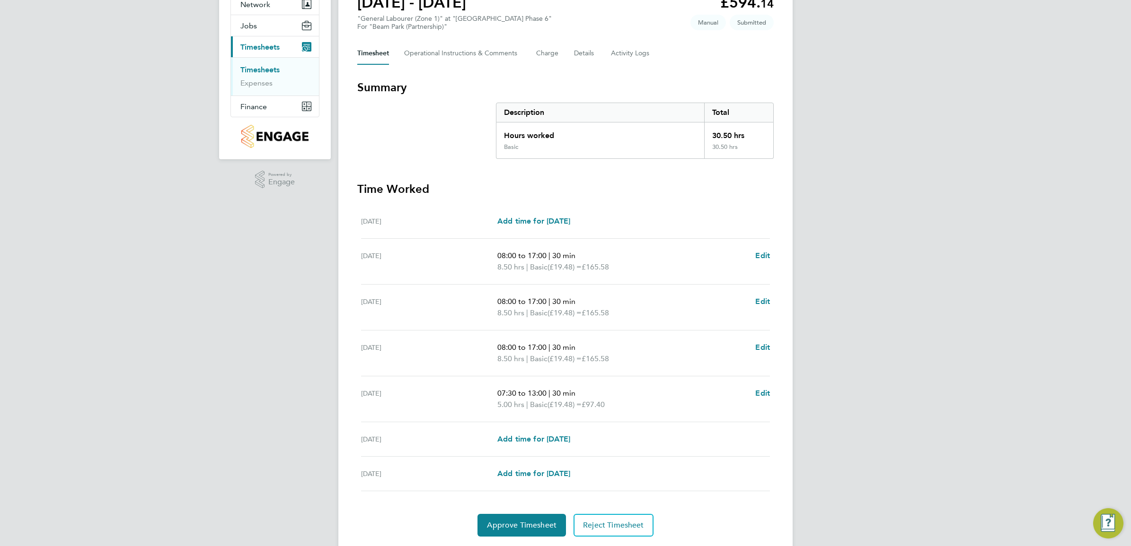
scroll to position [118, 0]
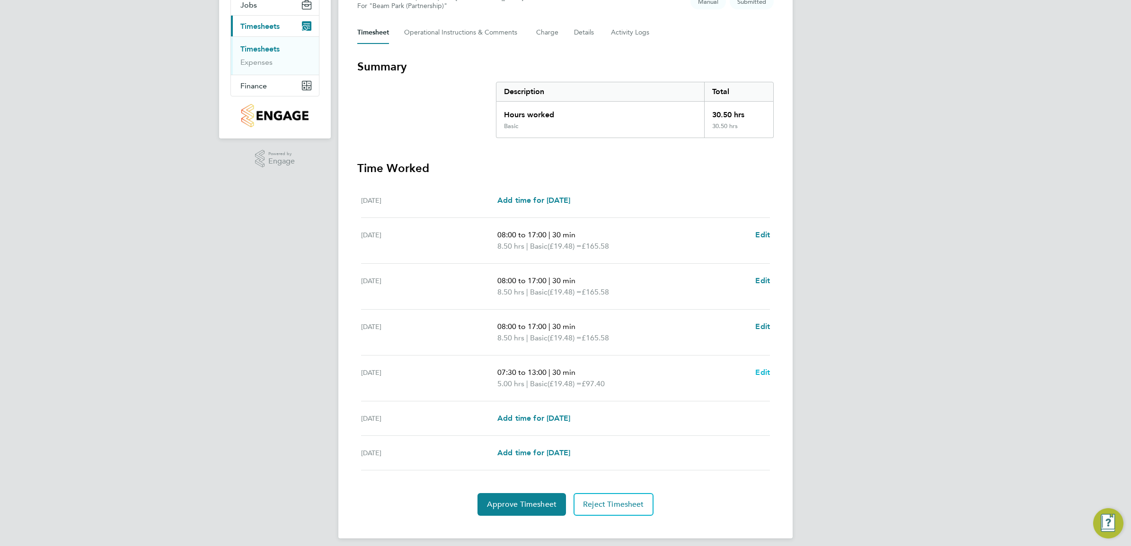
click at [764, 372] on span "Edit" at bounding box center [762, 372] width 15 height 9
select select "30"
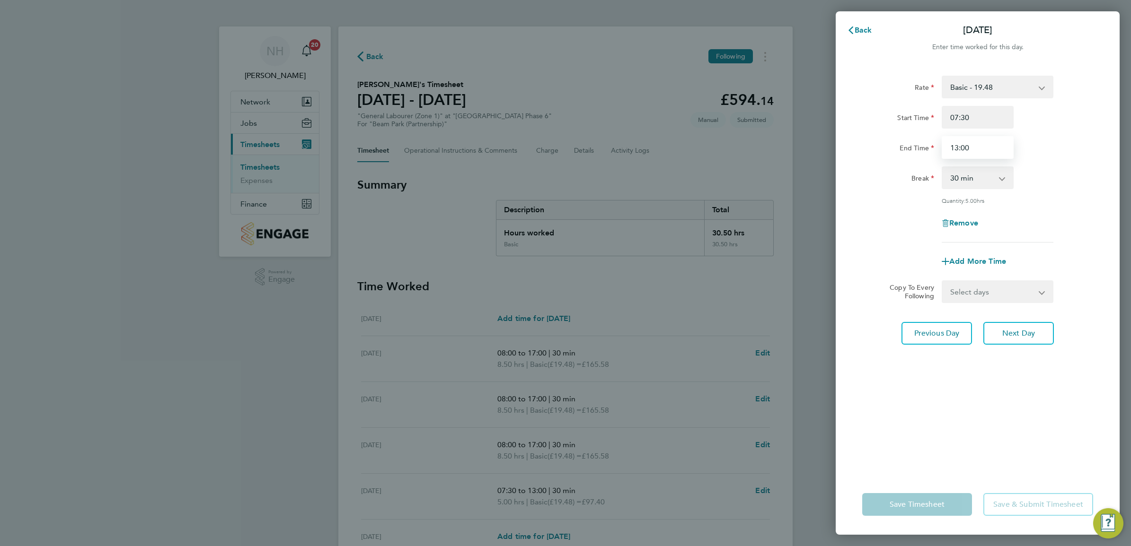
click at [952, 149] on input "13:00" at bounding box center [977, 147] width 72 height 23
click at [963, 149] on input "12:00" at bounding box center [977, 147] width 72 height 23
type input "12:40"
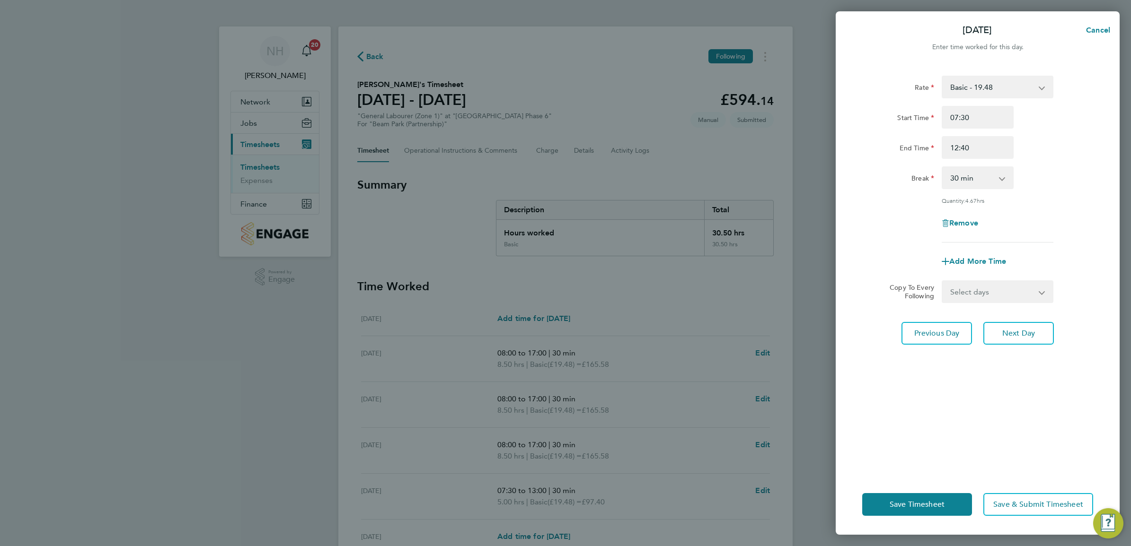
click at [1000, 176] on select "0 min 15 min 30 min 45 min 60 min 75 min 90 min" at bounding box center [971, 177] width 59 height 21
select select "0"
click at [942, 167] on select "0 min 15 min 30 min 45 min 60 min 75 min 90 min" at bounding box center [971, 177] width 59 height 21
click at [1069, 192] on div "Rate Basic - 19.48 Start Time 07:30 End Time 12:40 Break 0 min 15 min 30 min 45…" at bounding box center [977, 159] width 231 height 167
drag, startPoint x: 1065, startPoint y: 394, endPoint x: 1009, endPoint y: 392, distance: 56.3
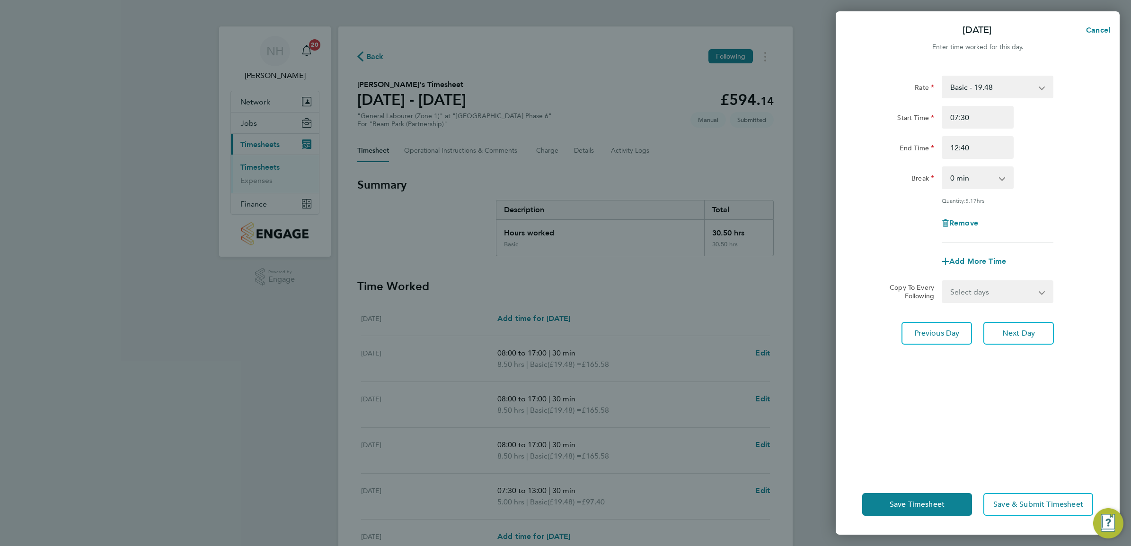
click at [1061, 390] on div "Rate Basic - 19.48 Start Time 07:30 End Time 12:40 Break 0 min 15 min 30 min 45…" at bounding box center [977, 269] width 284 height 410
click at [928, 502] on span "Save Timesheet" at bounding box center [916, 504] width 55 height 9
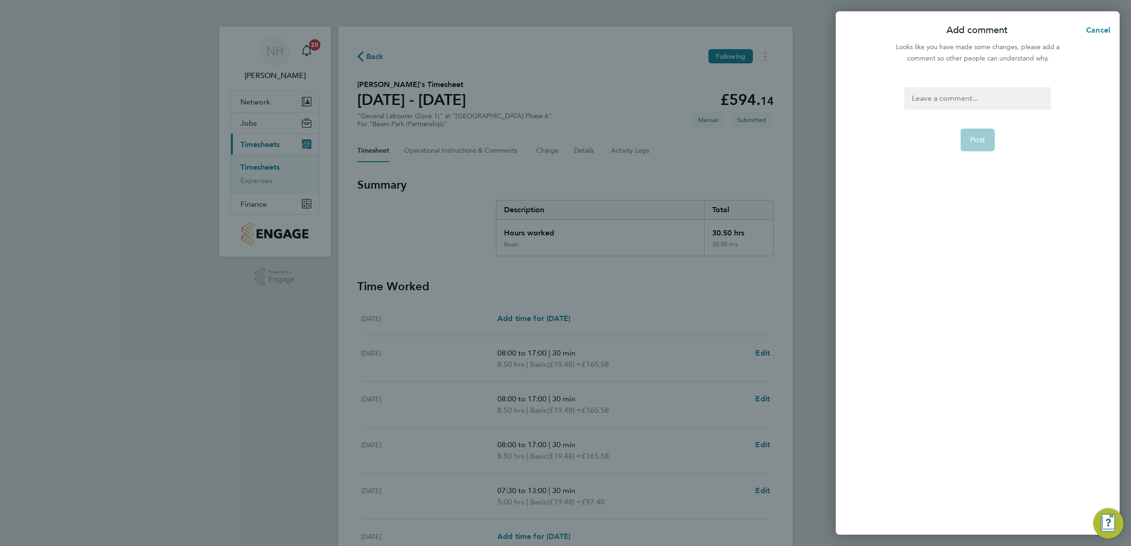
click at [952, 96] on div at bounding box center [977, 98] width 146 height 23
click at [932, 99] on div at bounding box center [977, 98] width 146 height 23
click at [964, 142] on button "Post" at bounding box center [977, 140] width 35 height 23
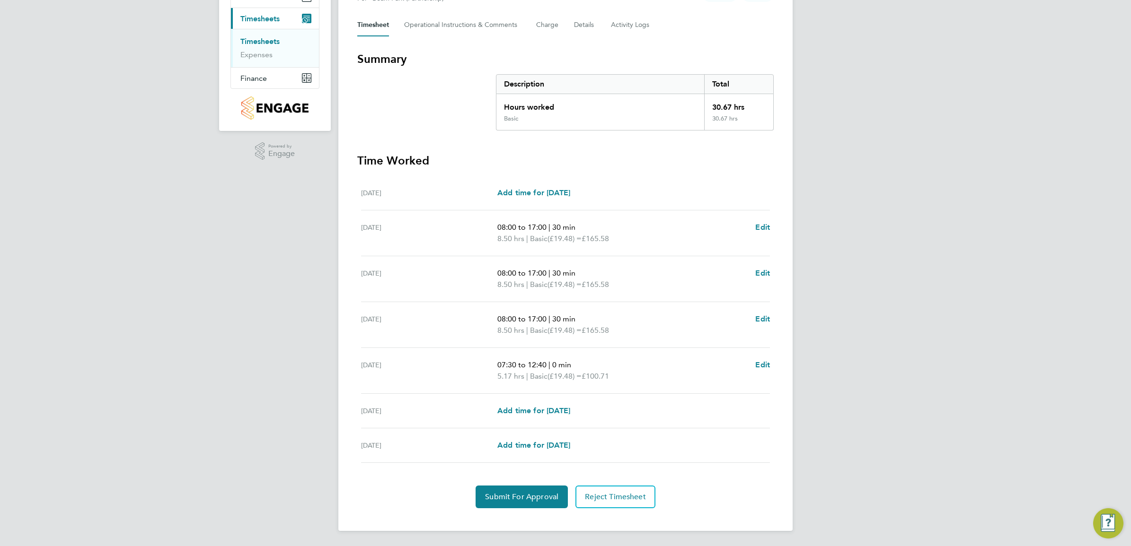
scroll to position [127, 0]
click at [532, 491] on button "Submit For Approval" at bounding box center [521, 497] width 92 height 23
click at [529, 493] on span "Approve Timesheet" at bounding box center [522, 496] width 70 height 9
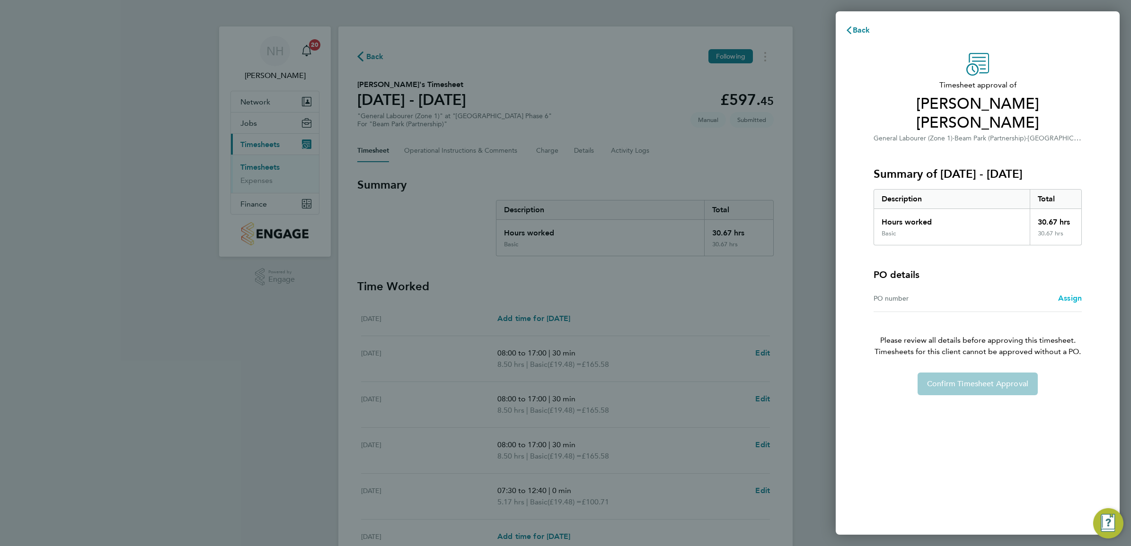
click at [1066, 294] on span "Assign" at bounding box center [1070, 298] width 24 height 9
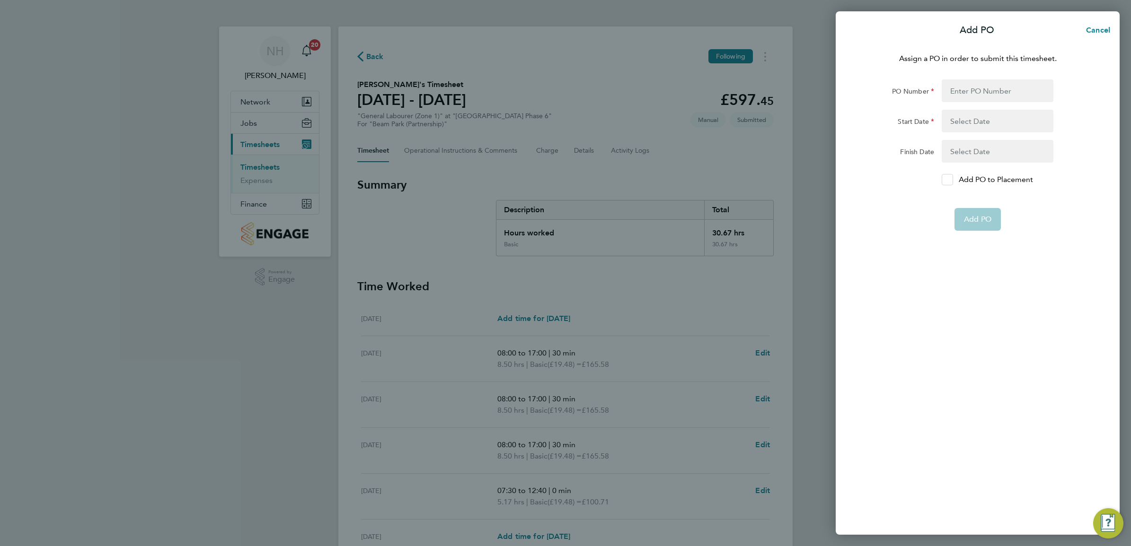
click at [941, 178] on div at bounding box center [946, 179] width 11 height 11
click at [950, 180] on input "Add PO to Placement" at bounding box center [950, 180] width 0 height 0
click at [968, 76] on div "Assign a PO in order to submit this timesheet. PO Number Start Date Finish Date…" at bounding box center [977, 288] width 284 height 493
click at [966, 92] on input "PO Number" at bounding box center [997, 90] width 112 height 23
type input "H66979"
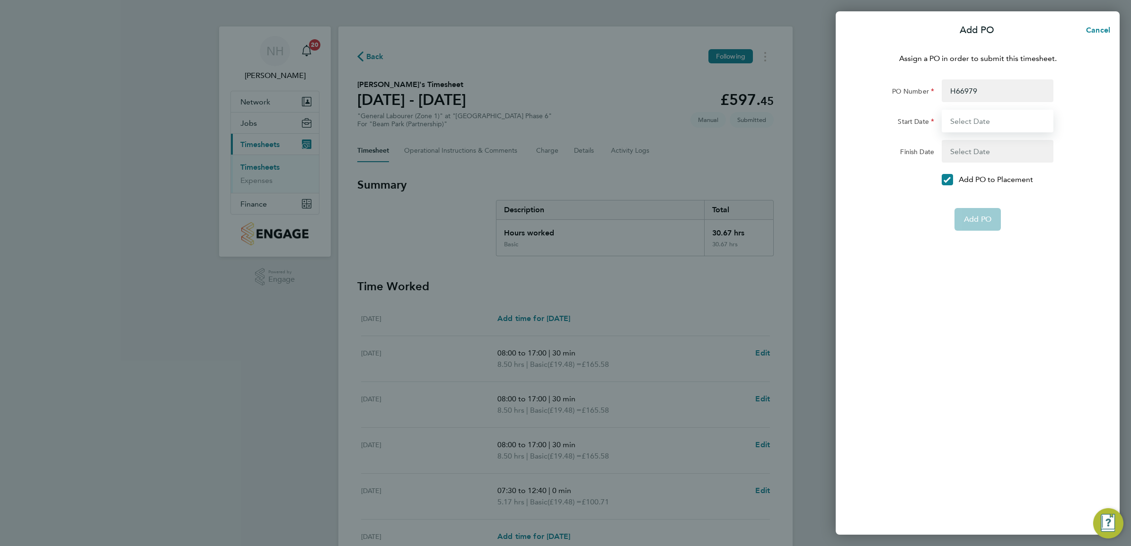
type input "02 Sep 24"
type input "31 Dec 26"
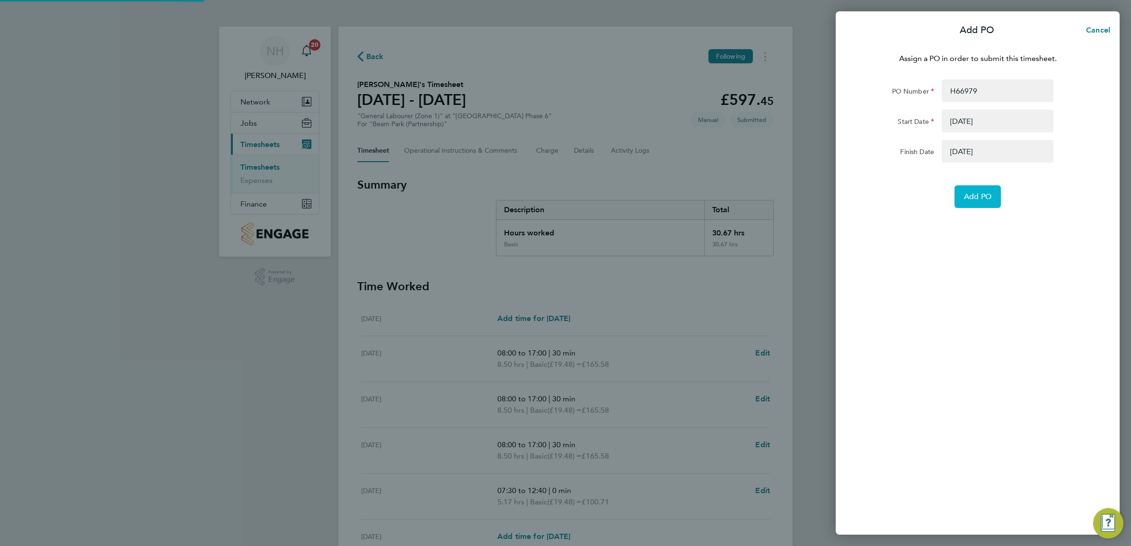
click at [967, 190] on button "Add PO" at bounding box center [977, 196] width 46 height 23
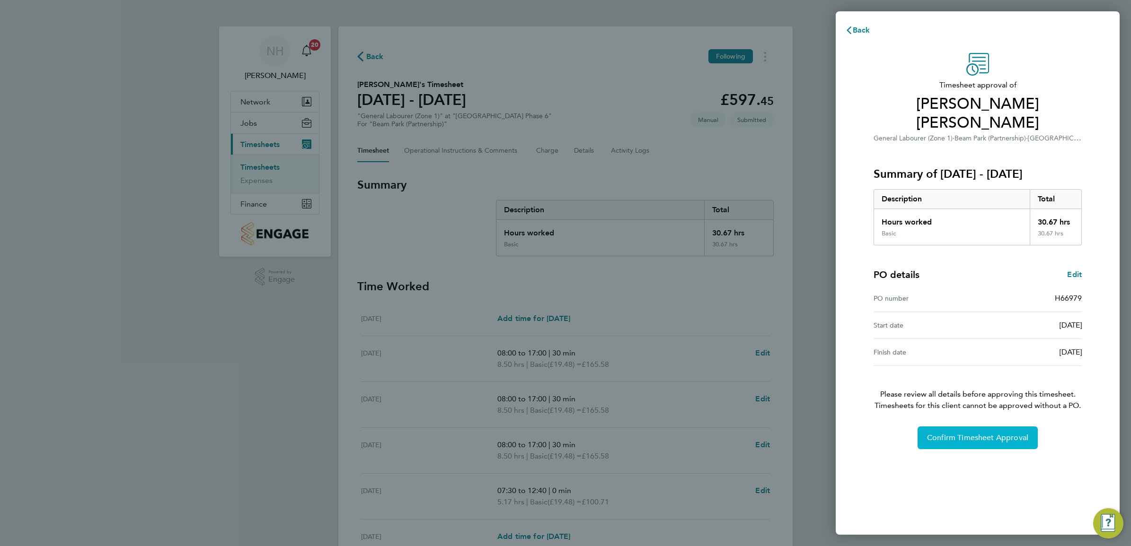
click at [964, 433] on span "Confirm Timesheet Approval" at bounding box center [977, 437] width 101 height 9
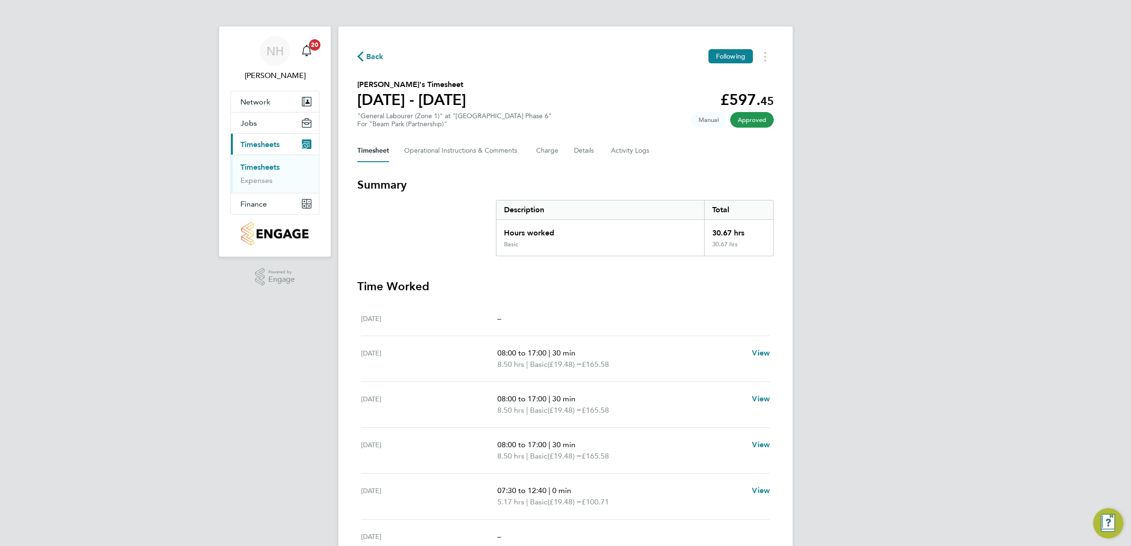
click at [374, 55] on span "Back" at bounding box center [375, 56] width 18 height 11
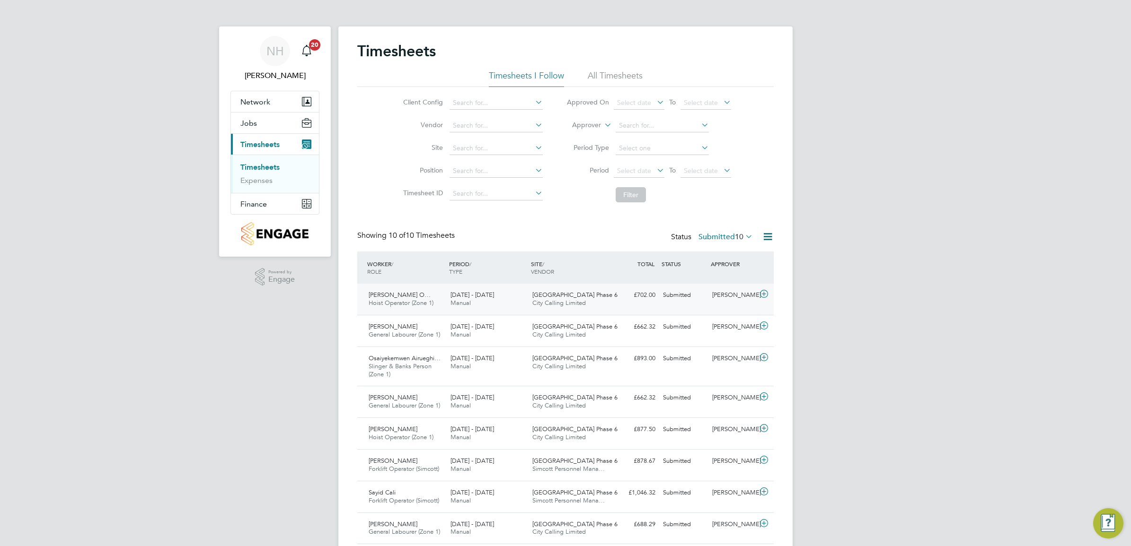
click at [720, 293] on div "[PERSON_NAME]" at bounding box center [732, 296] width 49 height 16
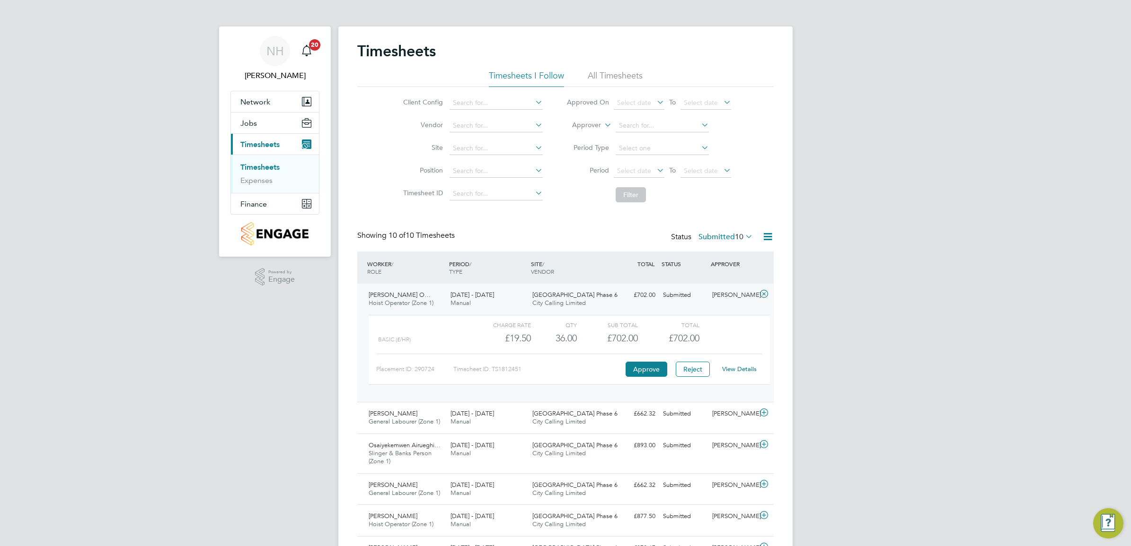
click at [734, 370] on link "View Details" at bounding box center [739, 369] width 35 height 8
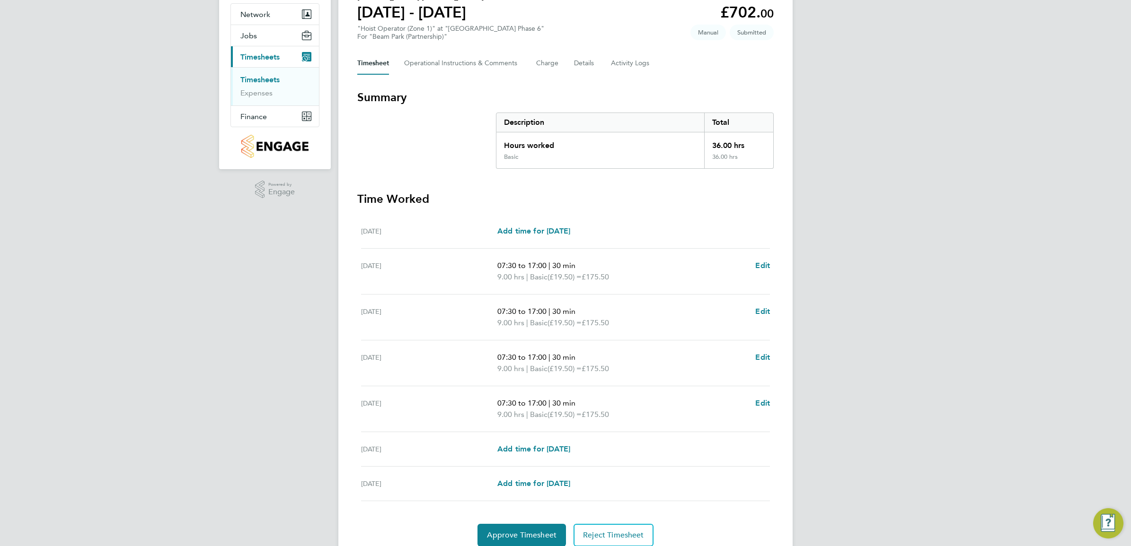
scroll to position [118, 0]
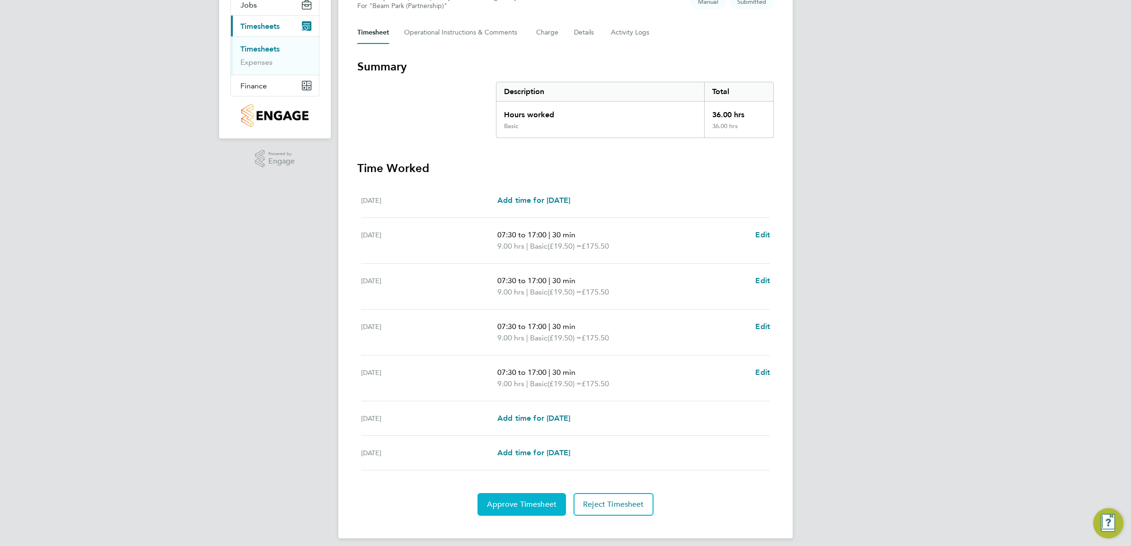
click at [523, 507] on span "Approve Timesheet" at bounding box center [522, 504] width 70 height 9
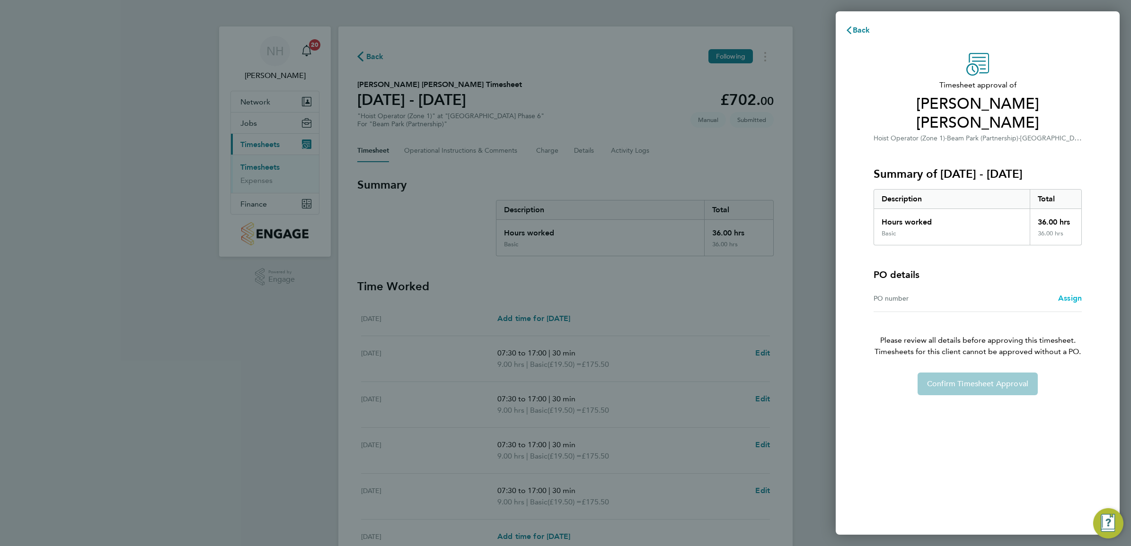
click at [1069, 299] on span "Assign" at bounding box center [1070, 298] width 24 height 9
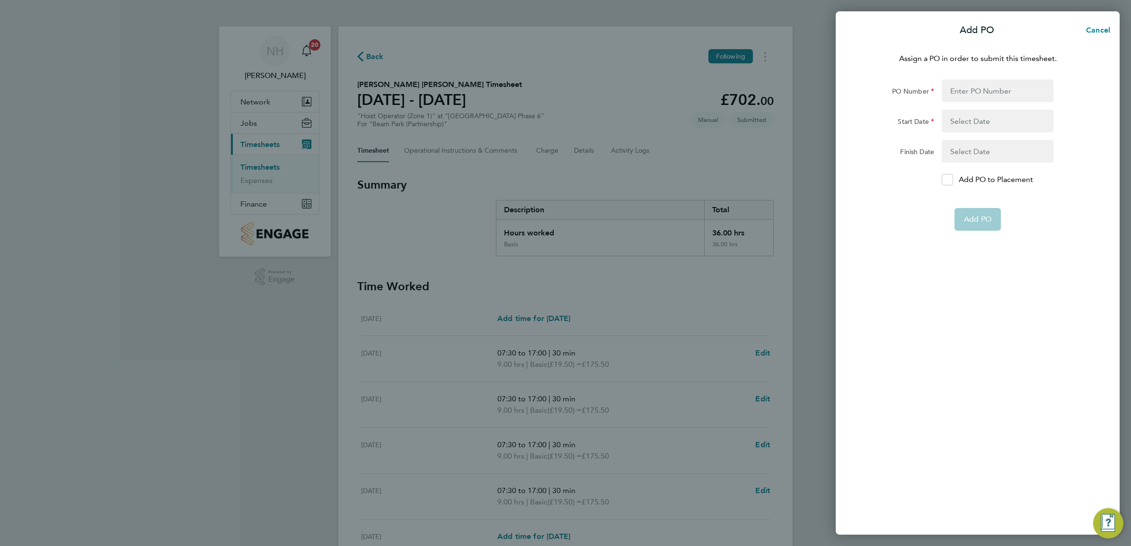
drag, startPoint x: 943, startPoint y: 180, endPoint x: 946, endPoint y: 166, distance: 14.6
click at [943, 179] on div at bounding box center [946, 179] width 11 height 11
click at [950, 180] on input "Add PO to Placement" at bounding box center [950, 180] width 0 height 0
click at [971, 84] on input "PO Number" at bounding box center [997, 90] width 112 height 23
type input "H66979"
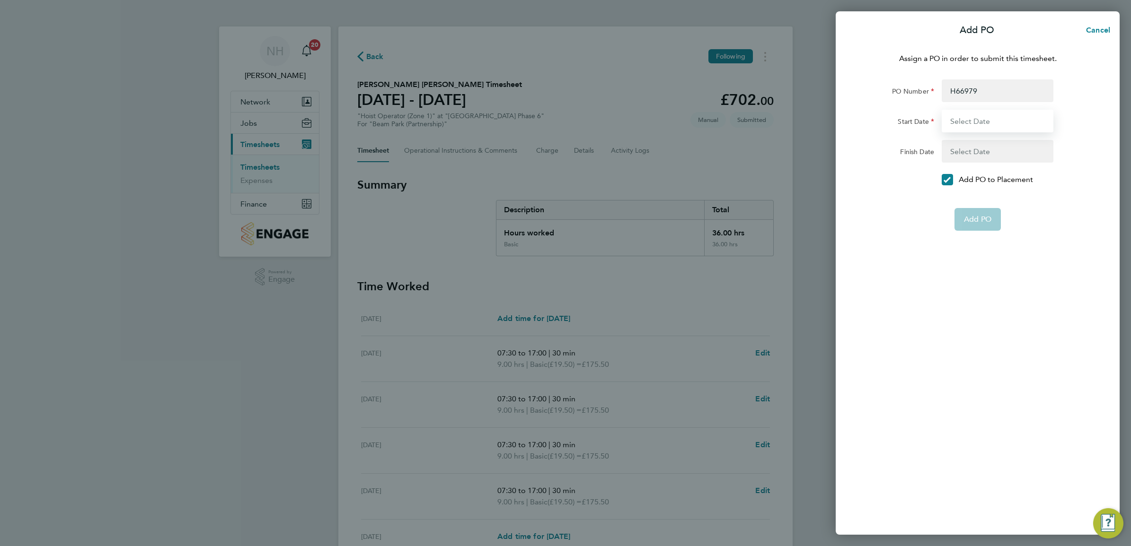
type input "02 Sep 24"
type input "31 Dec 26"
click at [971, 199] on span "Add PO" at bounding box center [977, 196] width 27 height 9
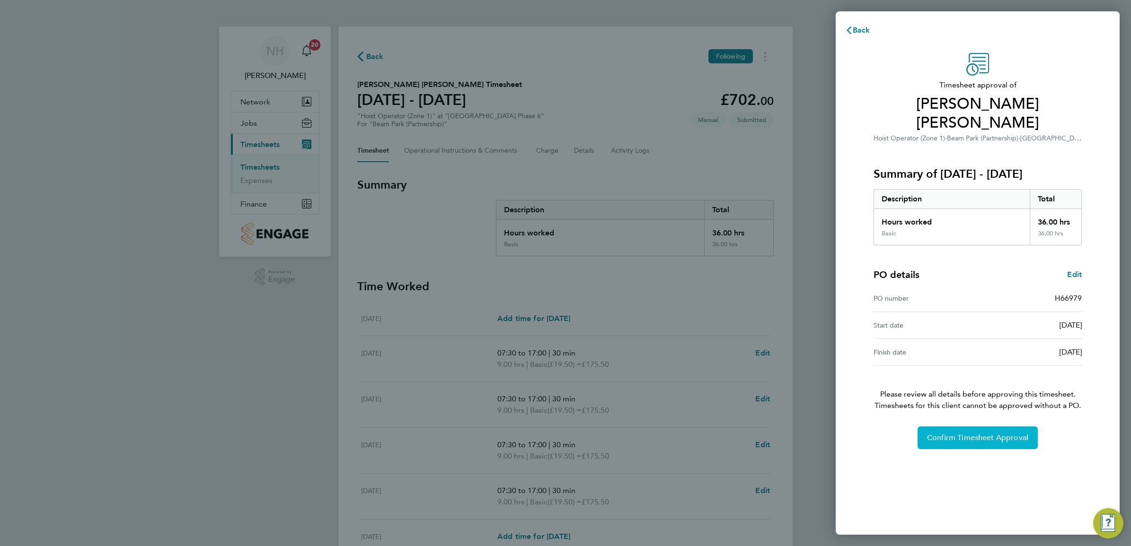
click at [963, 433] on button "Confirm Timesheet Approval" at bounding box center [977, 438] width 120 height 23
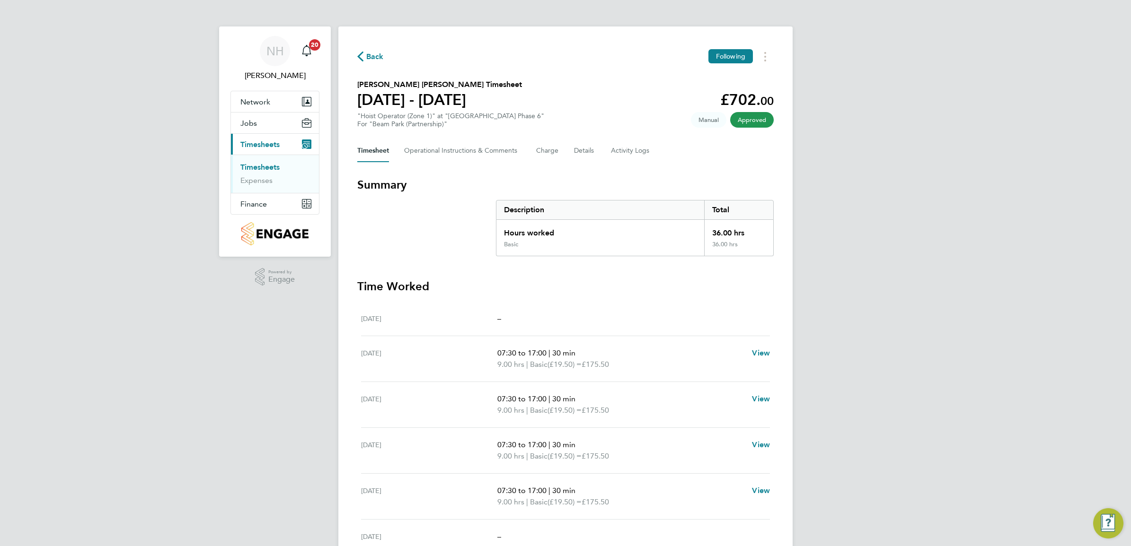
click at [369, 57] on span "Back" at bounding box center [375, 56] width 18 height 11
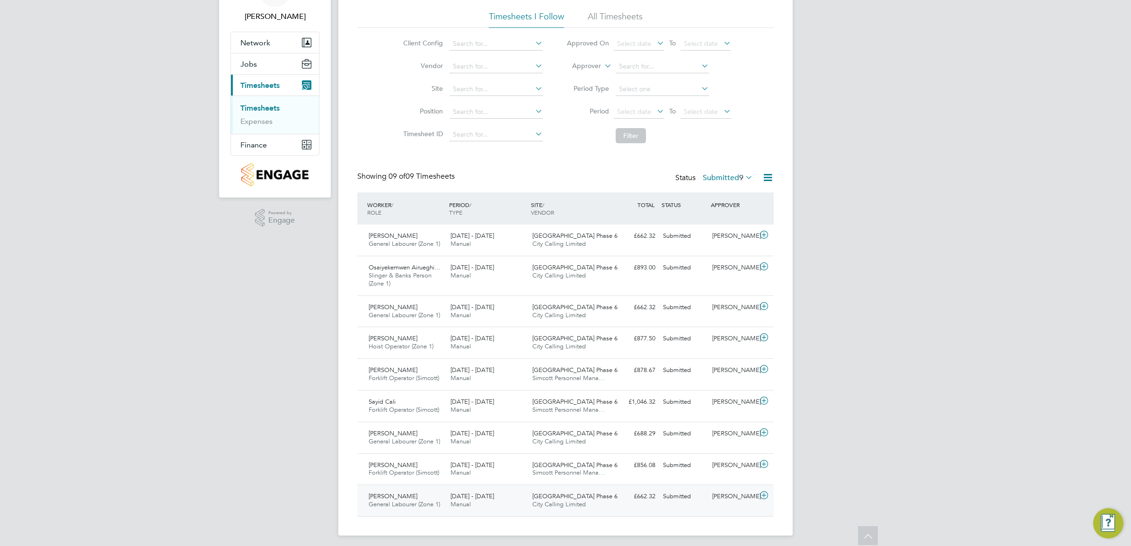
click at [722, 497] on div "[PERSON_NAME]" at bounding box center [732, 497] width 49 height 16
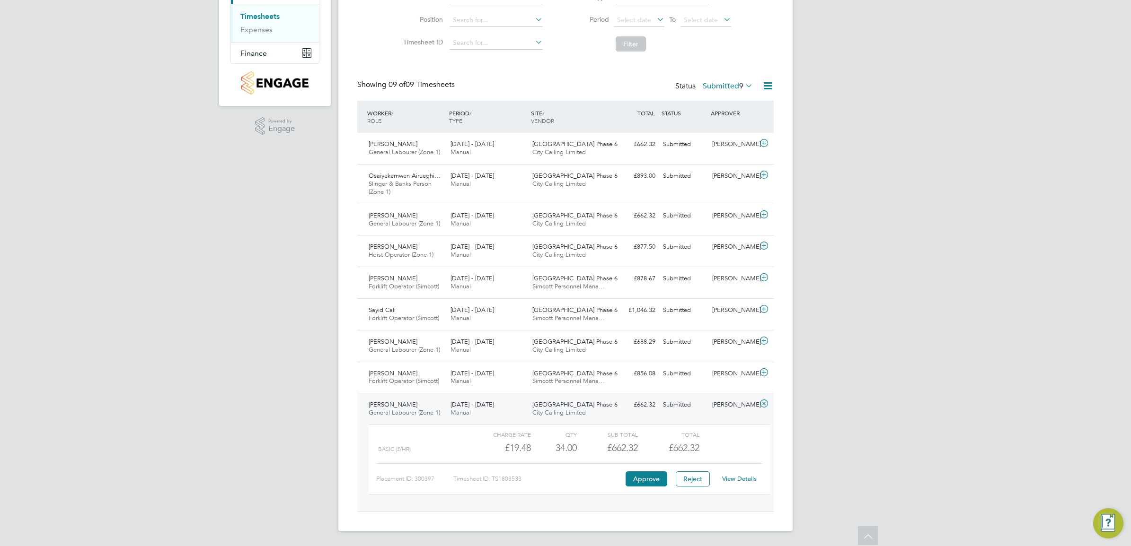
click at [740, 486] on div "View Details" at bounding box center [739, 479] width 46 height 15
click at [742, 478] on link "View Details" at bounding box center [739, 479] width 35 height 8
